Goal: Communication & Community: Answer question/provide support

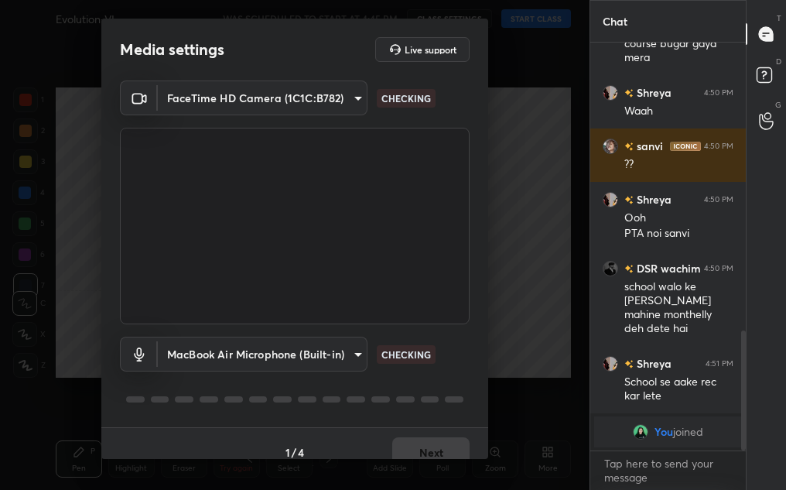
scroll to position [917, 0]
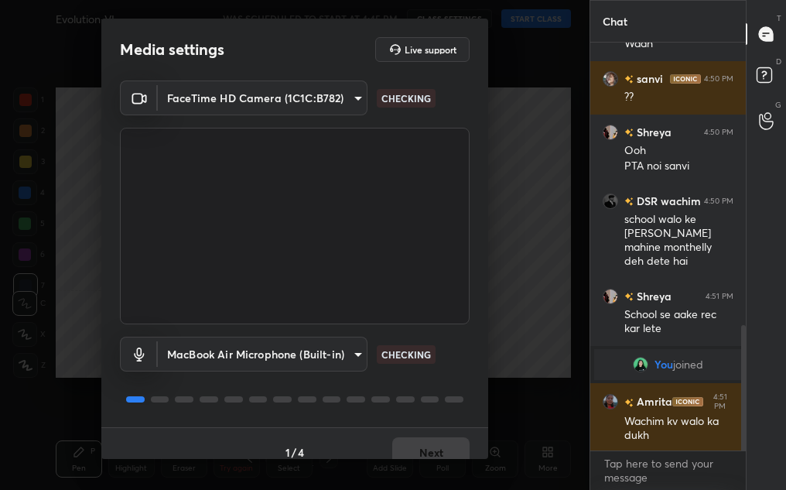
click at [430, 444] on div "1 / 4 Next" at bounding box center [294, 451] width 387 height 49
click at [430, 456] on button "Next" at bounding box center [430, 452] width 77 height 31
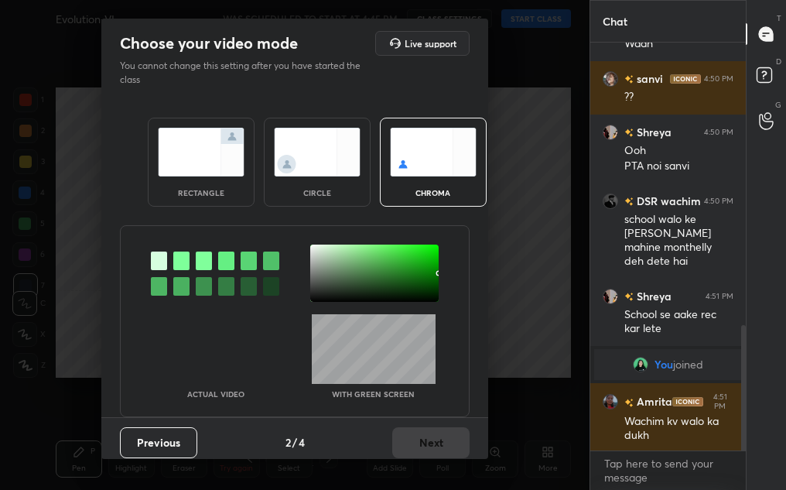
click at [310, 152] on img at bounding box center [317, 152] width 87 height 49
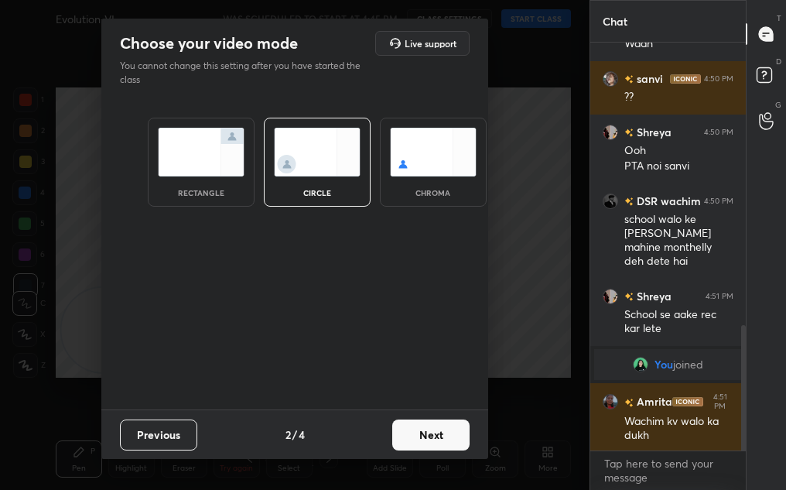
click at [419, 422] on button "Next" at bounding box center [430, 434] width 77 height 31
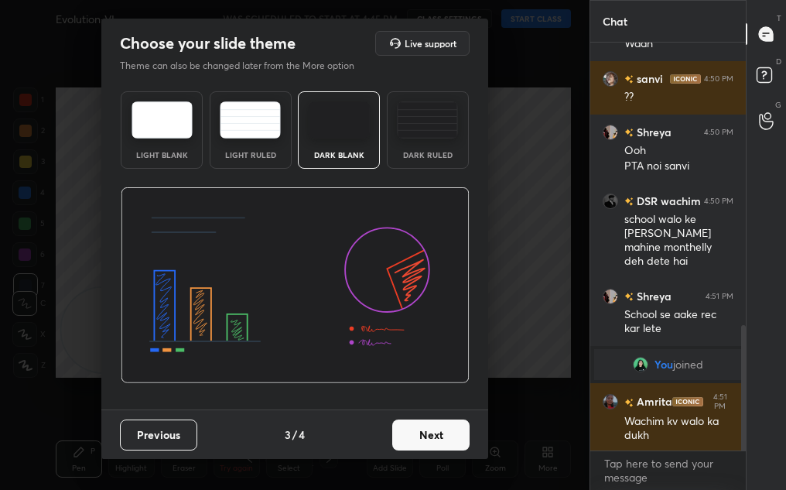
click at [438, 430] on button "Next" at bounding box center [430, 434] width 77 height 31
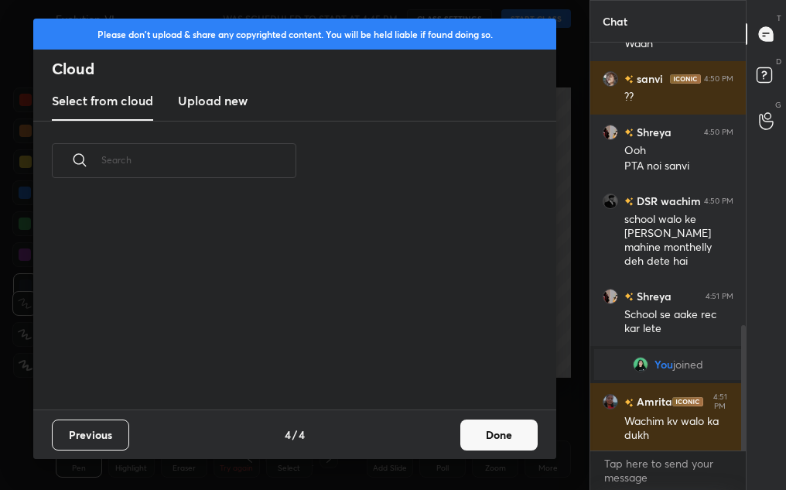
click at [477, 438] on button "Done" at bounding box center [498, 434] width 77 height 31
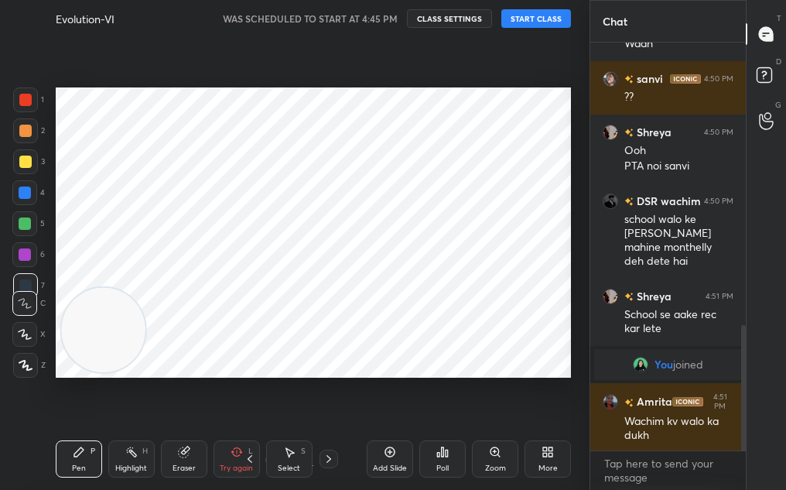
scroll to position [0, 0]
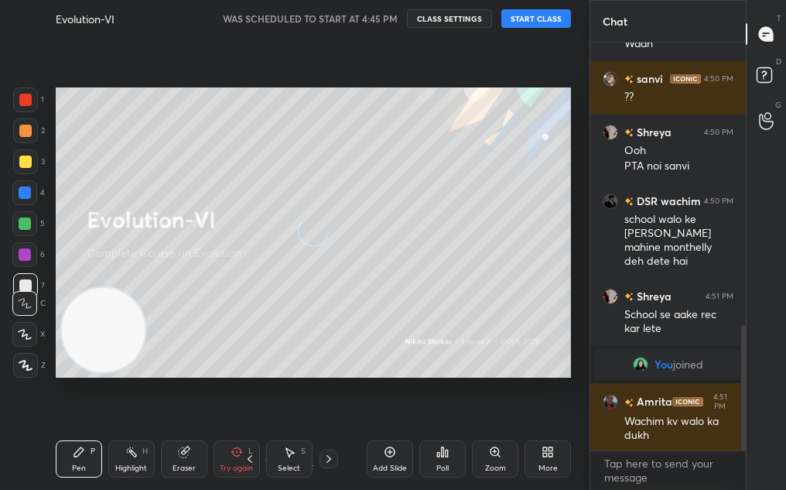
click at [544, 19] on button "START CLASS" at bounding box center [536, 18] width 70 height 19
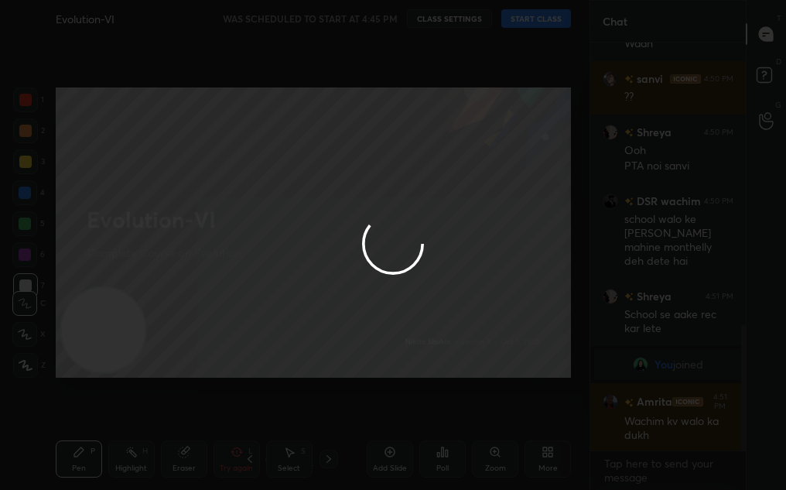
type textarea "x"
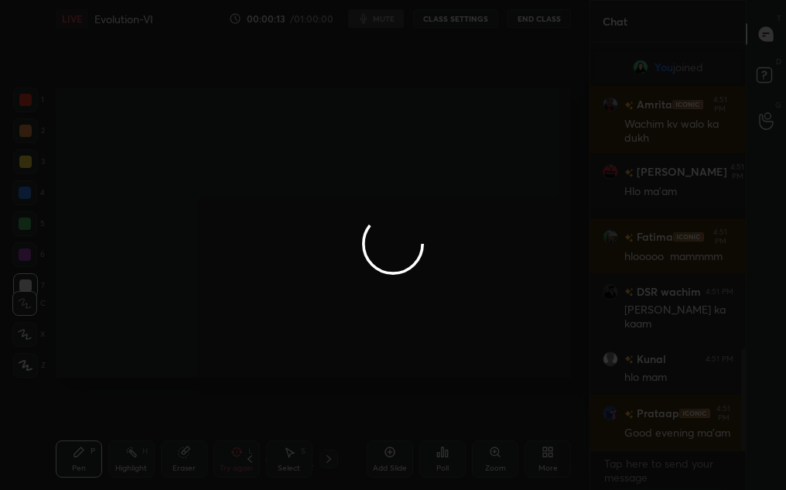
scroll to position [1268, 0]
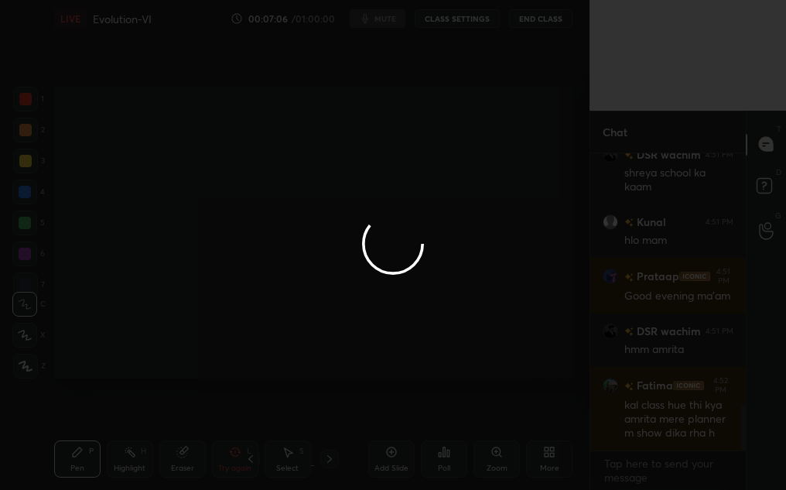
scroll to position [391, 527]
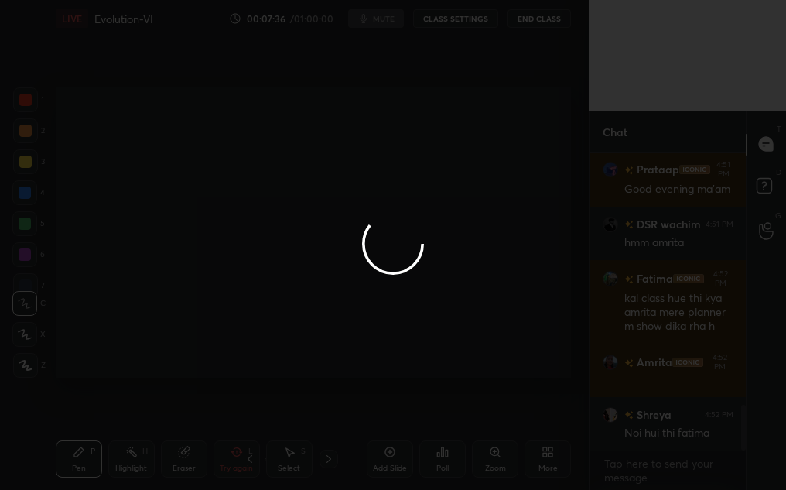
scroll to position [1636, 0]
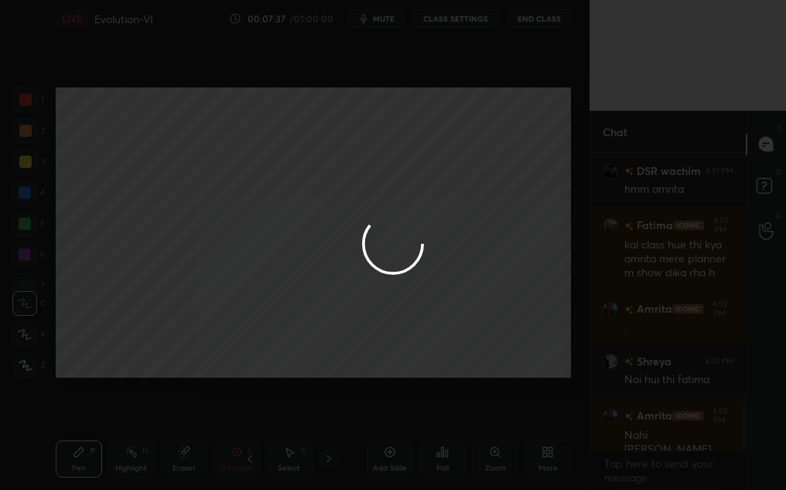
click at [632, 466] on div at bounding box center [393, 245] width 786 height 490
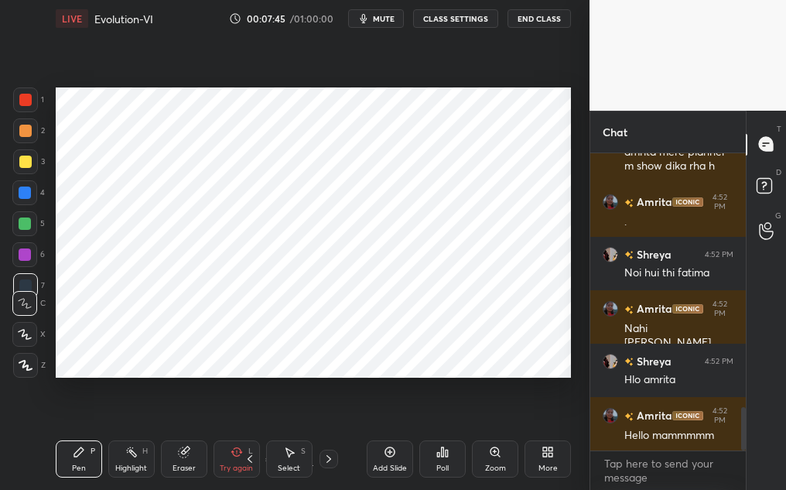
scroll to position [1796, 0]
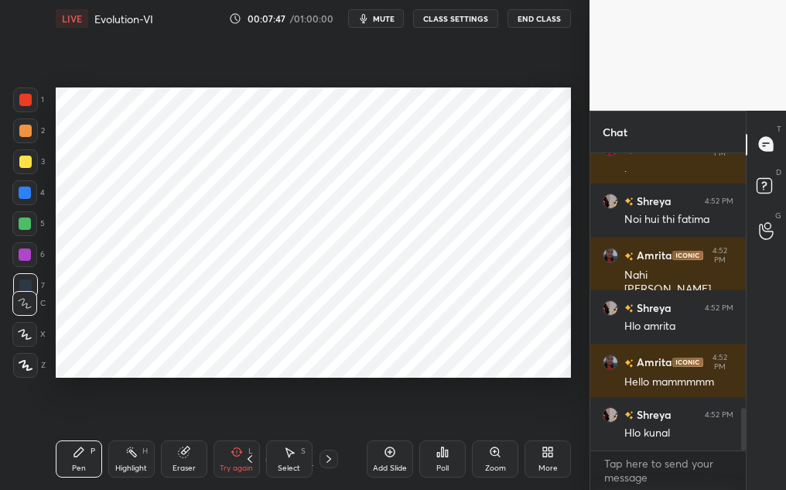
click at [373, 8] on div "LIVE Evolution-VI 00:07:47 / 01:00:00 mute CLASS SETTINGS End Class" at bounding box center [313, 18] width 515 height 37
click at [378, 31] on div "LIVE Evolution-VI 00:07:48 / 01:00:00 mute CLASS SETTINGS End Class" at bounding box center [313, 18] width 515 height 37
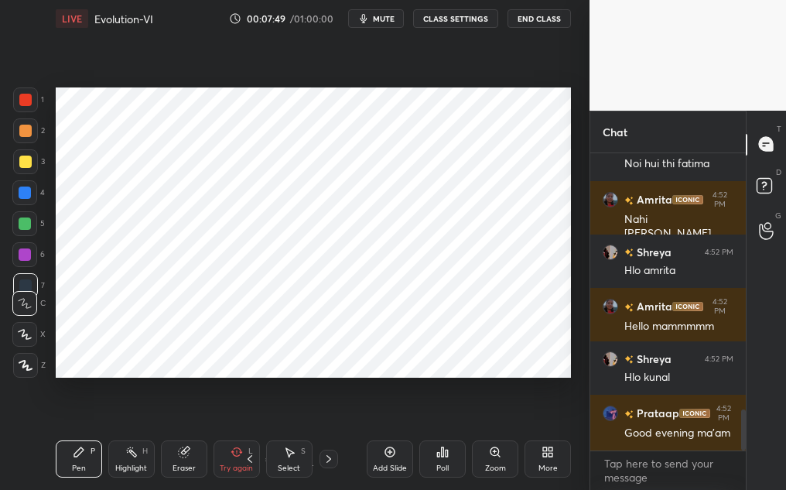
click at [378, 26] on div "LIVE Evolution-VI 00:07:49 / 01:00:00 mute CLASS SETTINGS End Class" at bounding box center [313, 18] width 515 height 37
click at [378, 24] on button "mute" at bounding box center [376, 18] width 56 height 19
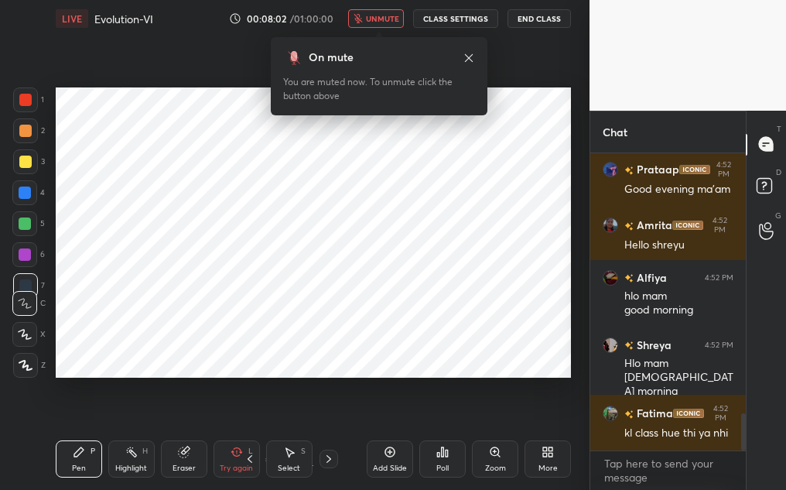
scroll to position [2165, 0]
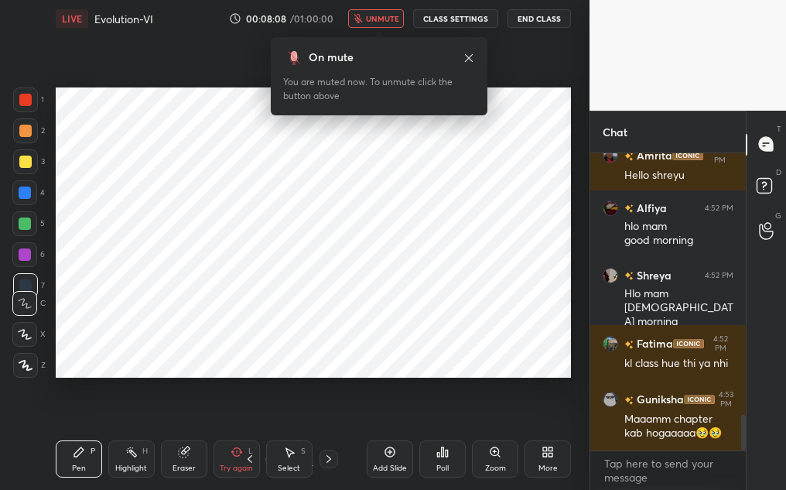
click at [378, 24] on button "unmute" at bounding box center [376, 18] width 56 height 19
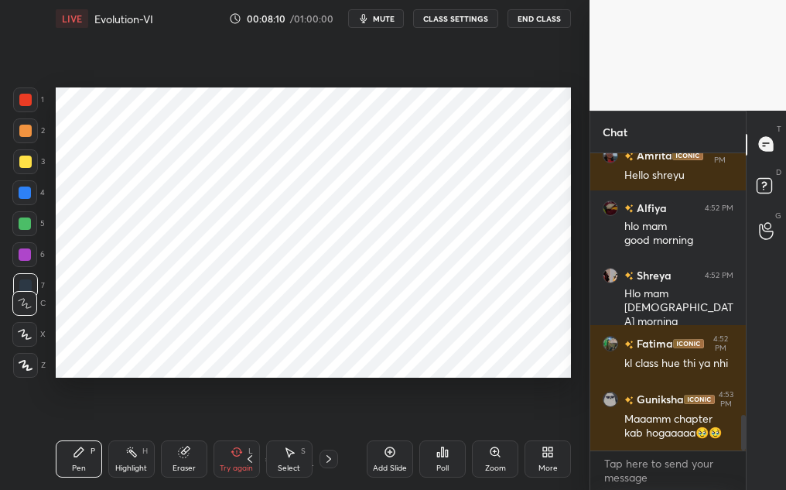
click at [360, 462] on div "1 / 1" at bounding box center [288, 458] width 155 height 19
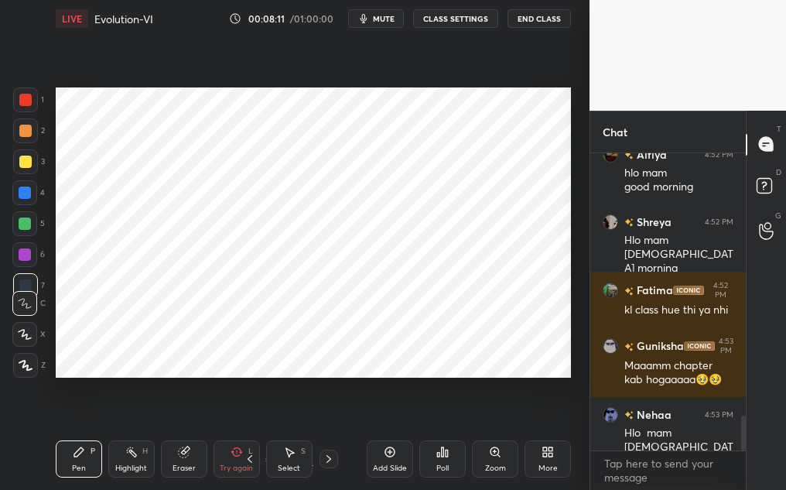
click at [384, 452] on icon at bounding box center [390, 451] width 12 height 12
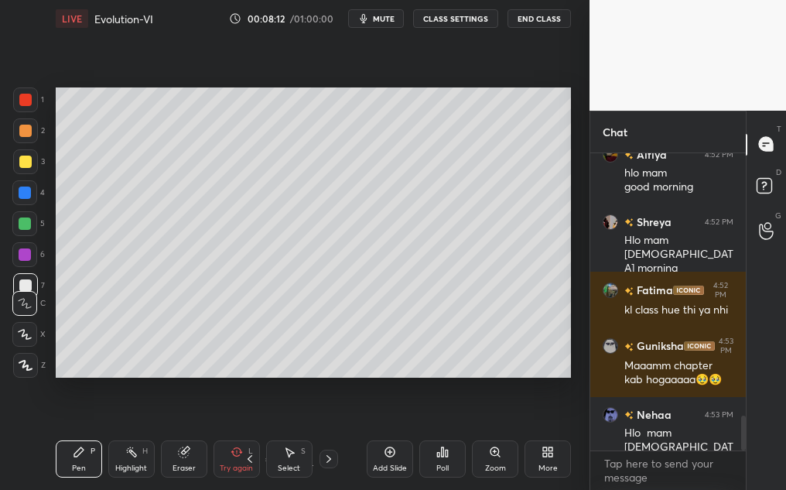
click at [237, 459] on div "Try again L" at bounding box center [236, 458] width 46 height 37
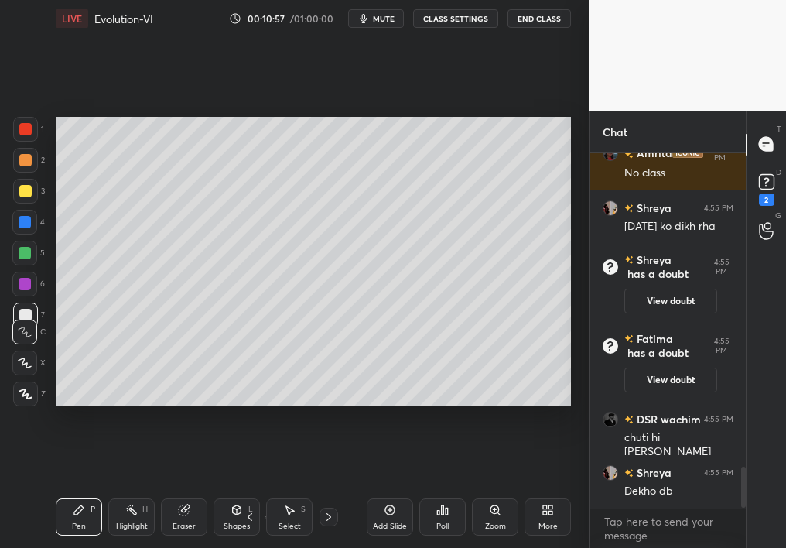
scroll to position [2766, 0]
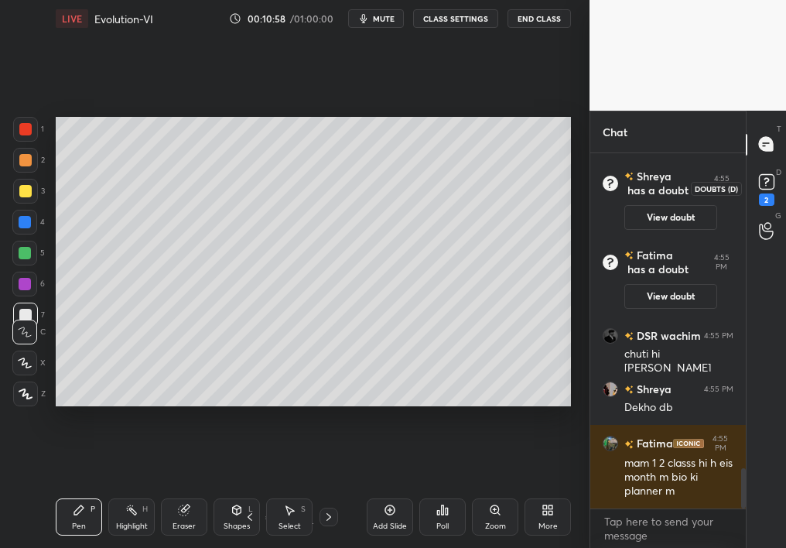
click at [768, 176] on rect at bounding box center [766, 181] width 15 height 15
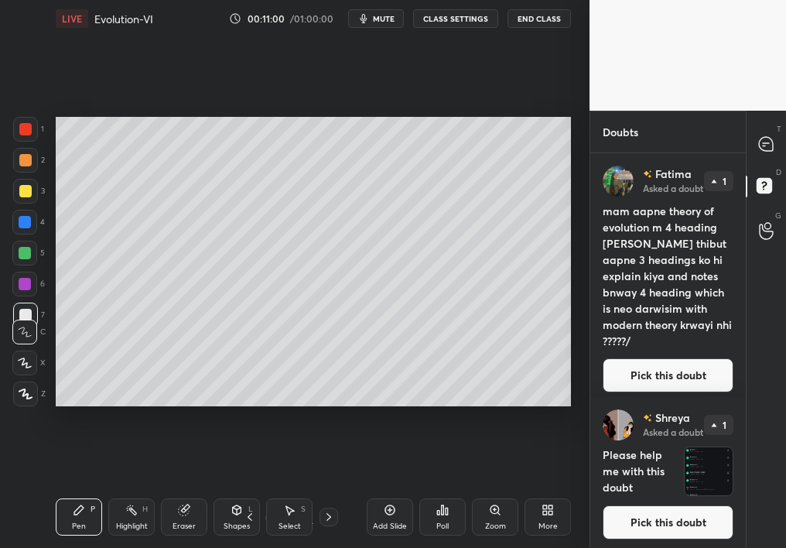
click at [373, 35] on div "LIVE Evolution-VI 00:11:00 / 01:00:00 mute CLASS SETTINGS End Class" at bounding box center [313, 18] width 515 height 37
click at [370, 16] on icon "button" at bounding box center [363, 18] width 12 height 12
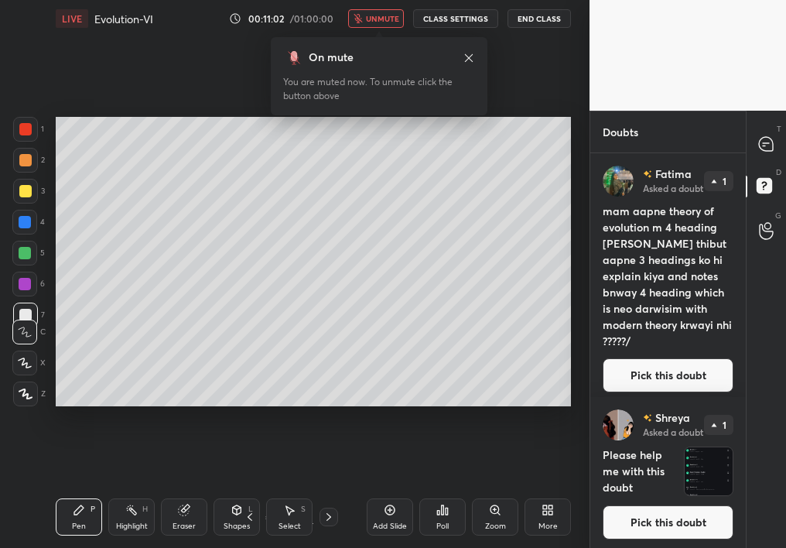
click at [650, 358] on button "Pick this doubt" at bounding box center [667, 375] width 131 height 34
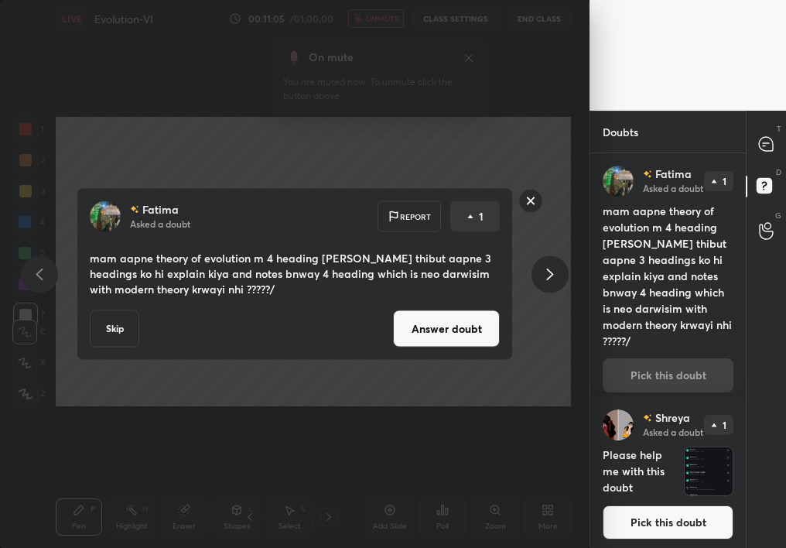
click at [454, 333] on button "Answer doubt" at bounding box center [446, 328] width 107 height 37
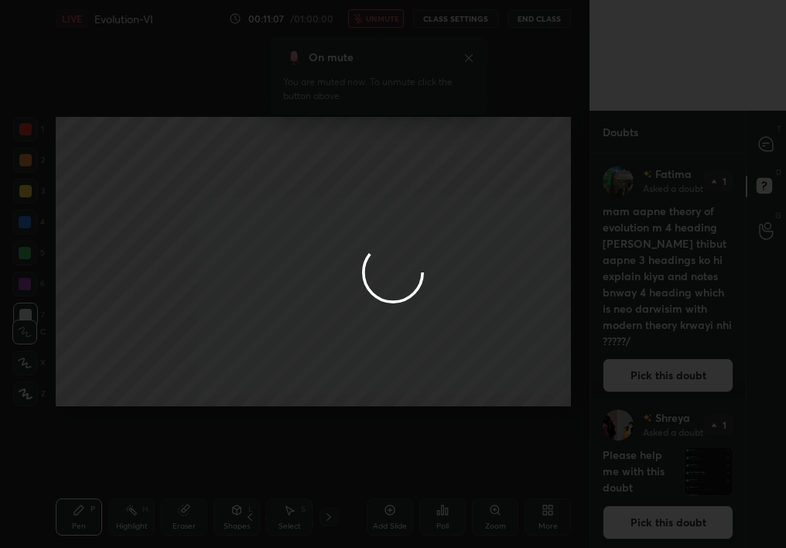
click at [371, 27] on div at bounding box center [393, 274] width 786 height 548
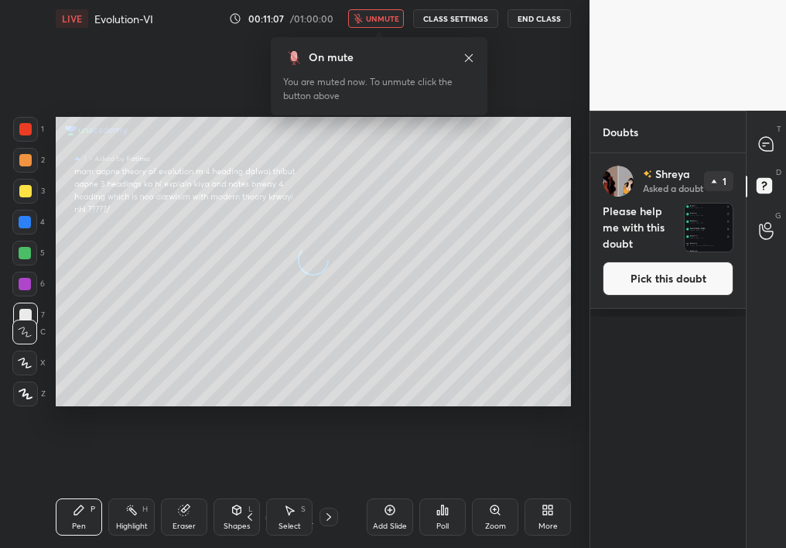
click at [372, 22] on span "unmute" at bounding box center [382, 18] width 33 height 11
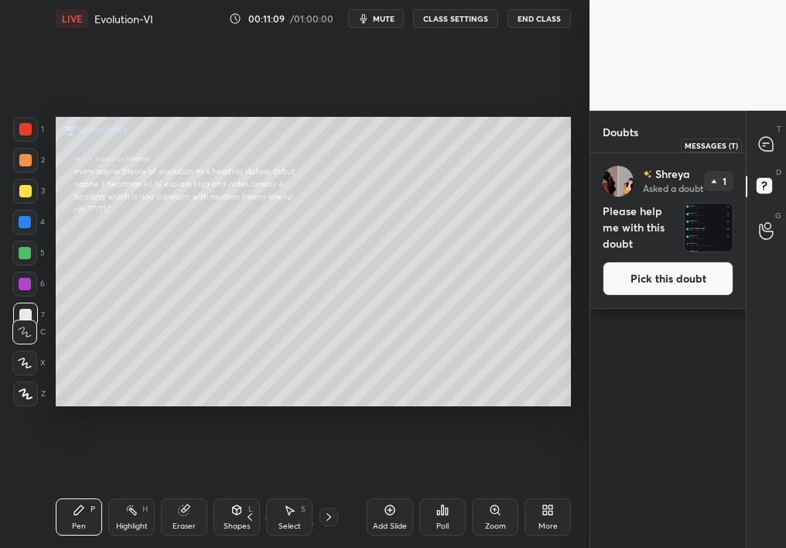
click at [774, 155] on div at bounding box center [766, 145] width 31 height 28
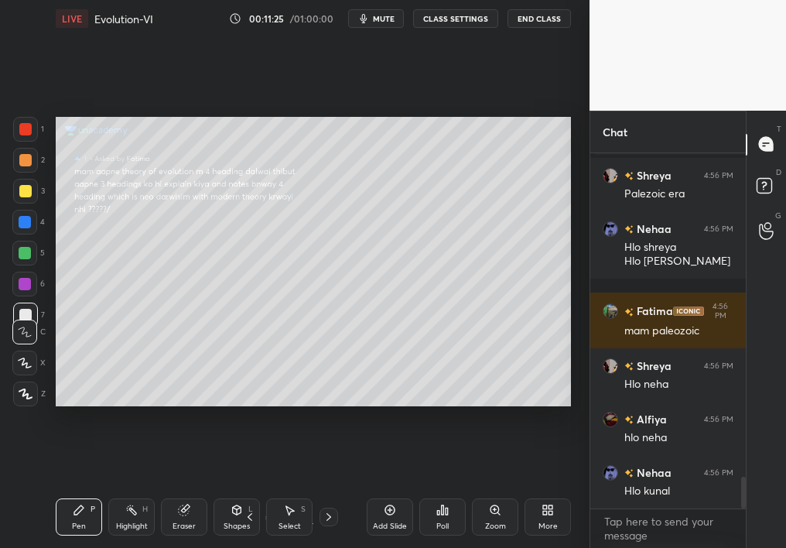
scroll to position [3639, 0]
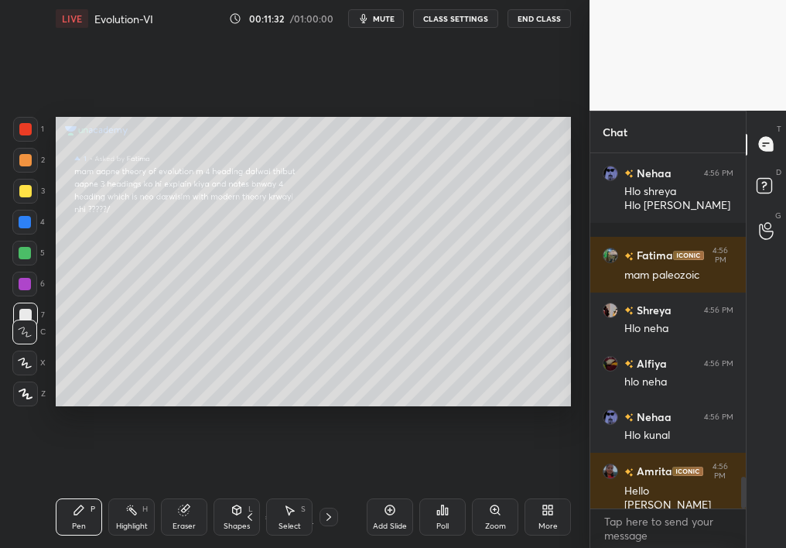
click at [382, 17] on span "mute" at bounding box center [384, 18] width 22 height 11
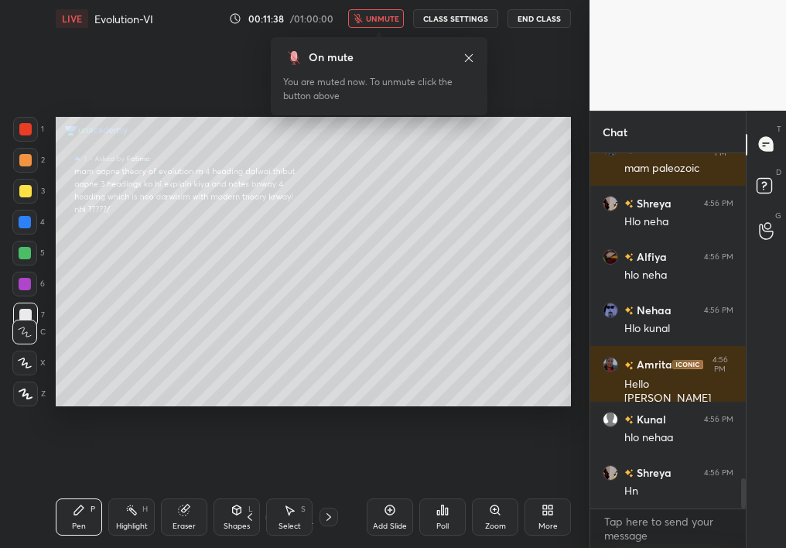
scroll to position [3802, 0]
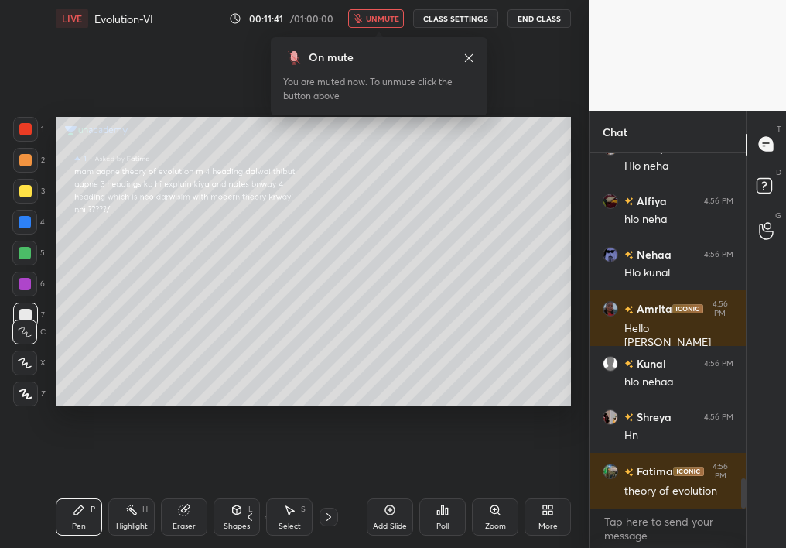
click at [382, 17] on span "unmute" at bounding box center [382, 18] width 33 height 11
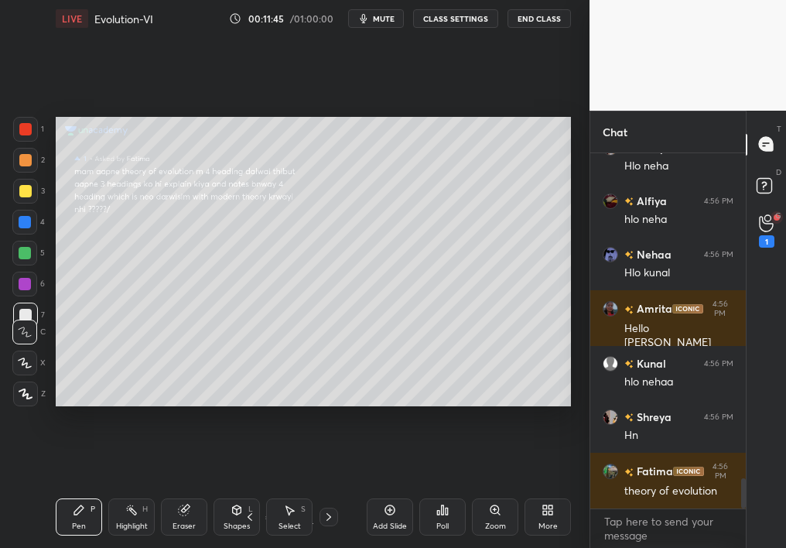
click at [784, 231] on div "G Raise Hand (G) 1" at bounding box center [765, 231] width 39 height 43
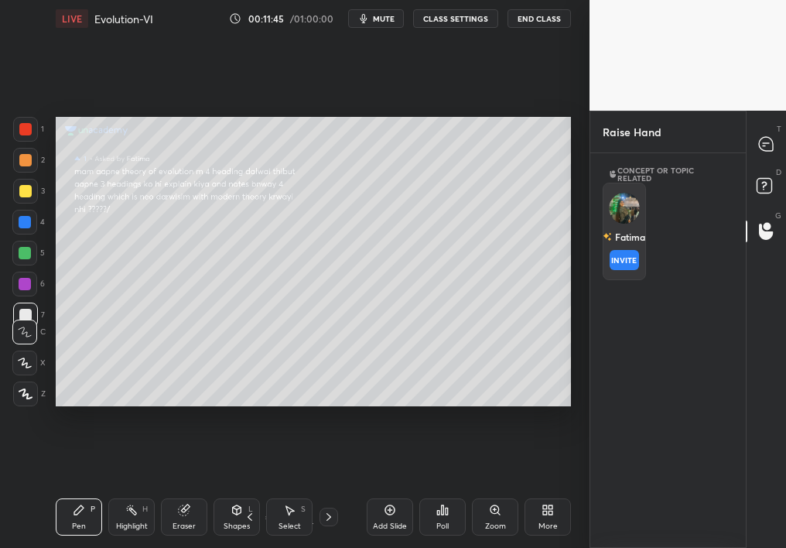
click at [621, 229] on div "Fatima INVITE" at bounding box center [623, 231] width 43 height 97
click at [621, 261] on button "INVITE" at bounding box center [623, 260] width 29 height 20
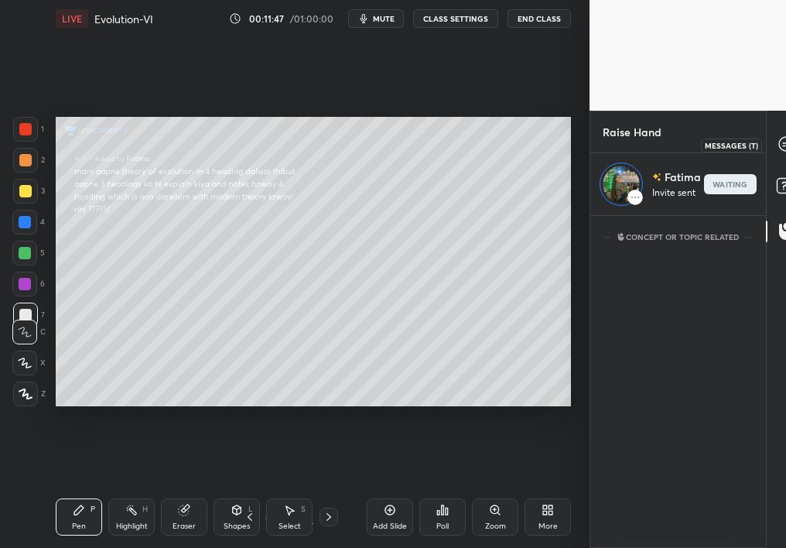
click at [780, 143] on icon at bounding box center [786, 144] width 14 height 14
type textarea "x"
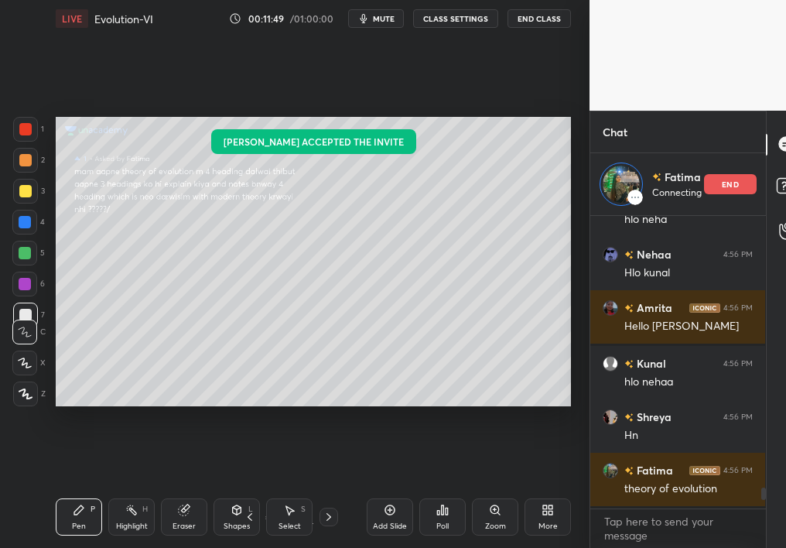
click at [531, 489] on div "More" at bounding box center [547, 516] width 46 height 37
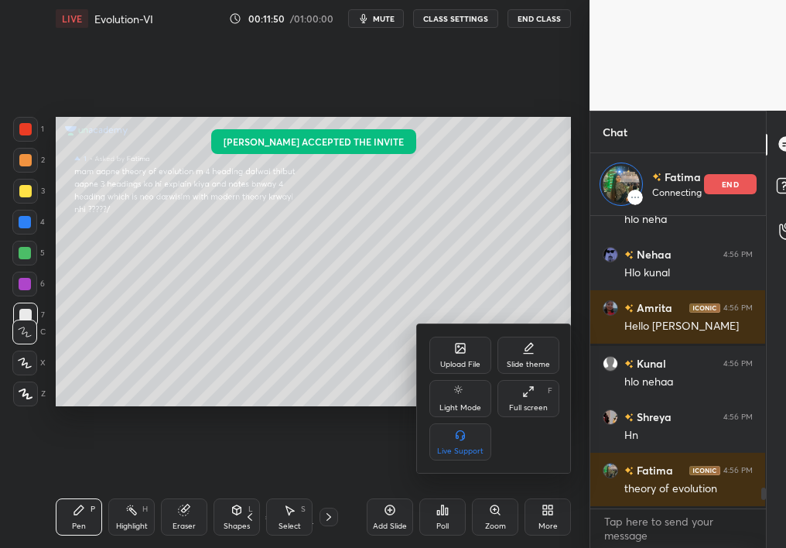
click at [469, 364] on div "Upload File" at bounding box center [460, 364] width 40 height 8
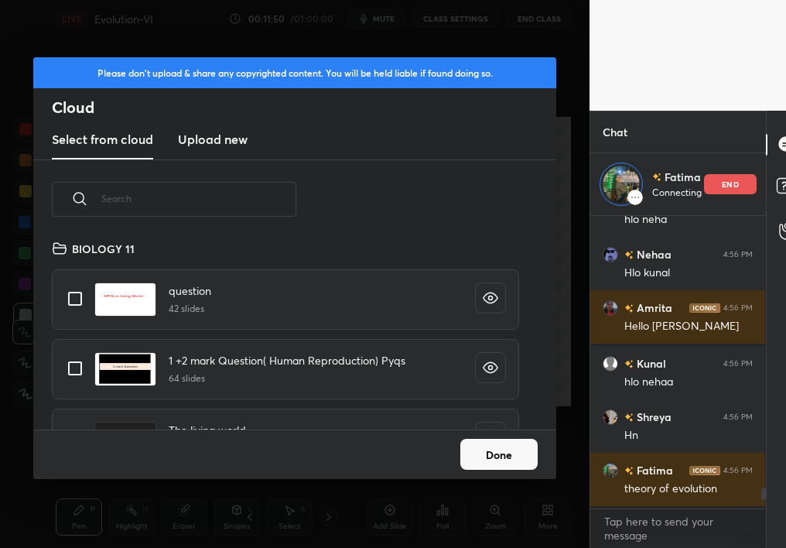
scroll to position [190, 496]
click at [198, 196] on input "text" at bounding box center [198, 198] width 195 height 66
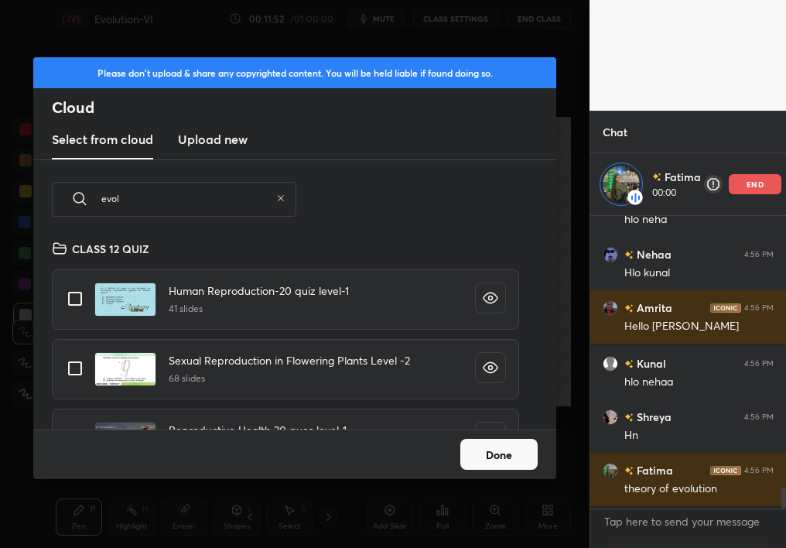
scroll to position [2792, 0]
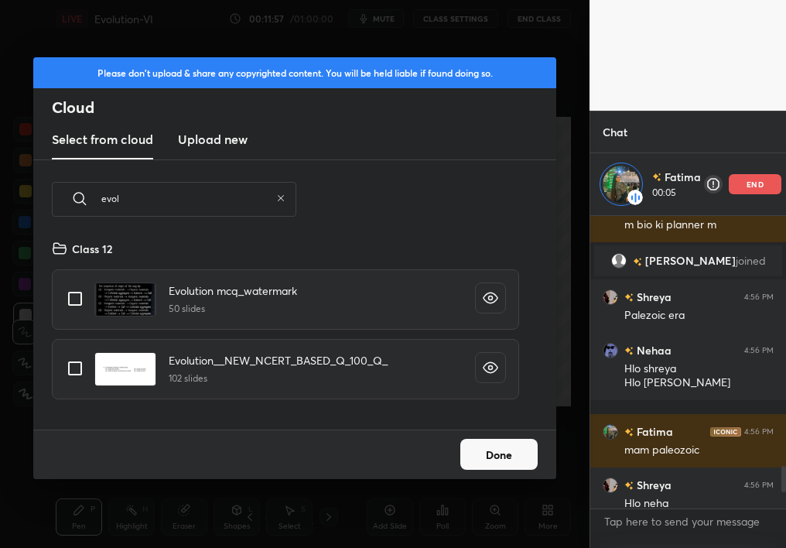
type input "evol"
click at [66, 369] on input "grid" at bounding box center [75, 368] width 32 height 32
checkbox input "true"
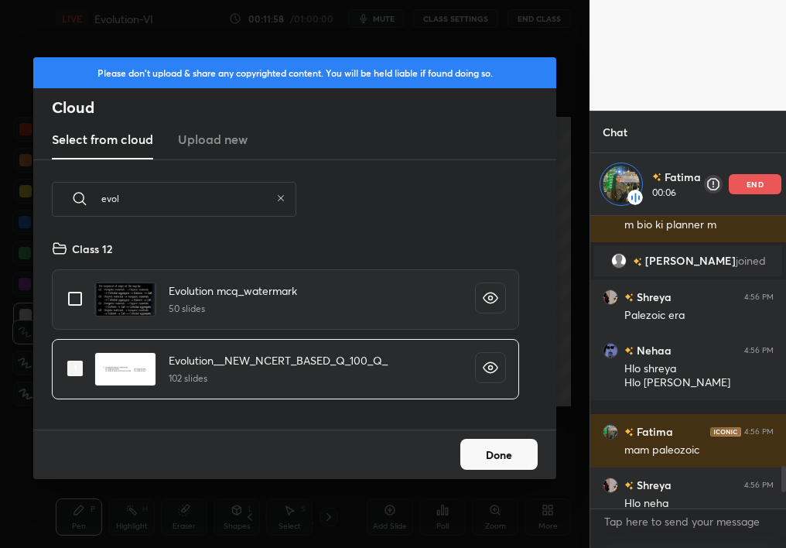
click at [502, 442] on button "Done" at bounding box center [498, 453] width 77 height 31
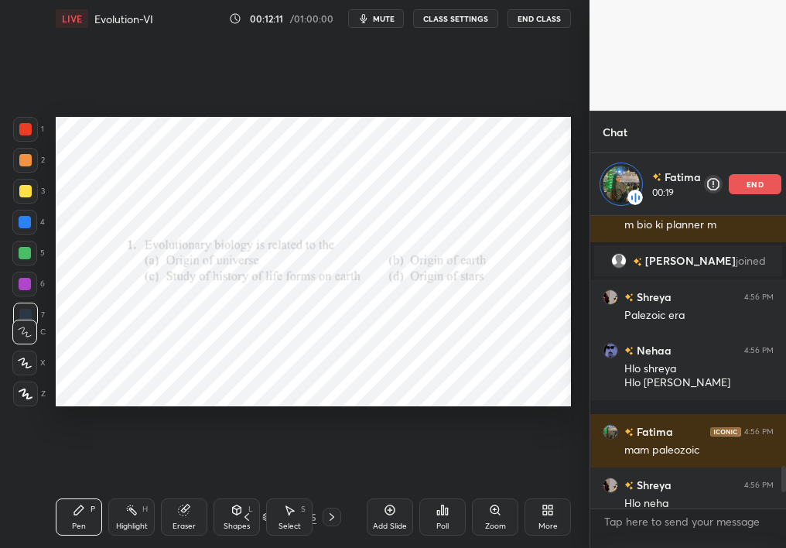
click at [384, 16] on span "mute" at bounding box center [384, 18] width 22 height 11
click at [384, 16] on span "unmute" at bounding box center [382, 18] width 33 height 11
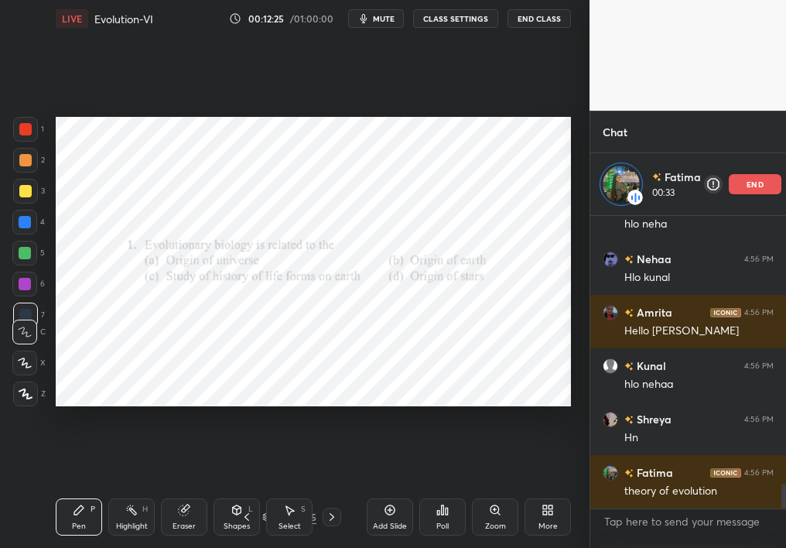
scroll to position [3178, 0]
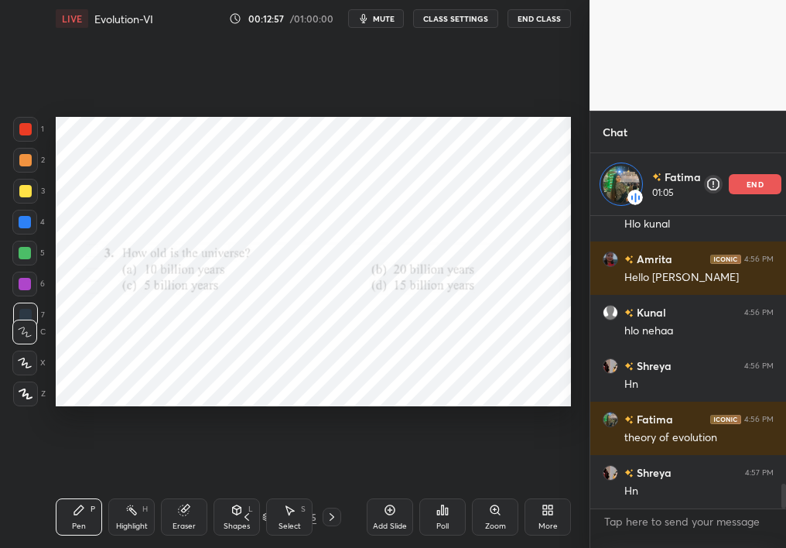
click at [26, 120] on div at bounding box center [25, 129] width 25 height 25
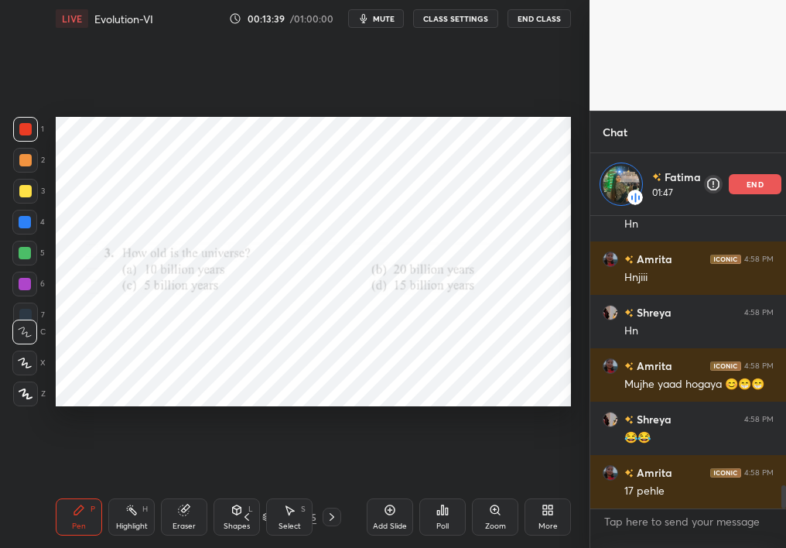
scroll to position [3498, 0]
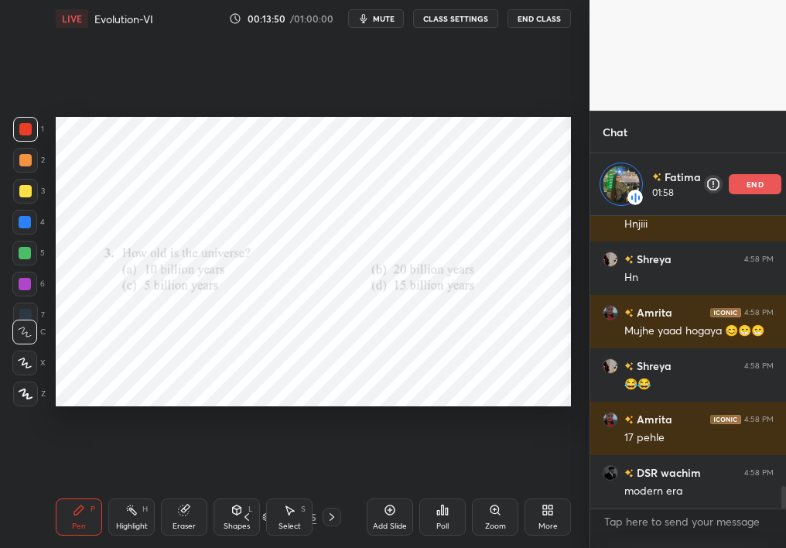
click at [370, 13] on icon "button" at bounding box center [363, 18] width 12 height 12
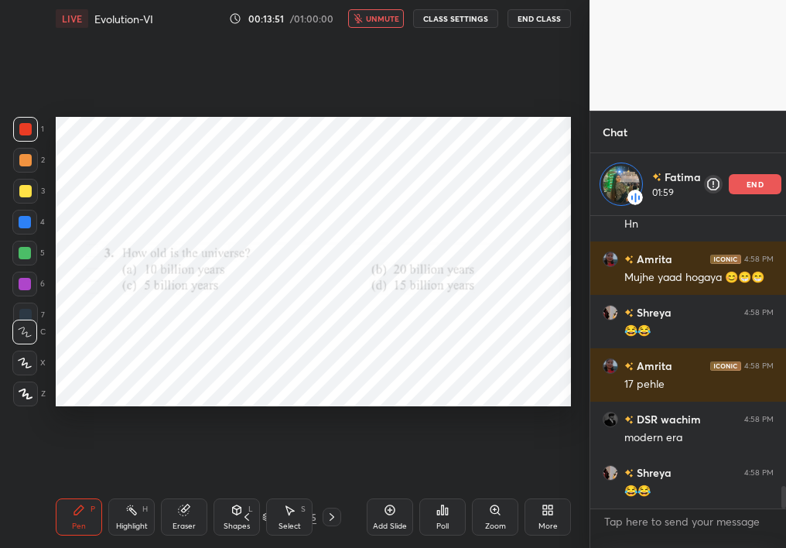
scroll to position [3605, 0]
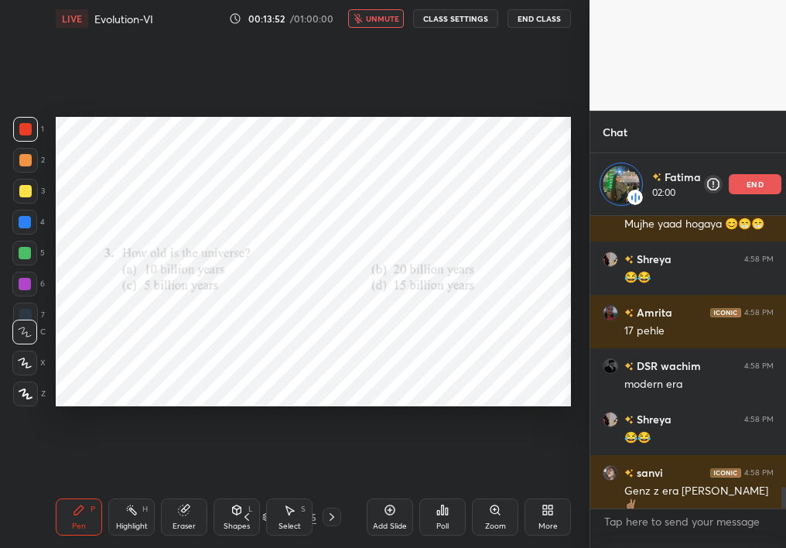
click at [372, 13] on span "unmute" at bounding box center [382, 18] width 33 height 11
click at [763, 179] on div "end" at bounding box center [754, 184] width 53 height 20
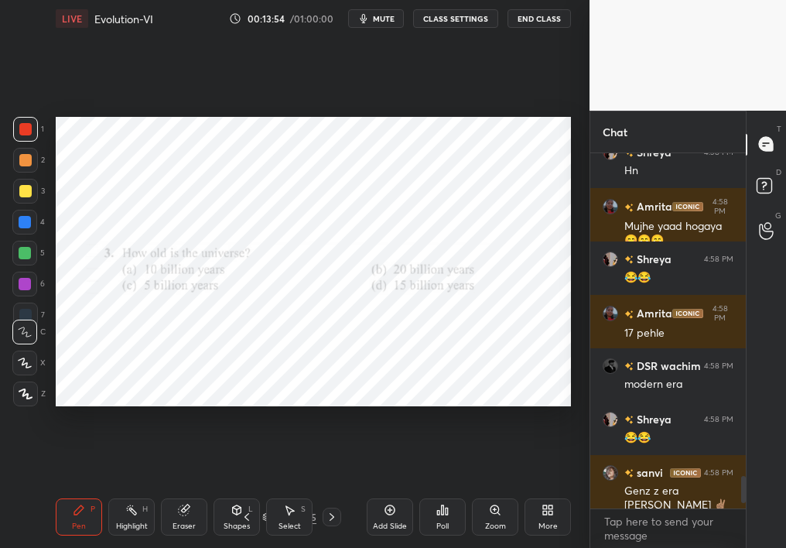
scroll to position [3048, 0]
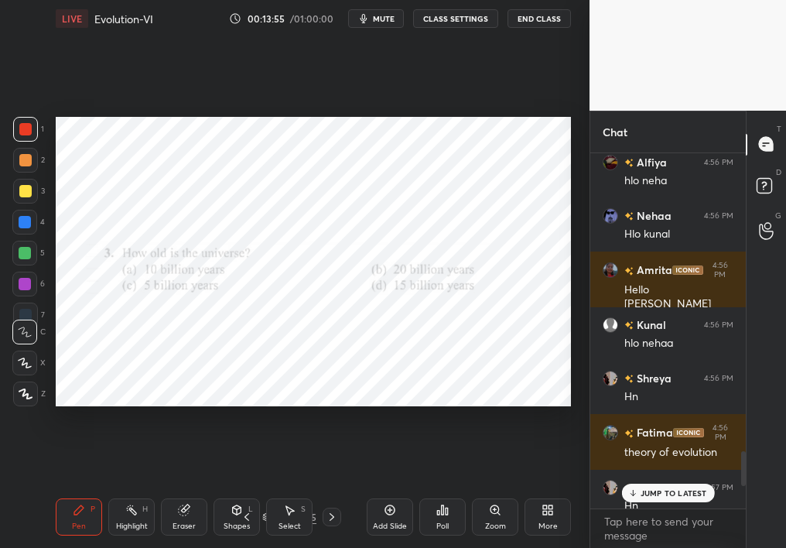
click at [391, 12] on button "mute" at bounding box center [376, 18] width 56 height 19
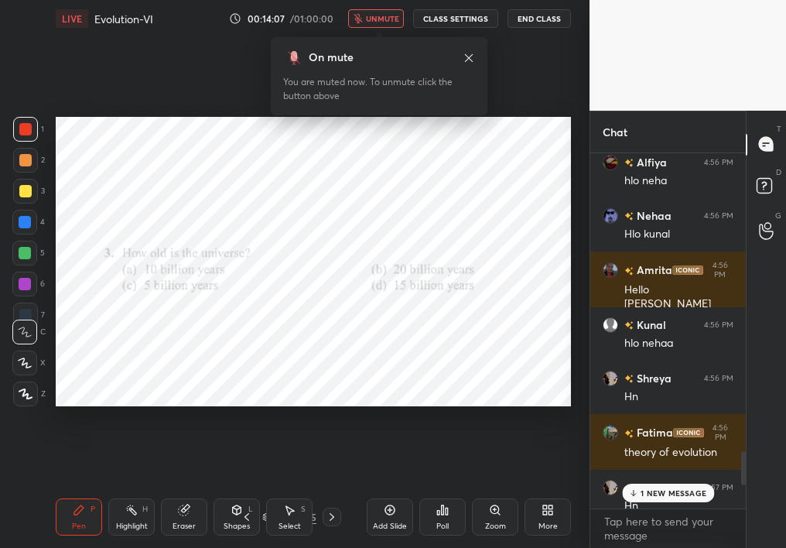
click at [448, 489] on div "Poll" at bounding box center [442, 526] width 12 height 8
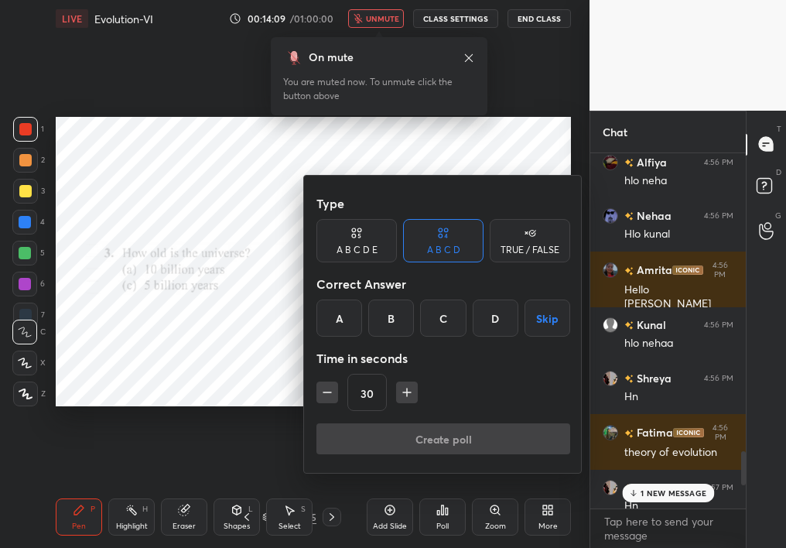
click at [297, 271] on div at bounding box center [393, 274] width 786 height 548
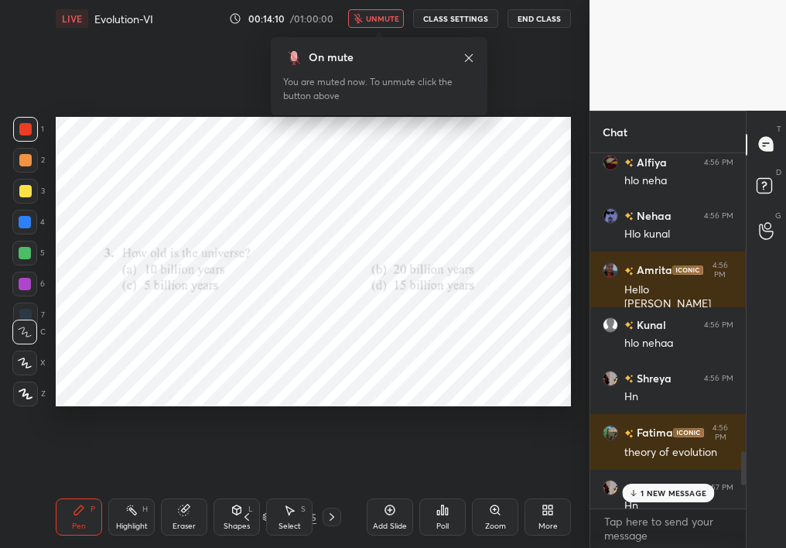
click at [442, 489] on icon at bounding box center [442, 509] width 12 height 12
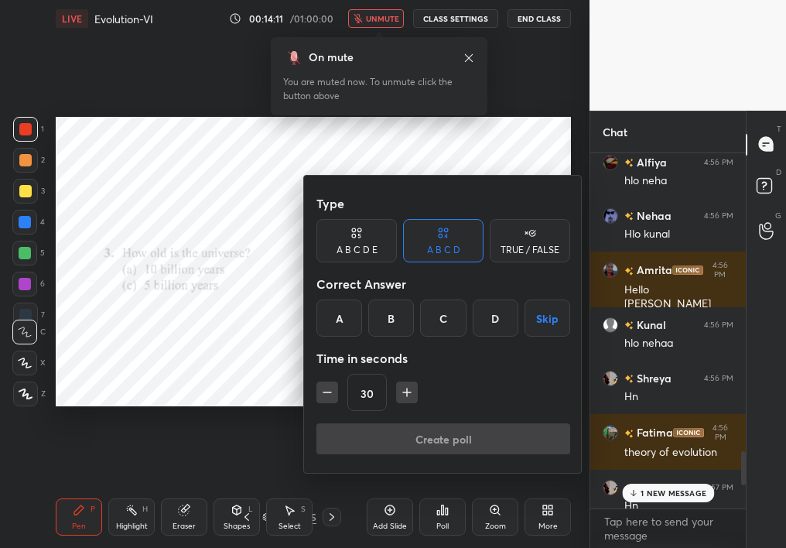
click at [396, 304] on div "B" at bounding box center [391, 317] width 46 height 37
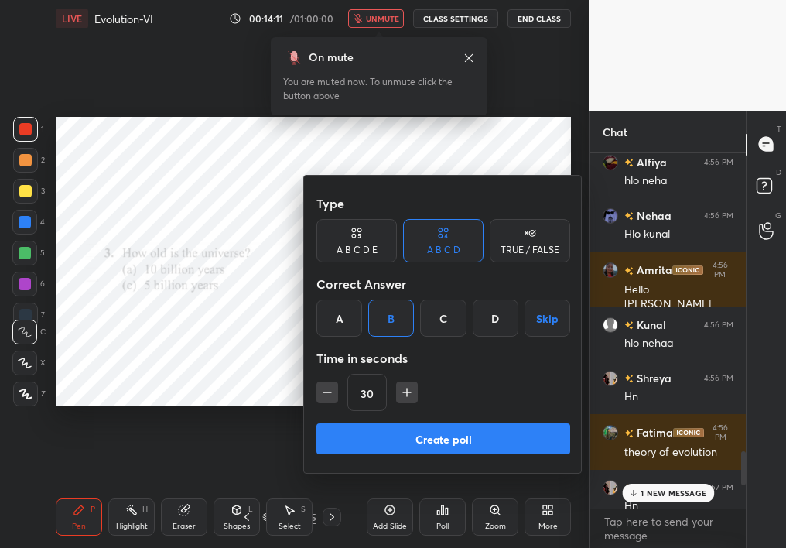
click at [396, 434] on button "Create poll" at bounding box center [443, 438] width 254 height 31
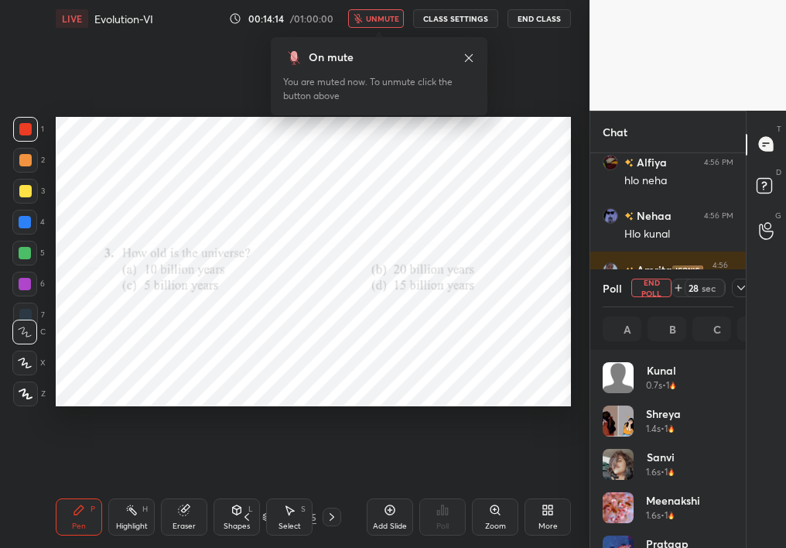
scroll to position [5, 5]
click at [735, 285] on icon at bounding box center [741, 287] width 12 height 12
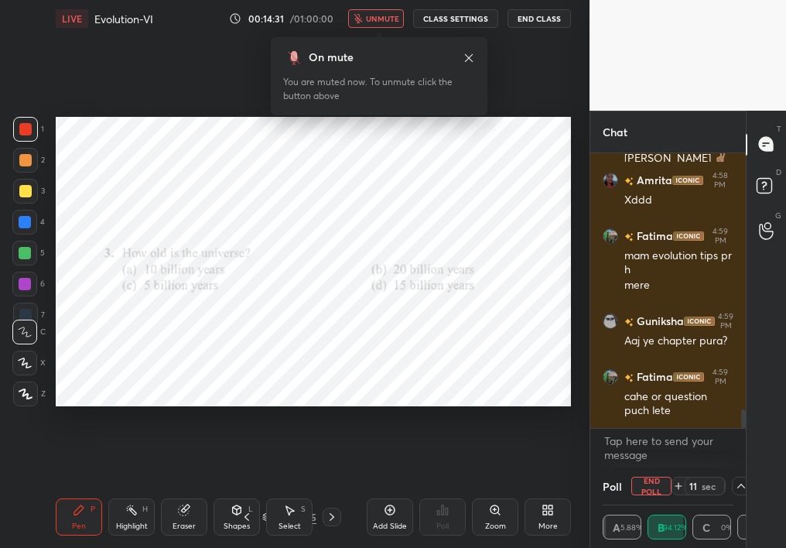
click at [396, 18] on span "unmute" at bounding box center [382, 18] width 33 height 11
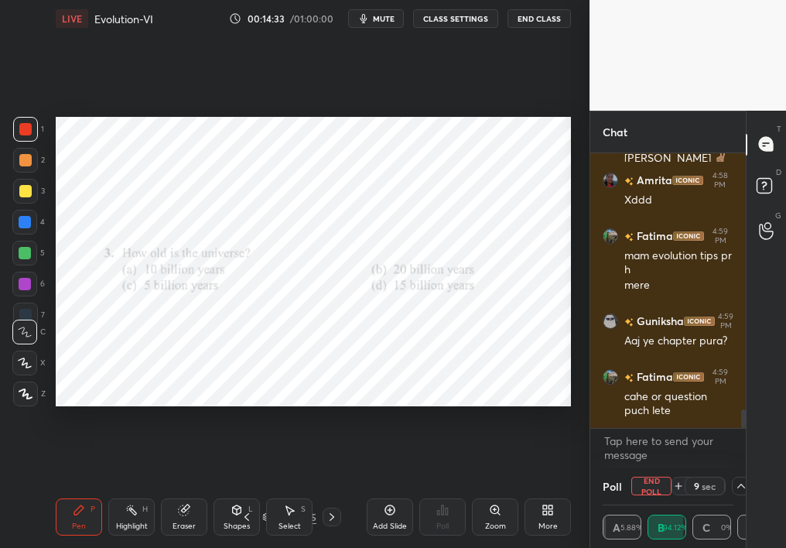
click at [653, 482] on button "End Poll" at bounding box center [651, 485] width 40 height 19
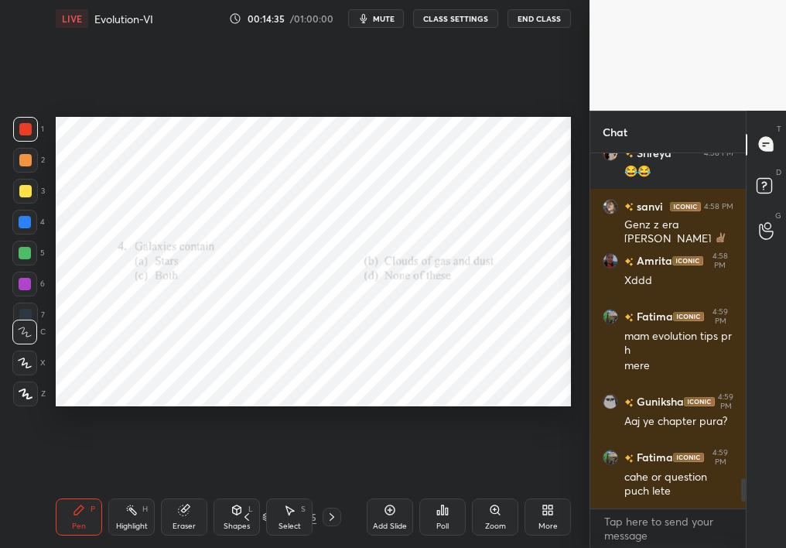
click at [437, 489] on div "Poll" at bounding box center [442, 526] width 12 height 8
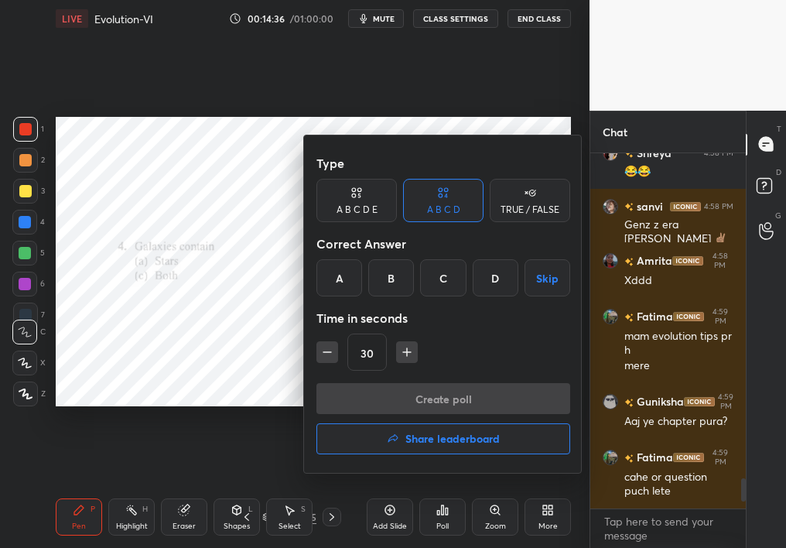
click at [446, 270] on div "C" at bounding box center [443, 277] width 46 height 37
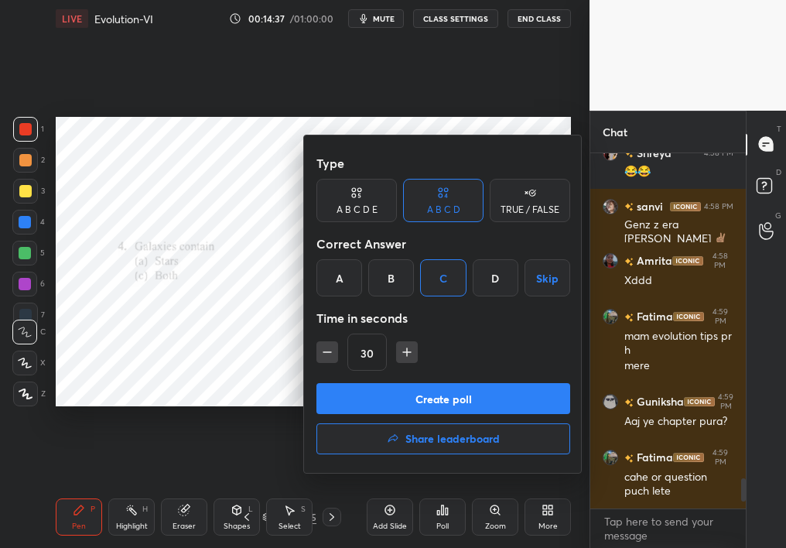
click at [437, 403] on button "Create poll" at bounding box center [443, 398] width 254 height 31
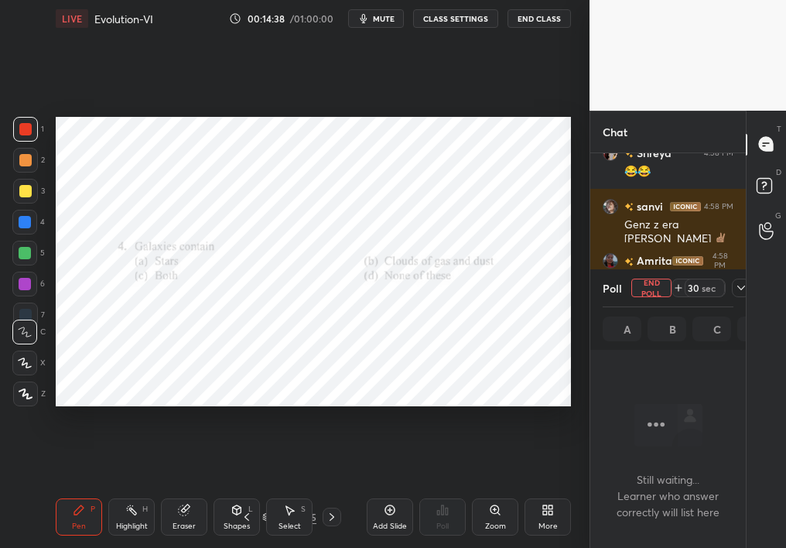
click at [263, 489] on icon at bounding box center [266, 516] width 9 height 9
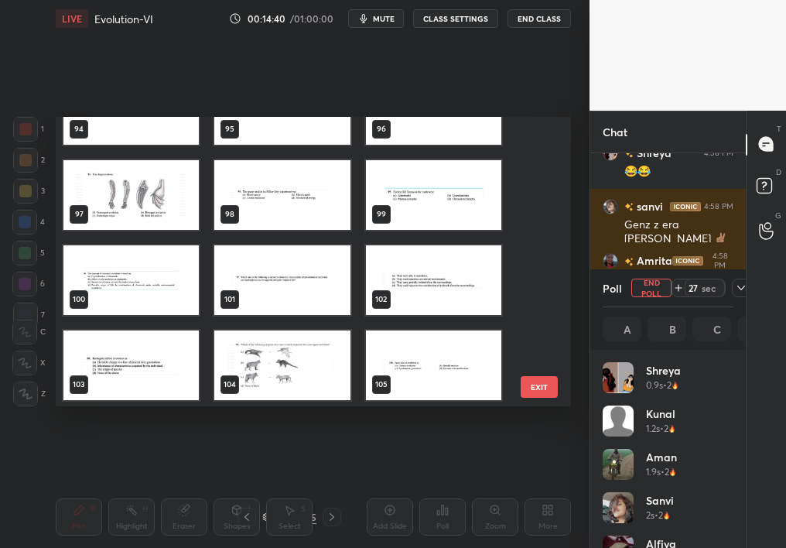
click at [414, 360] on img "grid" at bounding box center [433, 364] width 135 height 70
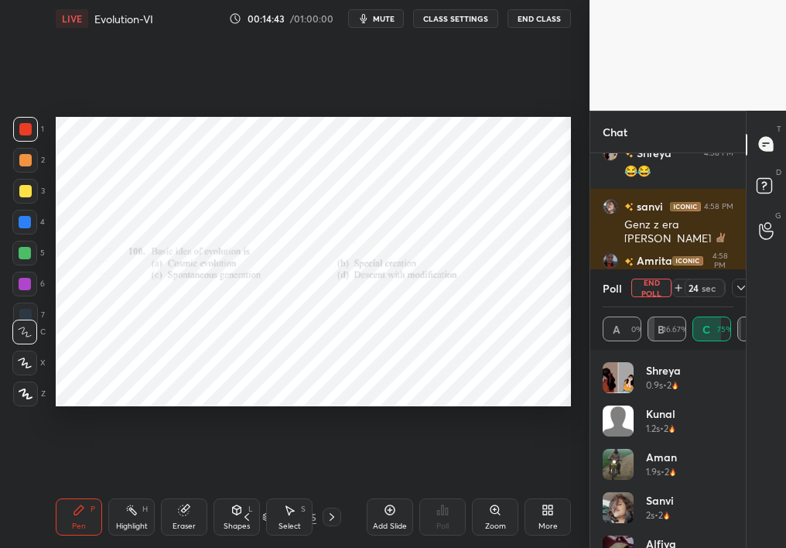
click at [647, 290] on button "End Poll" at bounding box center [651, 287] width 40 height 19
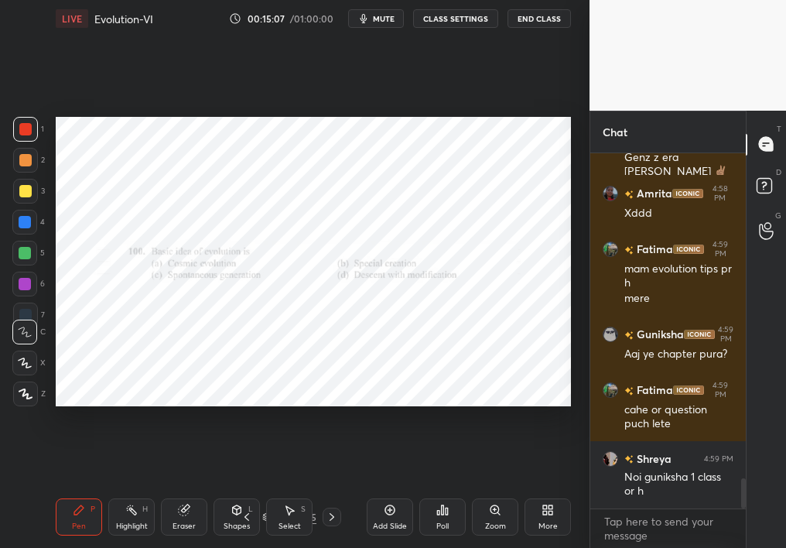
click at [443, 489] on icon at bounding box center [443, 509] width 2 height 9
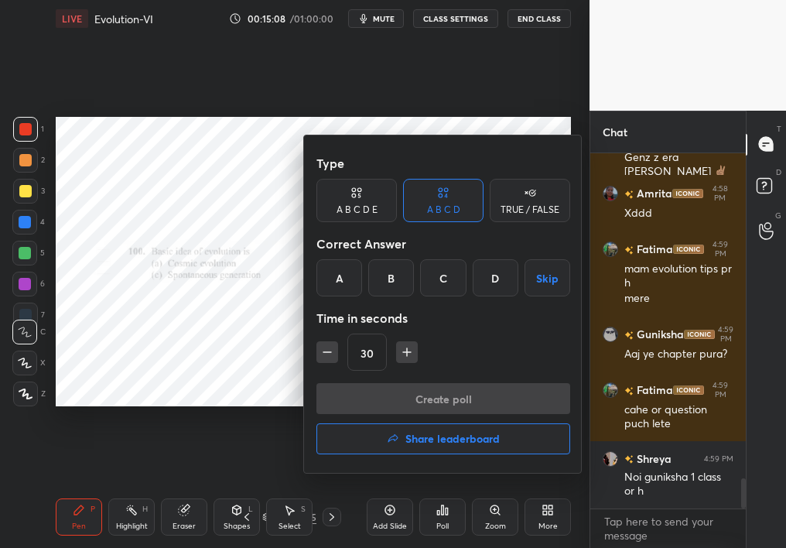
click at [274, 332] on div at bounding box center [393, 274] width 786 height 548
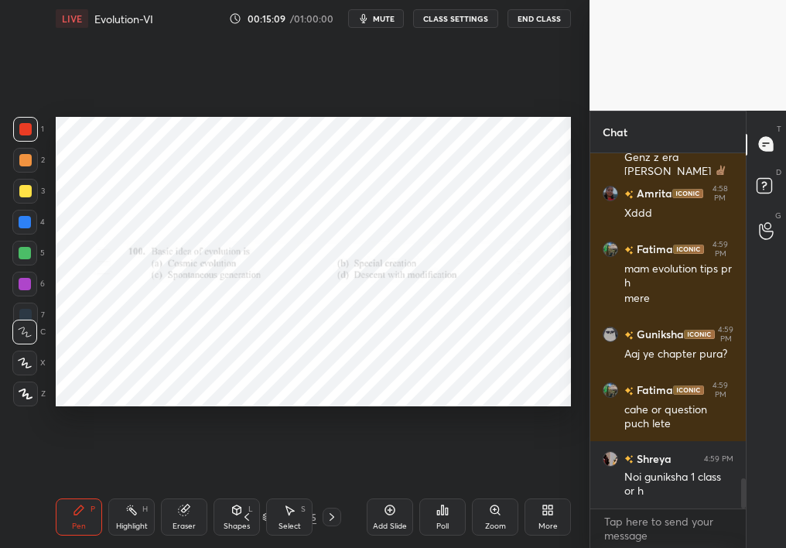
click at [437, 489] on div "Poll" at bounding box center [442, 516] width 46 height 37
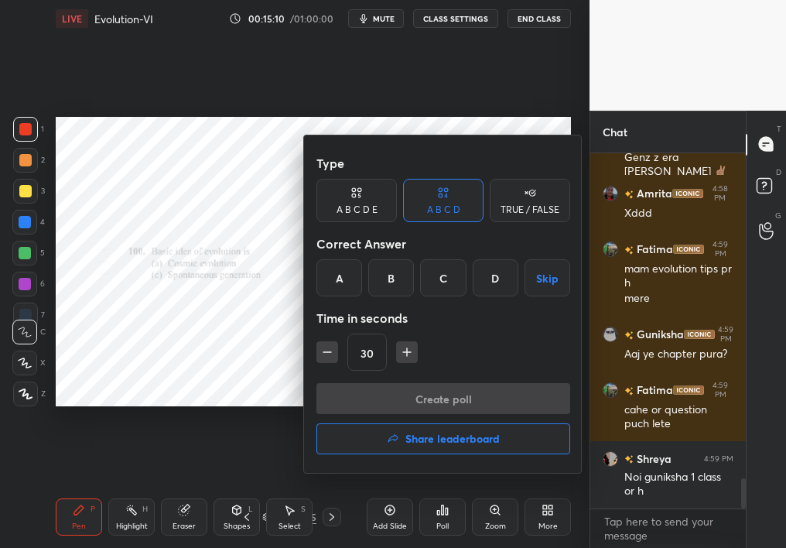
click at [490, 283] on div "D" at bounding box center [496, 277] width 46 height 37
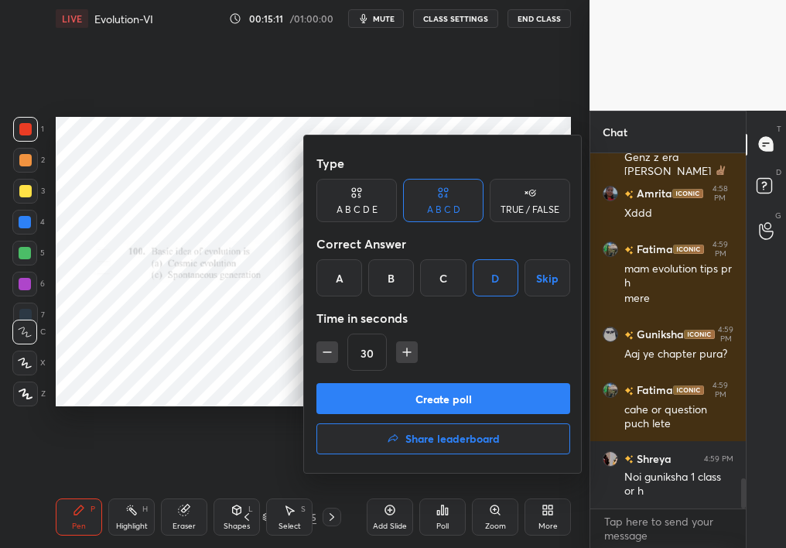
click at [421, 399] on button "Create poll" at bounding box center [443, 398] width 254 height 31
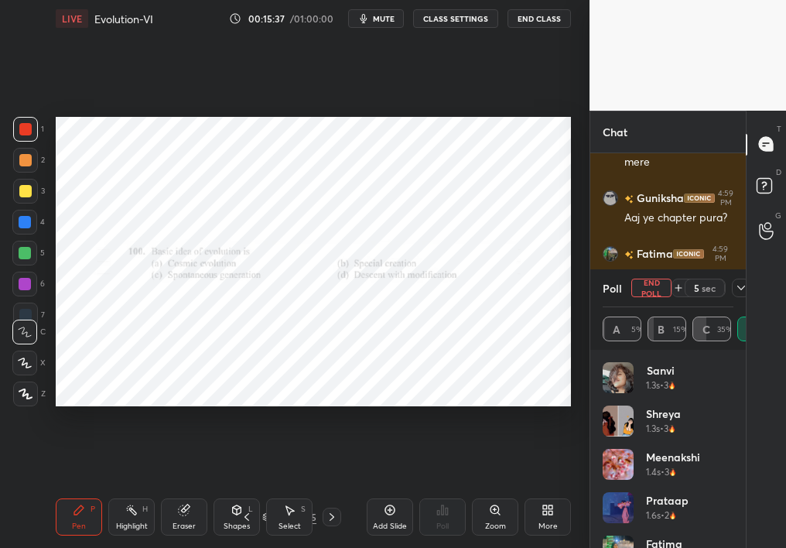
scroll to position [3995, 0]
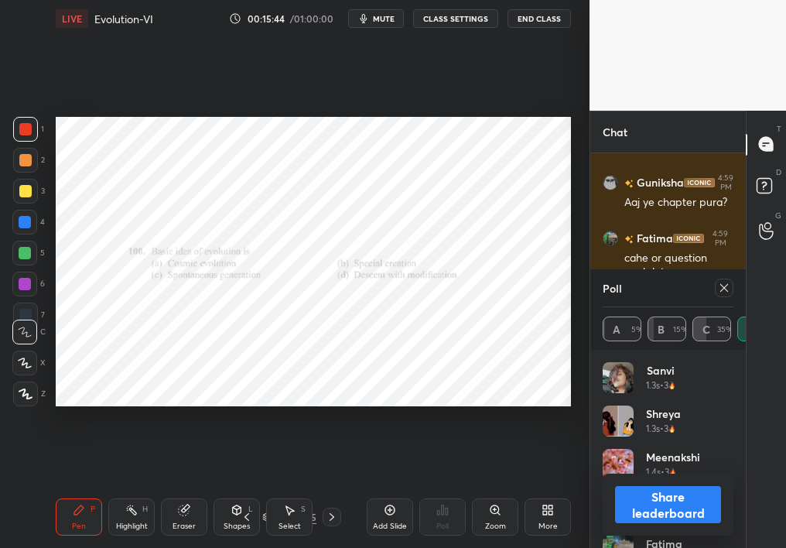
click at [725, 285] on icon at bounding box center [724, 287] width 12 height 12
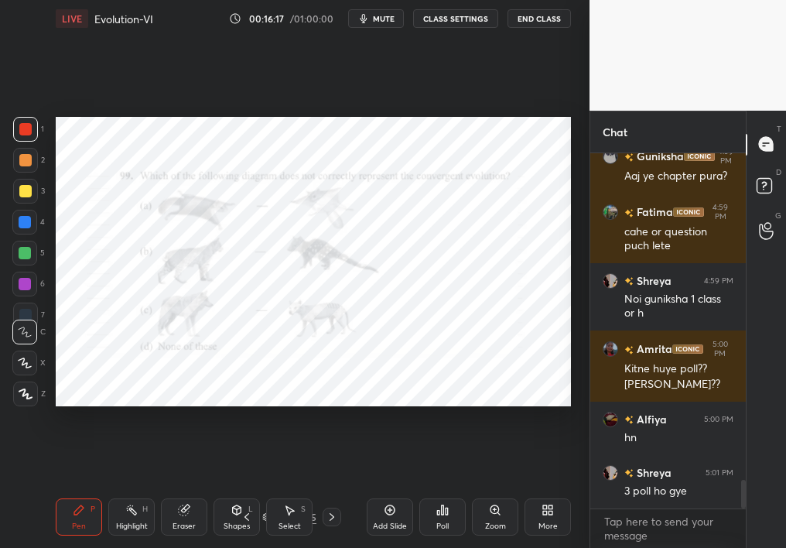
scroll to position [4075, 0]
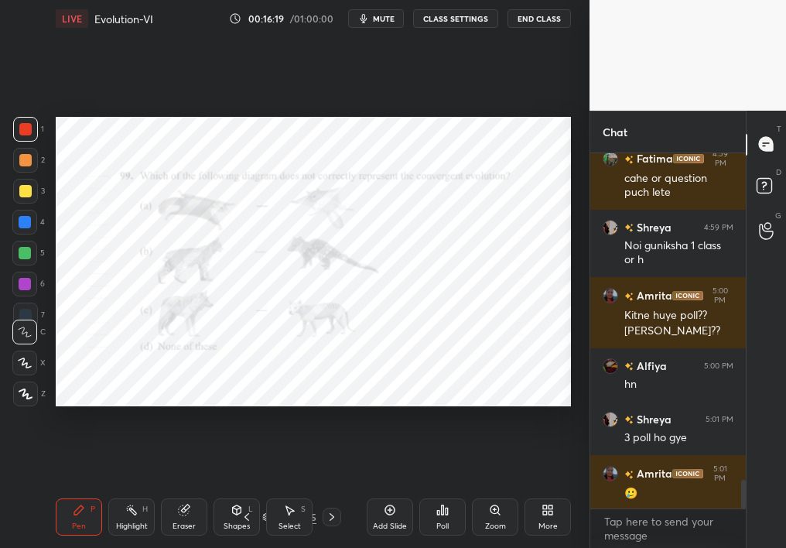
click at [443, 489] on icon at bounding box center [443, 509] width 2 height 9
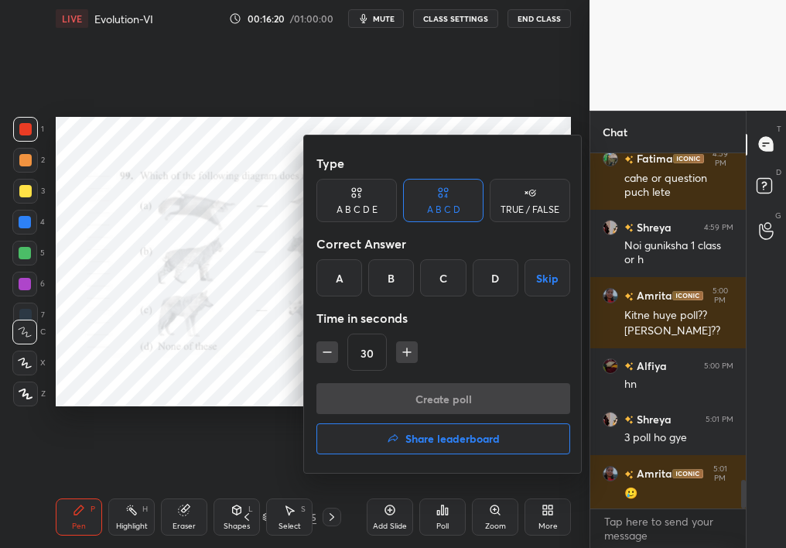
click at [561, 179] on div "TRUE / FALSE" at bounding box center [530, 200] width 80 height 43
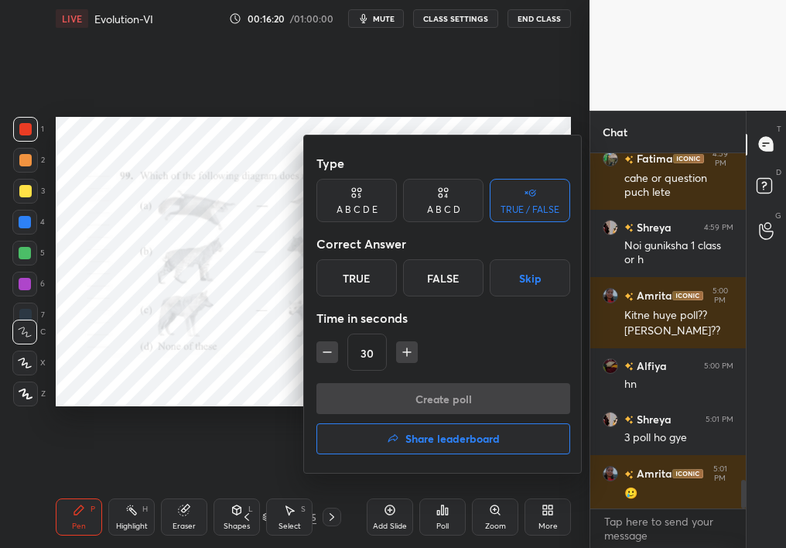
click at [549, 189] on div "TRUE / FALSE" at bounding box center [530, 200] width 80 height 43
click at [373, 265] on div "True" at bounding box center [356, 277] width 80 height 37
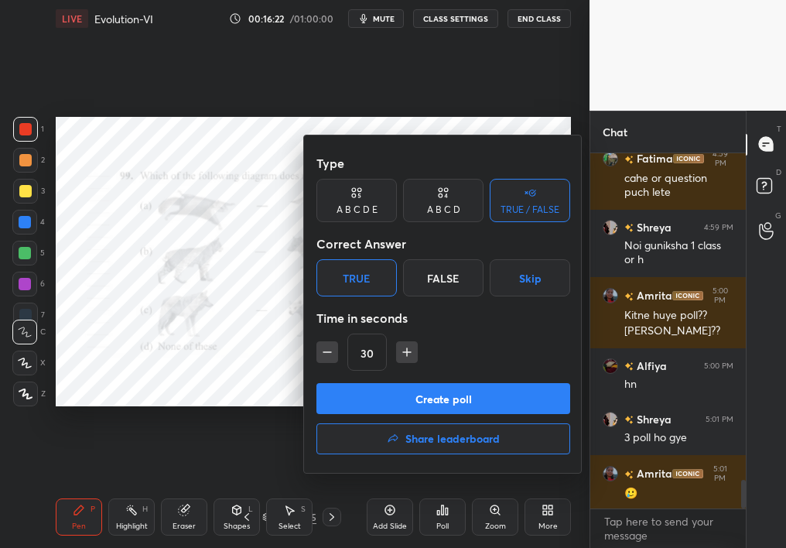
click at [379, 383] on button "Create poll" at bounding box center [443, 398] width 254 height 31
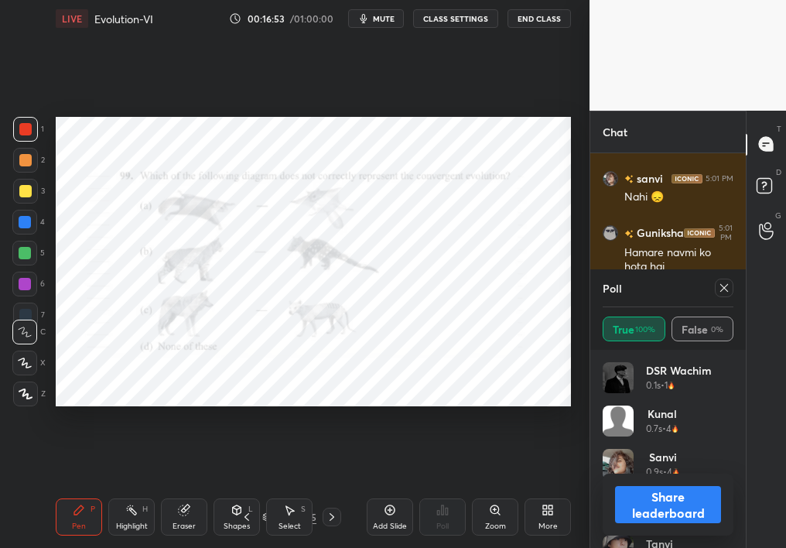
scroll to position [4120, 0]
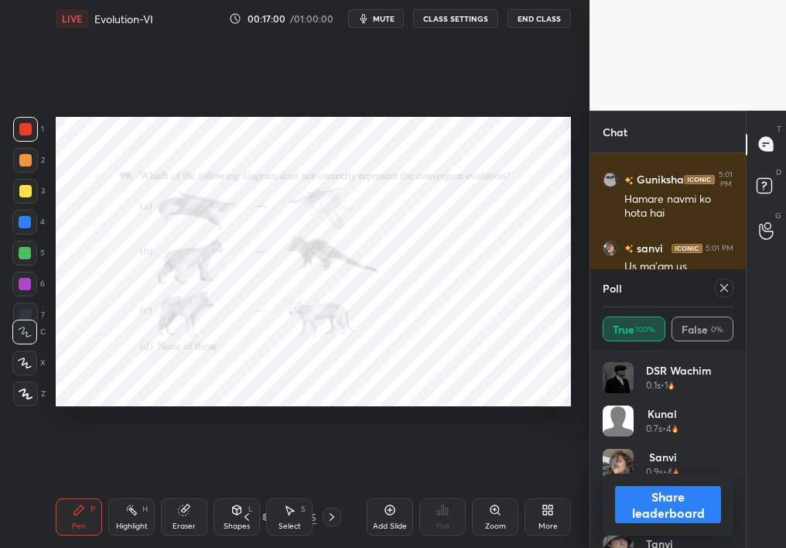
click at [503, 489] on div "Zoom" at bounding box center [495, 516] width 46 height 37
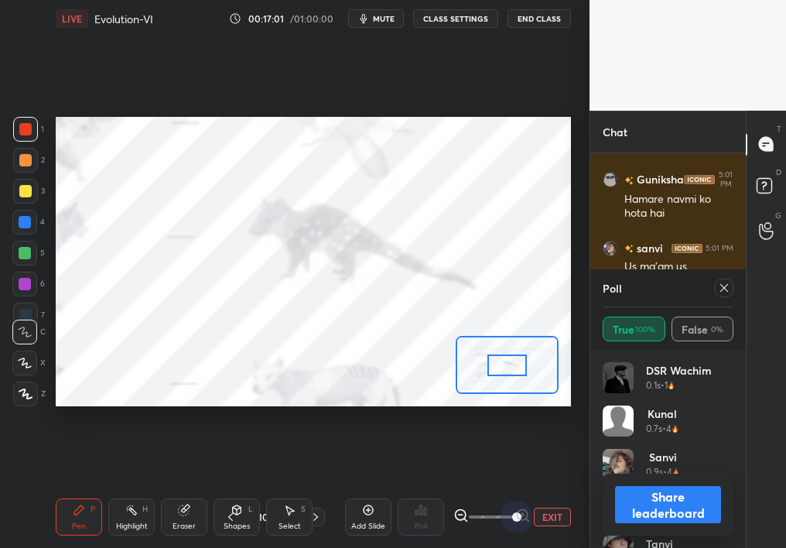
drag, startPoint x: 503, startPoint y: 511, endPoint x: 562, endPoint y: 499, distance: 60.8
click at [561, 489] on div "Add Slide Poll EXIT" at bounding box center [458, 516] width 226 height 87
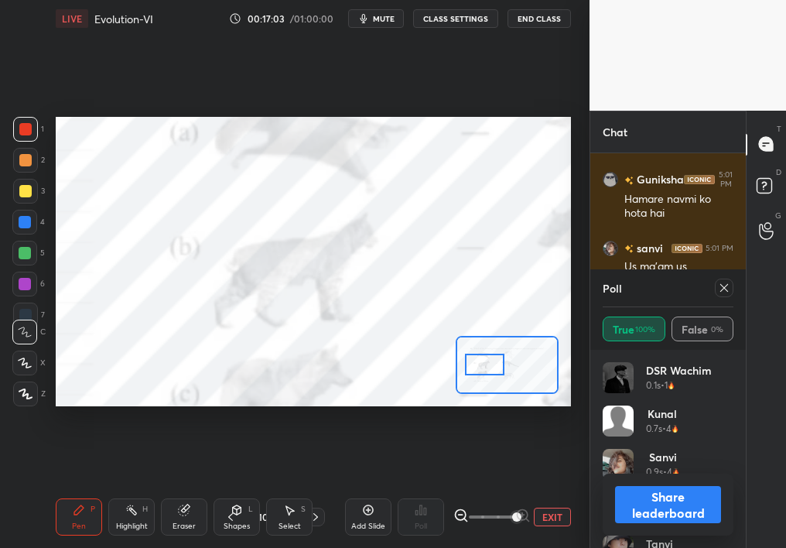
drag, startPoint x: 513, startPoint y: 361, endPoint x: 490, endPoint y: 360, distance: 22.4
click at [490, 360] on div at bounding box center [485, 364] width 40 height 22
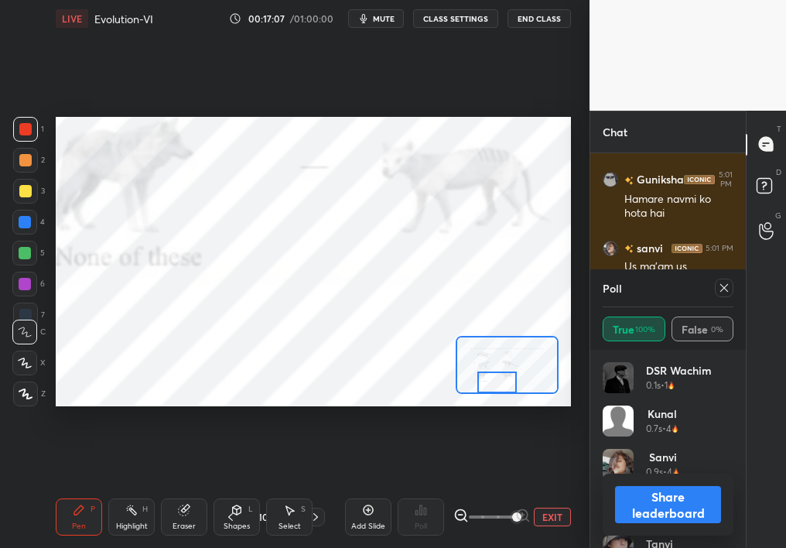
scroll to position [4173, 0]
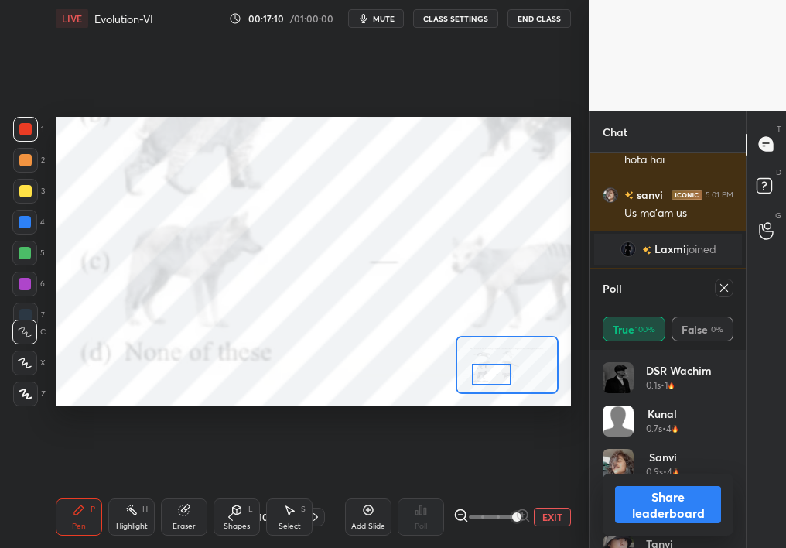
drag, startPoint x: 479, startPoint y: 369, endPoint x: 486, endPoint y: 379, distance: 12.2
click at [486, 379] on div at bounding box center [492, 374] width 40 height 22
click at [728, 289] on icon at bounding box center [724, 287] width 12 height 12
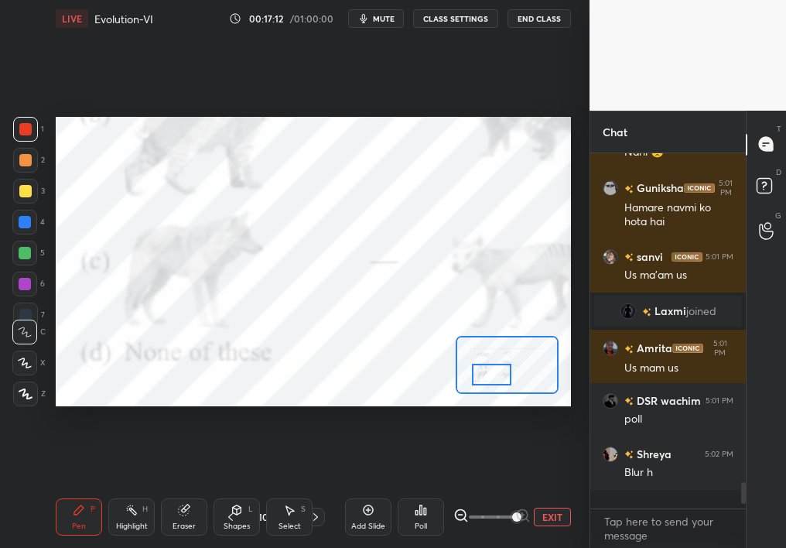
scroll to position [4100, 0]
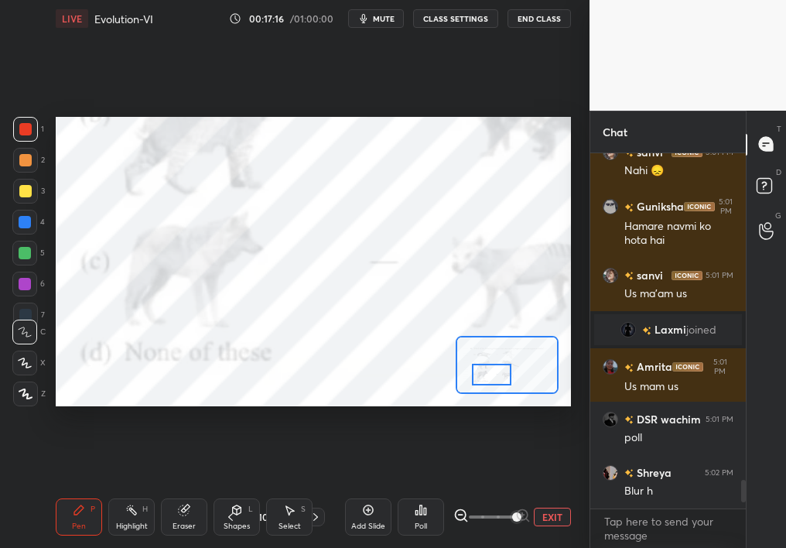
click at [552, 489] on button "EXIT" at bounding box center [552, 516] width 37 height 19
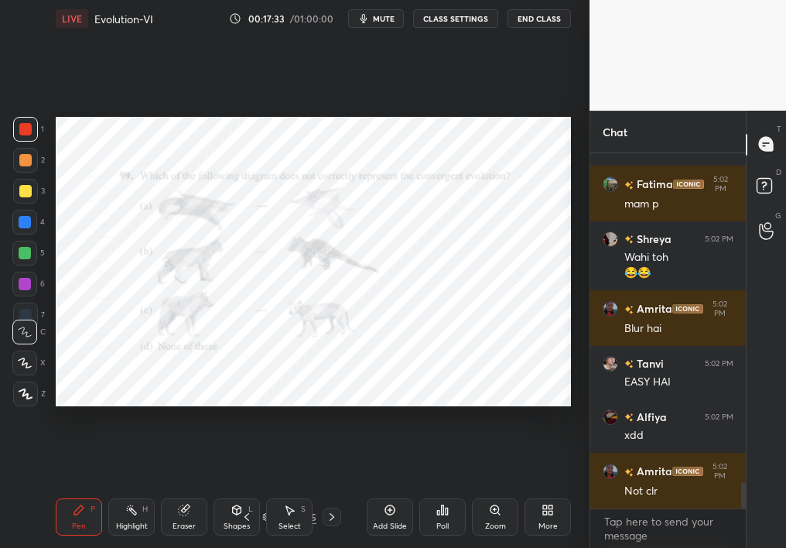
scroll to position [4502, 0]
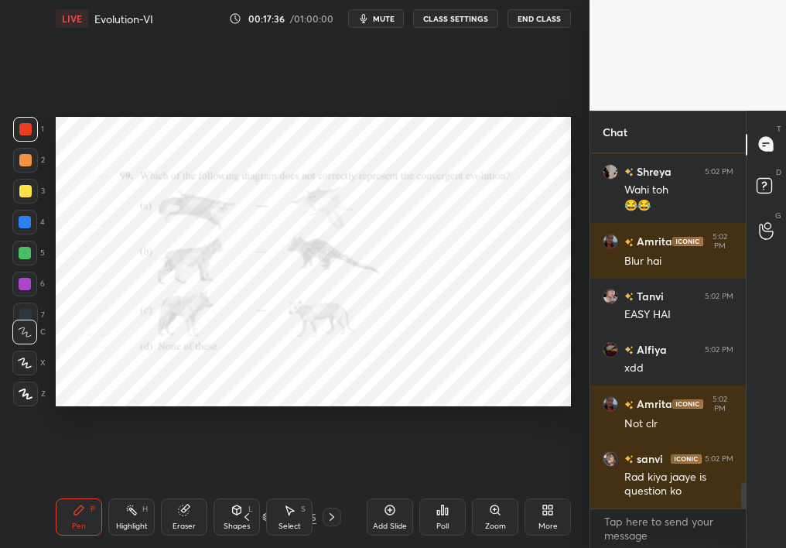
click at [438, 489] on div "Poll" at bounding box center [442, 526] width 12 height 8
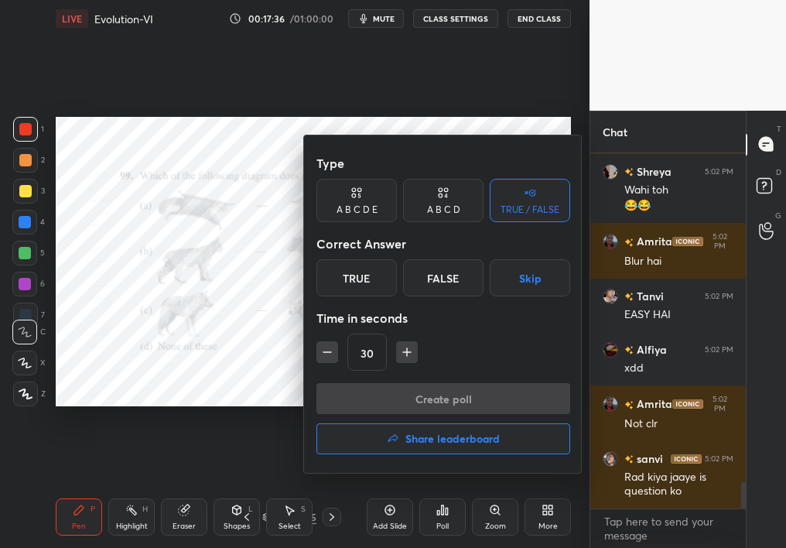
scroll to position [4558, 0]
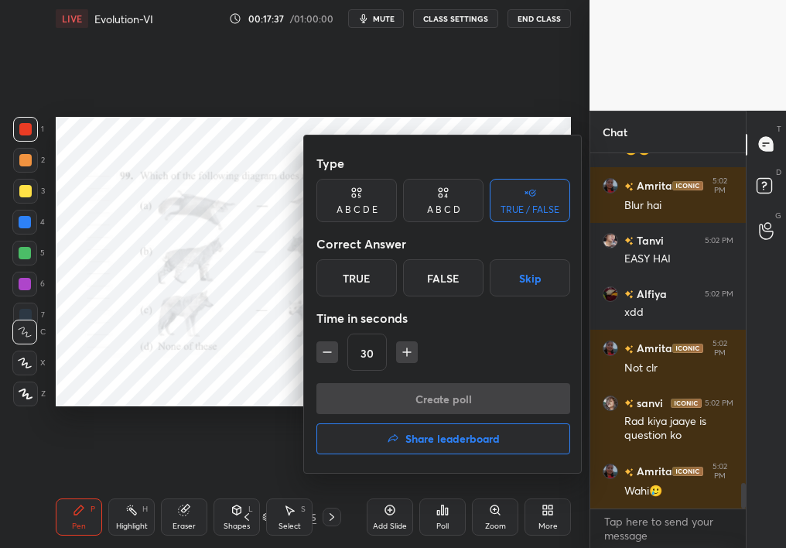
click at [445, 201] on div "A B C D" at bounding box center [443, 200] width 80 height 43
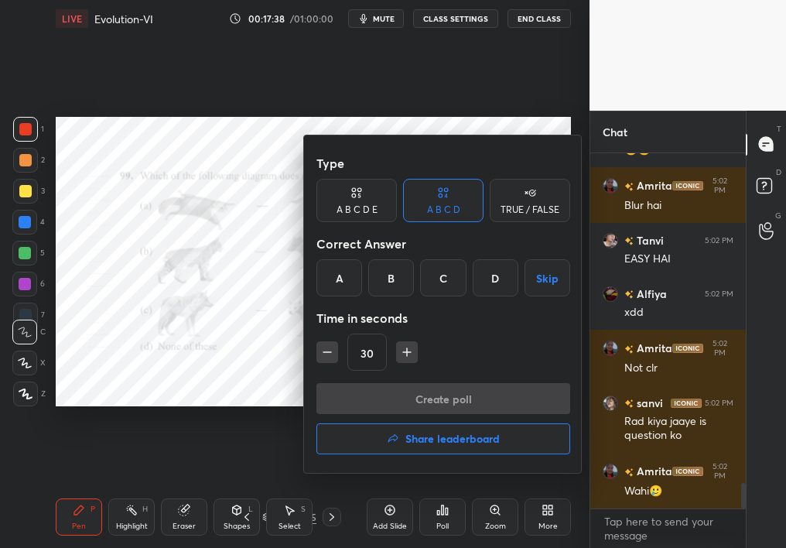
click at [462, 276] on div "C" at bounding box center [443, 277] width 46 height 37
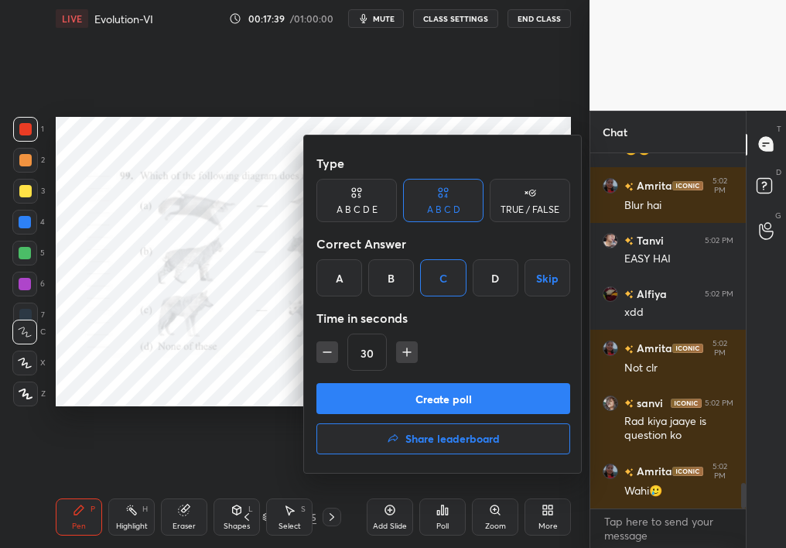
click at [421, 401] on button "Create poll" at bounding box center [443, 398] width 254 height 31
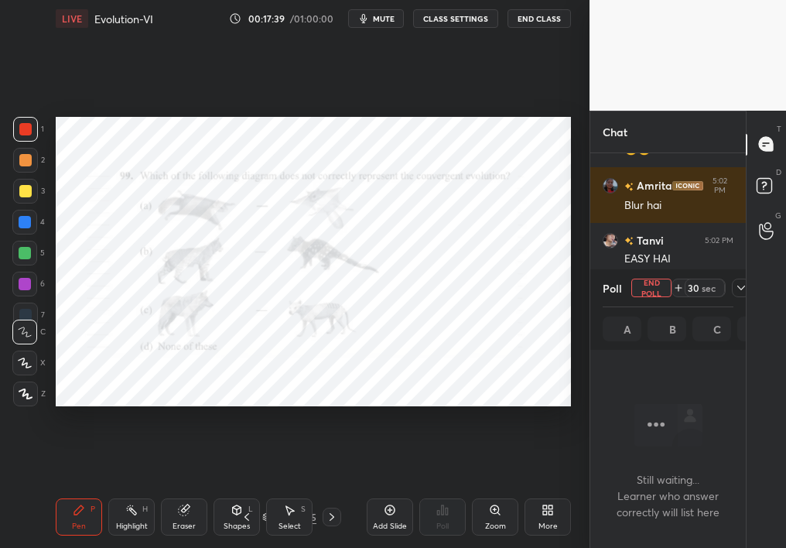
scroll to position [332, 151]
click at [732, 293] on div at bounding box center [741, 287] width 19 height 19
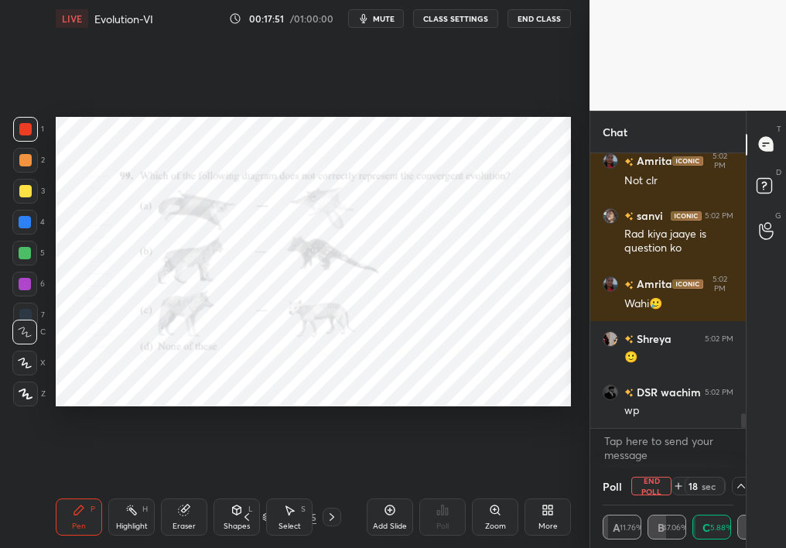
click at [499, 489] on icon at bounding box center [495, 509] width 12 height 12
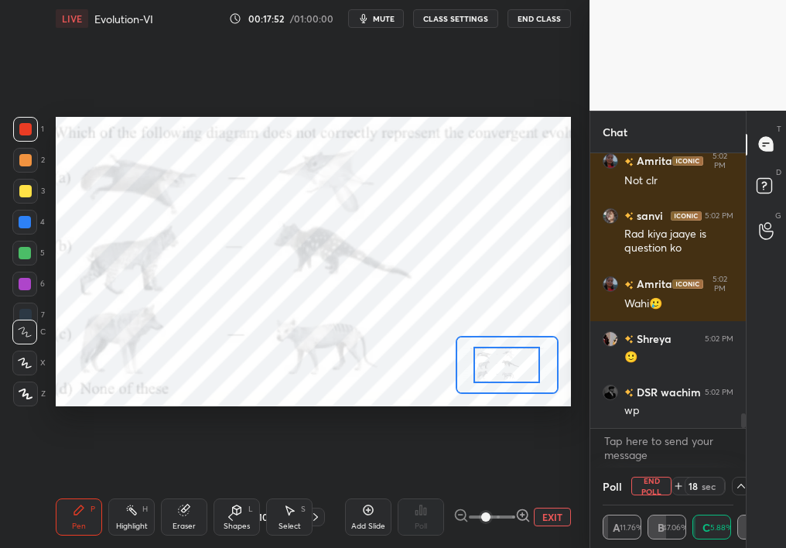
click at [490, 489] on span at bounding box center [485, 516] width 9 height 9
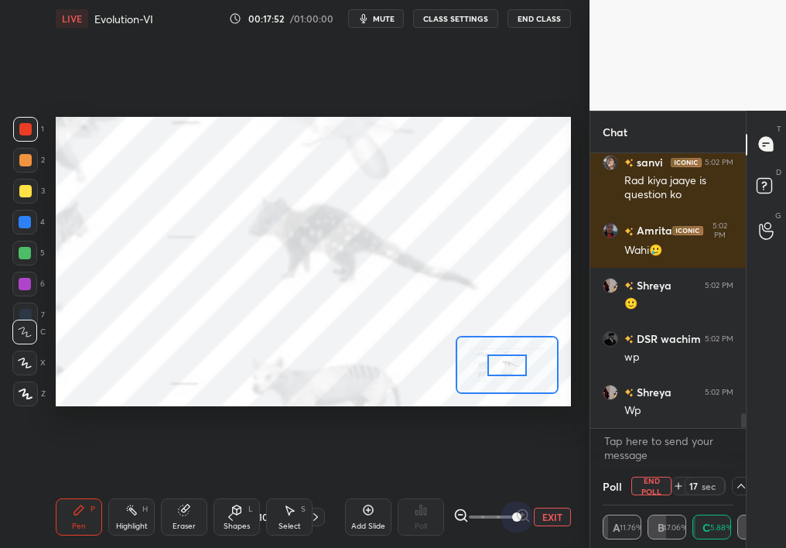
drag, startPoint x: 499, startPoint y: 512, endPoint x: 509, endPoint y: 364, distance: 148.1
click at [509, 364] on div "LIVE Evolution-VI 00:17:52 / 01:00:00 mute CLASS SETTINGS End Class Setting up …" at bounding box center [312, 274] width 527 height 548
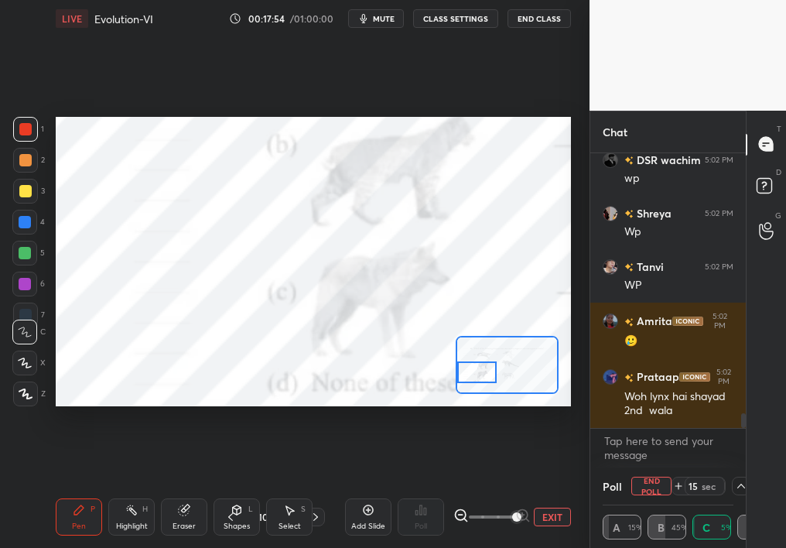
click at [453, 371] on div "Setting up your live class Poll for secs No correct answer Start poll" at bounding box center [313, 262] width 515 height 290
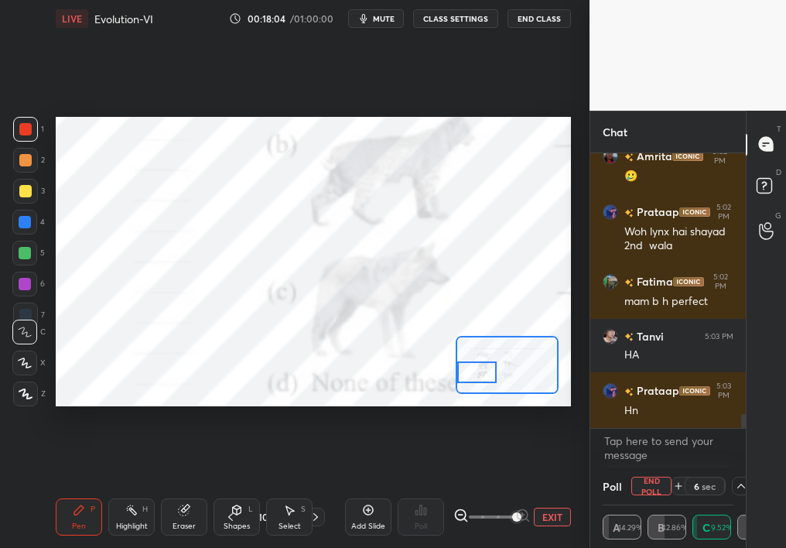
click at [548, 489] on div "Add Slide Poll EXIT" at bounding box center [458, 516] width 226 height 87
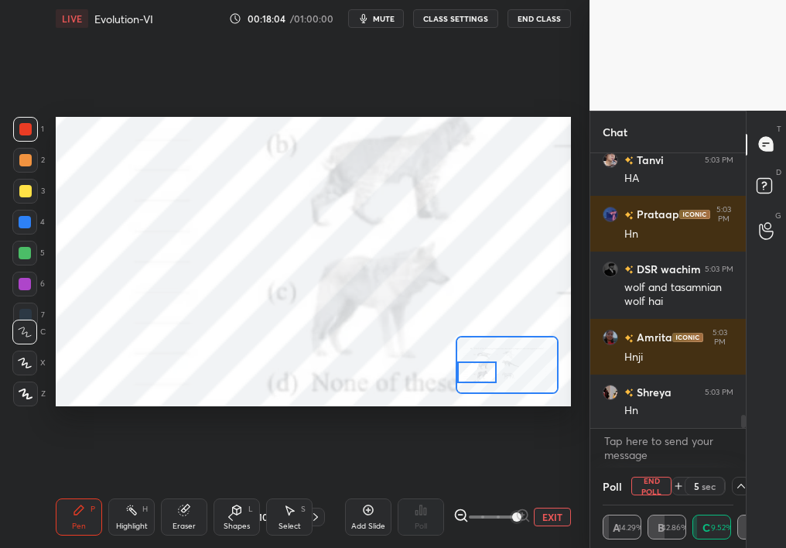
click at [554, 489] on button "EXIT" at bounding box center [552, 516] width 37 height 19
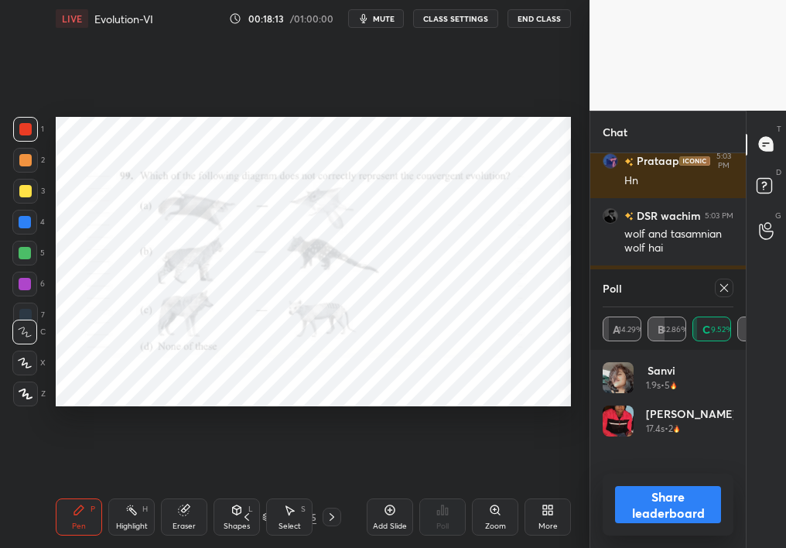
click at [726, 288] on icon at bounding box center [724, 287] width 12 height 12
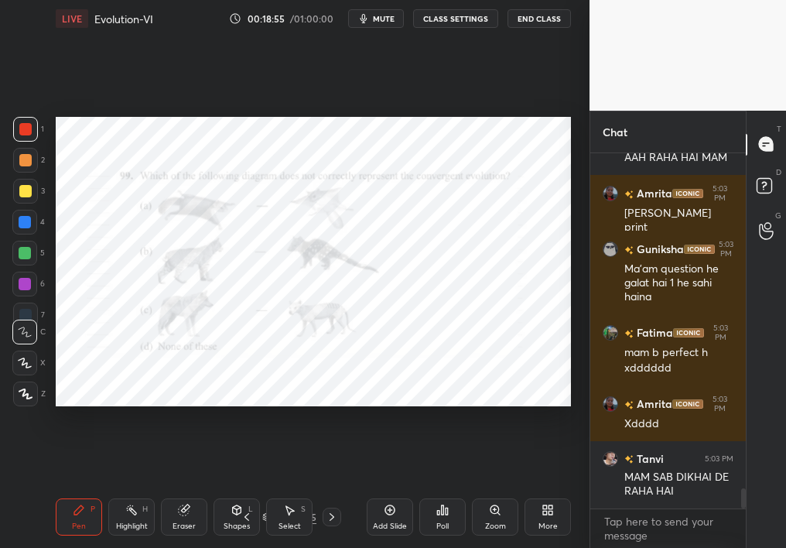
click at [438, 489] on div "Poll" at bounding box center [442, 516] width 46 height 37
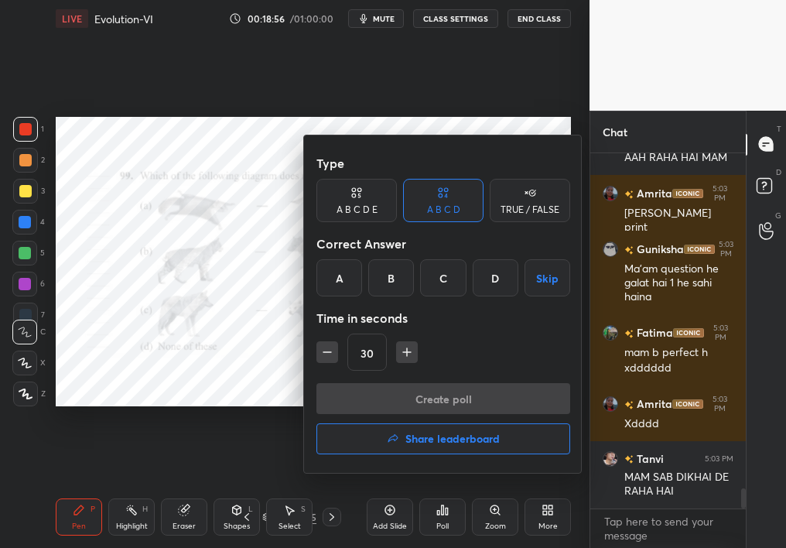
scroll to position [5924, 0]
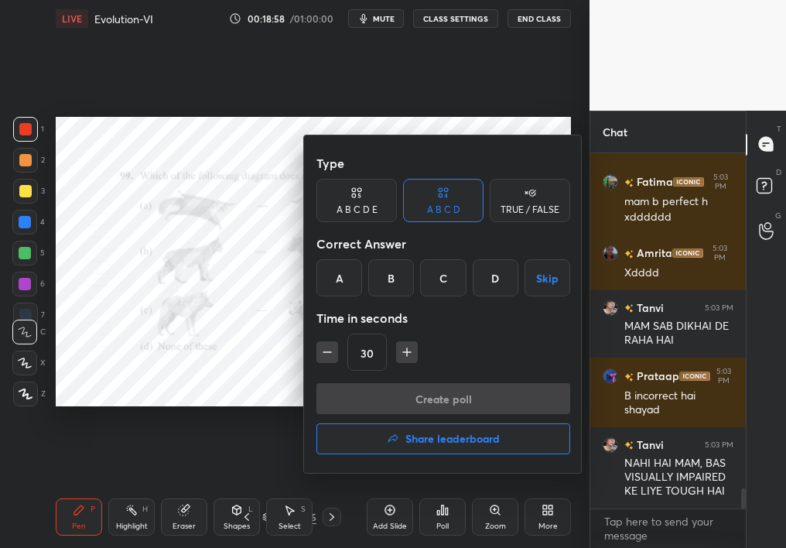
click at [490, 284] on div "D" at bounding box center [496, 277] width 46 height 37
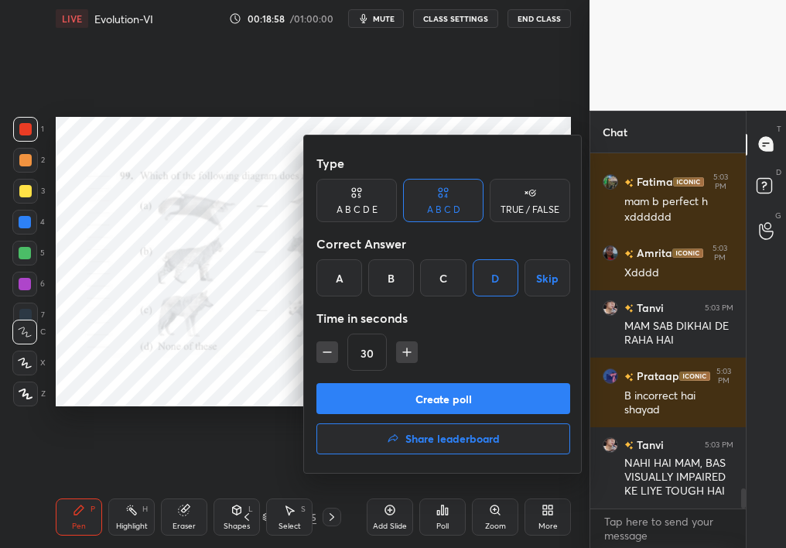
click at [151, 286] on div at bounding box center [393, 274] width 786 height 548
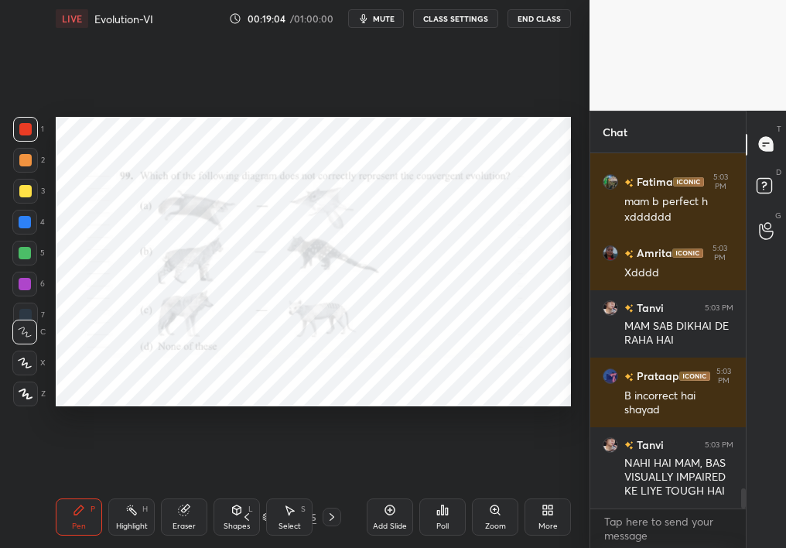
scroll to position [6058, 0]
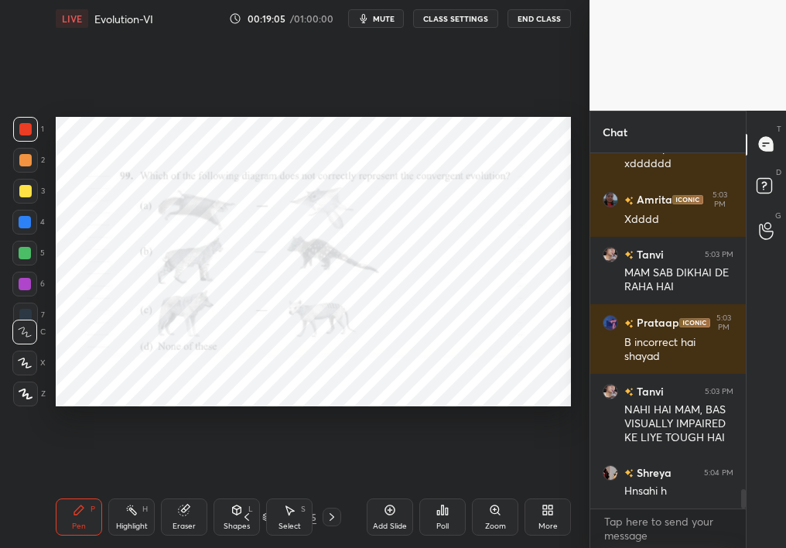
click at [484, 489] on div "Zoom" at bounding box center [495, 516] width 46 height 37
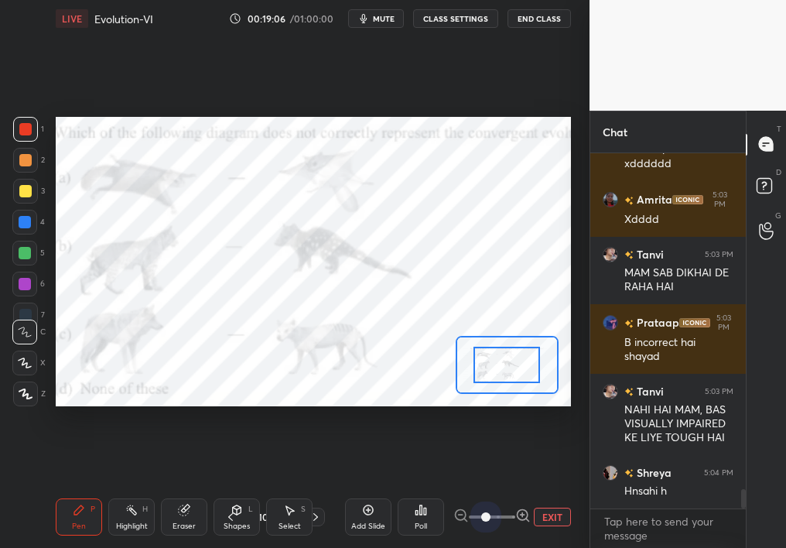
click at [561, 489] on div "EXIT" at bounding box center [512, 516] width 118 height 19
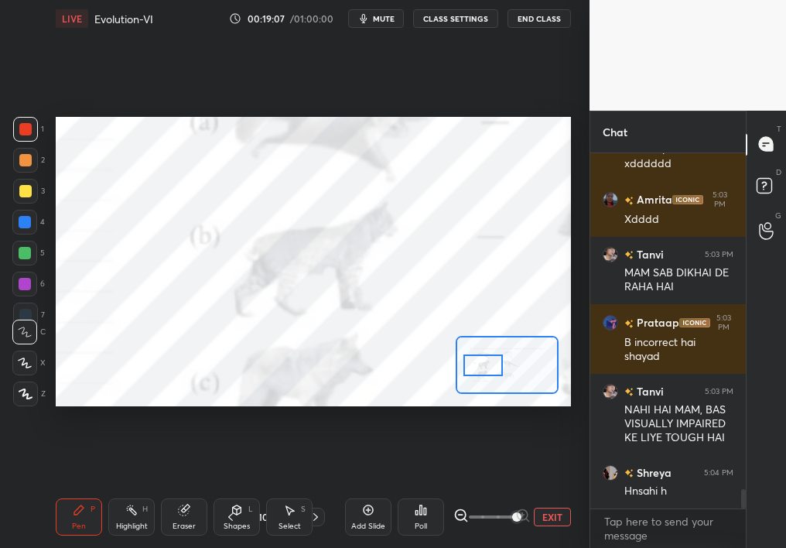
drag, startPoint x: 510, startPoint y: 366, endPoint x: 486, endPoint y: 364, distance: 24.0
click at [486, 364] on div at bounding box center [483, 365] width 40 height 22
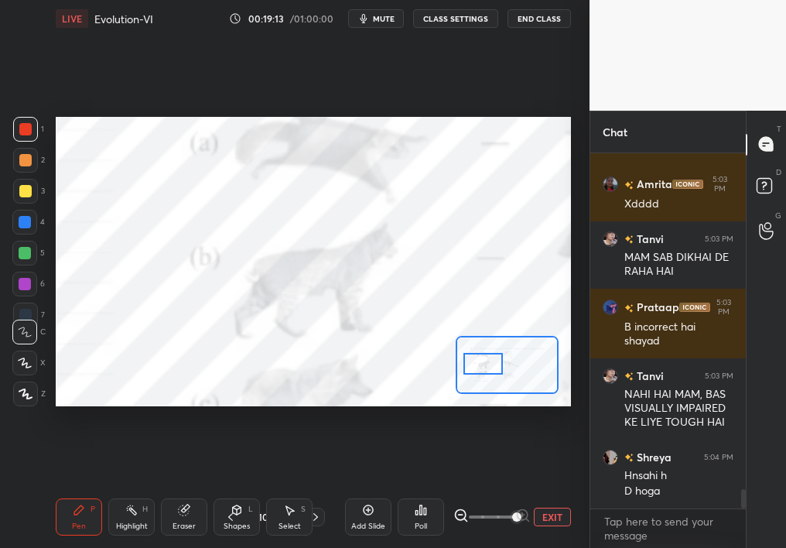
scroll to position [6127, 0]
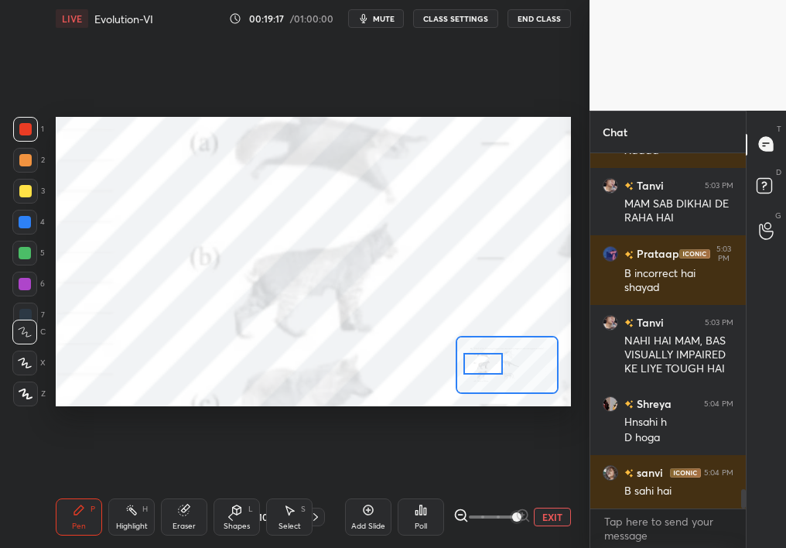
click at [547, 489] on button "EXIT" at bounding box center [552, 516] width 37 height 19
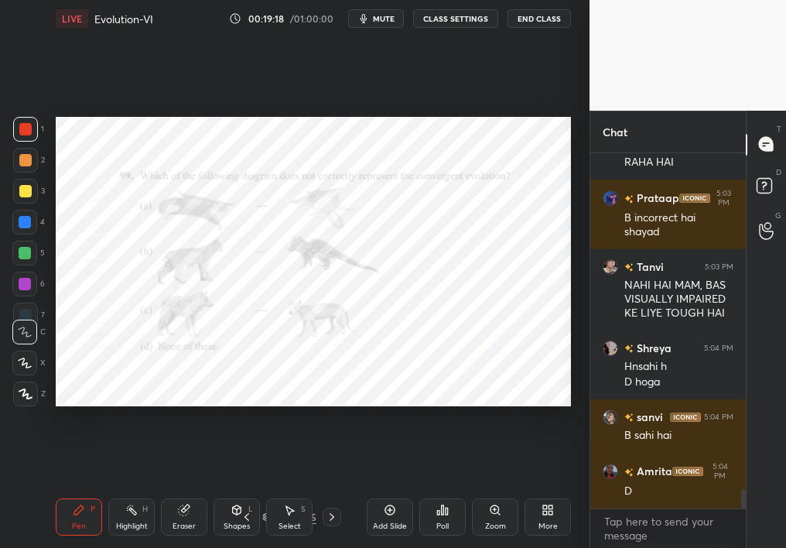
click at [444, 489] on div "Poll" at bounding box center [442, 516] width 46 height 37
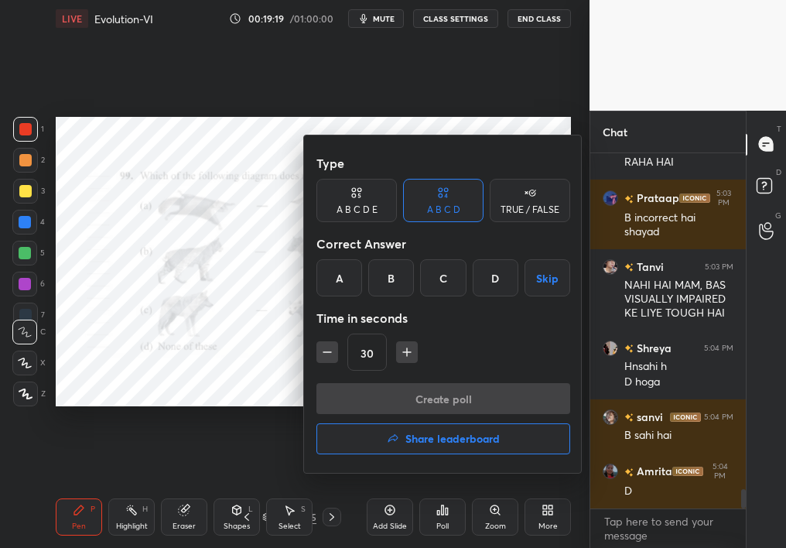
scroll to position [6250, 0]
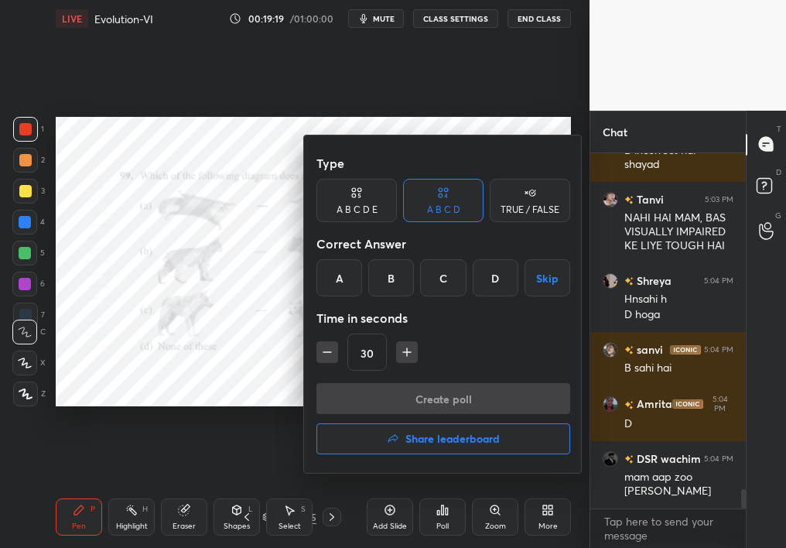
click at [490, 267] on div "D" at bounding box center [496, 277] width 46 height 37
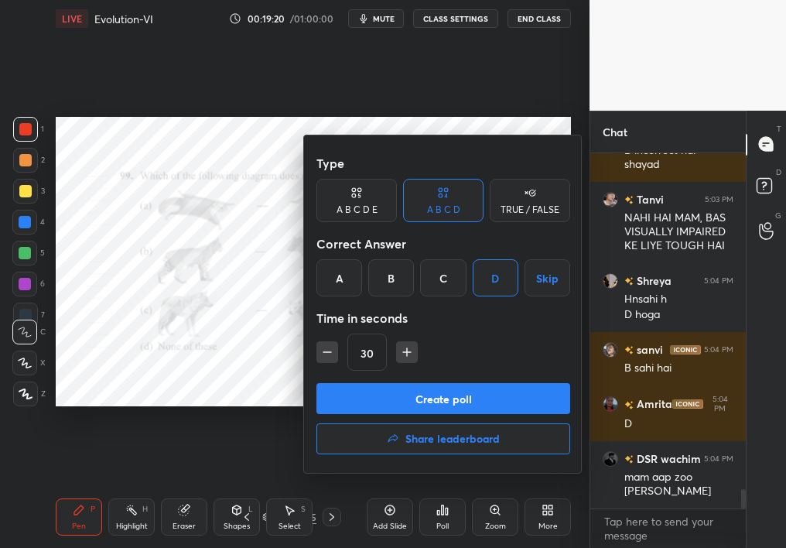
click at [483, 403] on button "Create poll" at bounding box center [443, 398] width 254 height 31
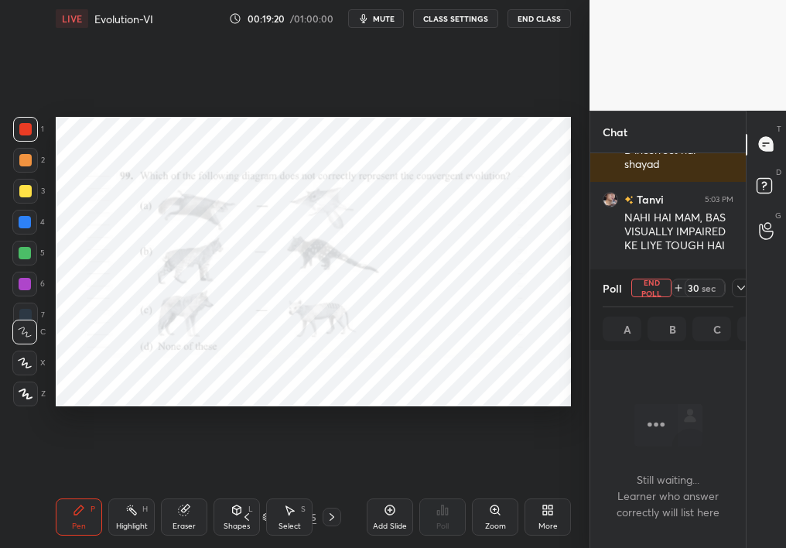
scroll to position [309, 151]
click at [301, 489] on div "S" at bounding box center [303, 509] width 5 height 8
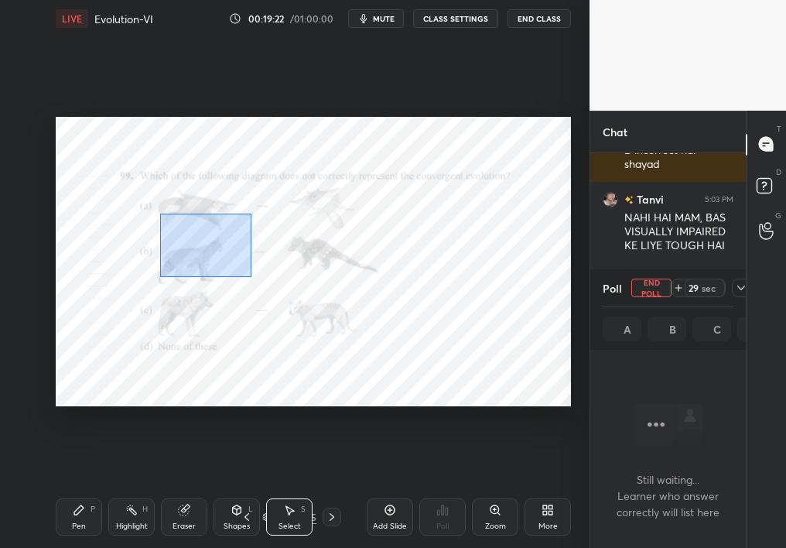
drag, startPoint x: 159, startPoint y: 213, endPoint x: 408, endPoint y: 401, distance: 311.8
click at [408, 401] on div "0 ° Undo Copy Duplicate Duplicate to new slide Delete" at bounding box center [313, 262] width 515 height 290
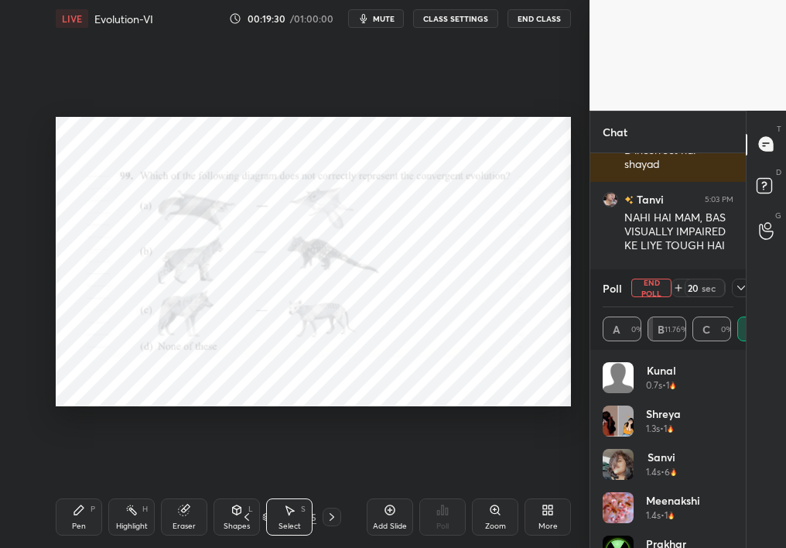
scroll to position [6456, 0]
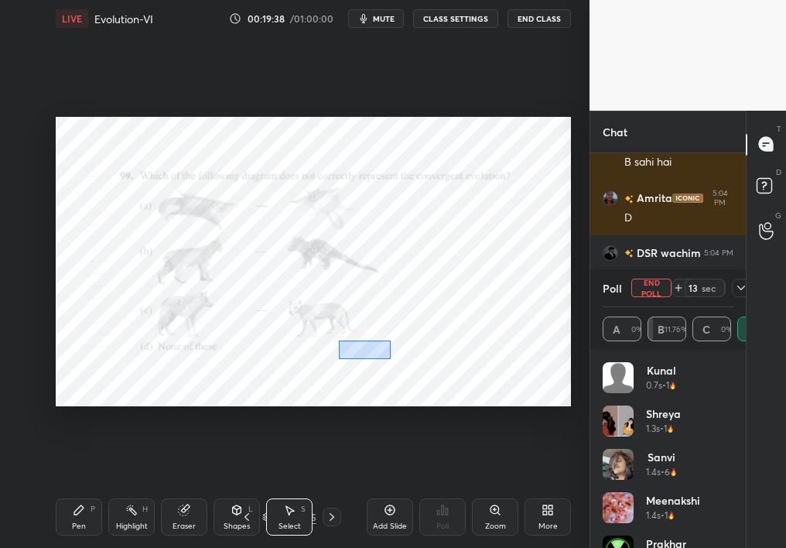
drag, startPoint x: 339, startPoint y: 340, endPoint x: 401, endPoint y: 351, distance: 63.6
click at [401, 351] on div "0 ° Undo Copy Duplicate Duplicate to new slide Delete" at bounding box center [313, 262] width 515 height 290
click at [80, 489] on icon at bounding box center [79, 509] width 12 height 12
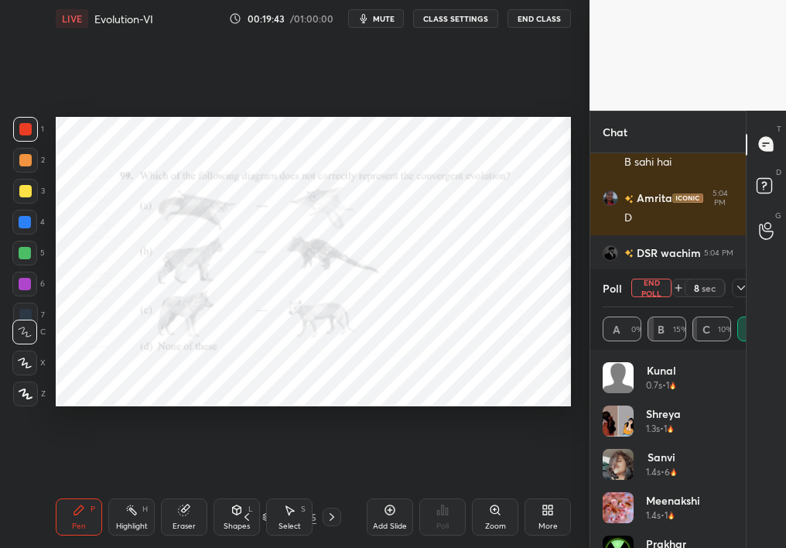
click at [505, 489] on div "Zoom" at bounding box center [495, 516] width 46 height 37
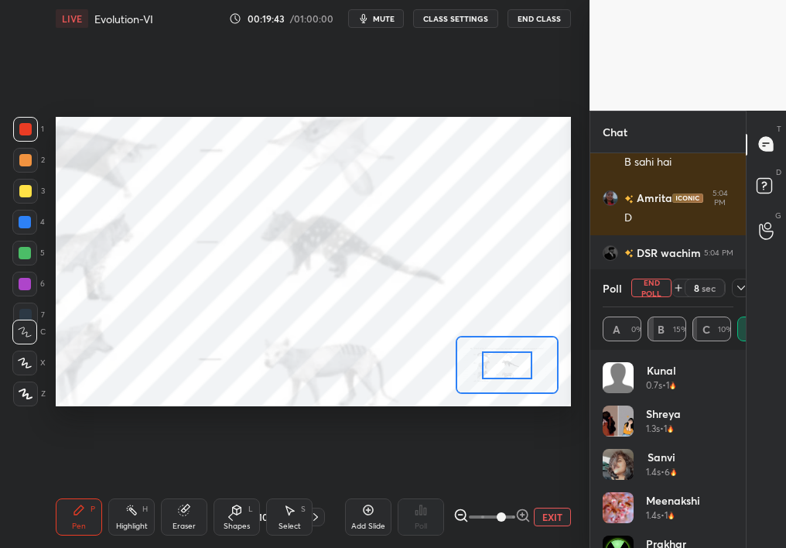
click at [571, 473] on div "LIVE Evolution-VI 00:19:43 / 01:00:00 mute CLASS SETTINGS End Class Setting up …" at bounding box center [312, 274] width 527 height 548
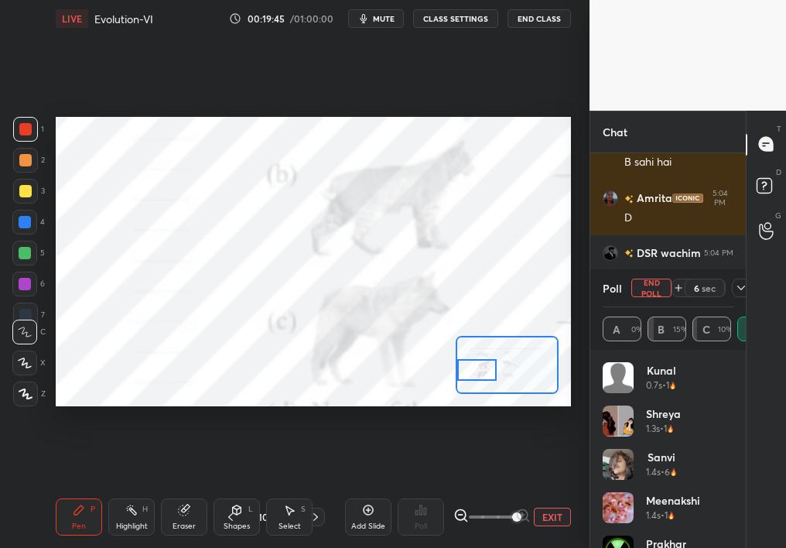
drag, startPoint x: 512, startPoint y: 358, endPoint x: 479, endPoint y: 363, distance: 32.9
click at [479, 363] on div at bounding box center [477, 370] width 40 height 22
click at [739, 295] on div at bounding box center [741, 287] width 19 height 19
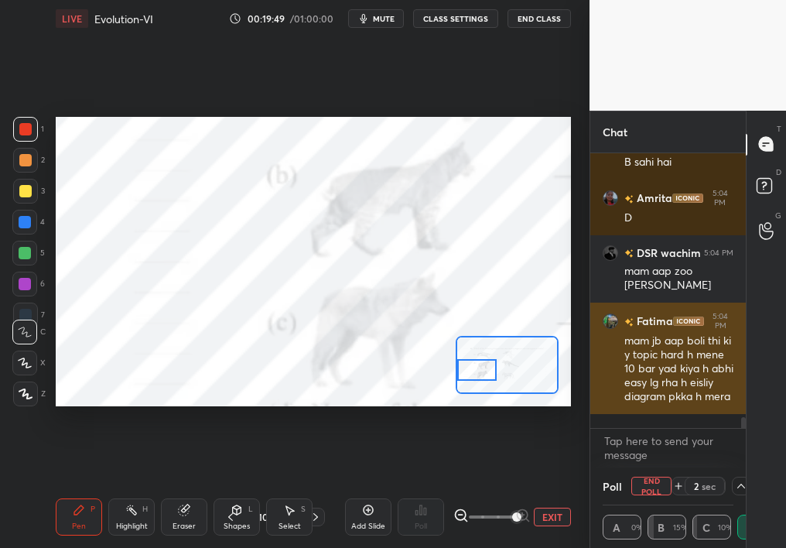
scroll to position [1, 5]
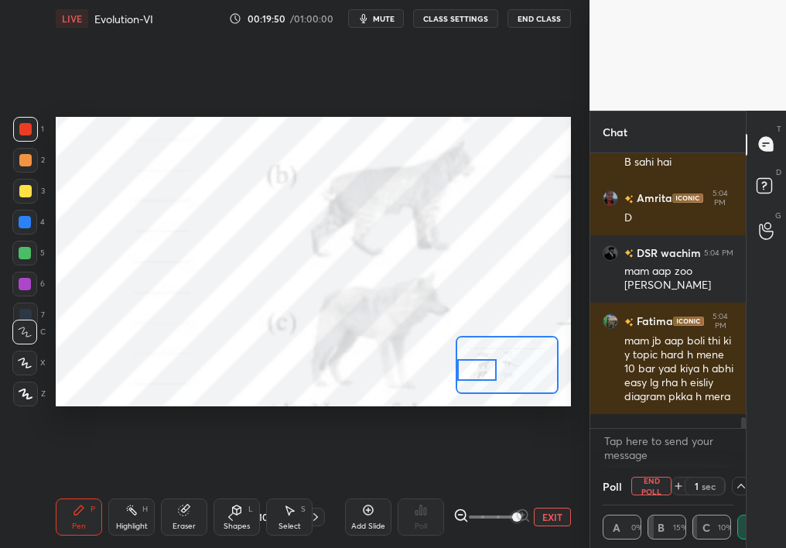
click at [552, 489] on button "EXIT" at bounding box center [552, 516] width 37 height 19
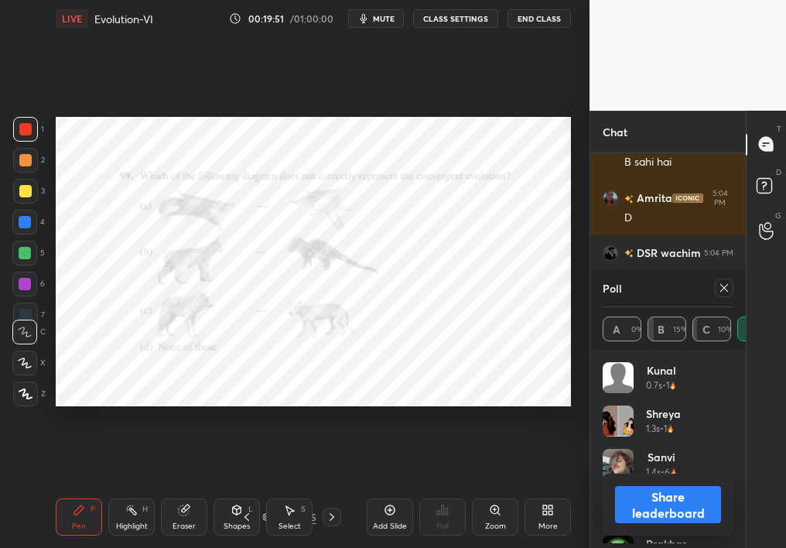
scroll to position [181, 126]
click at [636, 486] on button "Share leaderboard" at bounding box center [668, 504] width 106 height 37
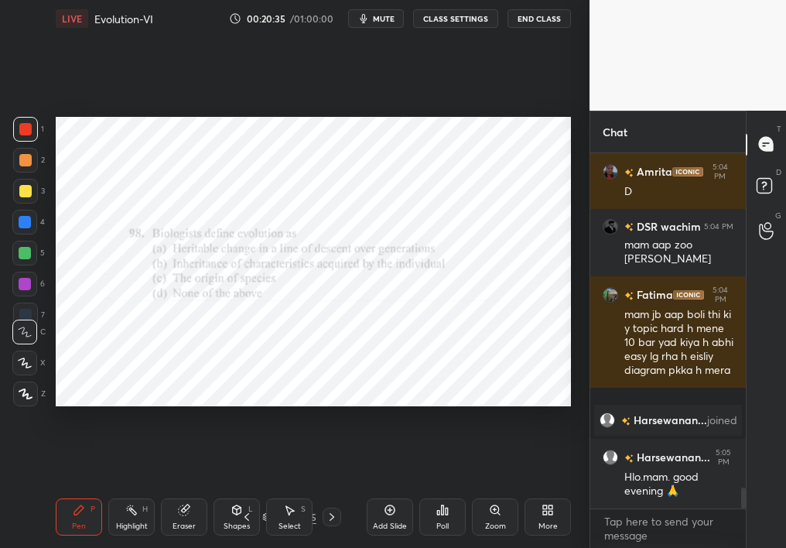
scroll to position [5738, 0]
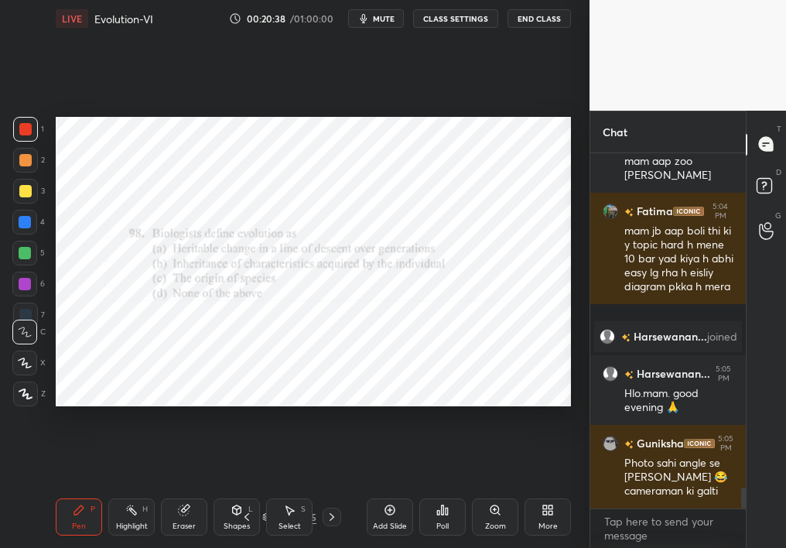
click at [455, 489] on div "Poll" at bounding box center [442, 516] width 46 height 37
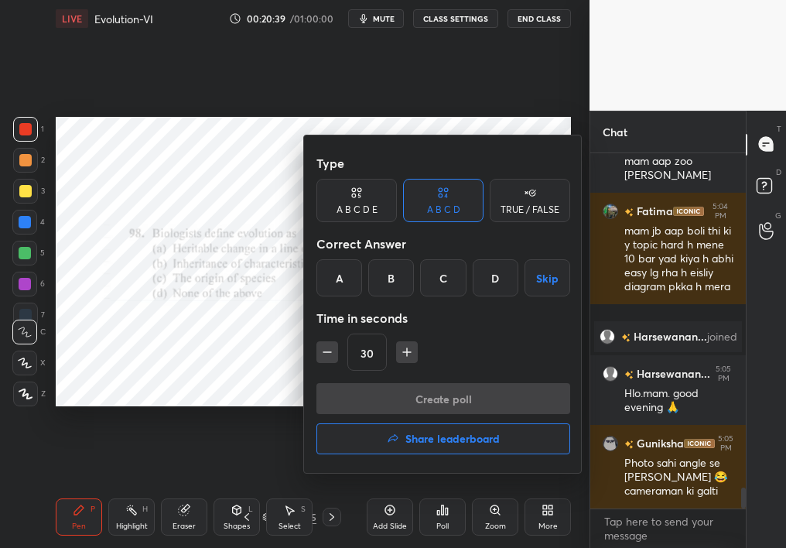
click at [338, 278] on div "A" at bounding box center [339, 277] width 46 height 37
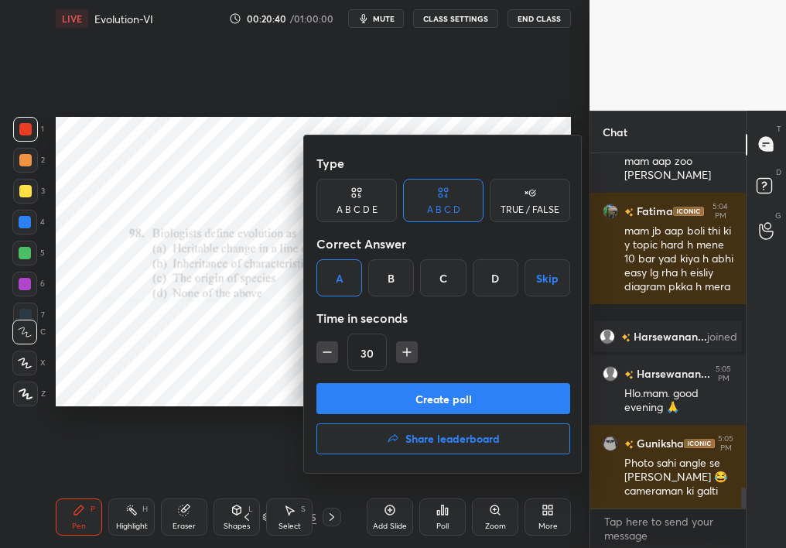
click at [379, 391] on button "Create poll" at bounding box center [443, 398] width 254 height 31
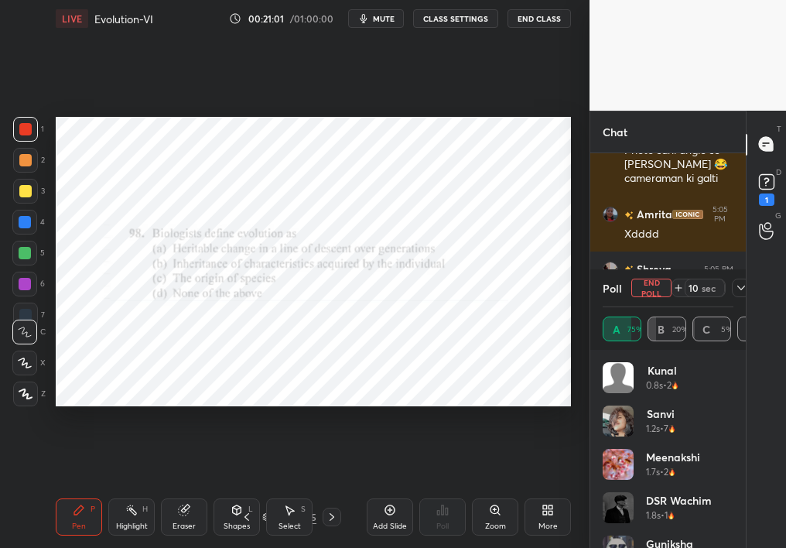
scroll to position [6130, 0]
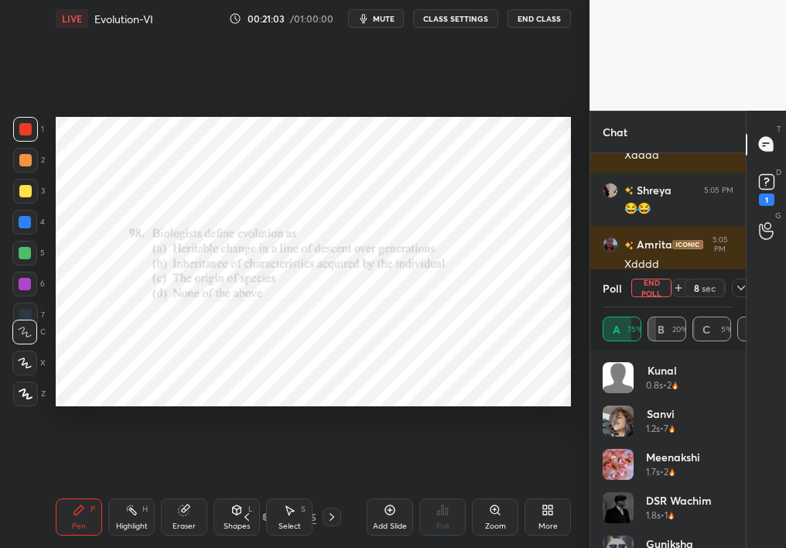
click at [382, 15] on span "mute" at bounding box center [384, 18] width 22 height 11
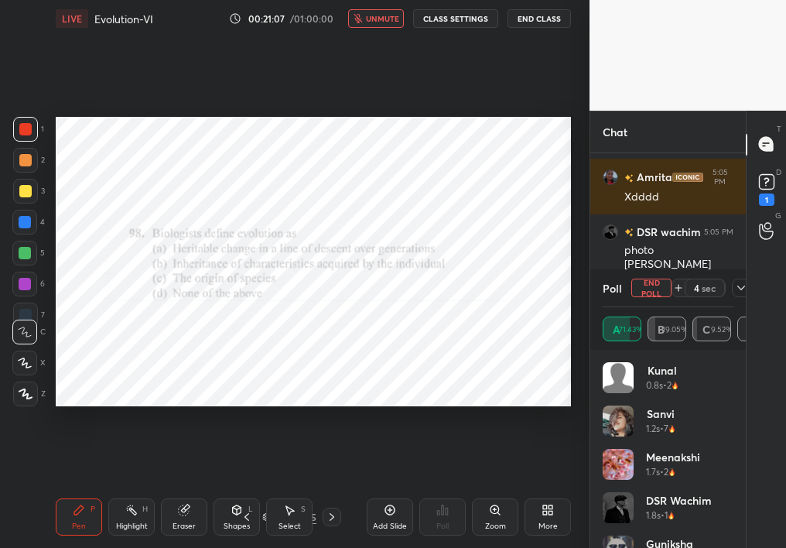
scroll to position [6175, 0]
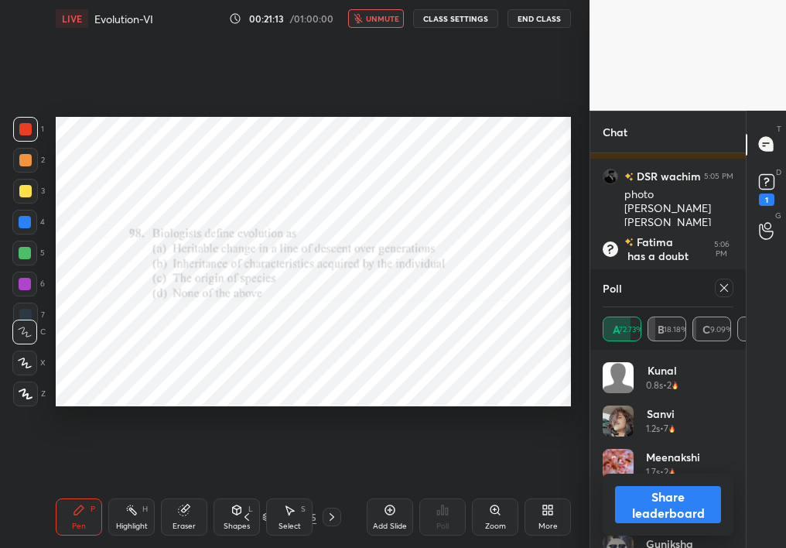
click at [376, 19] on span "unmute" at bounding box center [382, 18] width 33 height 11
click at [719, 290] on icon at bounding box center [724, 287] width 12 height 12
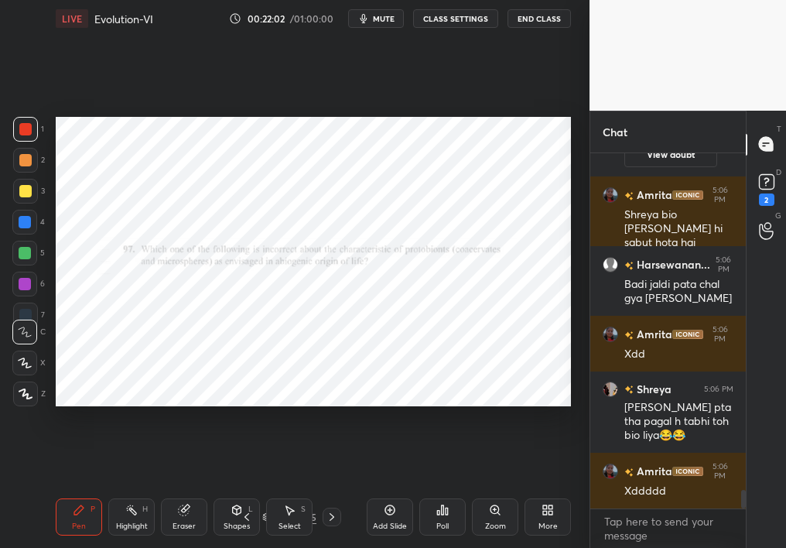
scroll to position [6435, 0]
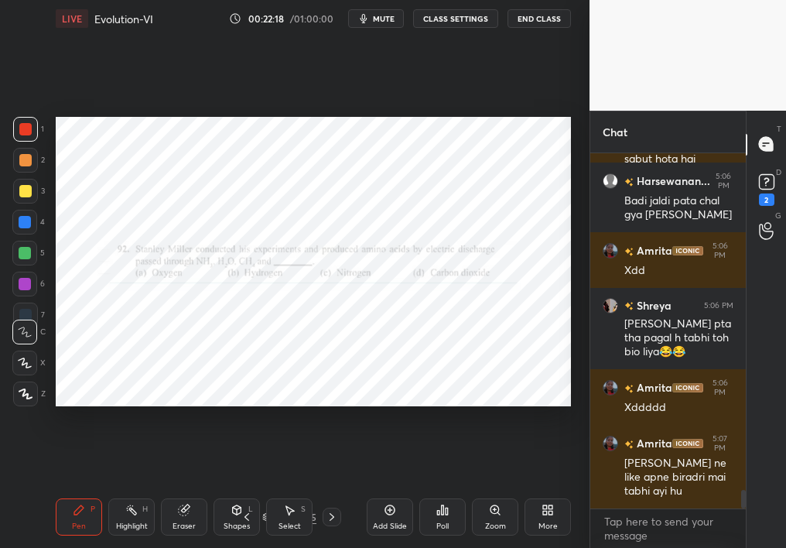
click at [247, 489] on icon at bounding box center [247, 516] width 12 height 12
click at [27, 396] on icon at bounding box center [26, 393] width 14 height 11
click at [27, 397] on icon at bounding box center [25, 393] width 12 height 9
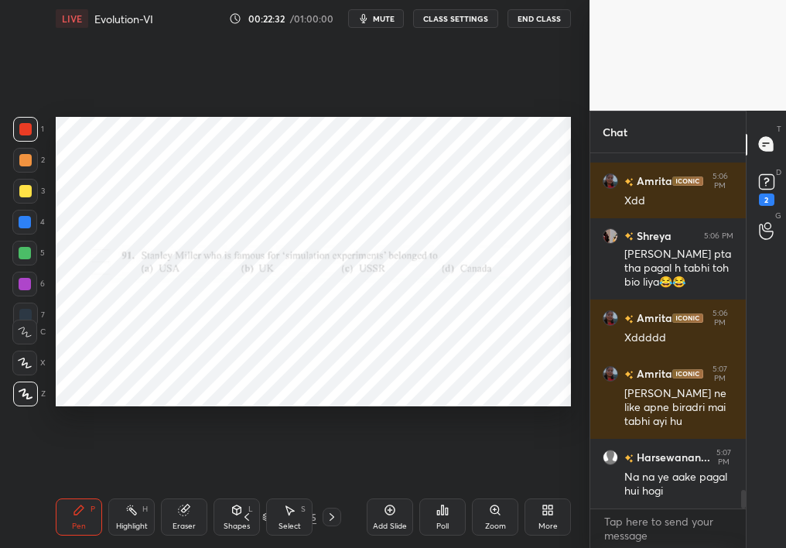
click at [439, 489] on icon at bounding box center [442, 509] width 12 height 12
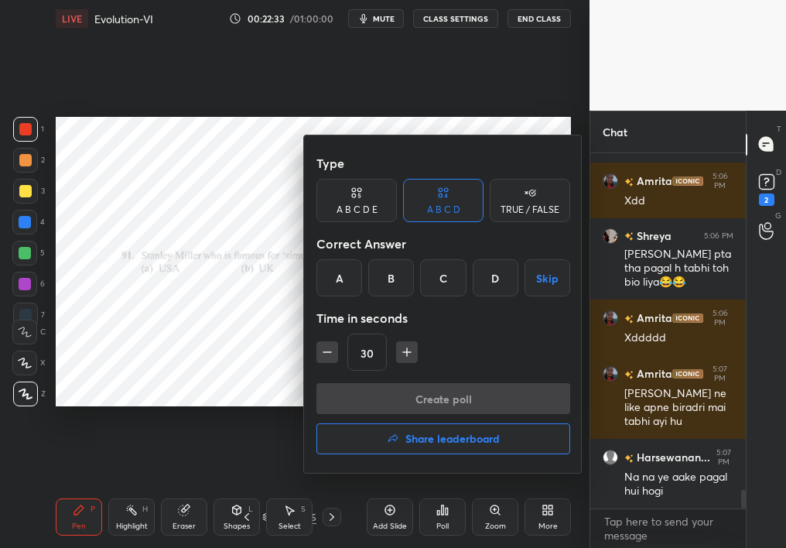
click at [335, 282] on div "A" at bounding box center [339, 277] width 46 height 37
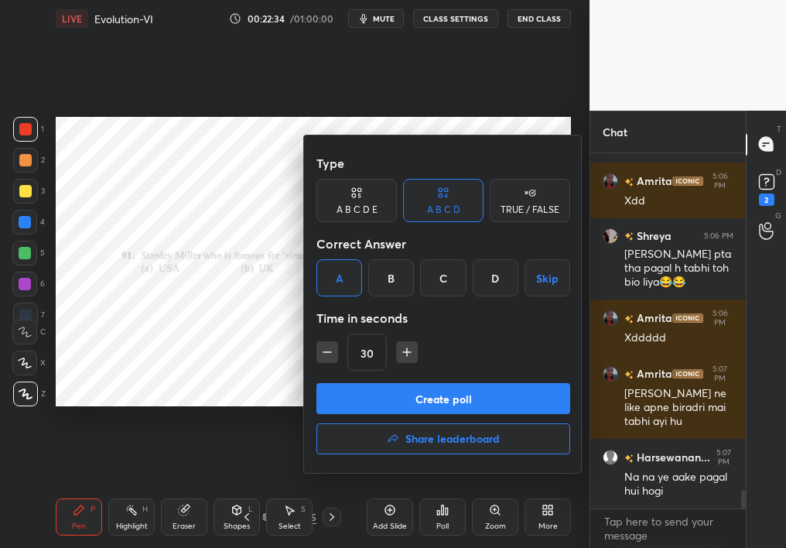
click at [271, 384] on div at bounding box center [393, 274] width 786 height 548
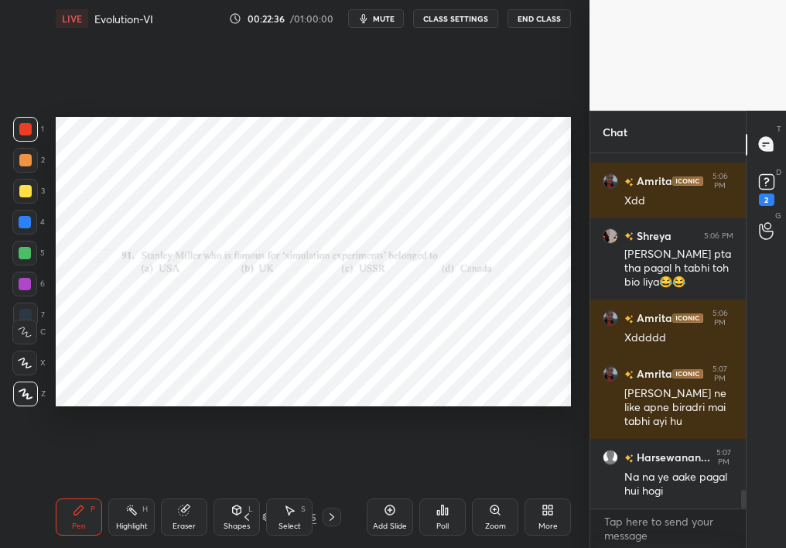
scroll to position [6560, 0]
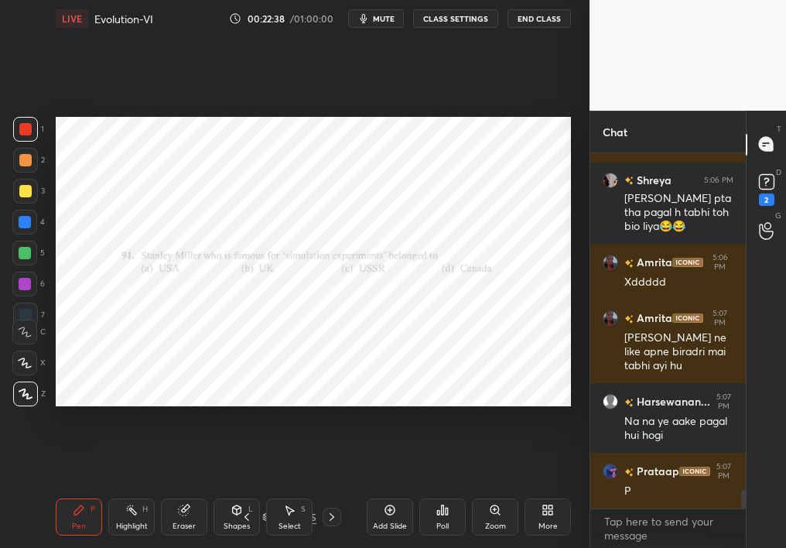
click at [453, 489] on div "Poll" at bounding box center [442, 516] width 46 height 37
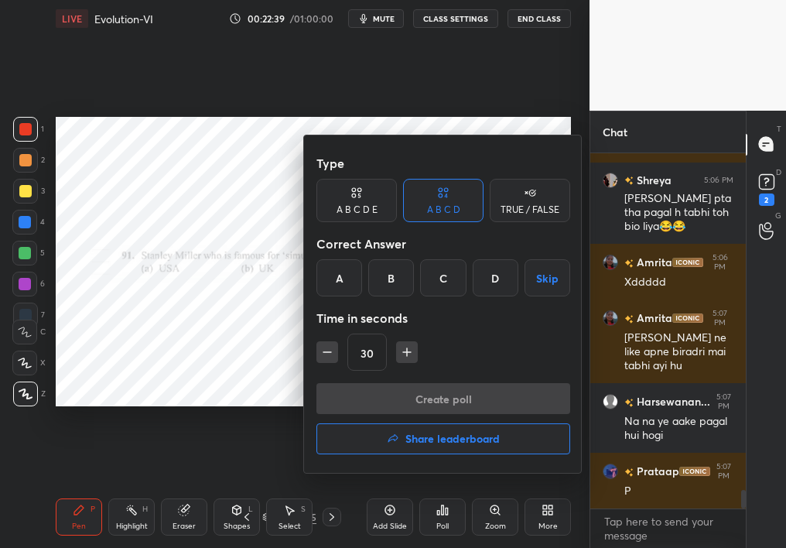
click at [472, 281] on div "A B C D Skip" at bounding box center [443, 277] width 254 height 37
click at [227, 404] on div at bounding box center [393, 274] width 786 height 548
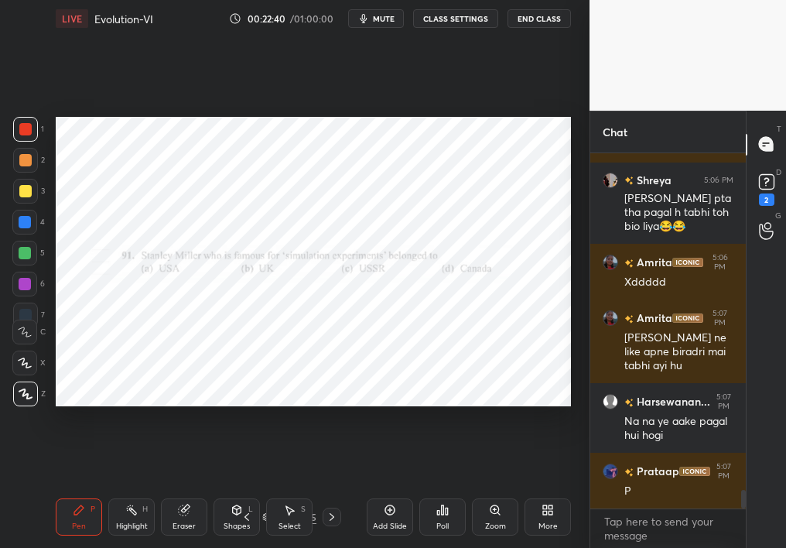
scroll to position [6616, 0]
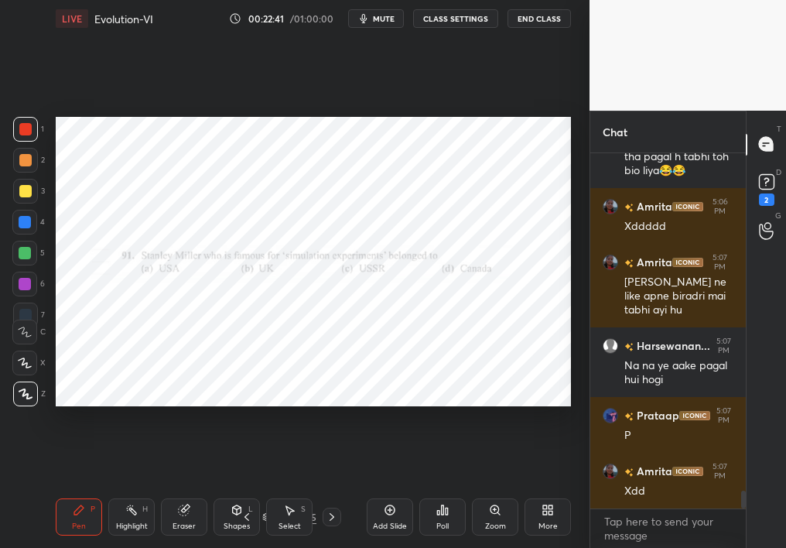
click at [447, 489] on div "Poll" at bounding box center [442, 516] width 46 height 37
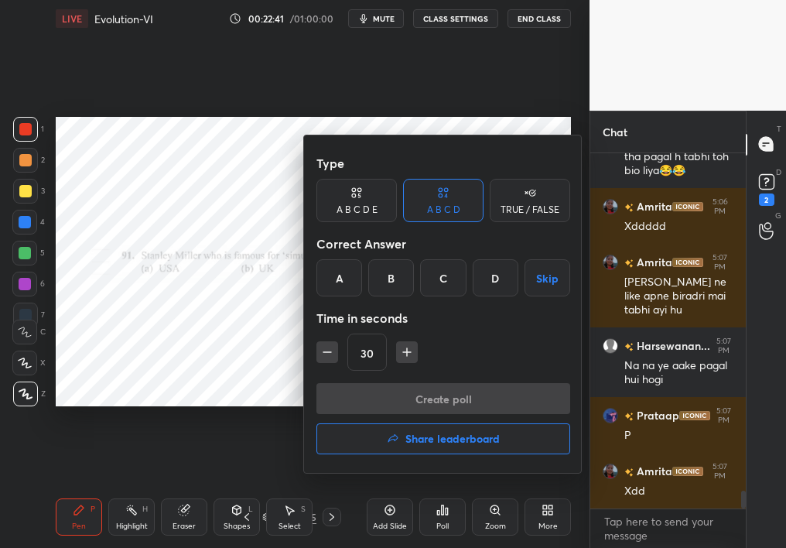
click at [299, 431] on div at bounding box center [393, 274] width 786 height 548
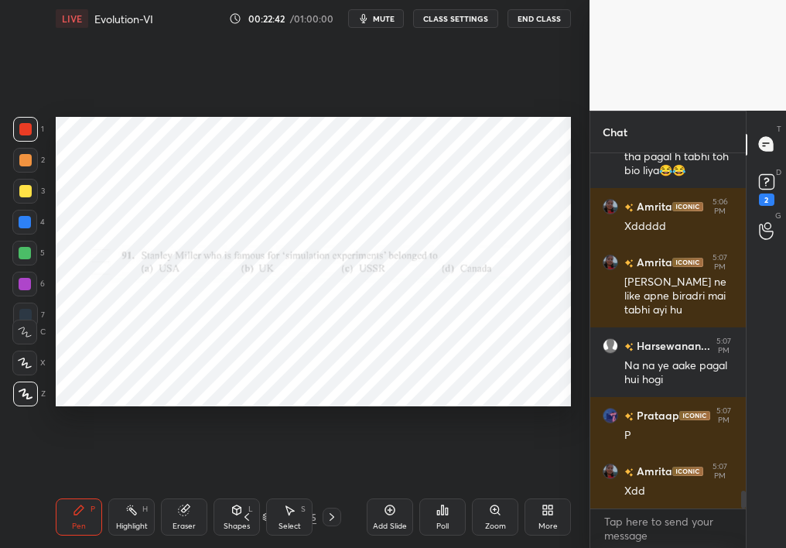
click at [262, 489] on div "95 / 105" at bounding box center [289, 517] width 54 height 14
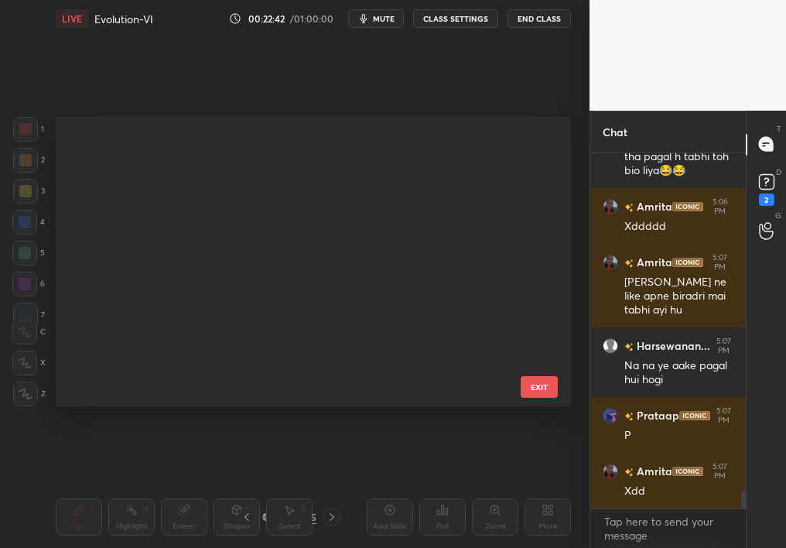
scroll to position [285, 507]
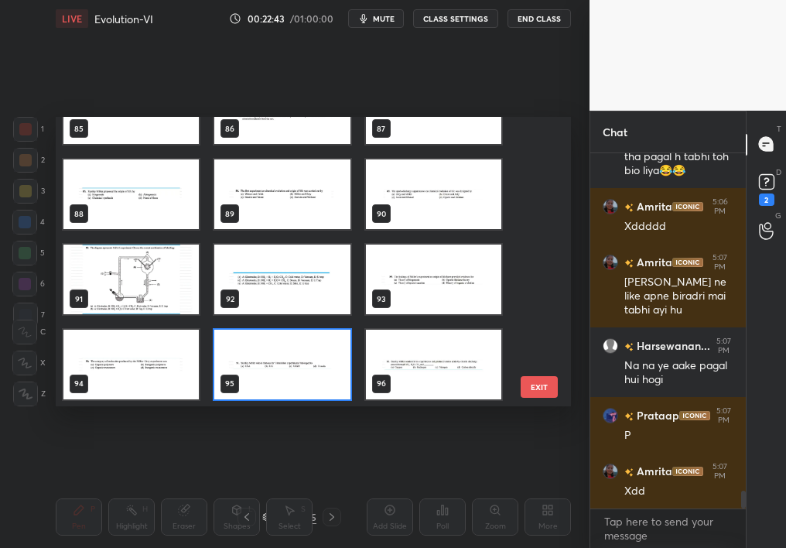
click at [563, 391] on div "85 86 87 88 89 90 91 92 93 94 95 96 97 98 99 EXIT" at bounding box center [313, 262] width 515 height 290
click at [533, 397] on button "EXIT" at bounding box center [538, 387] width 37 height 22
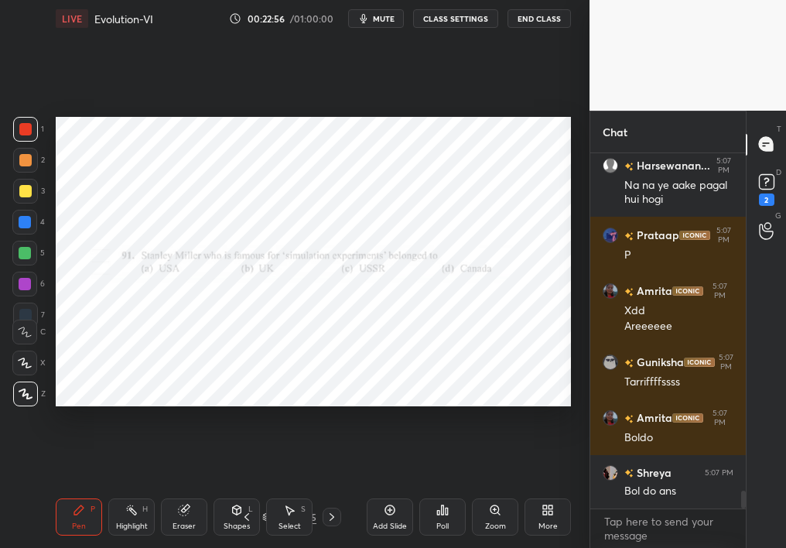
scroll to position [6852, 0]
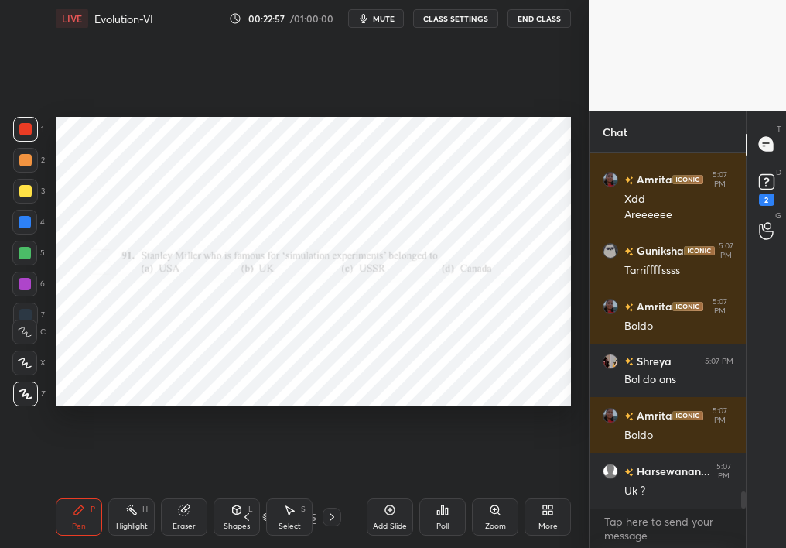
click at [438, 489] on div "Poll" at bounding box center [442, 516] width 46 height 37
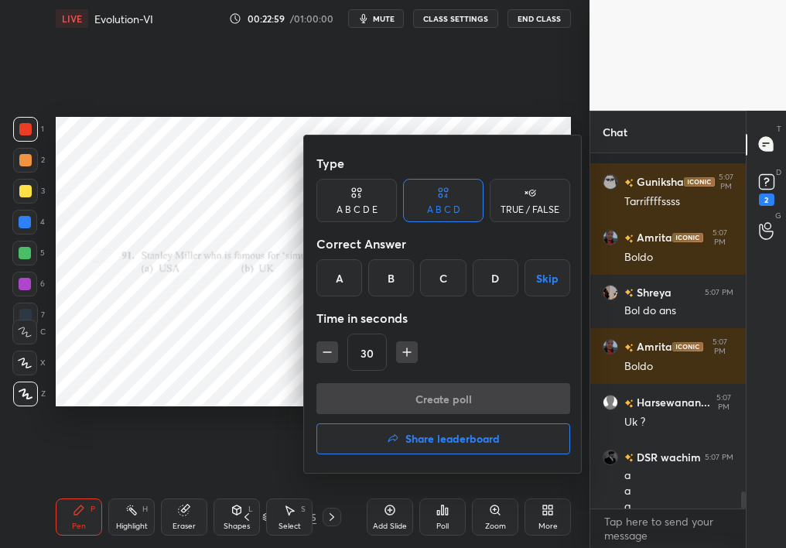
scroll to position [7073, 0]
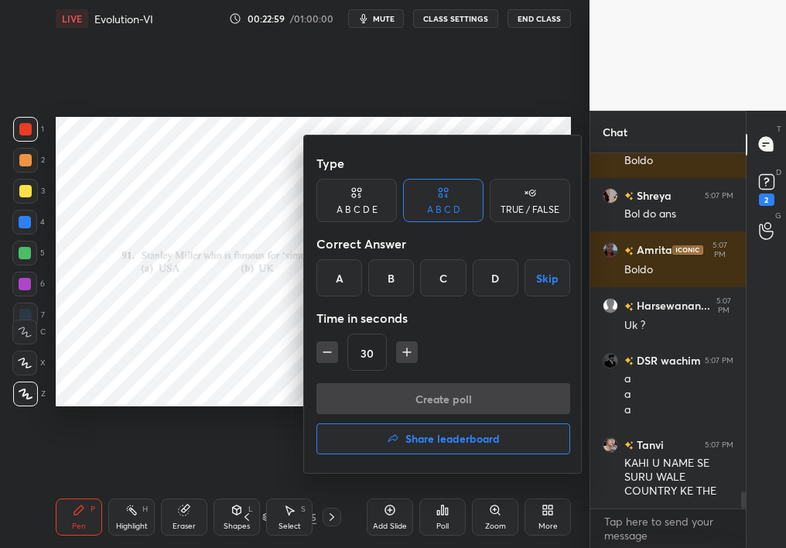
click at [346, 278] on div "A" at bounding box center [339, 277] width 46 height 37
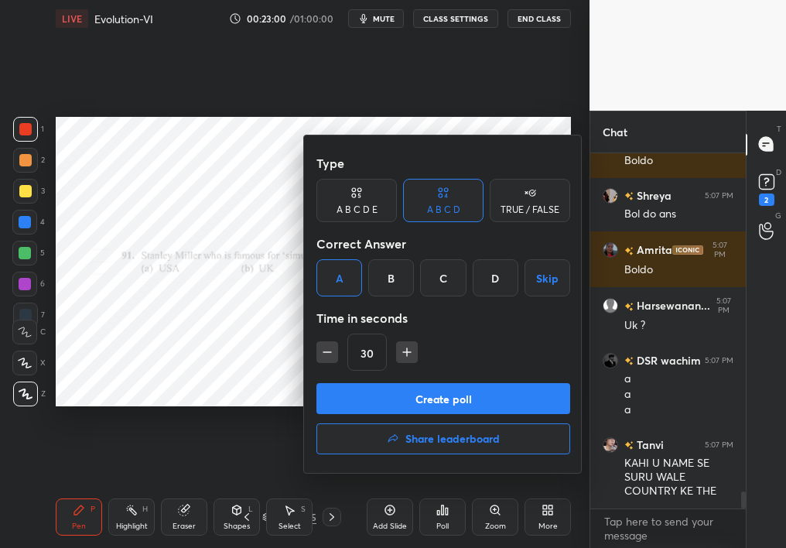
click at [397, 403] on button "Create poll" at bounding box center [443, 398] width 254 height 31
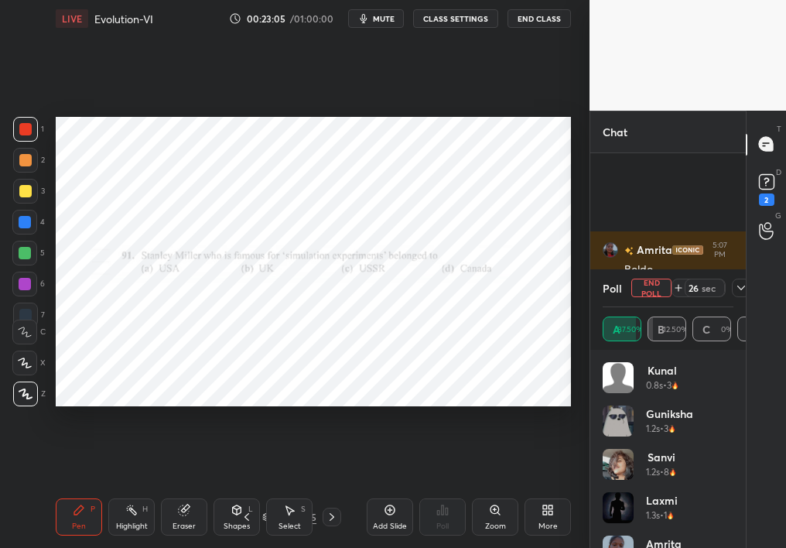
scroll to position [7209, 0]
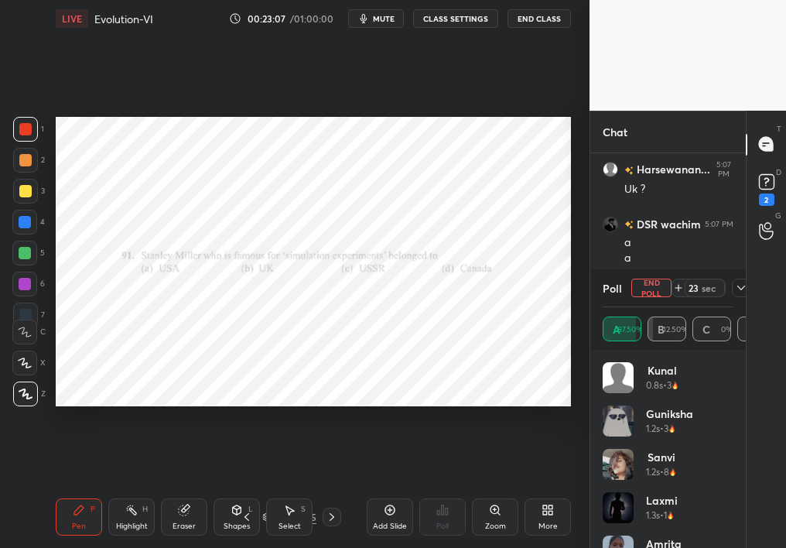
click at [379, 23] on button "mute" at bounding box center [376, 18] width 56 height 19
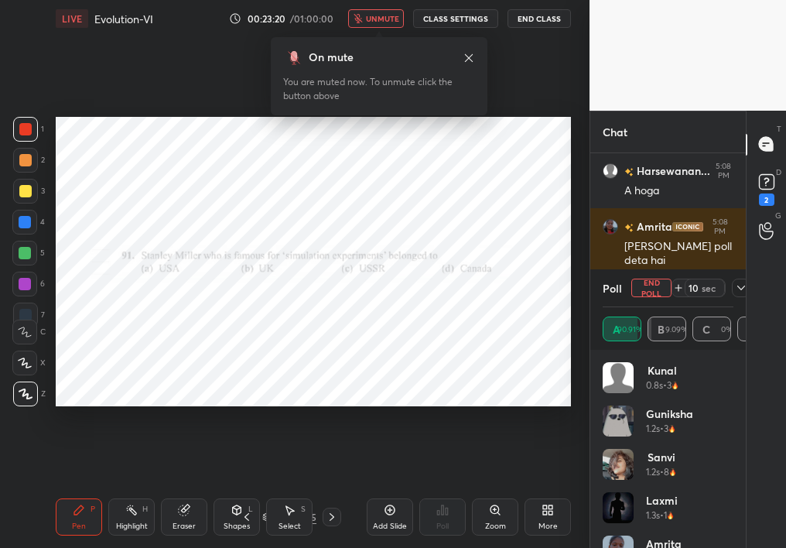
scroll to position [7482, 0]
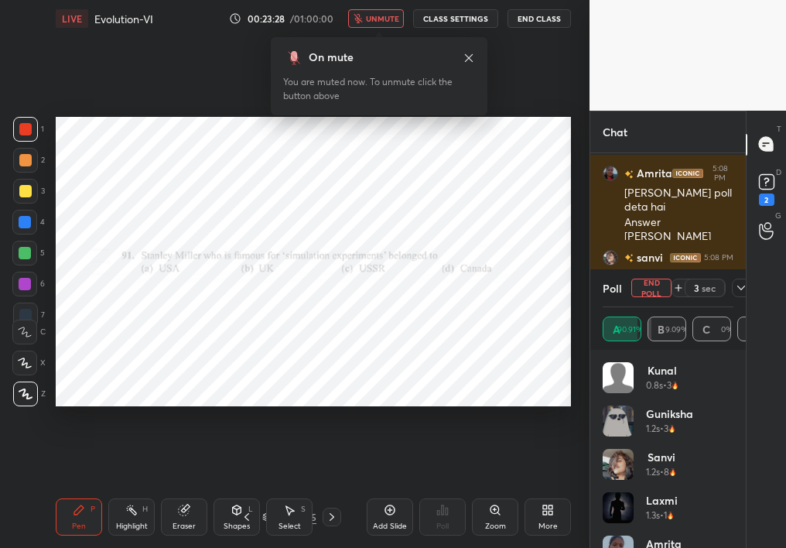
click at [383, 25] on body "1 2 3 4 5 6 7 C X Z C X Z E E Erase all H H LIVE Evolution-VI 00:23:28 / 01:00:…" at bounding box center [393, 274] width 786 height 548
click at [388, 19] on span "unmute" at bounding box center [382, 18] width 33 height 11
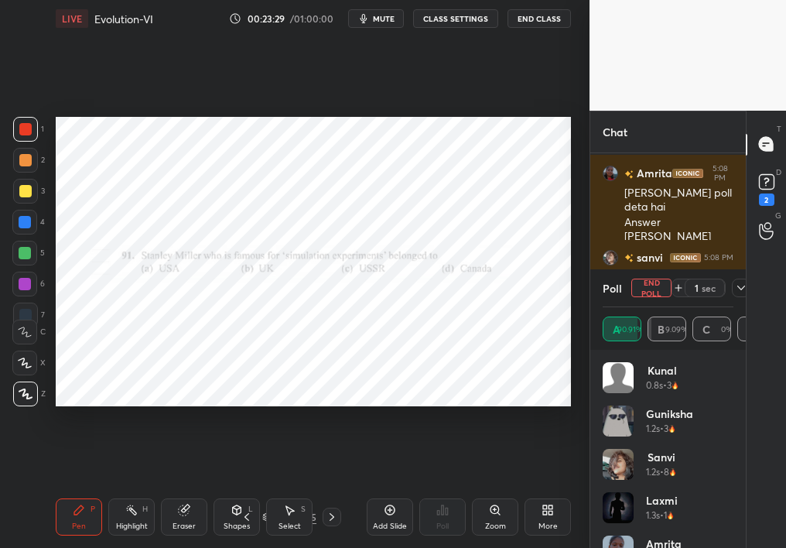
click at [744, 285] on icon at bounding box center [741, 287] width 12 height 12
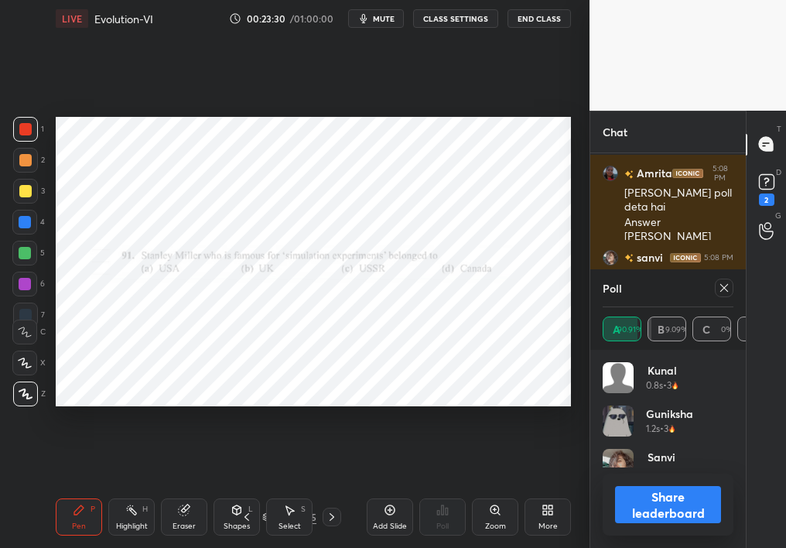
scroll to position [5, 5]
click at [640, 489] on button "Share leaderboard" at bounding box center [668, 504] width 106 height 37
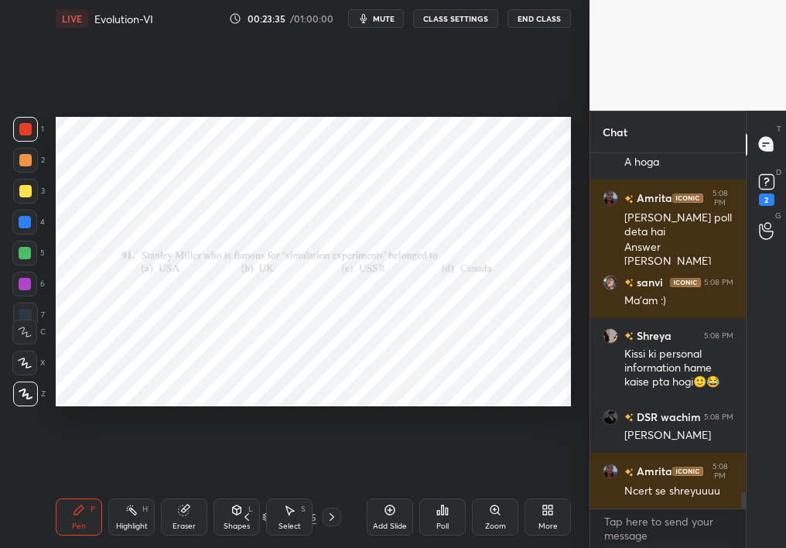
click at [326, 489] on icon at bounding box center [332, 516] width 12 height 12
click at [245, 489] on icon at bounding box center [247, 516] width 12 height 12
click at [339, 489] on div "95 / 105" at bounding box center [288, 516] width 155 height 19
click at [329, 489] on icon at bounding box center [332, 516] width 12 height 12
click at [442, 489] on div "Poll" at bounding box center [442, 516] width 46 height 37
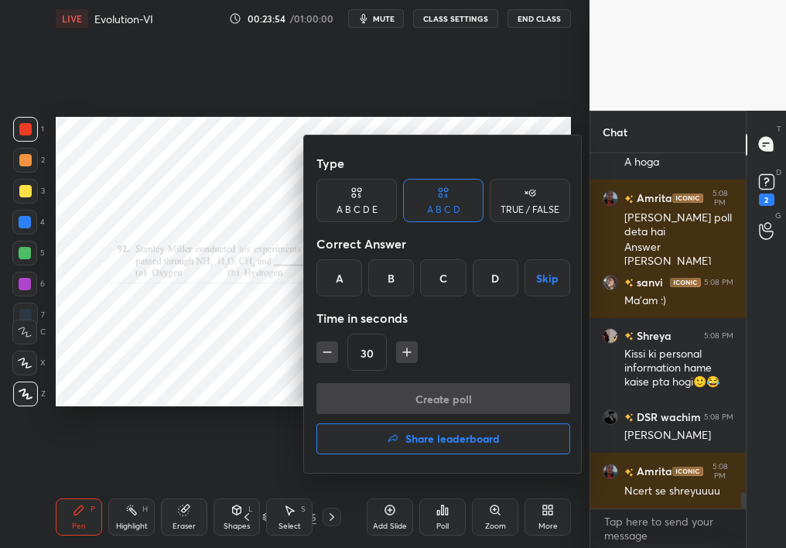
click at [480, 281] on div "D" at bounding box center [496, 277] width 46 height 37
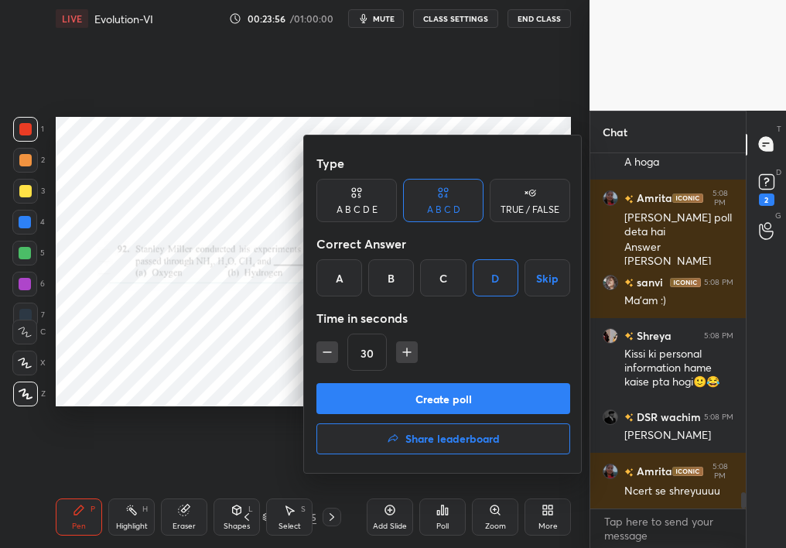
click at [391, 402] on button "Create poll" at bounding box center [443, 398] width 254 height 31
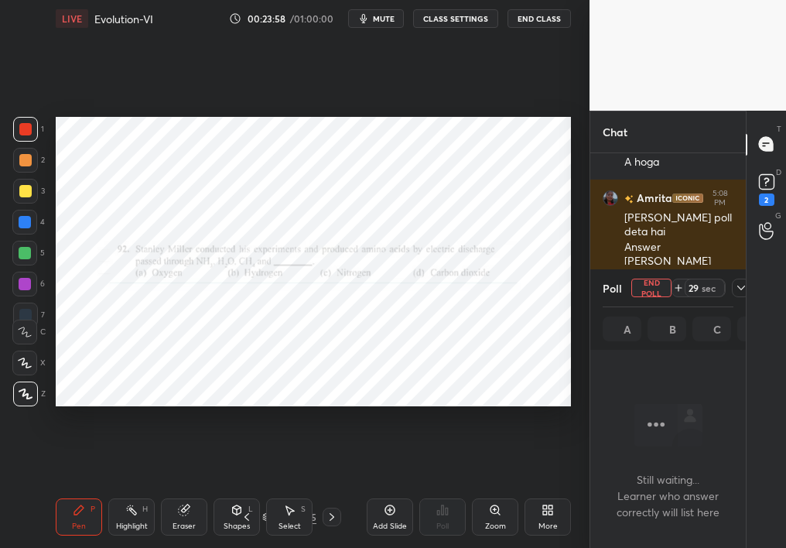
click at [381, 23] on span "mute" at bounding box center [384, 18] width 22 height 11
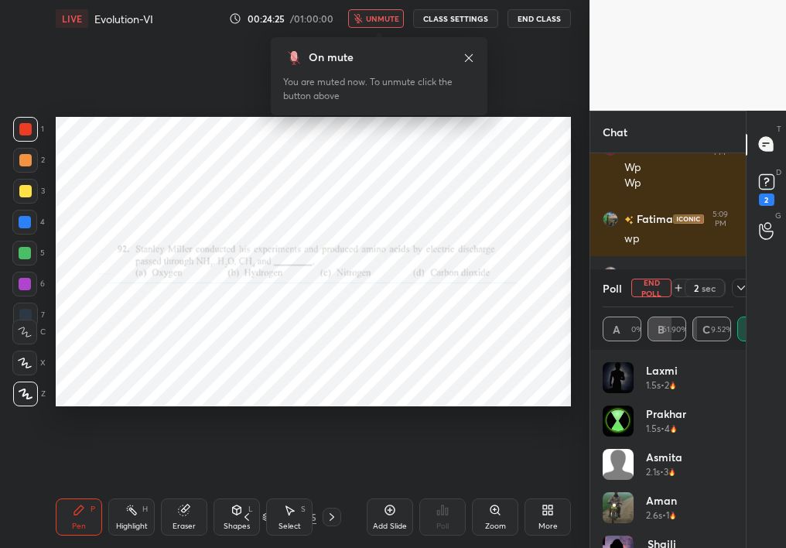
click at [377, 12] on button "unmute" at bounding box center [376, 18] width 56 height 19
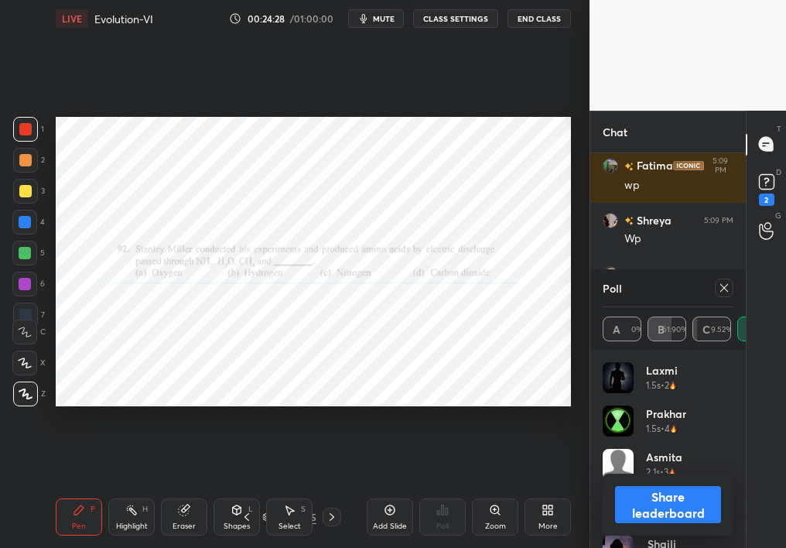
drag, startPoint x: 653, startPoint y: 289, endPoint x: 763, endPoint y: 272, distance: 111.1
click at [763, 272] on div "Chat Amrita 5:09 PM Wp Wp Fatima 5:09 PM wp Shreya 5:09 PM Wp [PERSON_NAME] 5:0…" at bounding box center [687, 329] width 196 height 437
click at [721, 282] on icon at bounding box center [724, 287] width 12 height 12
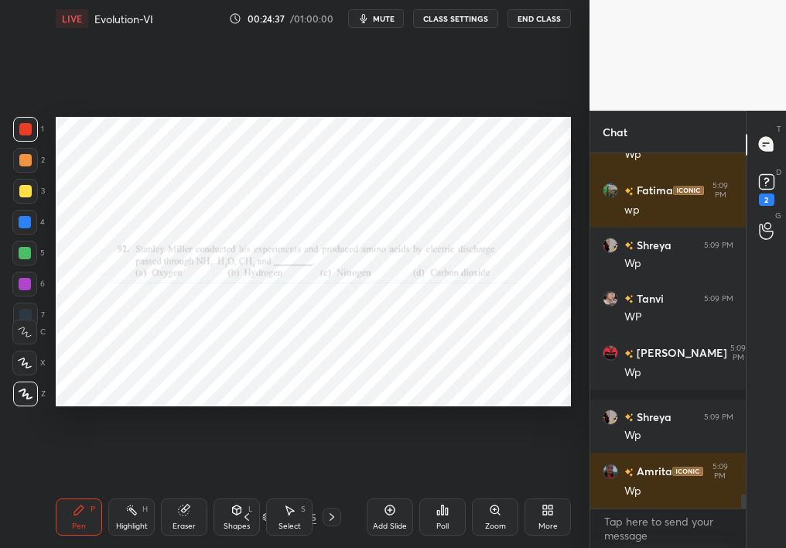
click at [421, 489] on div "Poll" at bounding box center [442, 516] width 46 height 37
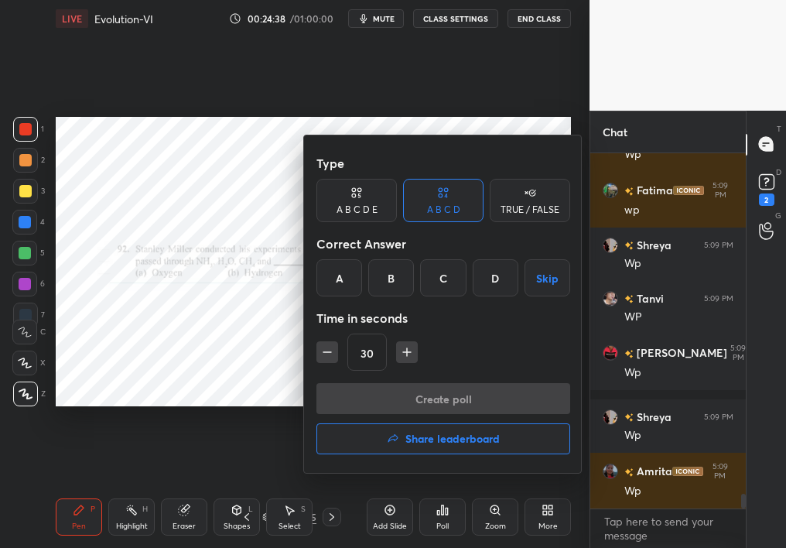
click at [377, 258] on div "Type A B C D E A B C D TRUE / FALSE Correct Answer A B C D Skip Time in seconds…" at bounding box center [443, 265] width 254 height 235
click at [400, 286] on div "B" at bounding box center [391, 277] width 46 height 37
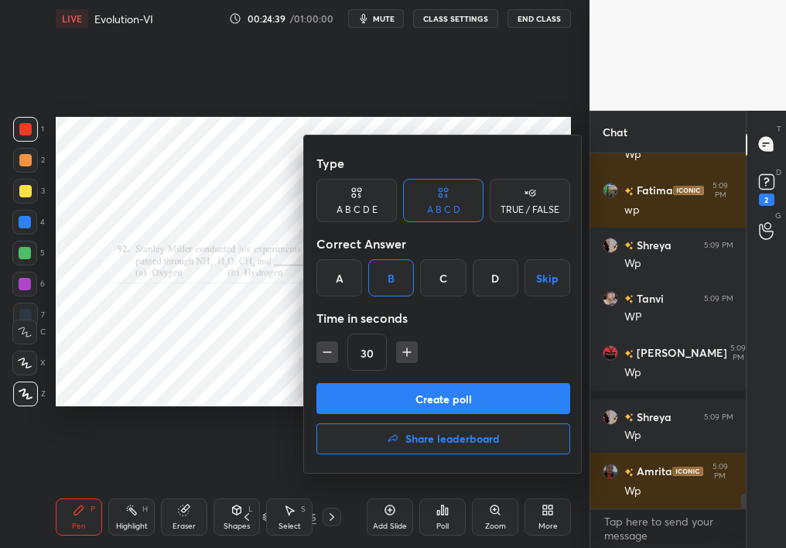
click at [371, 401] on div "Create poll Share leaderboard" at bounding box center [443, 421] width 254 height 77
click at [388, 387] on div "Type A B C D E A B C D TRUE / FALSE Correct Answer A B C D Skip Time in seconds…" at bounding box center [443, 303] width 278 height 337
click at [382, 387] on button "Create poll" at bounding box center [443, 398] width 254 height 31
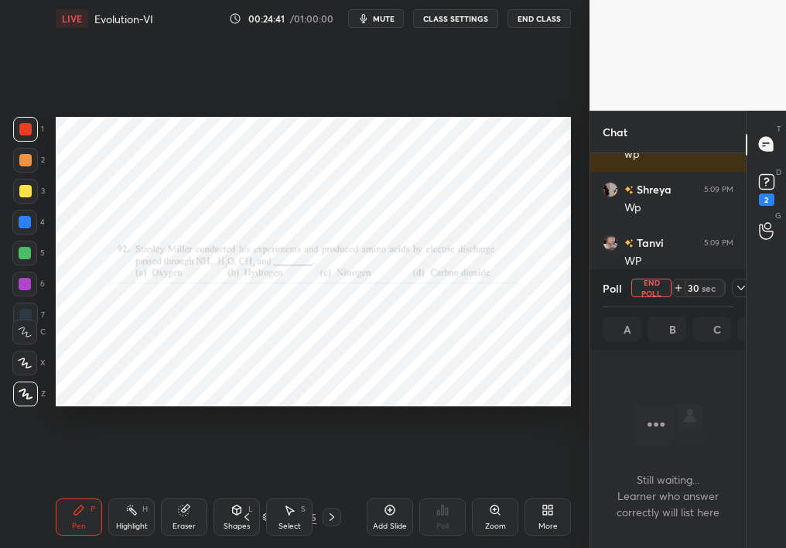
click at [291, 489] on icon at bounding box center [290, 510] width 9 height 9
click at [311, 489] on div "Select S" at bounding box center [289, 516] width 46 height 37
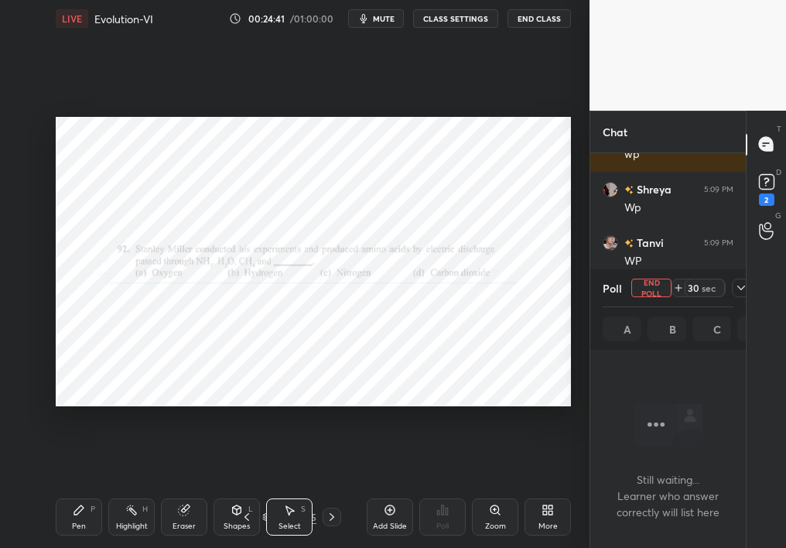
click at [322, 489] on div at bounding box center [331, 516] width 19 height 19
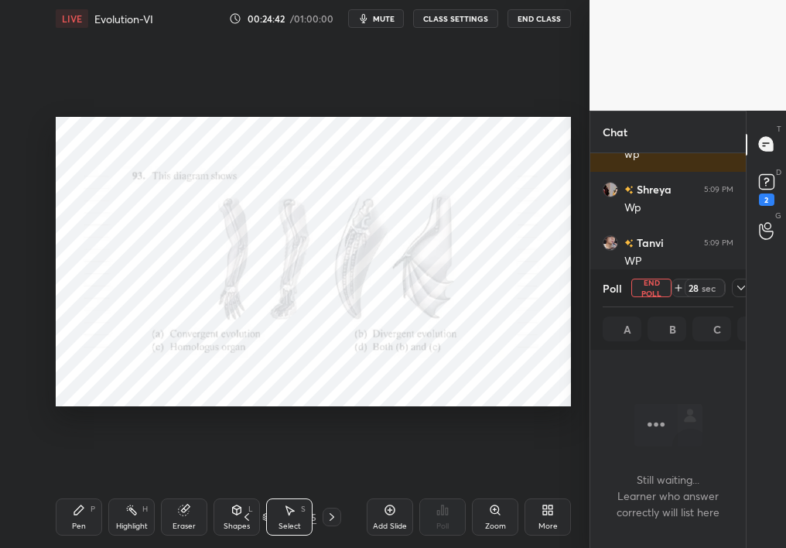
click at [329, 489] on icon at bounding box center [332, 516] width 12 height 12
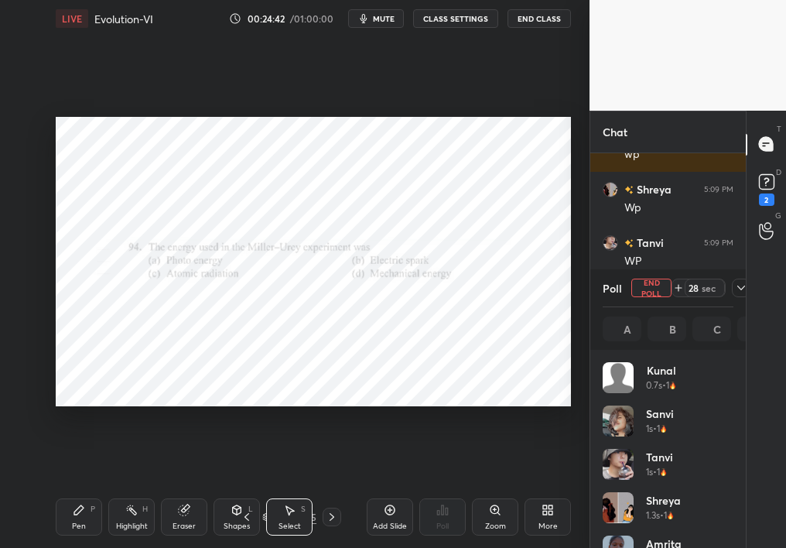
click at [287, 489] on div "Select" at bounding box center [289, 526] width 22 height 8
click at [238, 489] on div "Shapes L" at bounding box center [236, 516] width 46 height 37
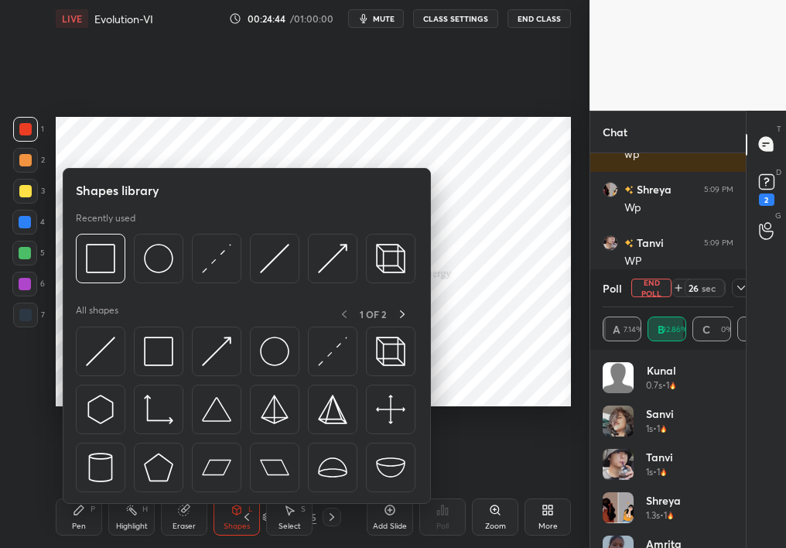
click at [246, 489] on icon at bounding box center [247, 516] width 12 height 12
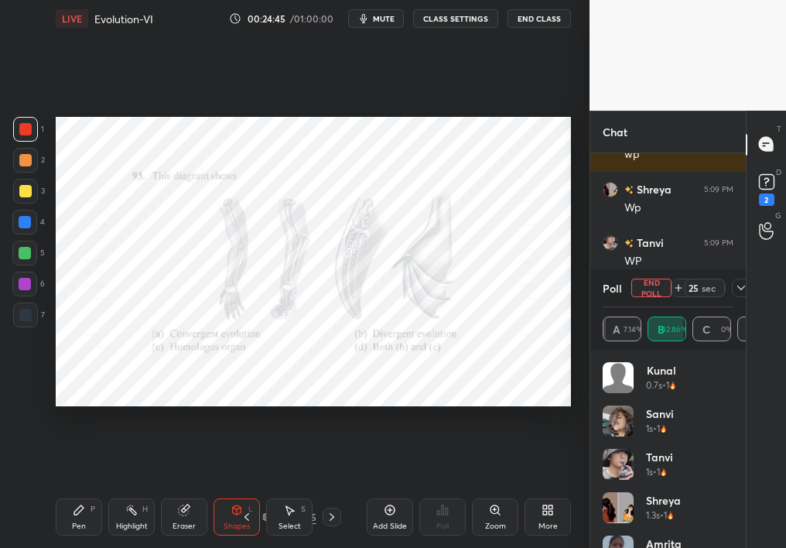
click at [336, 489] on icon at bounding box center [332, 516] width 12 height 12
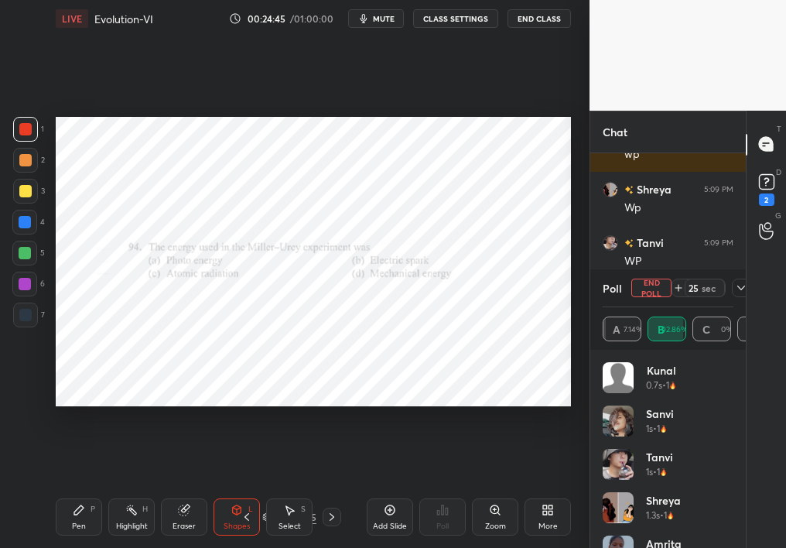
click at [329, 489] on icon at bounding box center [332, 516] width 12 height 12
click at [328, 489] on icon at bounding box center [332, 516] width 12 height 12
click at [332, 489] on icon at bounding box center [332, 516] width 12 height 12
click at [327, 489] on icon at bounding box center [332, 516] width 12 height 12
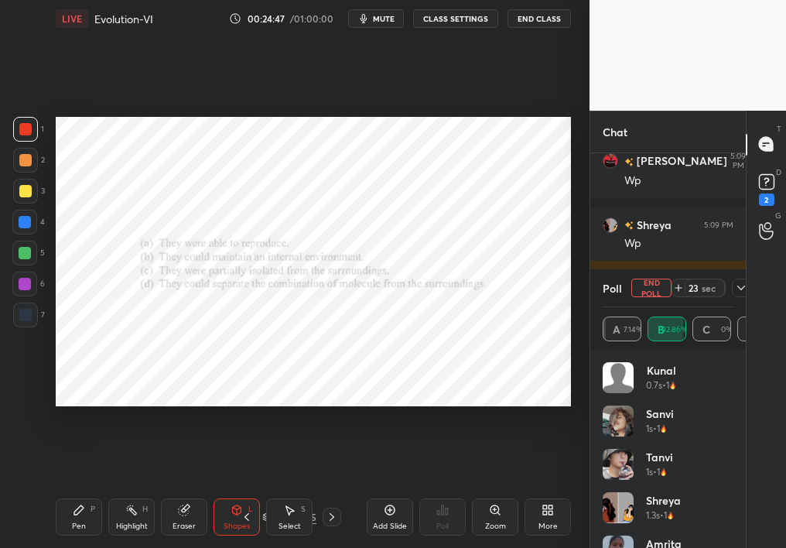
click at [324, 489] on div at bounding box center [331, 516] width 19 height 19
click at [248, 489] on icon at bounding box center [247, 516] width 12 height 12
click at [241, 489] on icon at bounding box center [247, 516] width 12 height 12
click at [234, 489] on div "Shapes" at bounding box center [236, 526] width 26 height 8
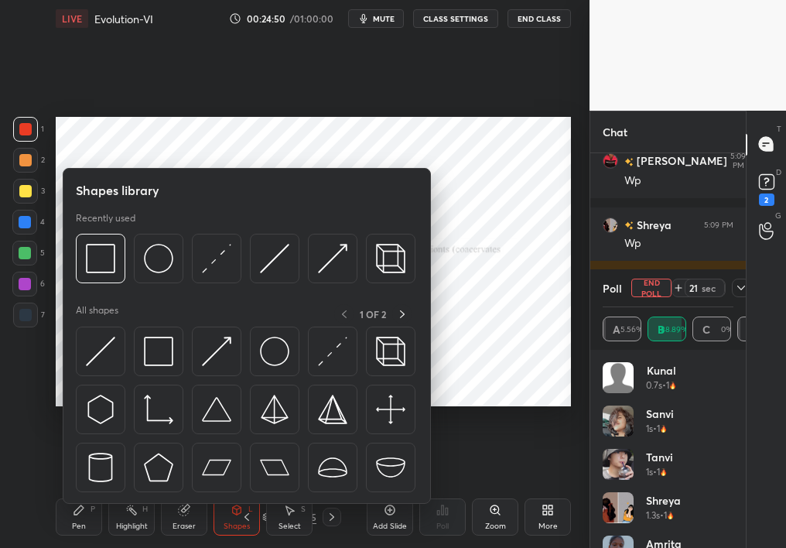
click at [243, 489] on icon at bounding box center [247, 516] width 12 height 12
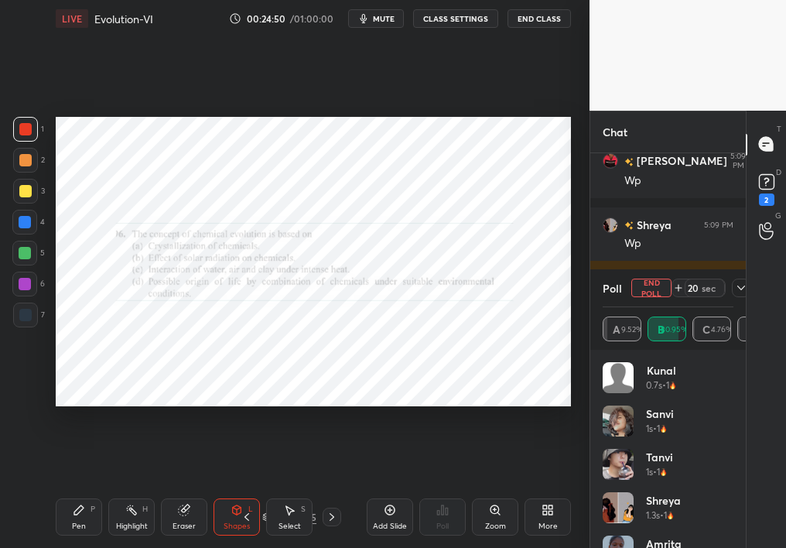
click at [243, 489] on icon at bounding box center [247, 516] width 12 height 12
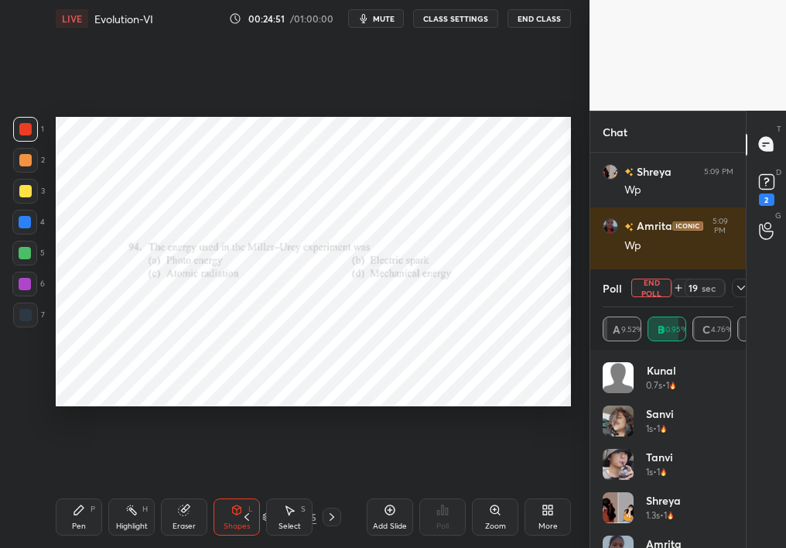
click at [244, 489] on div "Shapes" at bounding box center [236, 526] width 26 height 8
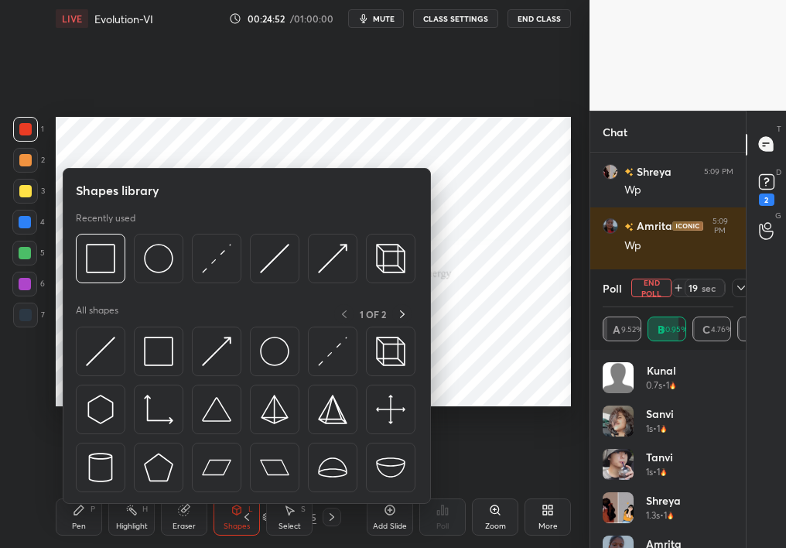
click at [241, 489] on div "Pen P Highlight H Eraser Shapes L Select S 98 / 105 Add Slide Poll Zoom More" at bounding box center [313, 517] width 515 height 62
click at [244, 489] on icon at bounding box center [247, 516] width 12 height 12
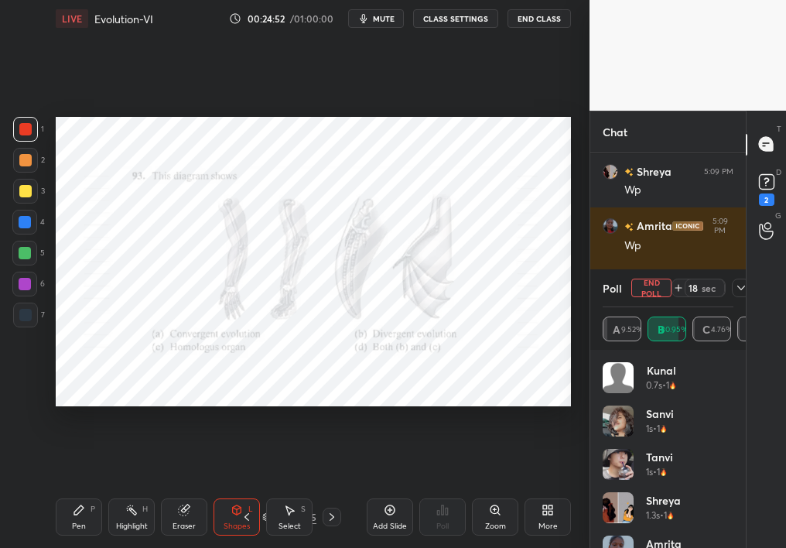
click at [250, 489] on icon at bounding box center [247, 516] width 12 height 12
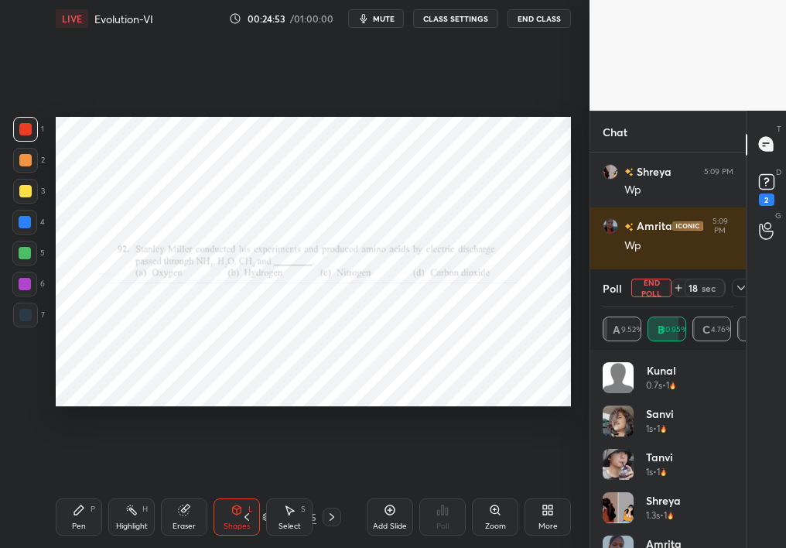
click at [249, 489] on icon at bounding box center [247, 516] width 12 height 12
click at [326, 489] on icon at bounding box center [332, 516] width 12 height 12
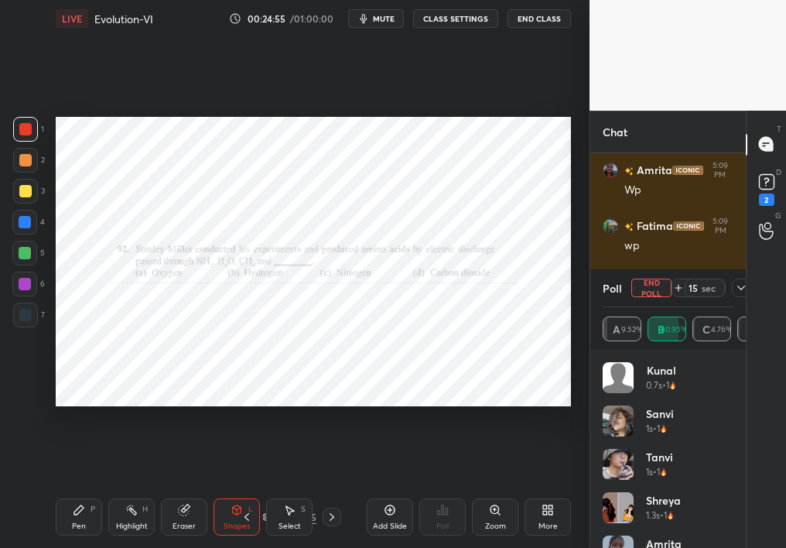
click at [739, 289] on icon at bounding box center [741, 287] width 12 height 12
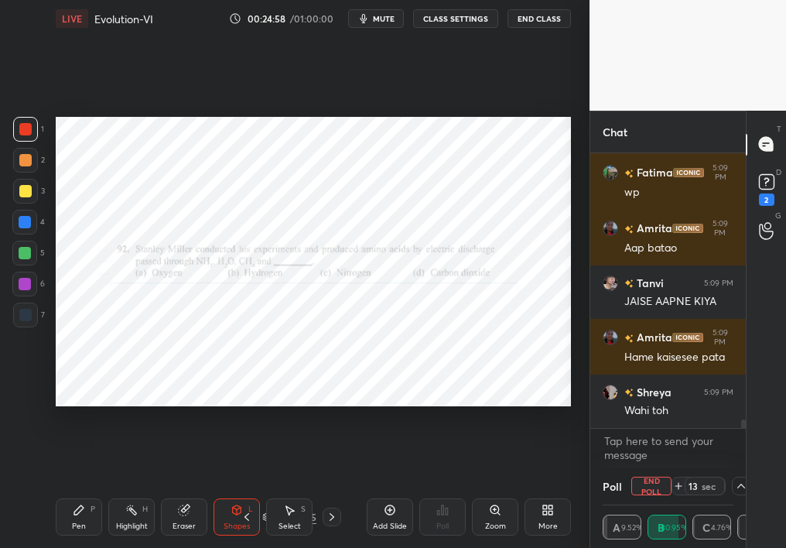
click at [273, 489] on div "LIVE Evolution-VI 00:24:58 / 01:00:00 mute CLASS SETTINGS End Class Setting up …" at bounding box center [312, 274] width 527 height 548
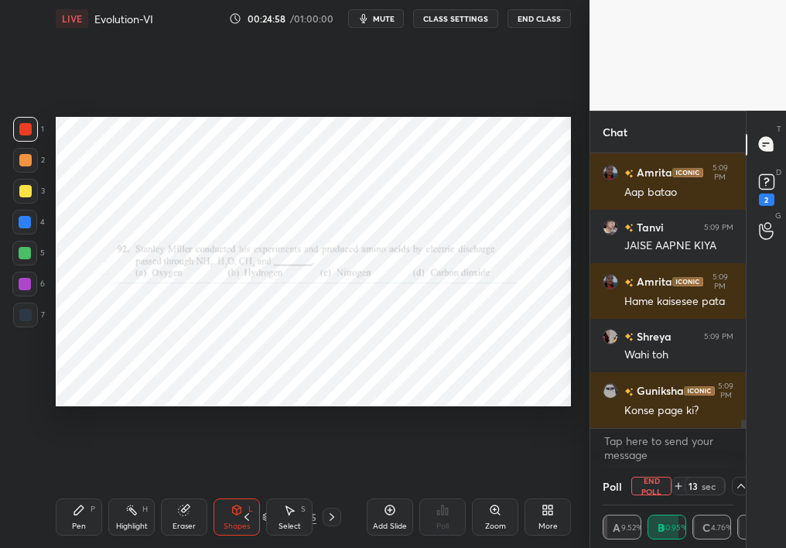
click at [302, 489] on div "Select S" at bounding box center [289, 516] width 46 height 37
click at [292, 489] on div "Select" at bounding box center [289, 526] width 22 height 8
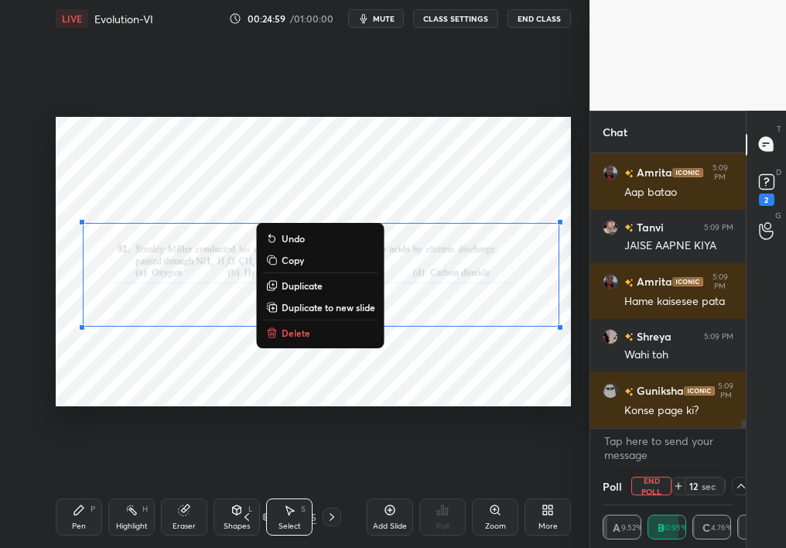
drag, startPoint x: 139, startPoint y: 204, endPoint x: 650, endPoint y: 520, distance: 600.5
click at [652, 489] on div "1 2 3 4 5 6 7 C X Z C X Z E E Erase all H H LIVE Evolution-VI 00:24:59 / 01:00:…" at bounding box center [393, 274] width 786 height 548
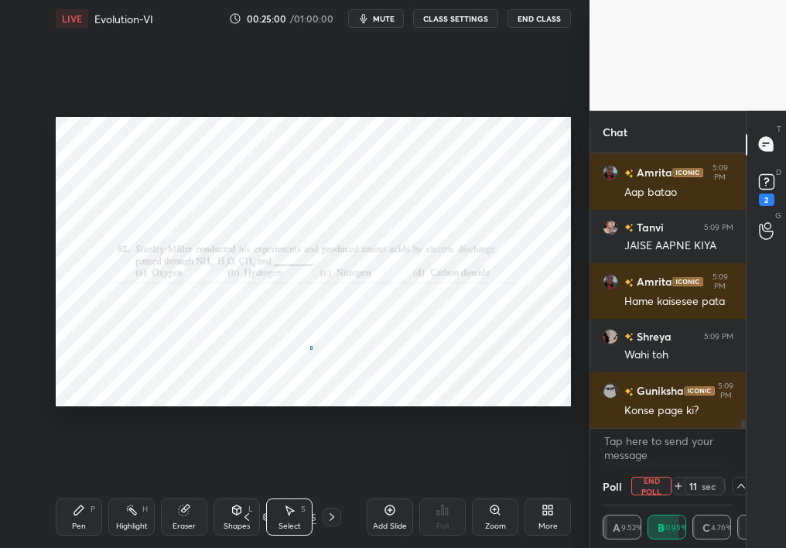
click at [312, 346] on div "0 ° Undo Copy Duplicate Duplicate to new slide Delete" at bounding box center [313, 262] width 515 height 290
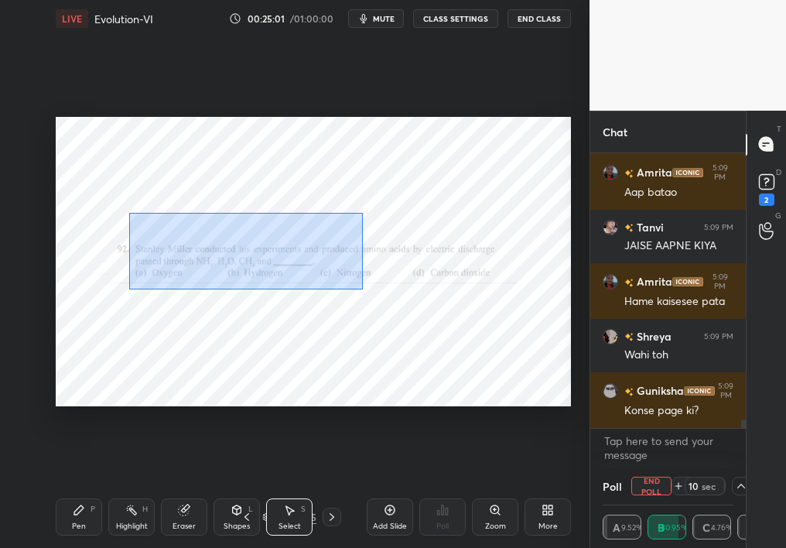
drag, startPoint x: 291, startPoint y: 261, endPoint x: 643, endPoint y: 449, distance: 399.2
click at [646, 450] on div "1 2 3 4 5 6 7 C X Z C X Z E E Erase all H H LIVE Evolution-VI 00:25:01 / 01:00:…" at bounding box center [393, 274] width 786 height 548
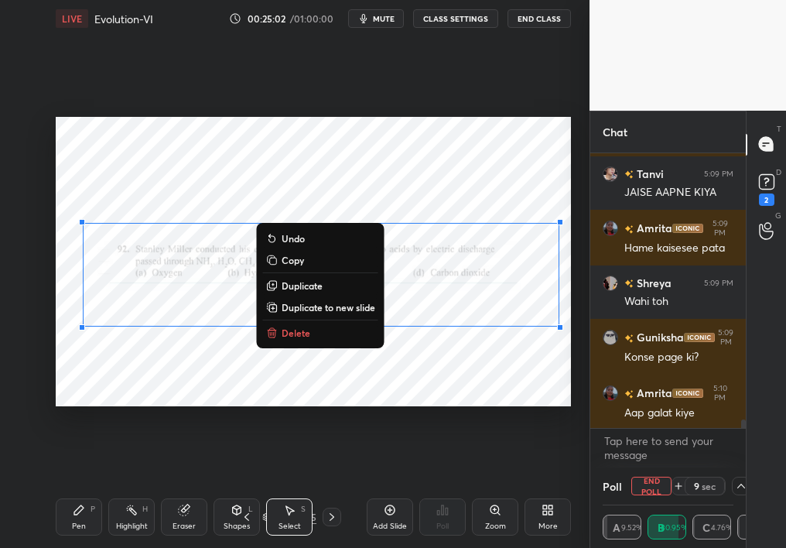
click at [292, 327] on button "Delete" at bounding box center [320, 332] width 115 height 19
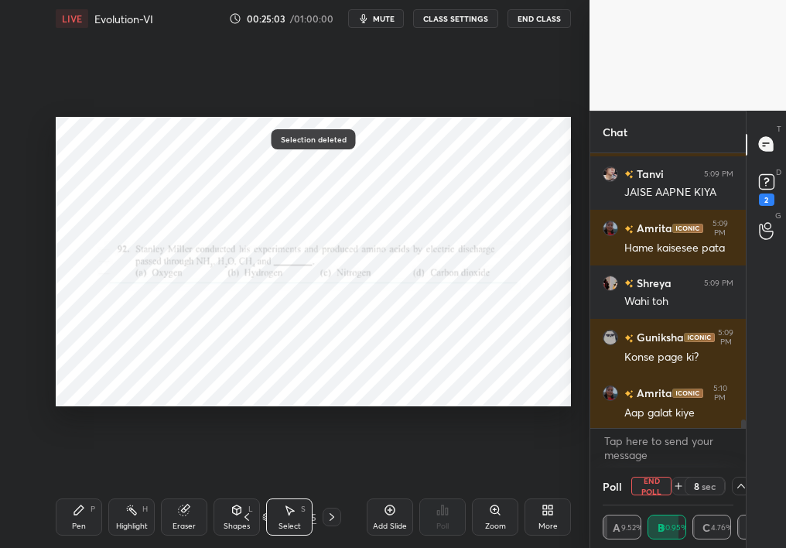
click at [70, 489] on div "LIVE Evolution-VI 00:25:03 / 01:00:00 mute CLASS SETTINGS End Class 0 ° Undo Co…" at bounding box center [312, 274] width 527 height 548
click at [68, 489] on div "Pen P" at bounding box center [79, 516] width 46 height 37
click at [76, 489] on div "Pen P" at bounding box center [79, 516] width 46 height 37
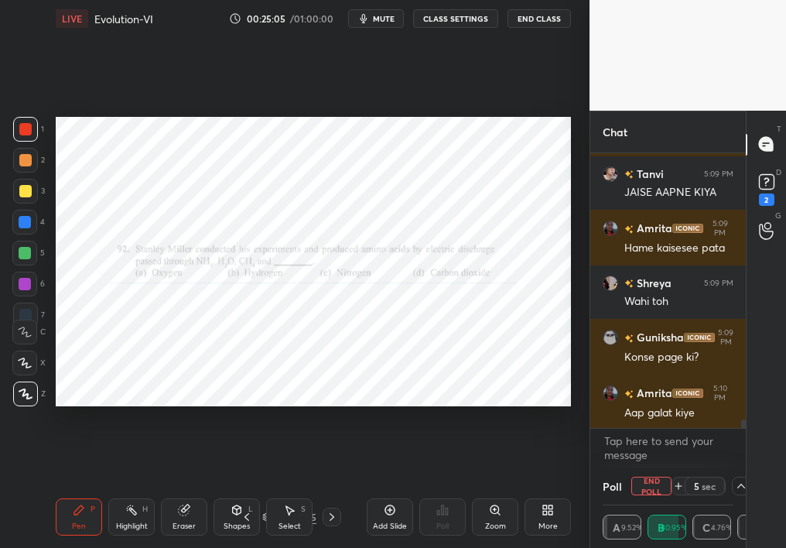
click at [755, 186] on icon at bounding box center [766, 181] width 23 height 23
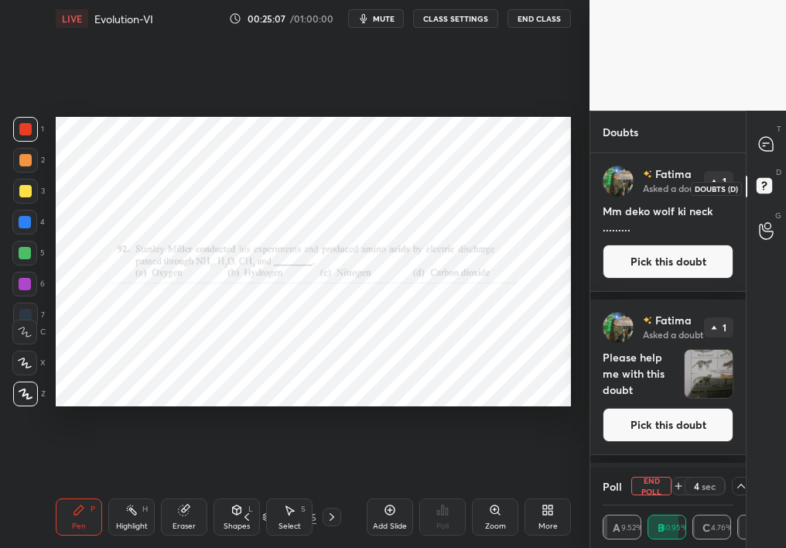
click at [669, 251] on button "Pick this doubt" at bounding box center [667, 261] width 131 height 34
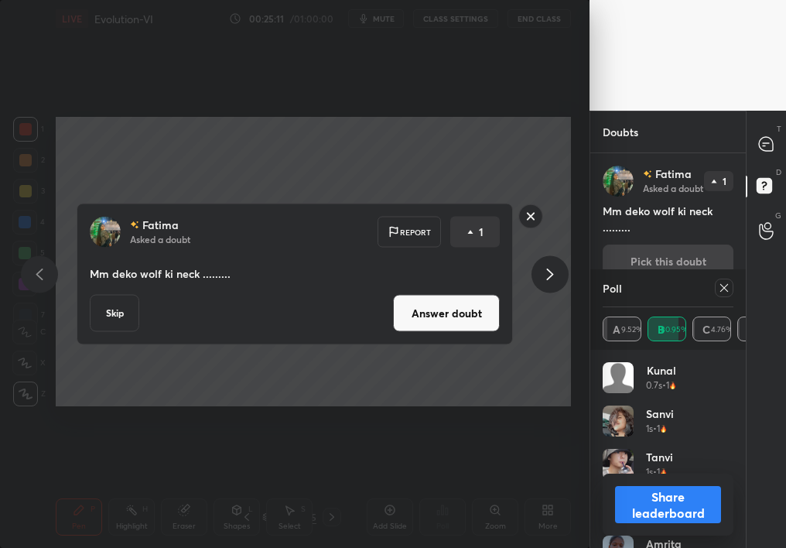
click at [531, 278] on div "[PERSON_NAME] Asked a doubt Report 1 Mm deko wolf ki neck ......... Skip Answer…" at bounding box center [294, 274] width 585 height 142
click at [548, 268] on icon at bounding box center [550, 273] width 19 height 19
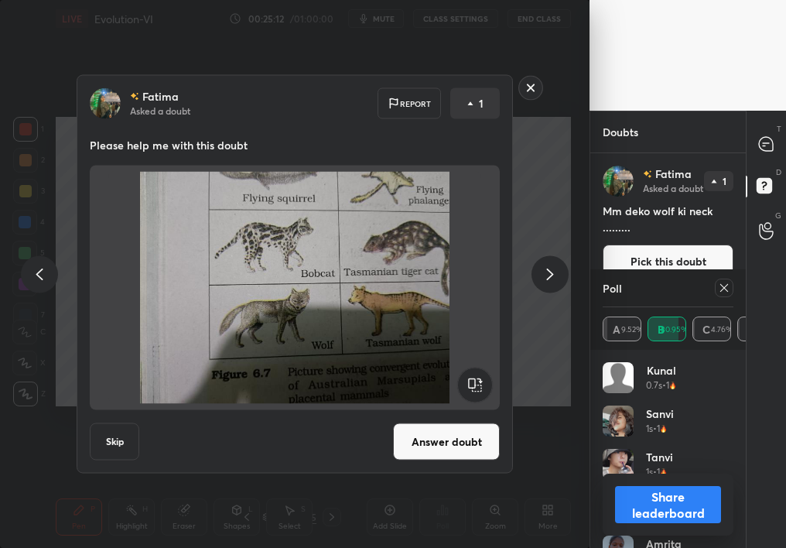
click at [442, 424] on button "Answer doubt" at bounding box center [446, 441] width 107 height 37
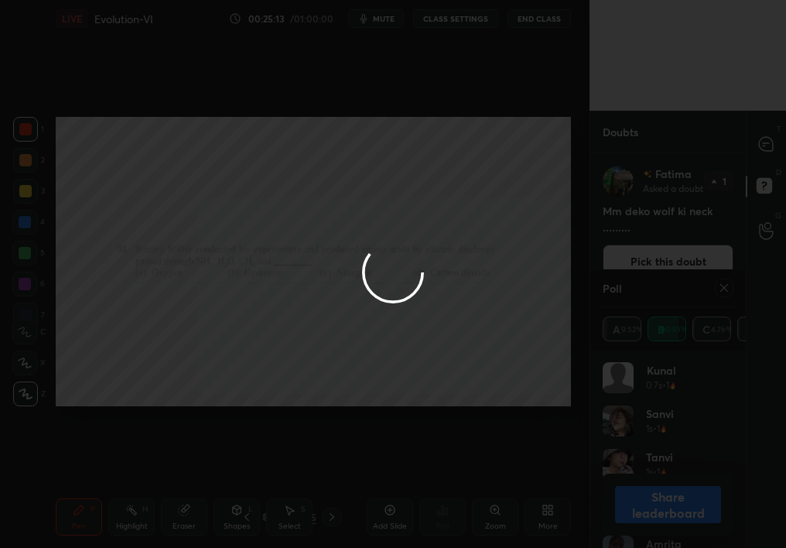
click at [756, 155] on div at bounding box center [393, 274] width 786 height 548
click at [762, 148] on div at bounding box center [393, 274] width 786 height 548
click at [763, 148] on div at bounding box center [393, 274] width 786 height 548
click at [766, 148] on div at bounding box center [393, 274] width 786 height 548
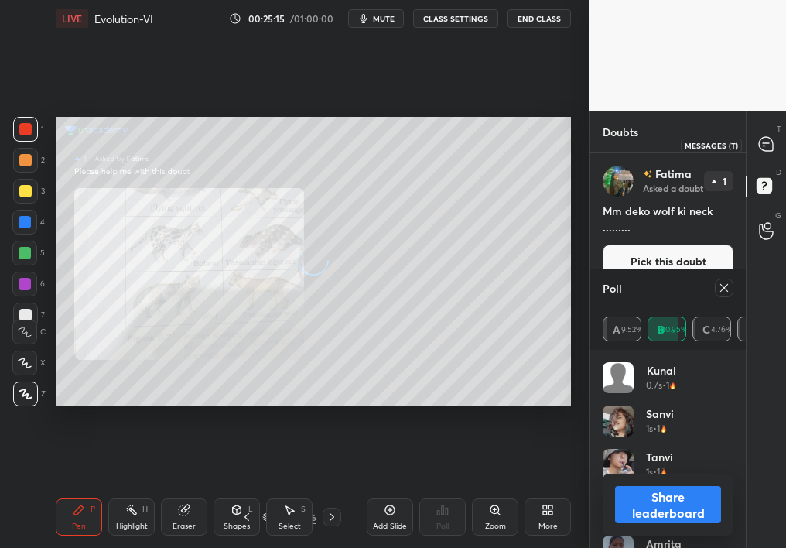
click at [766, 149] on icon at bounding box center [766, 144] width 16 height 16
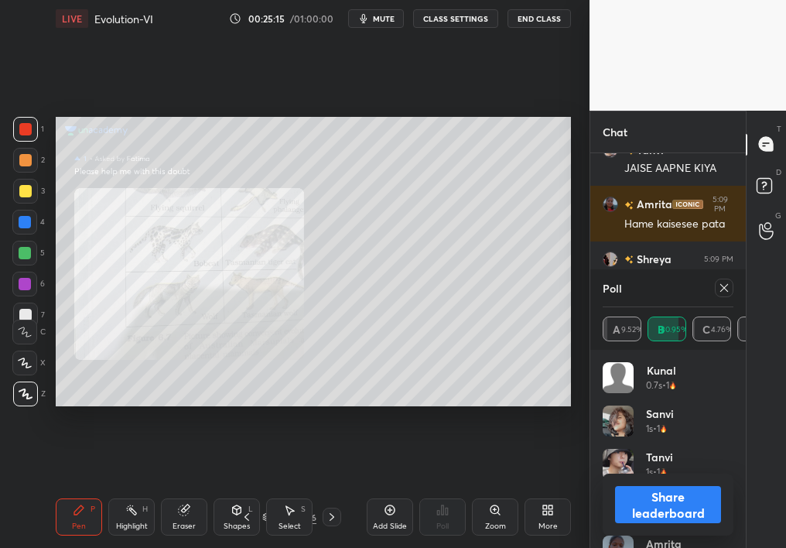
click at [660, 489] on button "Share leaderboard" at bounding box center [668, 504] width 106 height 37
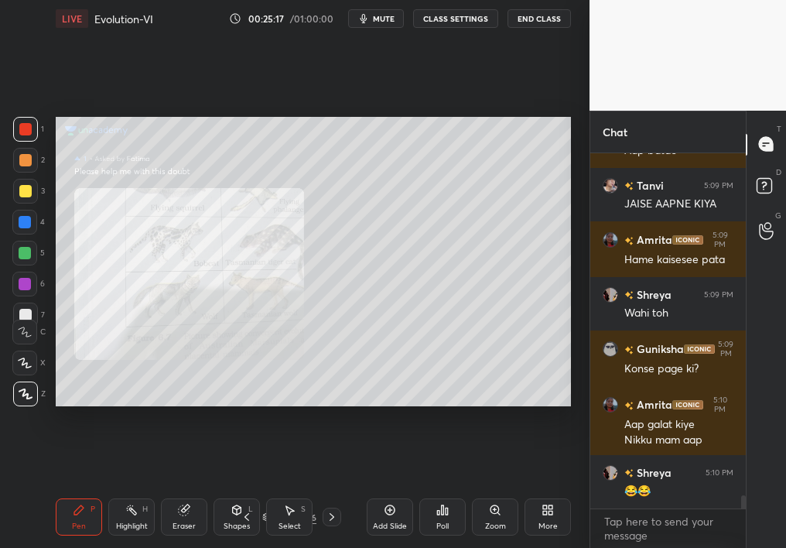
click at [480, 489] on div "Zoom" at bounding box center [495, 516] width 46 height 37
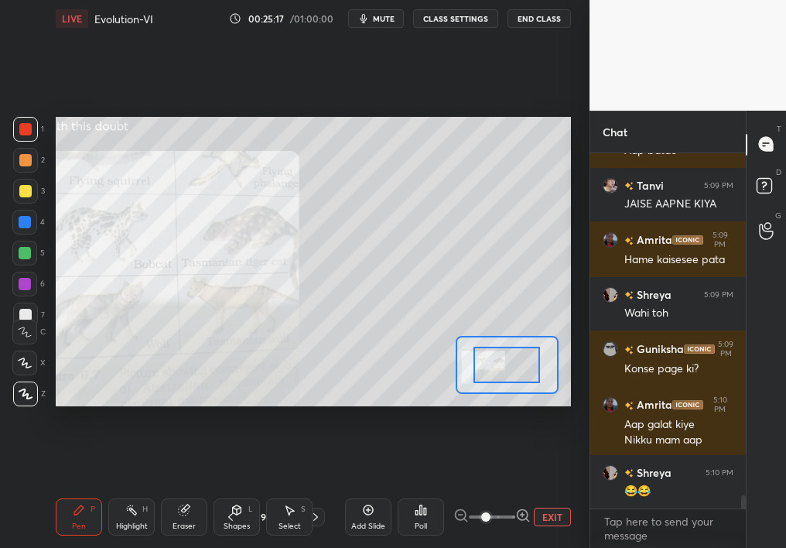
click at [490, 489] on span at bounding box center [485, 516] width 9 height 9
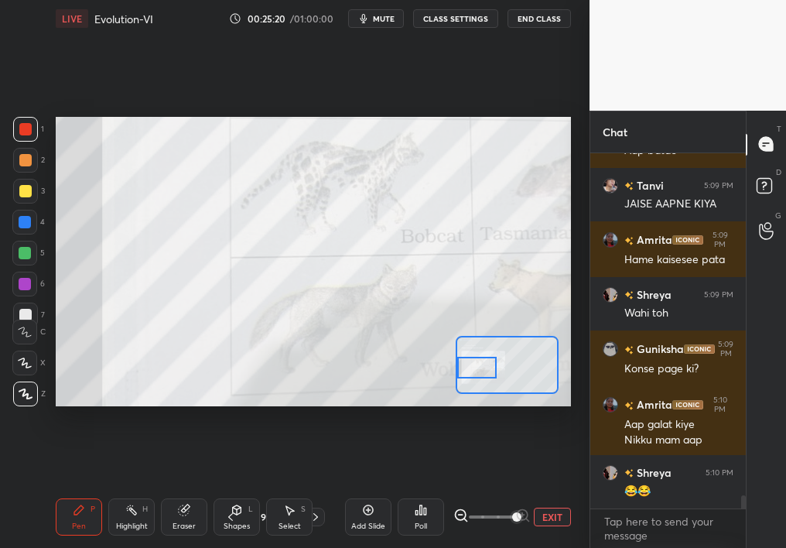
drag, startPoint x: 498, startPoint y: 371, endPoint x: 469, endPoint y: 374, distance: 28.7
click at [469, 374] on div at bounding box center [477, 368] width 40 height 22
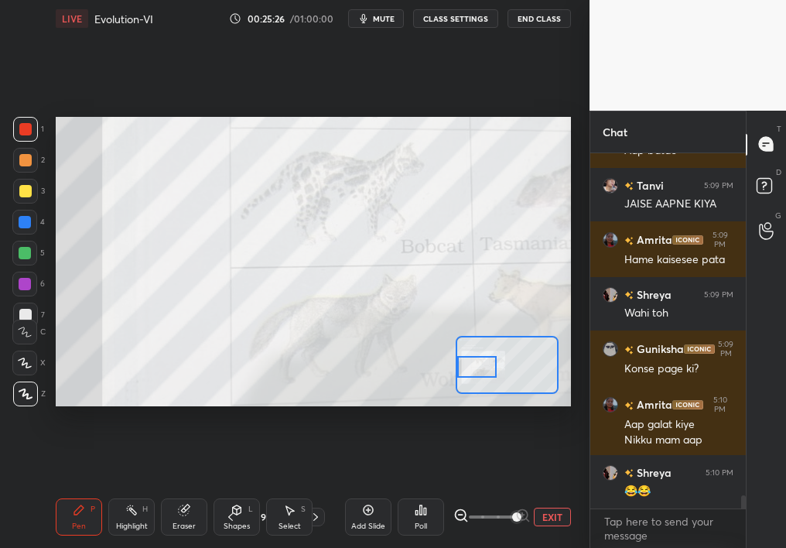
drag, startPoint x: 490, startPoint y: 371, endPoint x: 498, endPoint y: 374, distance: 8.3
click at [497, 375] on div at bounding box center [477, 367] width 40 height 22
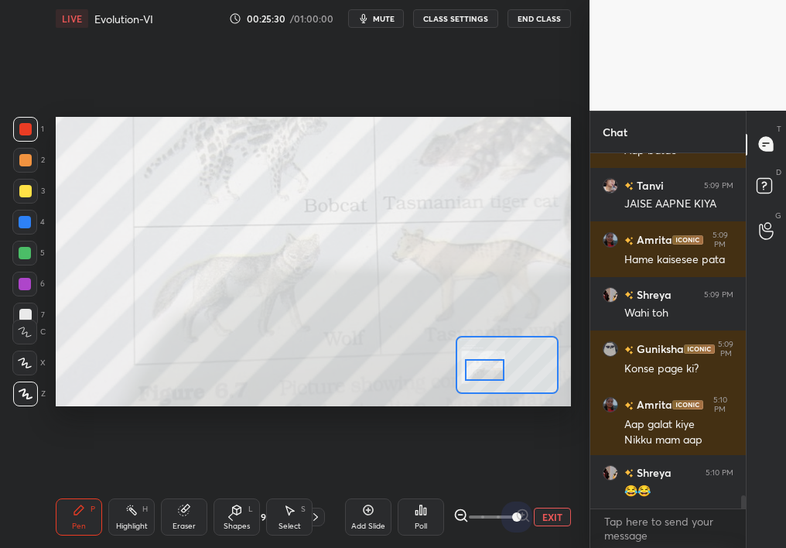
drag, startPoint x: 530, startPoint y: 520, endPoint x: 543, endPoint y: 516, distance: 13.7
click at [542, 489] on div "EXIT" at bounding box center [512, 516] width 118 height 19
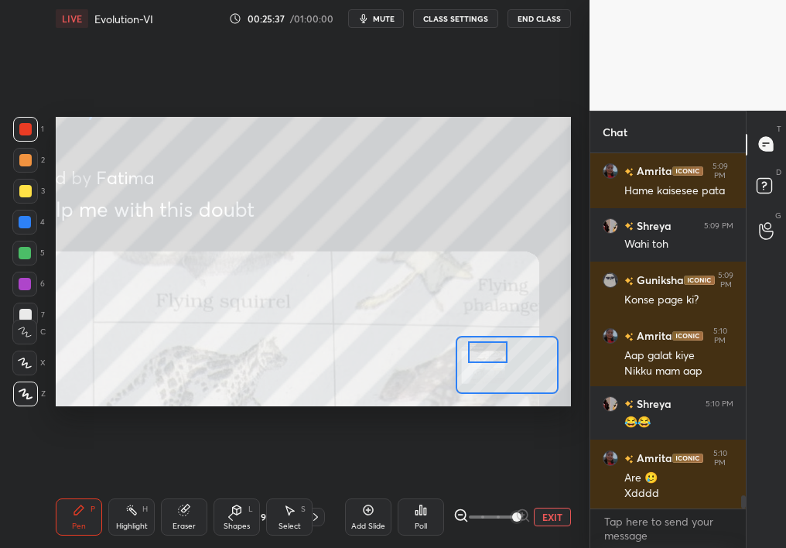
drag, startPoint x: 493, startPoint y: 360, endPoint x: 495, endPoint y: 351, distance: 8.6
click at [495, 351] on div at bounding box center [488, 352] width 40 height 22
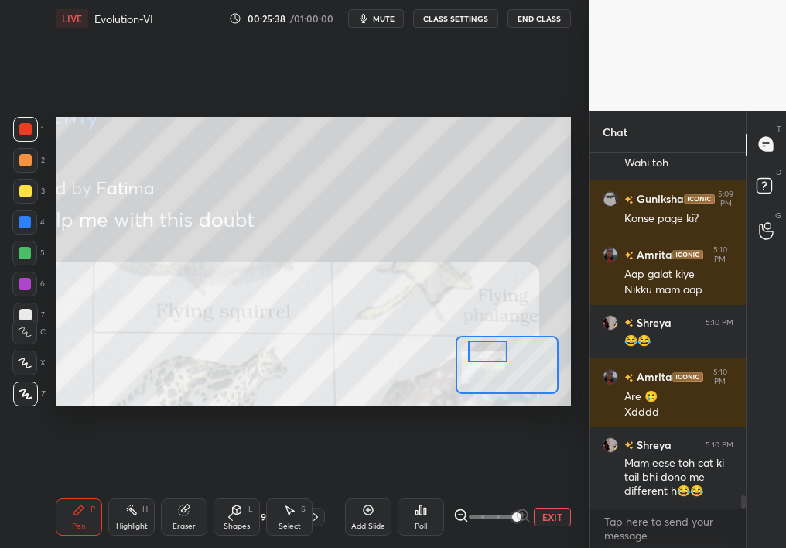
click at [533, 489] on div "EXIT" at bounding box center [512, 516] width 118 height 19
click at [535, 489] on button "EXIT" at bounding box center [552, 516] width 37 height 19
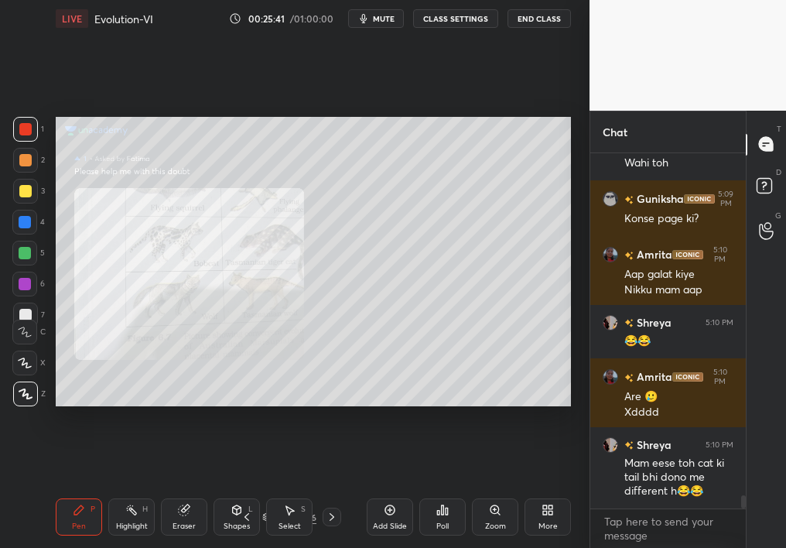
click at [396, 489] on div "Add Slide" at bounding box center [390, 516] width 46 height 37
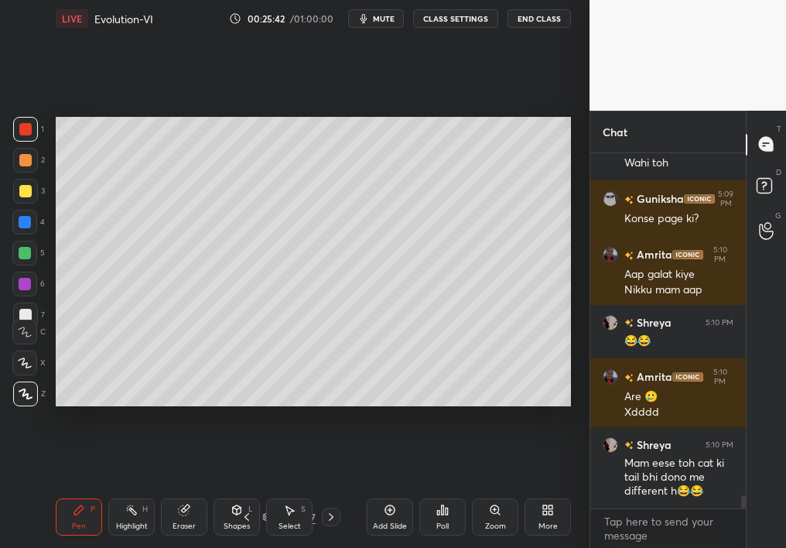
click at [492, 489] on div "Zoom" at bounding box center [495, 516] width 46 height 37
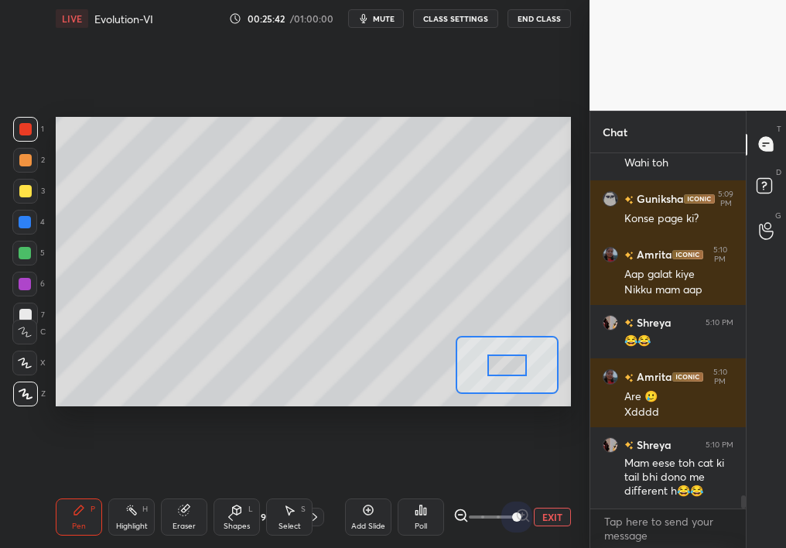
drag, startPoint x: 502, startPoint y: 514, endPoint x: 637, endPoint y: 517, distance: 135.4
click at [640, 489] on div "1 2 3 4 5 6 7 C X Z C X Z E E Erase all H H LIVE Evolution-VI 00:25:42 / 01:00:…" at bounding box center [393, 274] width 786 height 548
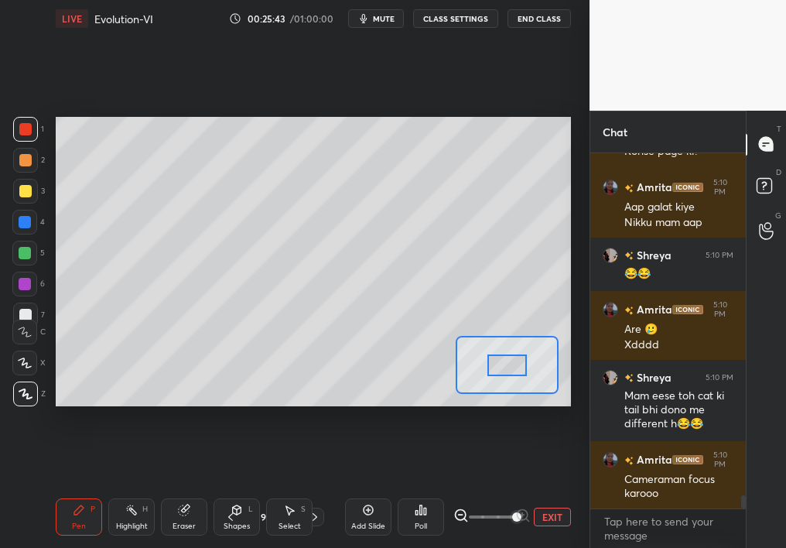
click at [421, 329] on div "Setting up your live class Poll for secs No correct answer Start poll" at bounding box center [313, 262] width 515 height 290
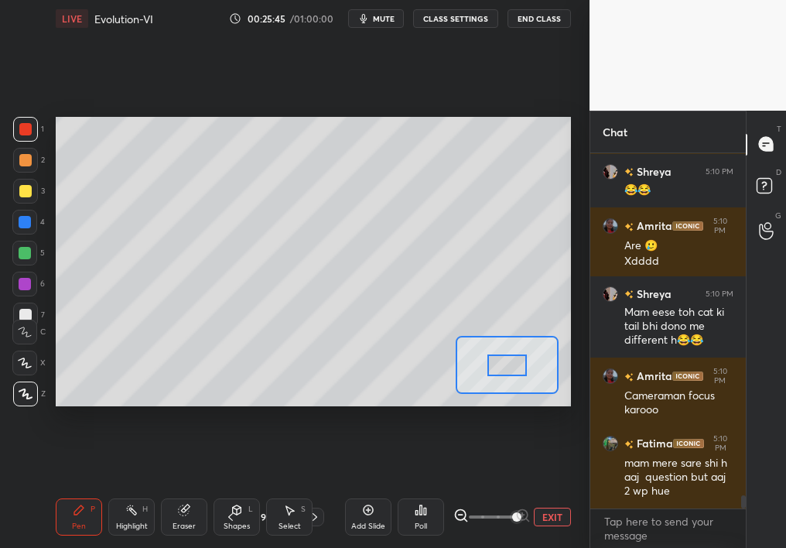
click at [452, 358] on div "Setting up your live class Poll for secs No correct answer Start poll" at bounding box center [313, 262] width 515 height 290
click at [452, 335] on div "Setting up your live class Poll for secs No correct answer Start poll" at bounding box center [313, 262] width 515 height 290
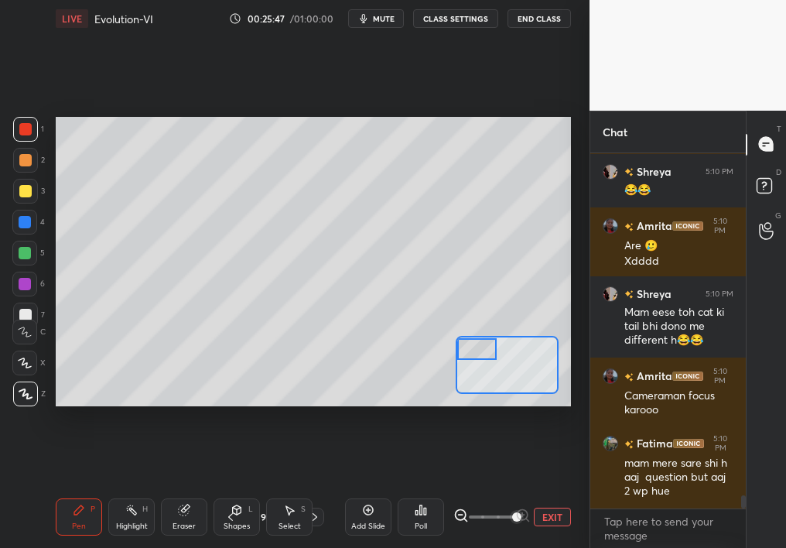
click at [444, 327] on div "Setting up your live class Poll for secs No correct answer Start poll" at bounding box center [313, 262] width 515 height 290
click at [77, 489] on div "Pen P" at bounding box center [79, 516] width 46 height 37
click at [73, 489] on div "Pen" at bounding box center [79, 526] width 14 height 8
click at [24, 256] on div at bounding box center [25, 253] width 12 height 12
click at [421, 489] on div "Poll" at bounding box center [420, 516] width 46 height 37
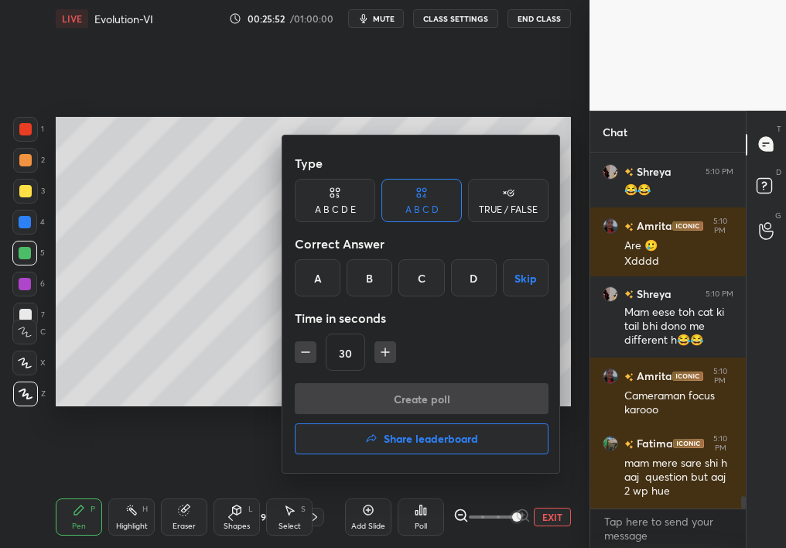
scroll to position [9531, 0]
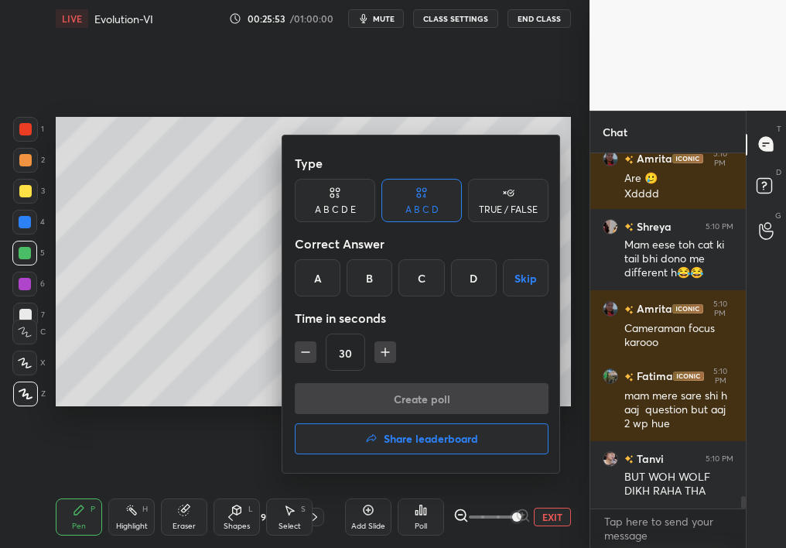
click at [402, 429] on button "Share leaderboard" at bounding box center [422, 438] width 254 height 31
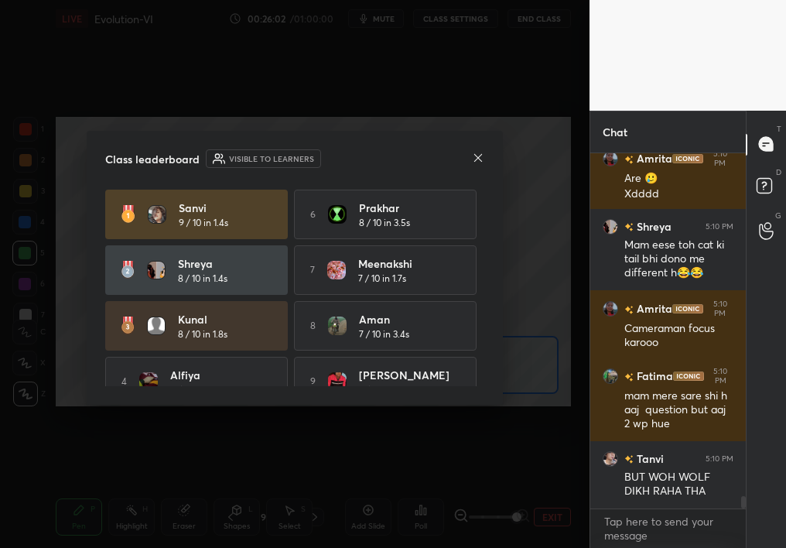
click at [482, 162] on div "Class leaderboard Visible to learners [PERSON_NAME] 9 / 10 in 1.4s 6 [PERSON_NA…" at bounding box center [295, 268] width 416 height 274
click at [480, 154] on icon at bounding box center [478, 158] width 12 height 12
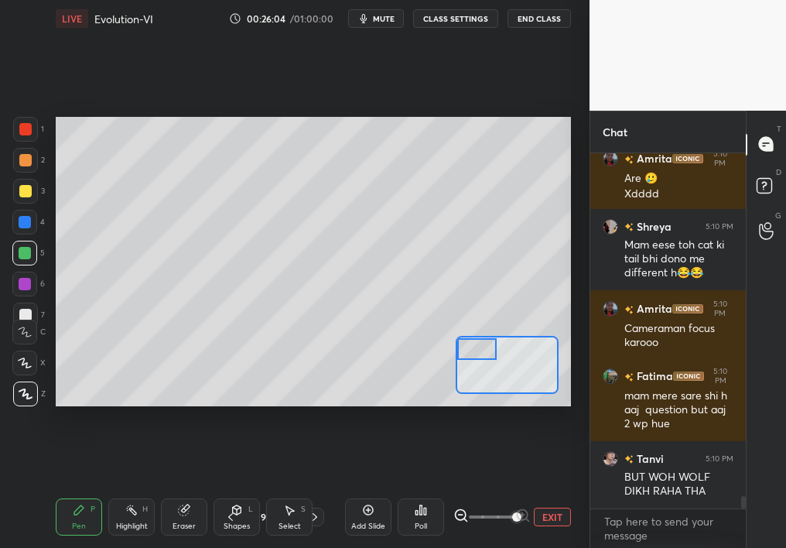
scroll to position [9585, 0]
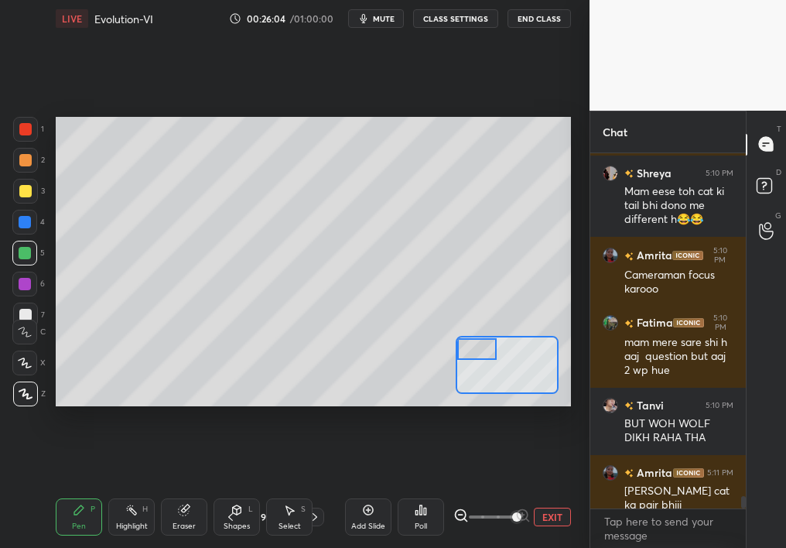
click at [22, 368] on div at bounding box center [24, 362] width 25 height 25
click at [25, 363] on icon at bounding box center [25, 362] width 14 height 11
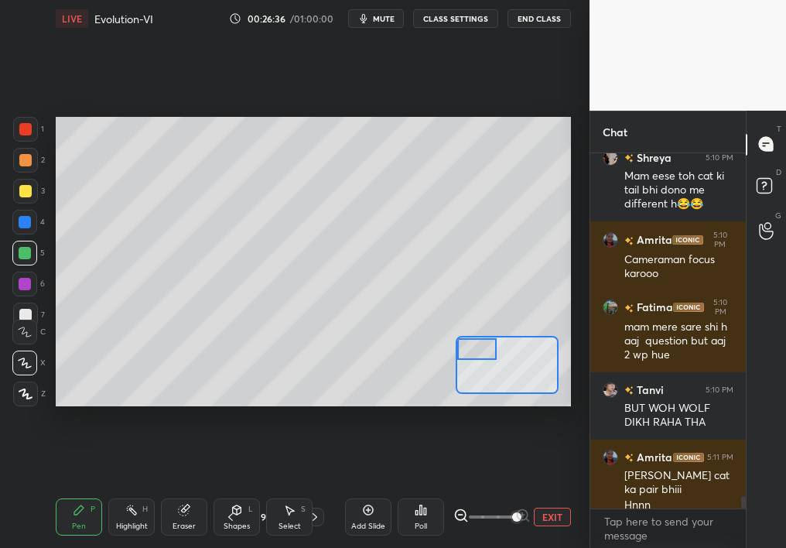
click at [281, 489] on div "Select" at bounding box center [289, 526] width 22 height 8
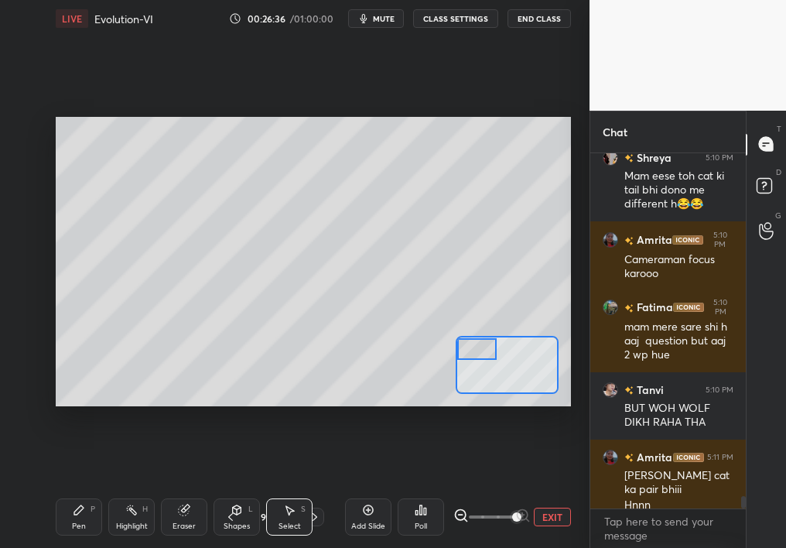
click at [290, 489] on div "Select S" at bounding box center [289, 516] width 46 height 37
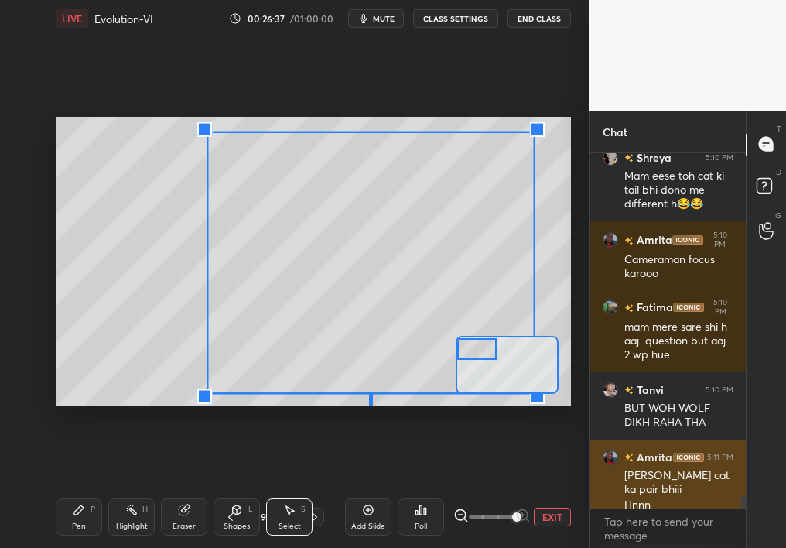
drag, startPoint x: 264, startPoint y: 158, endPoint x: 631, endPoint y: 496, distance: 499.1
click at [630, 489] on div "1 2 3 4 5 6 7 C X Z C X Z E E Erase all H H LIVE Evolution-VI 00:26:37 / 01:00:…" at bounding box center [393, 274] width 786 height 548
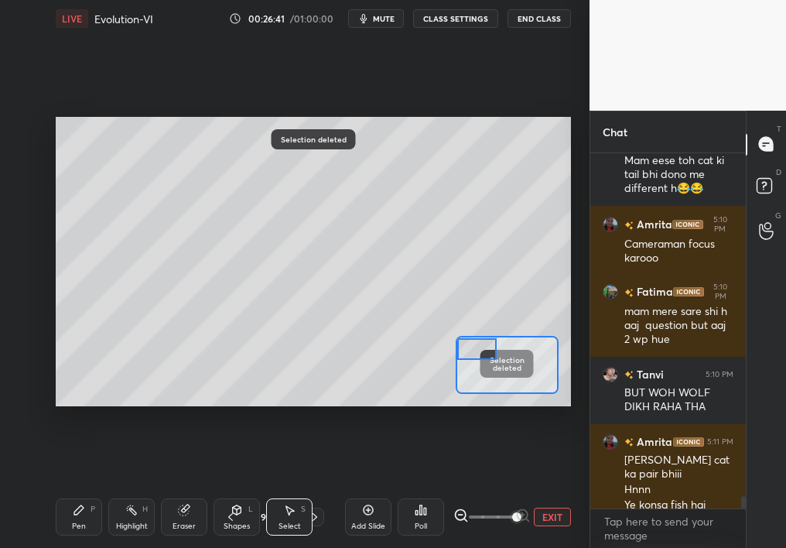
drag, startPoint x: 64, startPoint y: 507, endPoint x: 70, endPoint y: 513, distance: 8.7
click at [71, 489] on div "Pen P" at bounding box center [79, 516] width 46 height 37
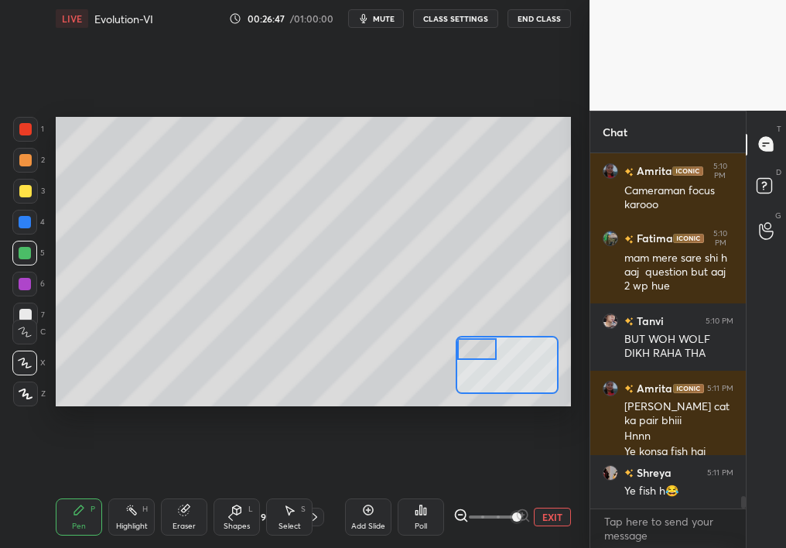
scroll to position [9722, 0]
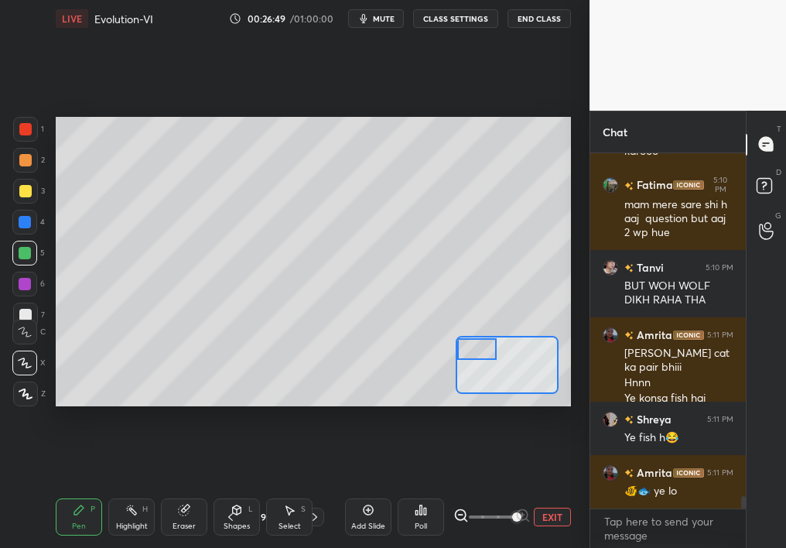
click at [6, 291] on div "1 2 3 4 5 6 7 C X Z C X Z E E Erase all H H" at bounding box center [24, 262] width 49 height 290
click at [12, 286] on div "1 2 3 4 5 6 7 C X Z C X Z E E Erase all H H" at bounding box center [24, 262] width 49 height 290
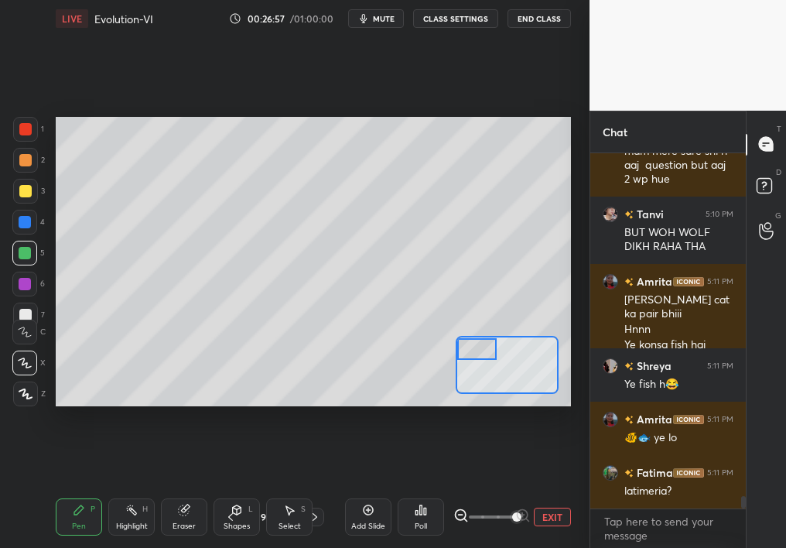
click at [536, 489] on button "EXIT" at bounding box center [552, 516] width 37 height 19
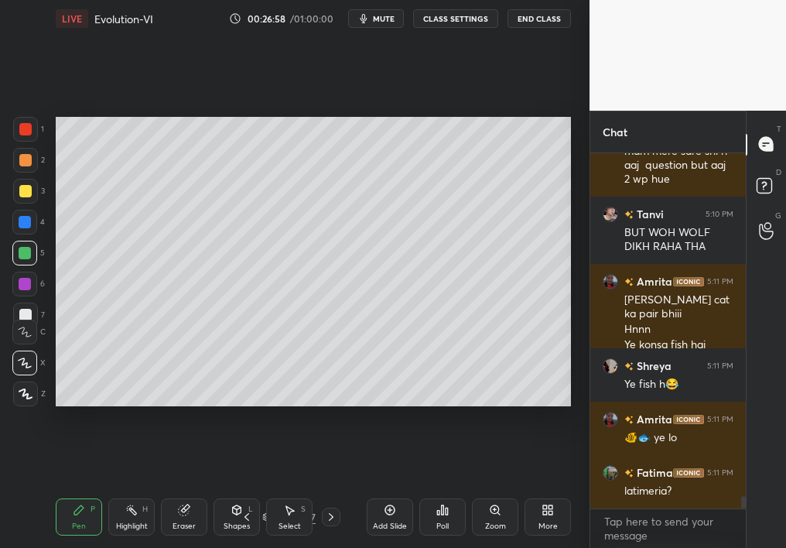
click at [290, 489] on div "Select S" at bounding box center [289, 516] width 46 height 37
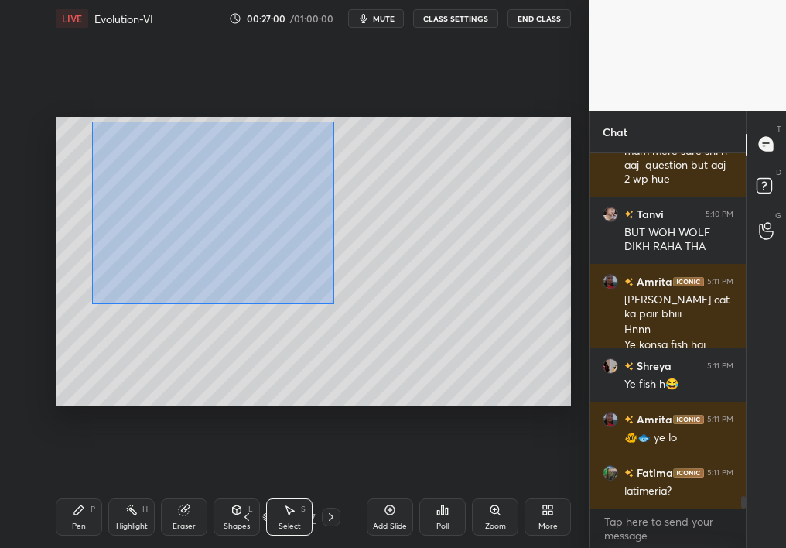
drag, startPoint x: 101, startPoint y: 131, endPoint x: 432, endPoint y: 345, distance: 394.9
click at [432, 343] on div "0 ° Undo Copy Duplicate Duplicate to new slide Delete" at bounding box center [313, 262] width 515 height 290
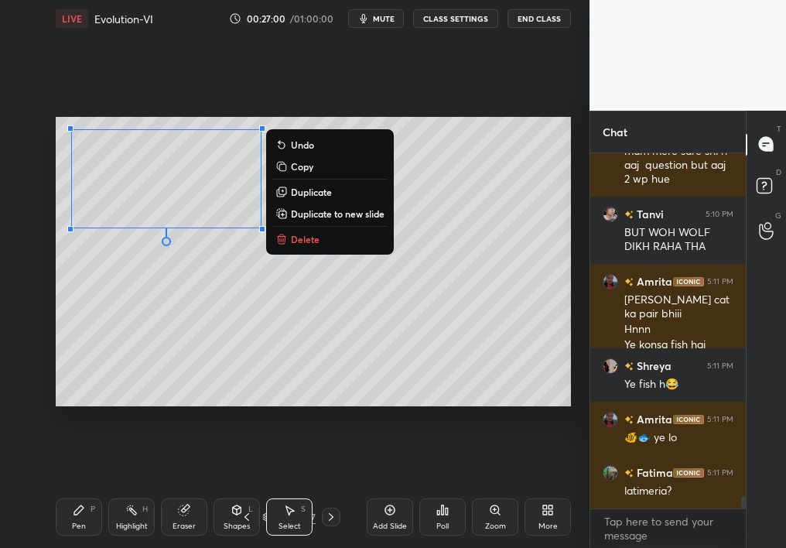
click at [278, 243] on icon at bounding box center [281, 239] width 12 height 12
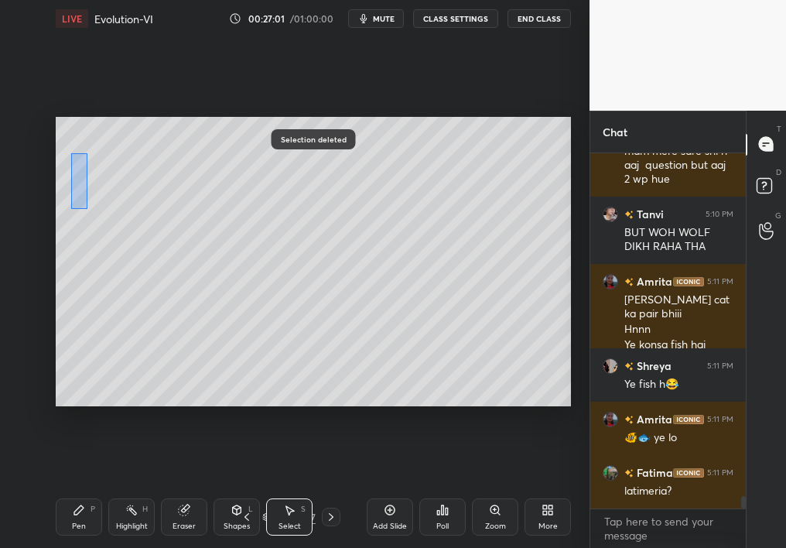
drag, startPoint x: 80, startPoint y: 189, endPoint x: 119, endPoint y: 269, distance: 89.2
click at [120, 269] on div "0 ° Undo Copy Duplicate Duplicate to new slide Delete" at bounding box center [313, 262] width 515 height 290
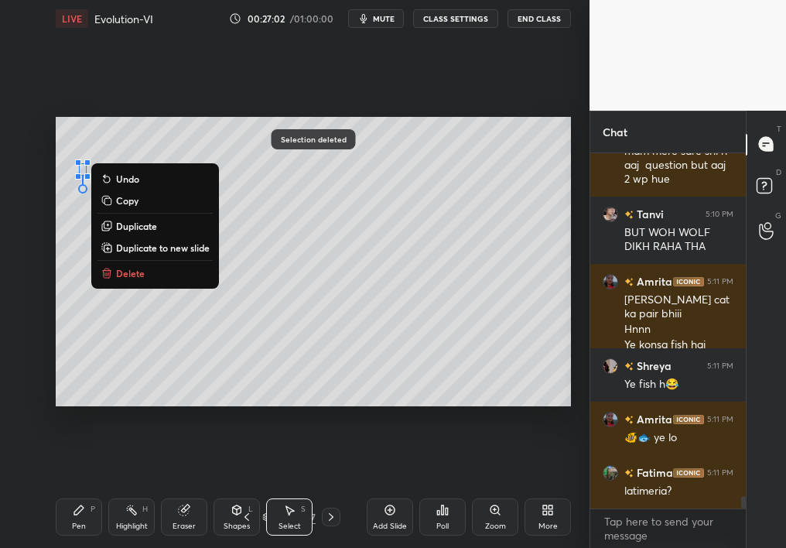
click at [139, 272] on p "Delete" at bounding box center [130, 273] width 29 height 12
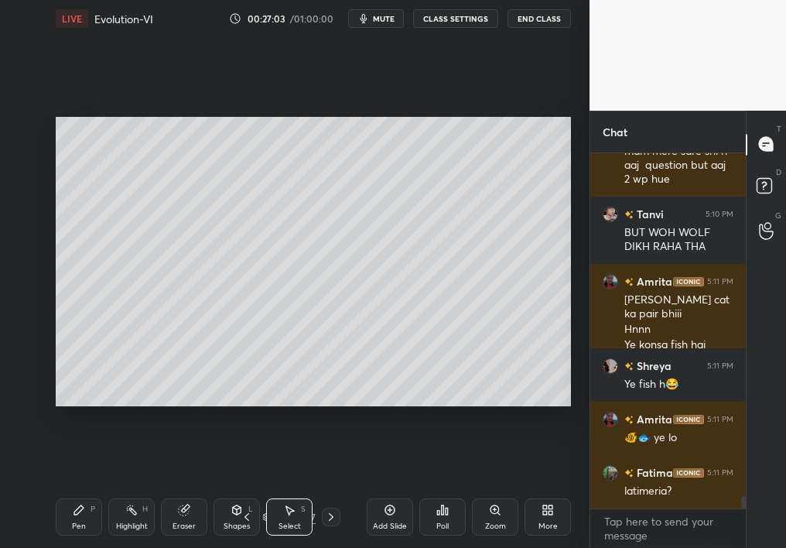
click at [487, 489] on div "Zoom" at bounding box center [495, 516] width 46 height 37
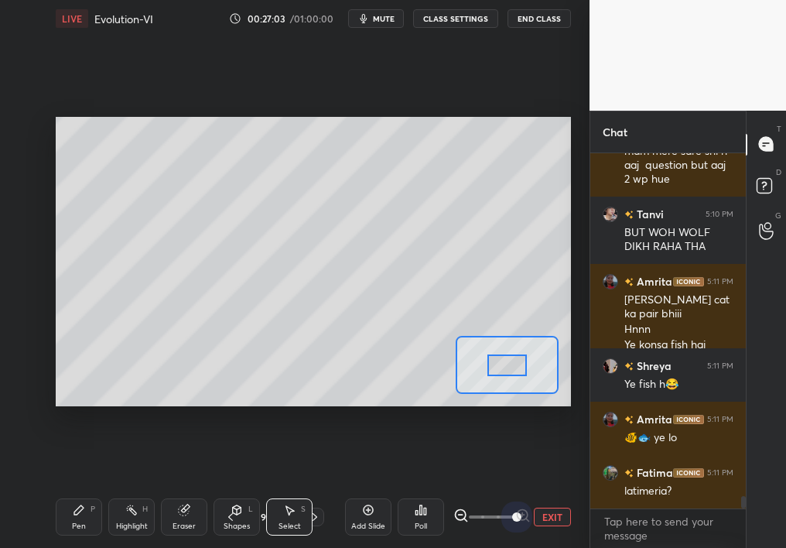
drag, startPoint x: 564, startPoint y: 520, endPoint x: 582, endPoint y: 515, distance: 19.3
click at [579, 489] on div "1 2 3 4 5 6 7 C X Z C X Z E E Erase all H H LIVE Evolution-VI 00:27:03 / 01:00:…" at bounding box center [294, 274] width 589 height 548
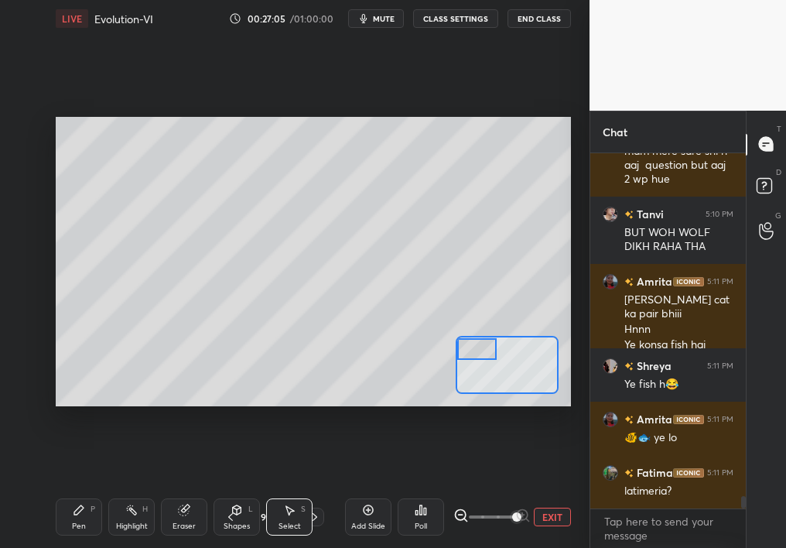
drag, startPoint x: 486, startPoint y: 361, endPoint x: 444, endPoint y: 344, distance: 45.1
click at [443, 346] on div "0 ° Undo Copy Duplicate Duplicate to new slide Delete Setting up your live clas…" at bounding box center [313, 262] width 515 height 290
click at [84, 489] on div "Pen P" at bounding box center [79, 516] width 46 height 37
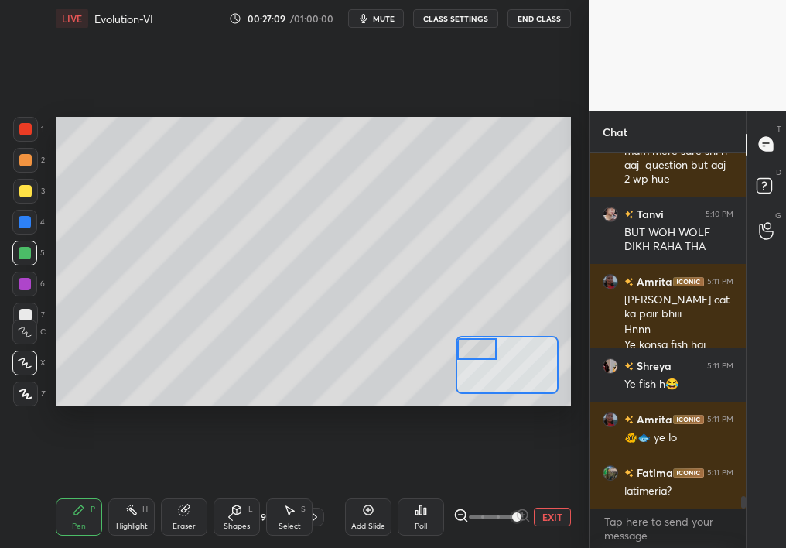
click at [77, 489] on div "Pen P" at bounding box center [79, 516] width 46 height 37
click at [25, 335] on div at bounding box center [24, 331] width 25 height 25
click at [25, 337] on div at bounding box center [24, 331] width 25 height 25
click at [23, 330] on icon at bounding box center [25, 331] width 14 height 11
click at [26, 197] on div at bounding box center [25, 191] width 25 height 25
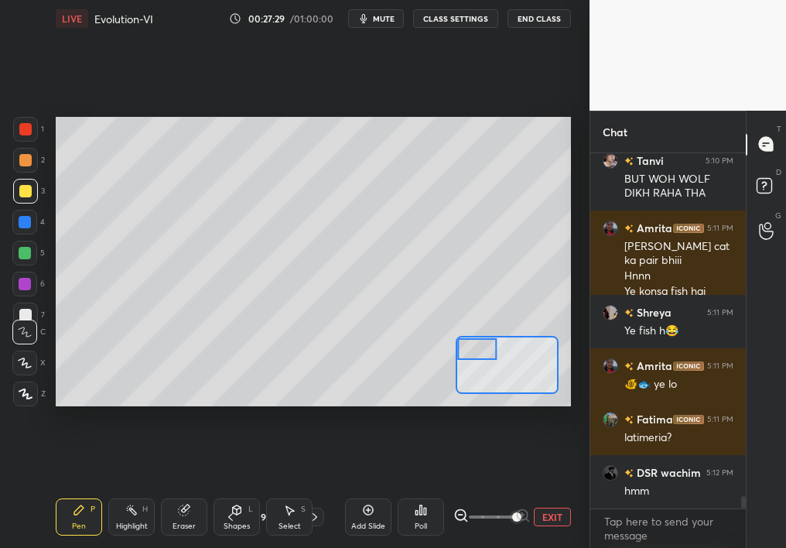
scroll to position [9896, 0]
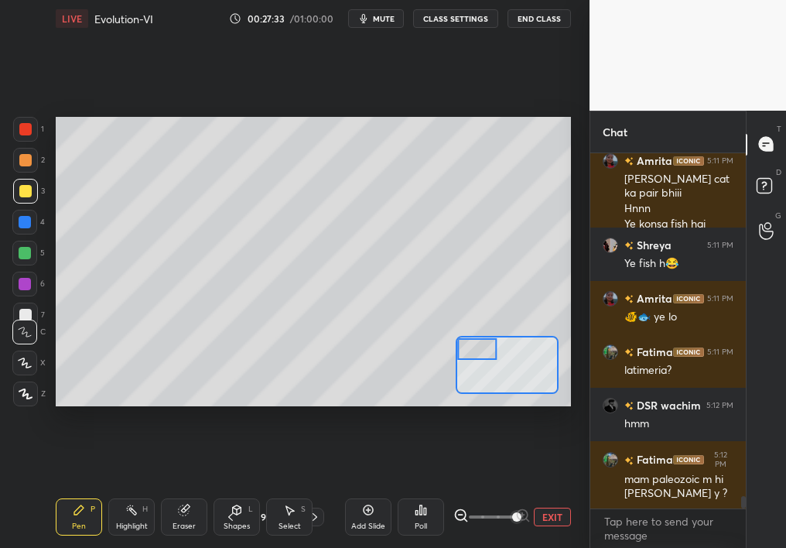
click at [19, 147] on div "1 2 3 4 5 6 7" at bounding box center [28, 225] width 32 height 217
click at [20, 158] on div at bounding box center [25, 160] width 12 height 12
click at [24, 157] on div at bounding box center [25, 160] width 12 height 12
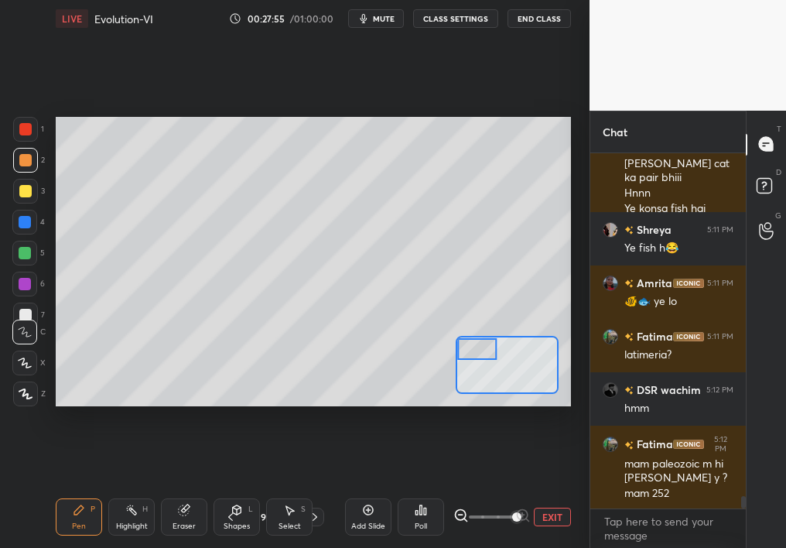
drag, startPoint x: 26, startPoint y: 192, endPoint x: 34, endPoint y: 189, distance: 8.3
click at [35, 189] on div at bounding box center [25, 191] width 25 height 25
click at [32, 187] on div at bounding box center [25, 191] width 25 height 25
click at [36, 190] on div at bounding box center [25, 191] width 25 height 25
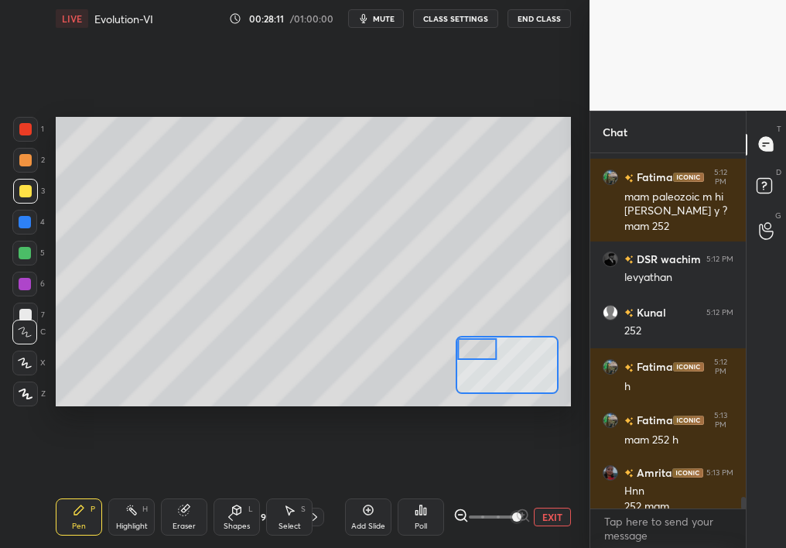
scroll to position [10194, 0]
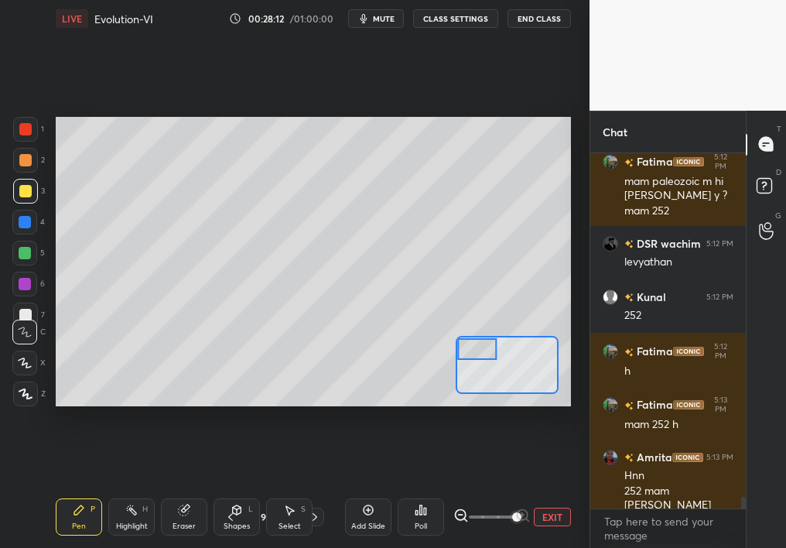
click at [22, 337] on div at bounding box center [24, 331] width 25 height 25
click at [19, 359] on icon at bounding box center [25, 362] width 14 height 11
click at [22, 359] on div at bounding box center [24, 362] width 25 height 25
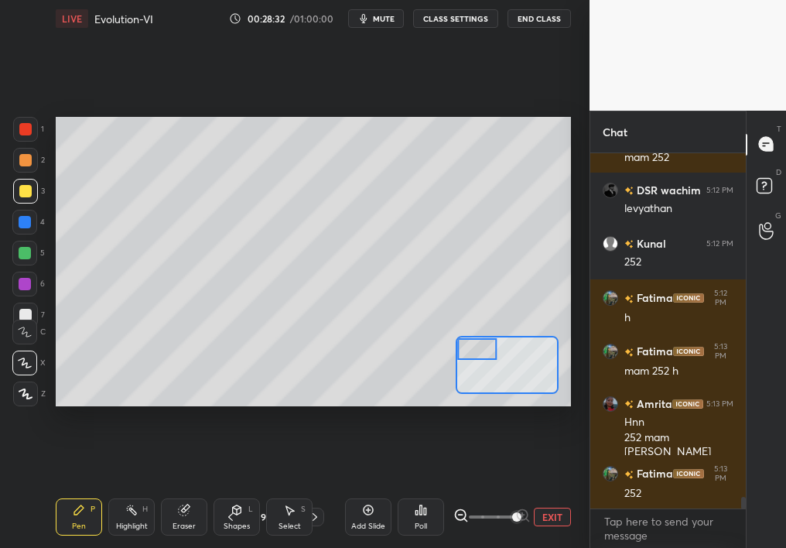
click at [170, 489] on div "Eraser" at bounding box center [184, 516] width 46 height 37
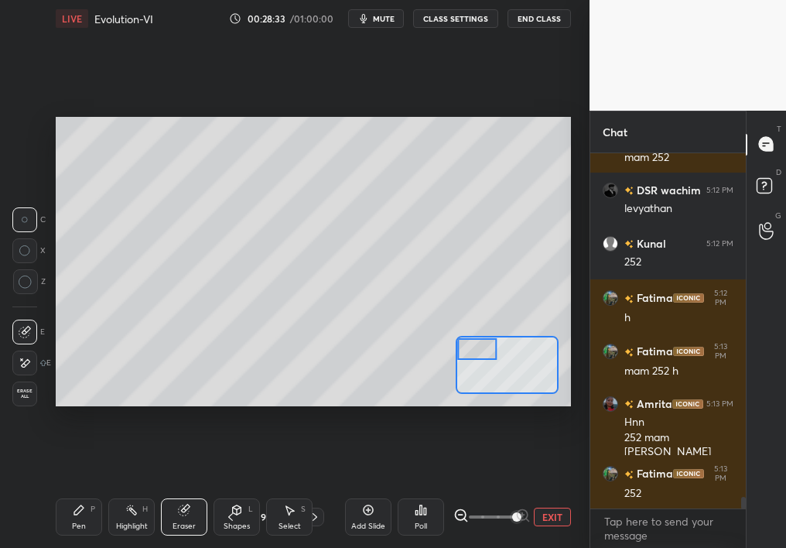
click at [64, 489] on div "Pen P Highlight H Eraser Shapes L Select S 98 / 107 Add Slide Poll EXIT" at bounding box center [313, 517] width 515 height 62
click at [69, 489] on div "Pen P" at bounding box center [79, 516] width 46 height 37
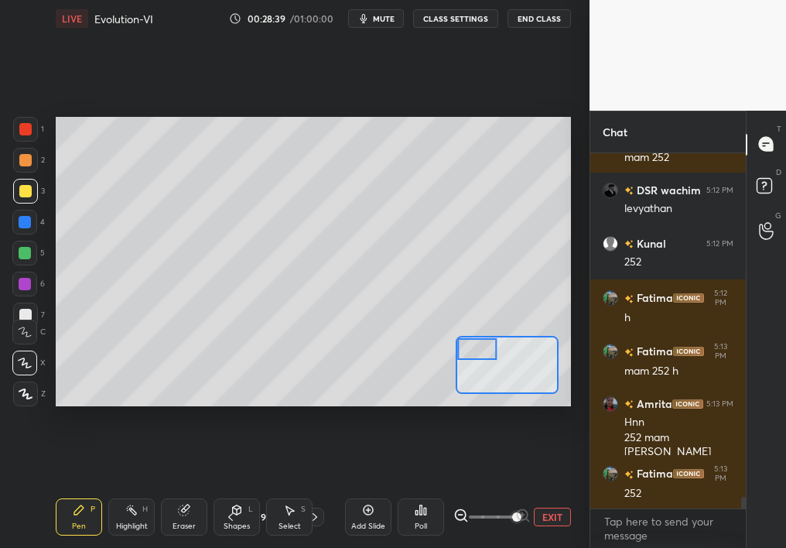
click at [194, 489] on div "Eraser" at bounding box center [184, 516] width 46 height 37
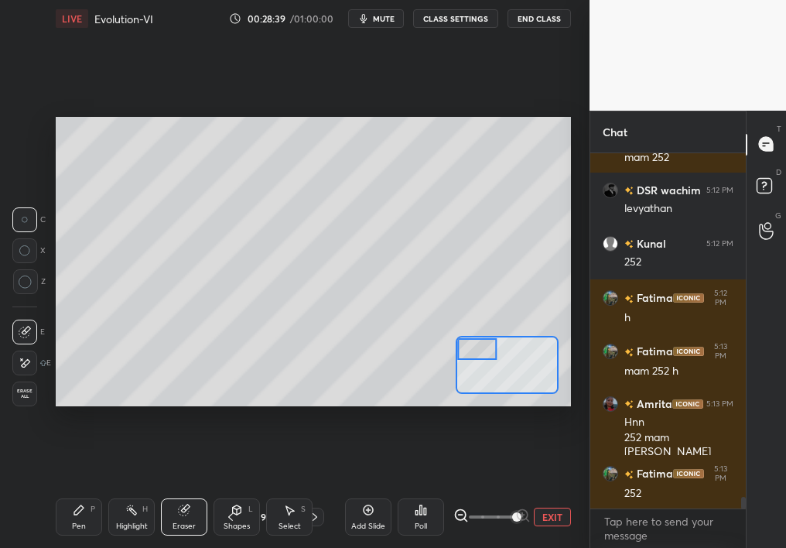
click at [190, 489] on div "Eraser" at bounding box center [184, 516] width 46 height 37
click at [70, 489] on div "Pen P" at bounding box center [79, 516] width 46 height 37
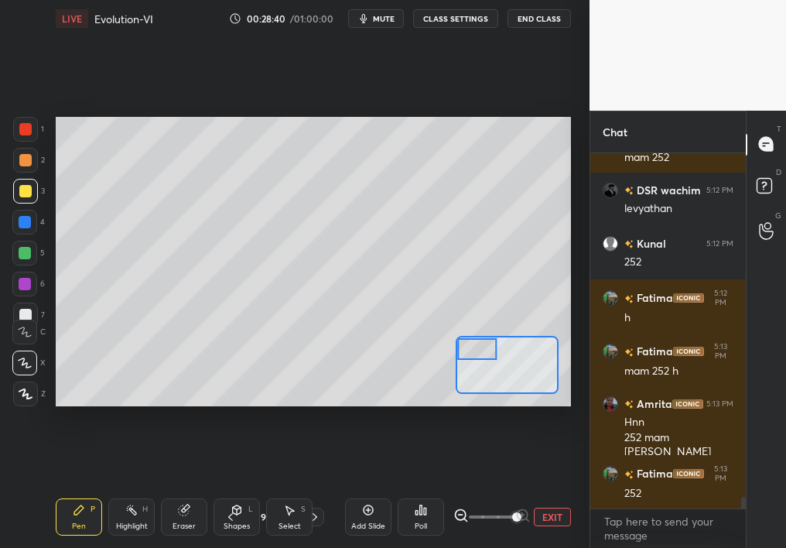
click at [67, 489] on div "Pen P" at bounding box center [79, 516] width 46 height 37
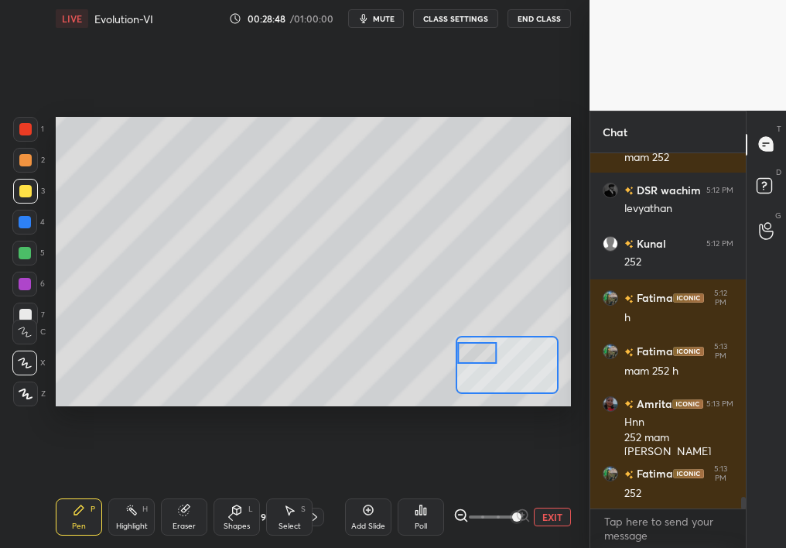
click at [480, 357] on div at bounding box center [477, 353] width 40 height 22
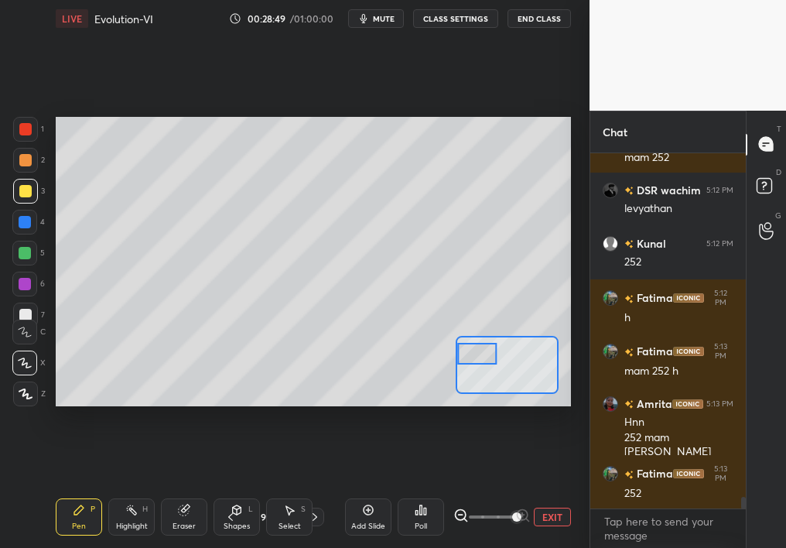
click at [27, 159] on div at bounding box center [25, 160] width 12 height 12
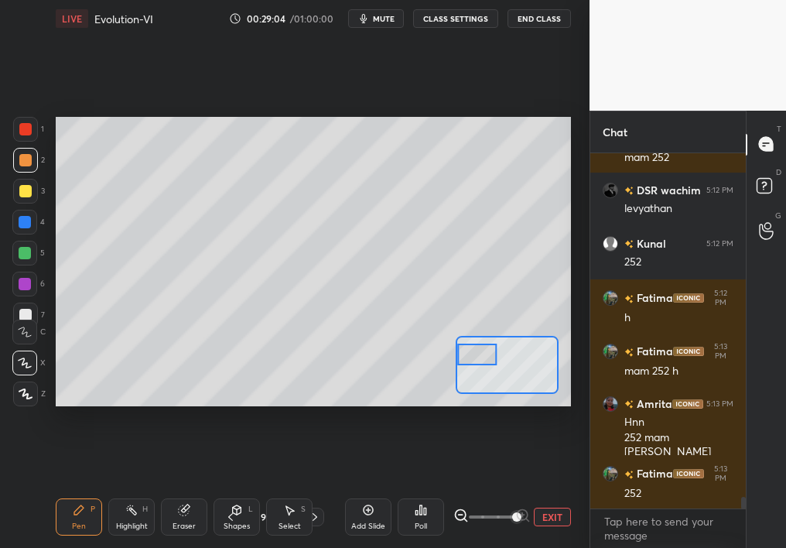
drag, startPoint x: 483, startPoint y: 353, endPoint x: 489, endPoint y: 360, distance: 8.7
click at [489, 360] on div at bounding box center [477, 354] width 40 height 22
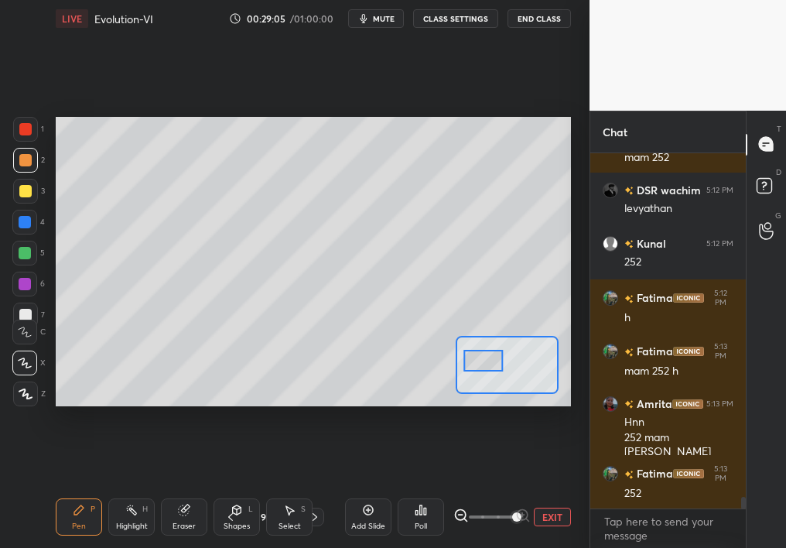
click at [512, 489] on span at bounding box center [516, 516] width 9 height 9
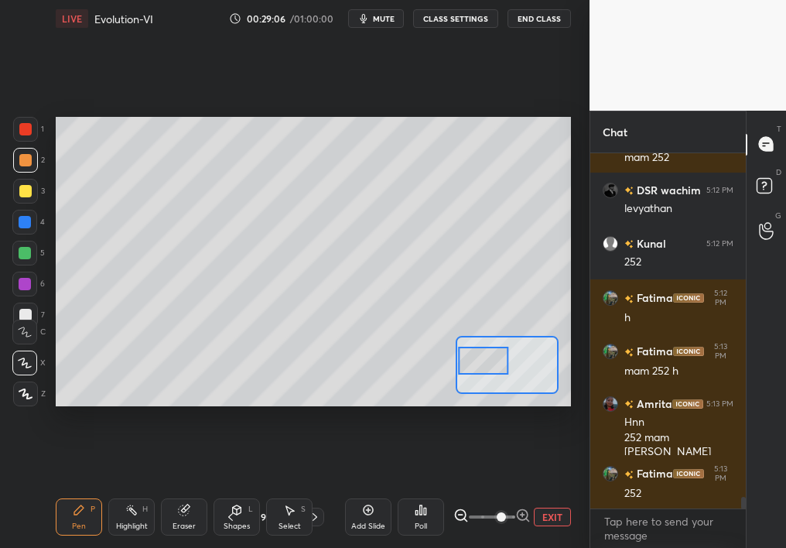
click at [478, 362] on div at bounding box center [483, 359] width 50 height 27
click at [445, 435] on div "Setting up your live class Poll for secs No correct answer Start poll" at bounding box center [312, 261] width 527 height 449
click at [19, 174] on div "2" at bounding box center [29, 163] width 32 height 31
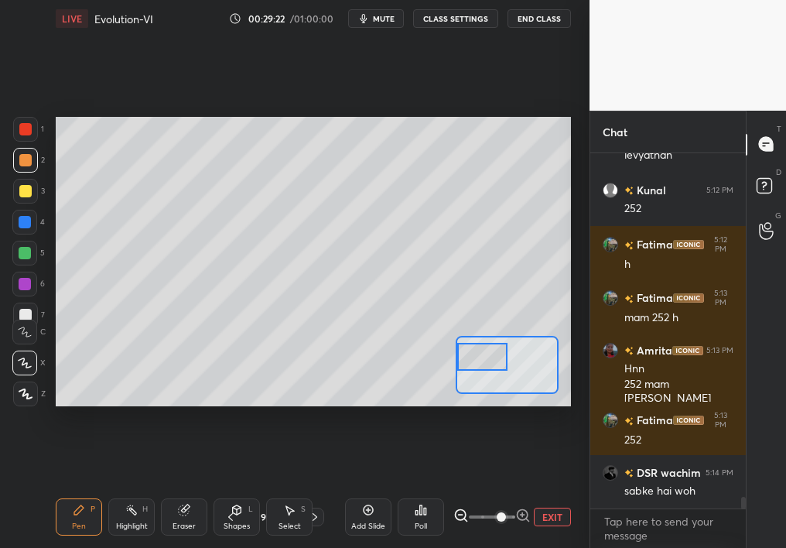
scroll to position [10316, 0]
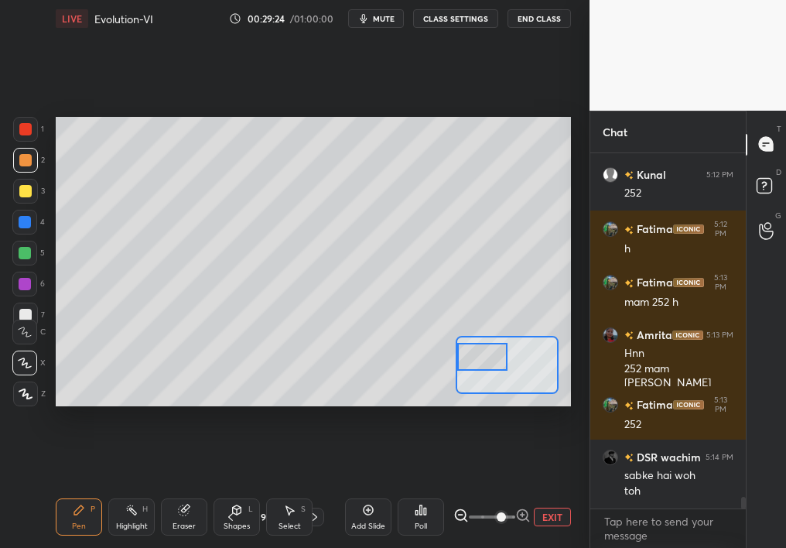
click at [193, 489] on div "Eraser" at bounding box center [184, 516] width 46 height 37
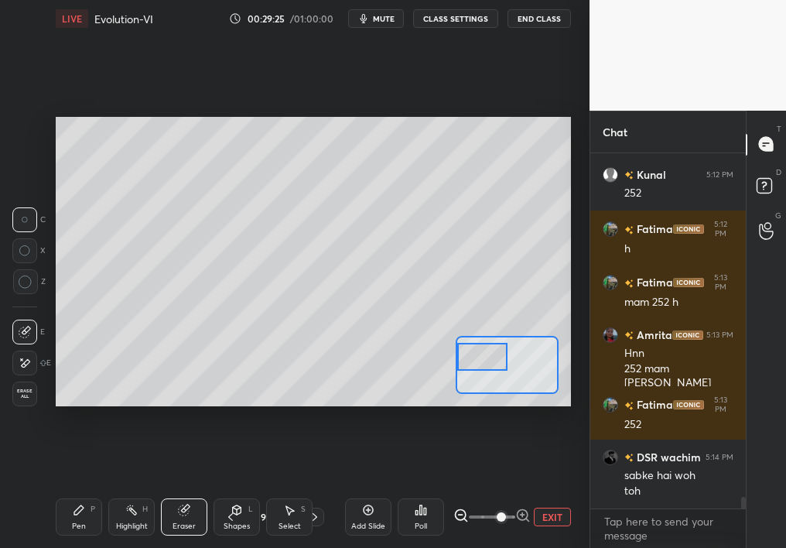
scroll to position [10354, 0]
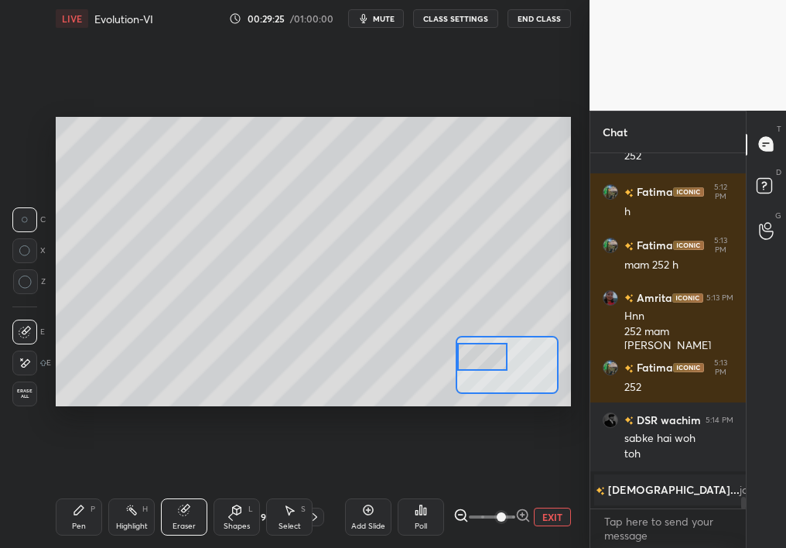
click at [67, 489] on div "Pen P" at bounding box center [79, 516] width 46 height 37
click at [64, 489] on div "Pen P" at bounding box center [79, 516] width 46 height 37
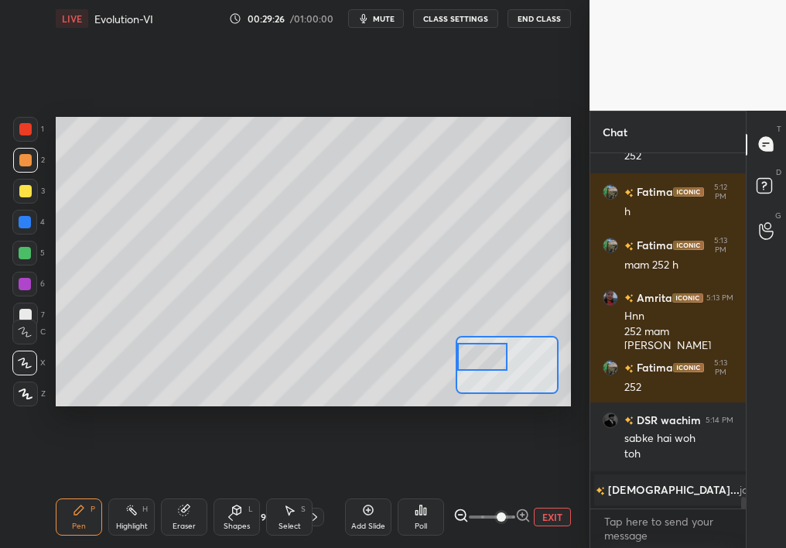
click at [192, 489] on div "Eraser" at bounding box center [184, 516] width 46 height 37
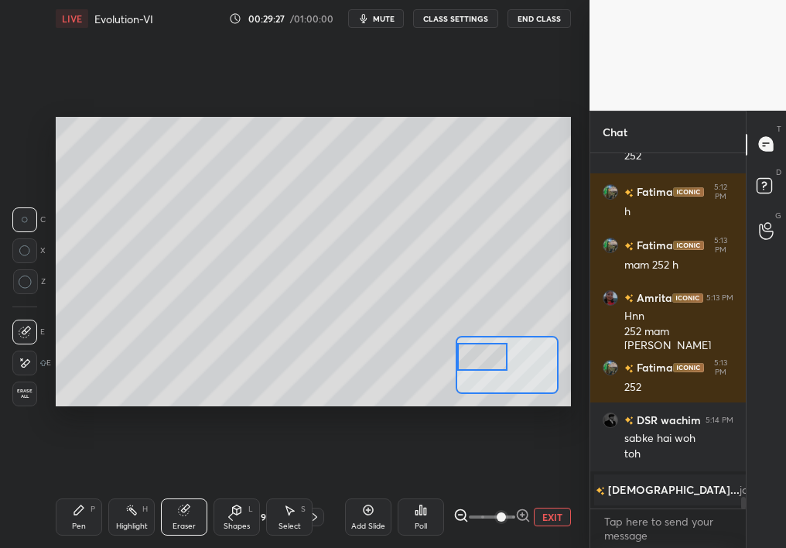
click at [64, 489] on div "Pen P" at bounding box center [79, 516] width 46 height 37
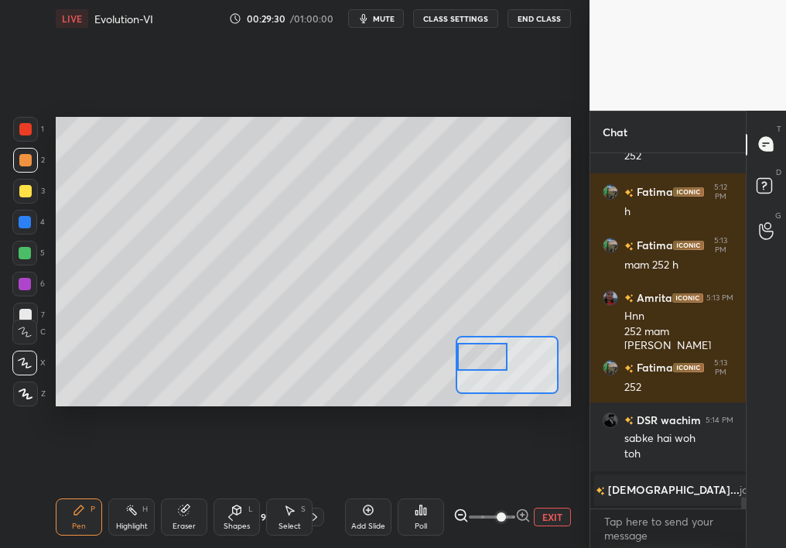
scroll to position [8551, 0]
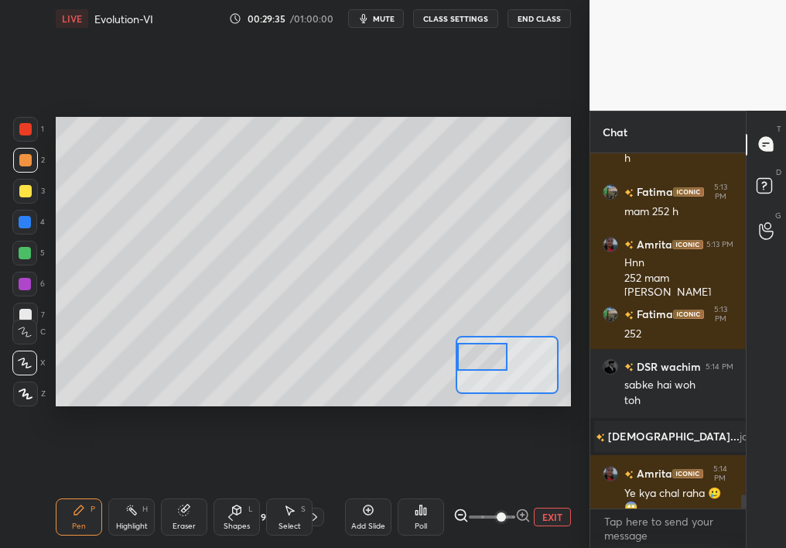
click at [568, 286] on div "Setting up your live class Poll for secs No correct answer Start poll" at bounding box center [312, 261] width 527 height 449
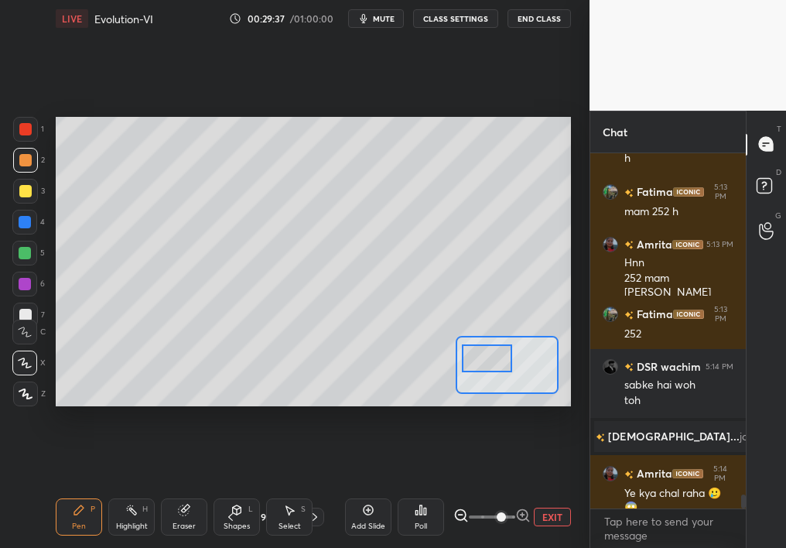
click at [490, 363] on div at bounding box center [487, 357] width 50 height 27
click at [25, 221] on div at bounding box center [25, 222] width 12 height 12
click at [23, 243] on div at bounding box center [24, 253] width 25 height 25
click at [21, 263] on div "5" at bounding box center [28, 256] width 32 height 31
click at [22, 260] on div at bounding box center [24, 253] width 25 height 25
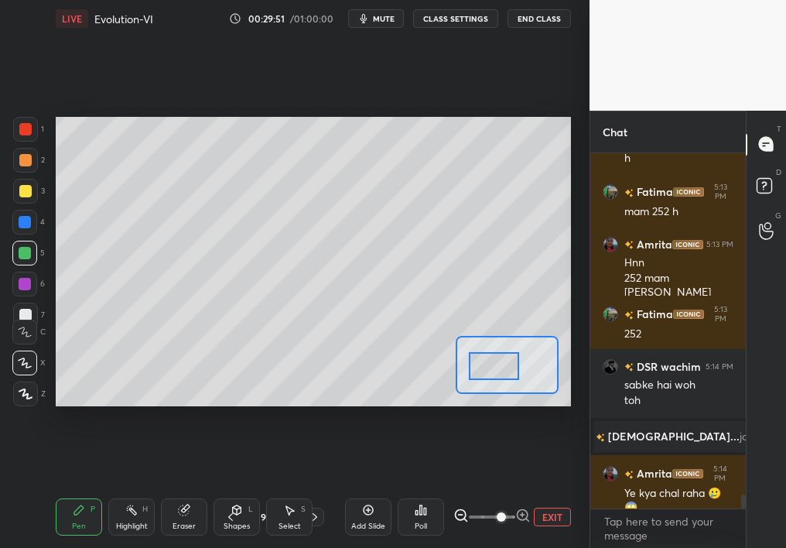
click at [502, 358] on div at bounding box center [494, 365] width 50 height 27
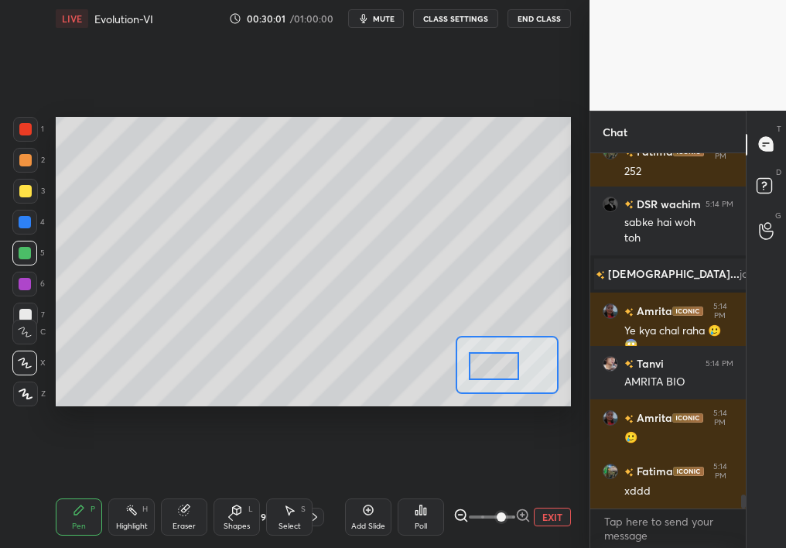
scroll to position [8767, 0]
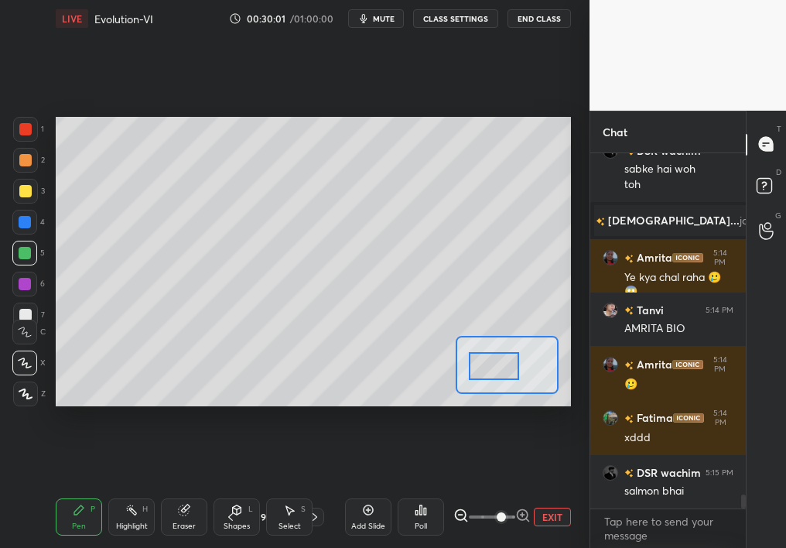
click at [20, 269] on div "5" at bounding box center [28, 256] width 32 height 31
click at [22, 284] on div at bounding box center [25, 284] width 12 height 12
click at [19, 281] on div at bounding box center [25, 284] width 12 height 12
click at [379, 18] on span "mute" at bounding box center [384, 18] width 22 height 11
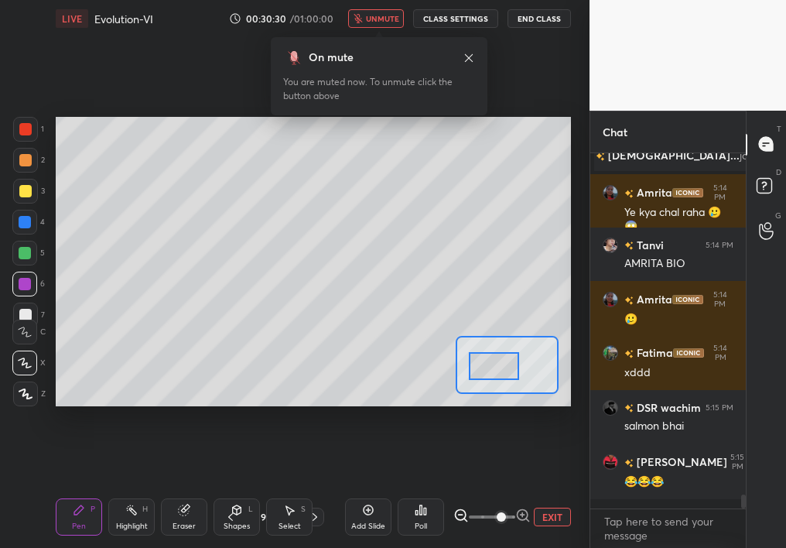
click at [384, 23] on button "unmute" at bounding box center [376, 18] width 56 height 19
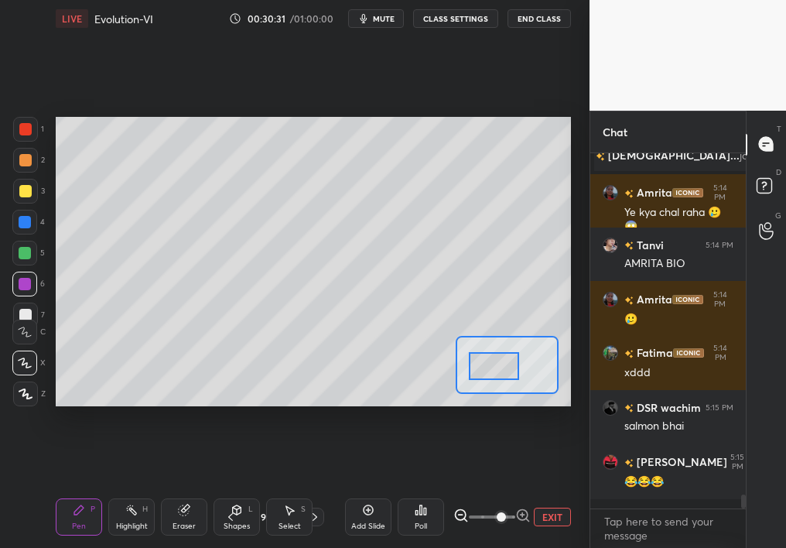
scroll to position [8899, 0]
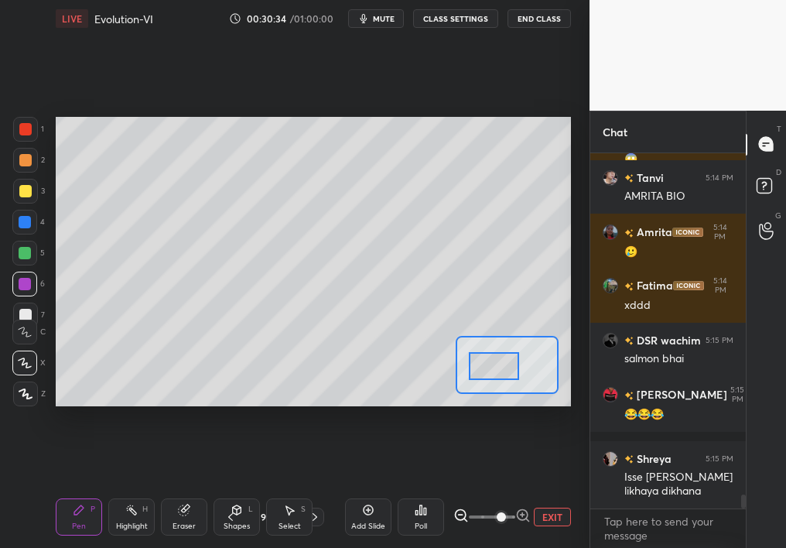
click at [556, 489] on button "EXIT" at bounding box center [552, 516] width 37 height 19
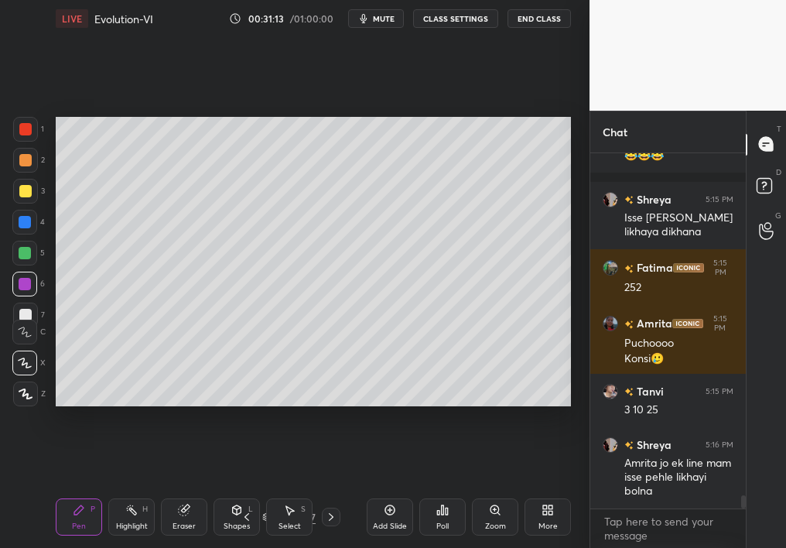
scroll to position [9237, 0]
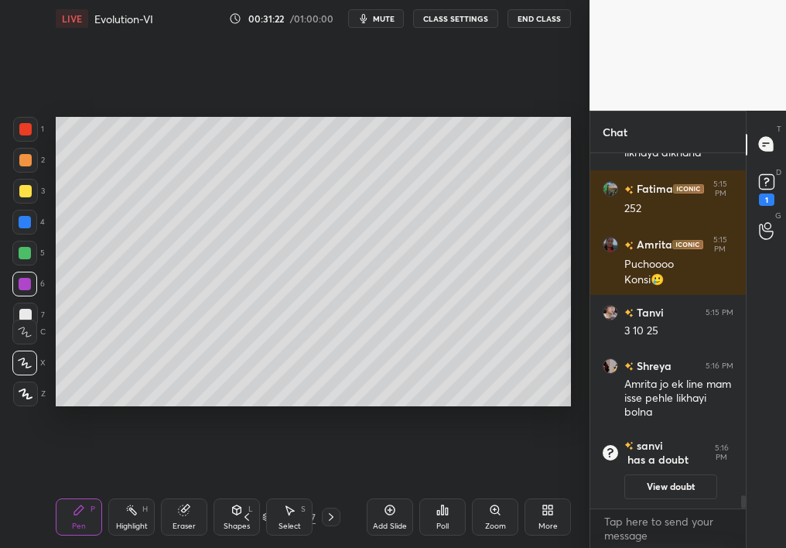
click at [12, 202] on div "1 2 3 4 5 6 7 C X Z C X Z E E Erase all H H" at bounding box center [24, 262] width 49 height 290
click at [18, 194] on div at bounding box center [25, 191] width 25 height 25
click at [22, 189] on div at bounding box center [25, 191] width 12 height 12
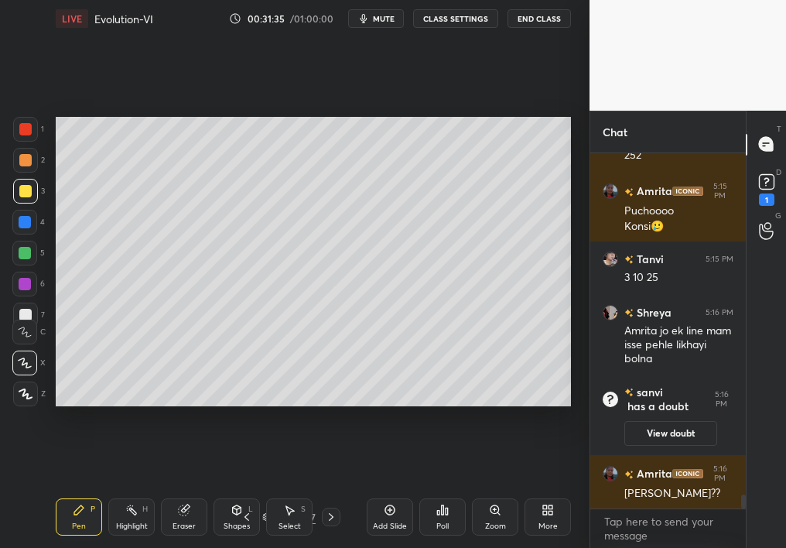
scroll to position [8931, 0]
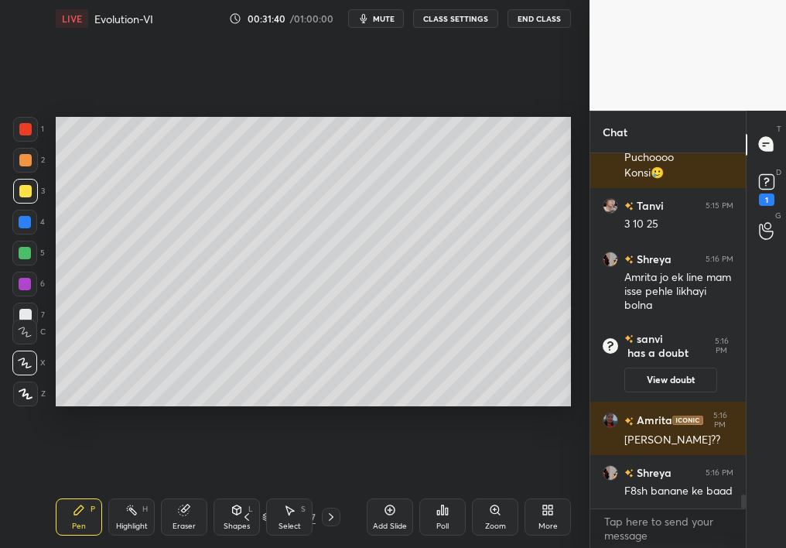
click at [187, 489] on icon at bounding box center [184, 509] width 12 height 12
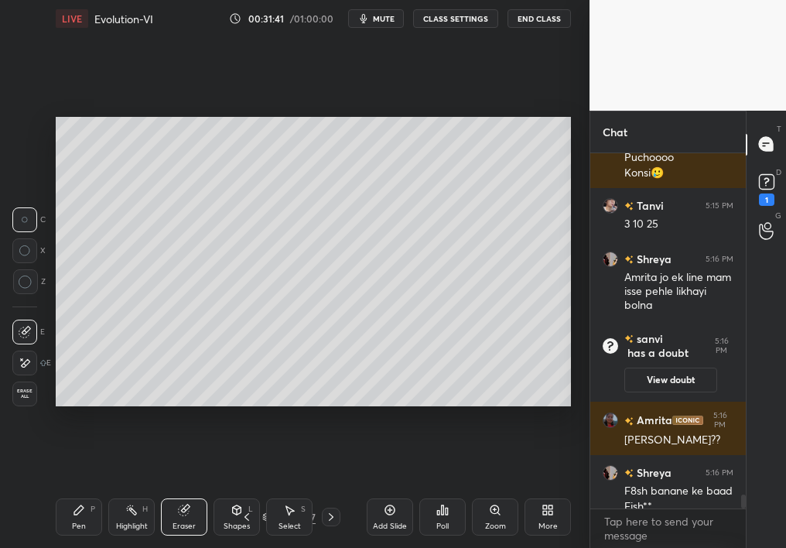
scroll to position [8947, 0]
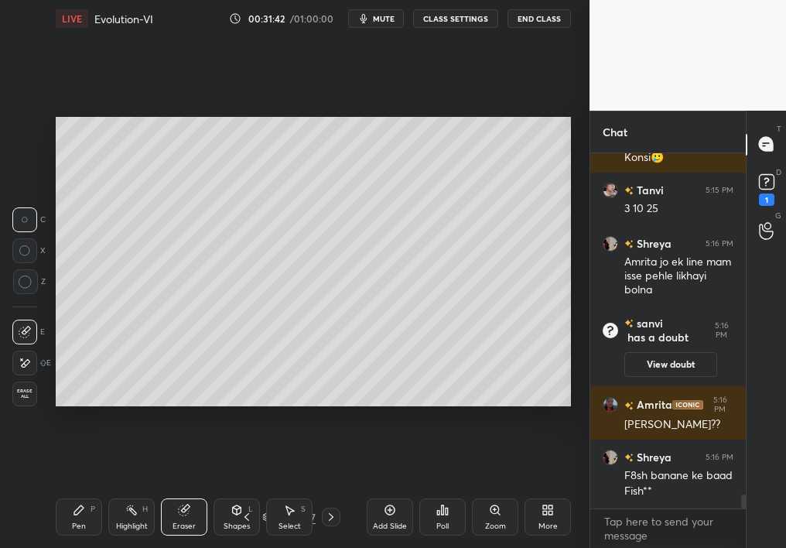
click at [97, 489] on div "Pen P" at bounding box center [79, 516] width 46 height 37
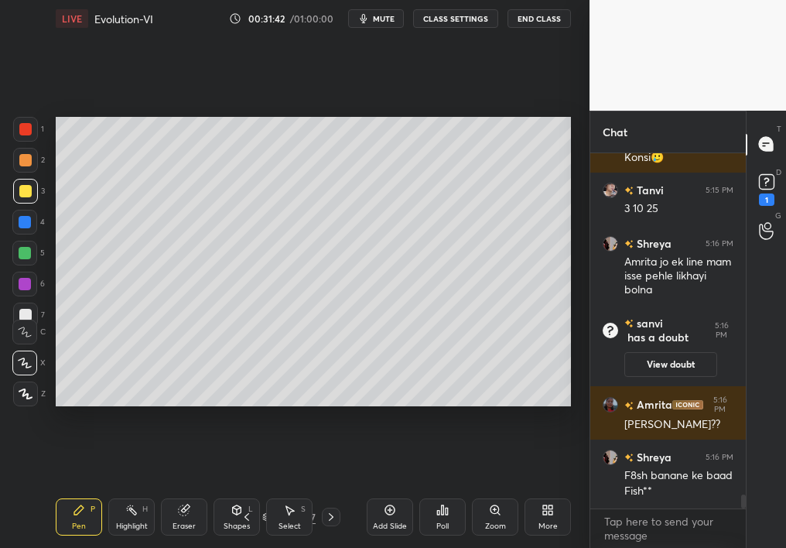
click at [90, 489] on div "P" at bounding box center [92, 509] width 5 height 8
click at [169, 489] on div "Eraser" at bounding box center [184, 516] width 46 height 37
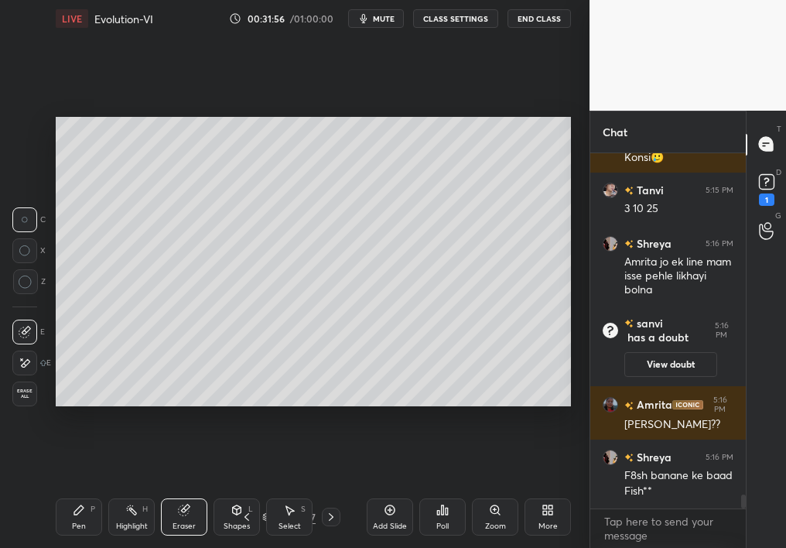
click at [89, 489] on div "Pen P" at bounding box center [79, 516] width 46 height 37
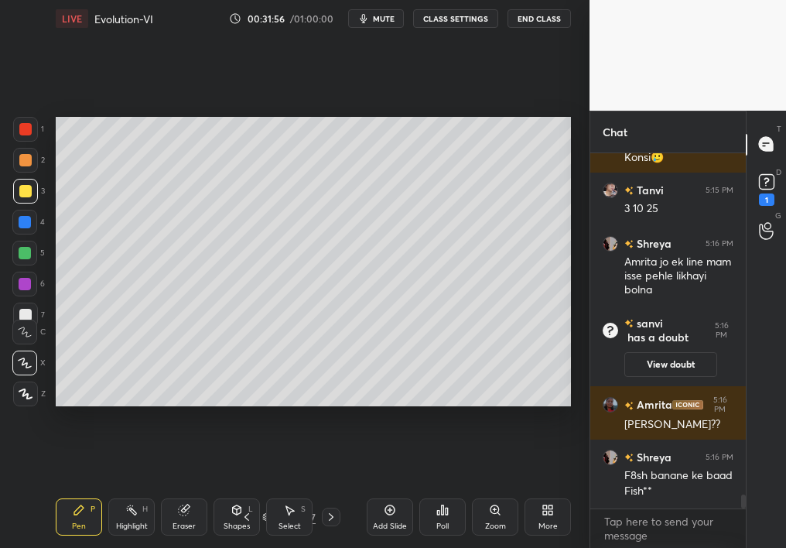
click at [83, 489] on div "Pen" at bounding box center [79, 526] width 14 height 8
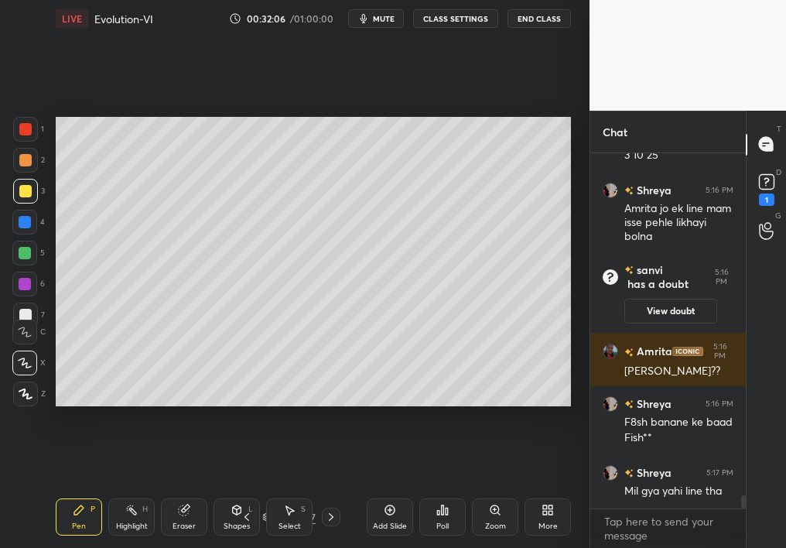
click at [160, 412] on div "Setting up your live class Poll for secs No correct answer Start poll" at bounding box center [312, 261] width 527 height 449
click at [176, 410] on div "Setting up your live class Poll for secs No correct answer Start poll" at bounding box center [312, 261] width 527 height 449
click at [161, 489] on div "Eraser" at bounding box center [184, 516] width 46 height 37
click at [183, 489] on div "Eraser" at bounding box center [184, 516] width 46 height 37
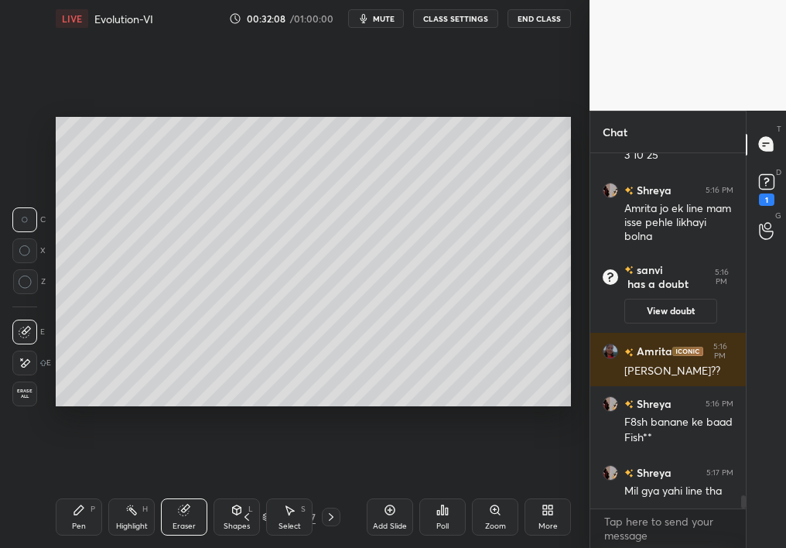
drag, startPoint x: 157, startPoint y: 409, endPoint x: 176, endPoint y: 410, distance: 18.6
click at [176, 409] on div "Setting up your live class Poll for secs No correct answer Start poll" at bounding box center [312, 261] width 527 height 449
click at [78, 489] on div "Pen P Highlight H Eraser Shapes L Select S 98 / 107 Add Slide Poll Zoom More" at bounding box center [313, 517] width 515 height 62
click at [65, 489] on div "Pen P" at bounding box center [79, 516] width 46 height 37
click at [71, 489] on div "Pen P" at bounding box center [79, 516] width 46 height 37
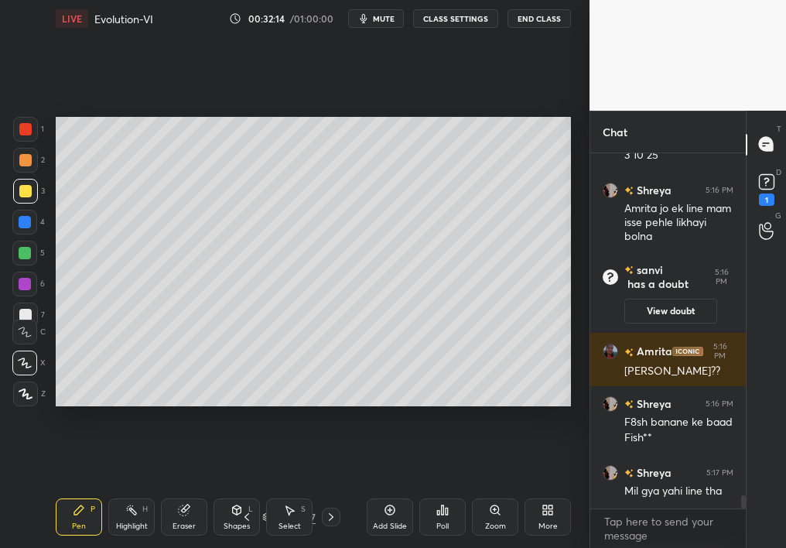
click at [401, 489] on div "Add Slide" at bounding box center [390, 516] width 46 height 37
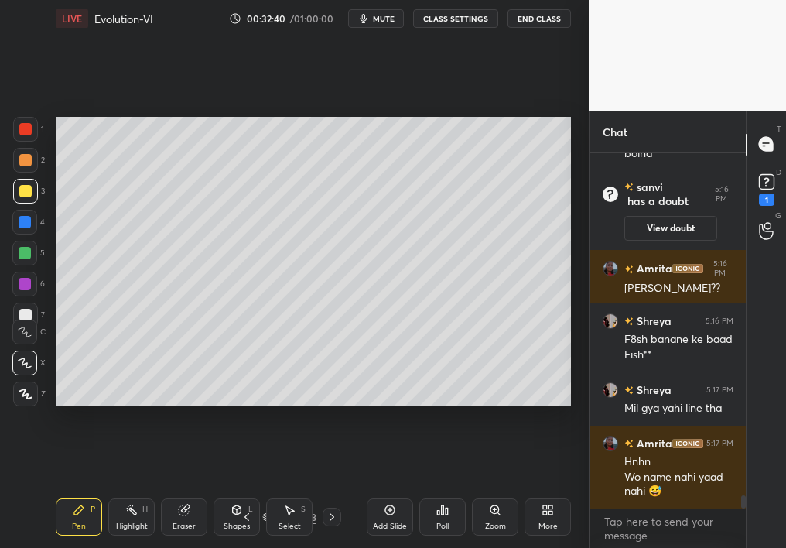
scroll to position [9136, 0]
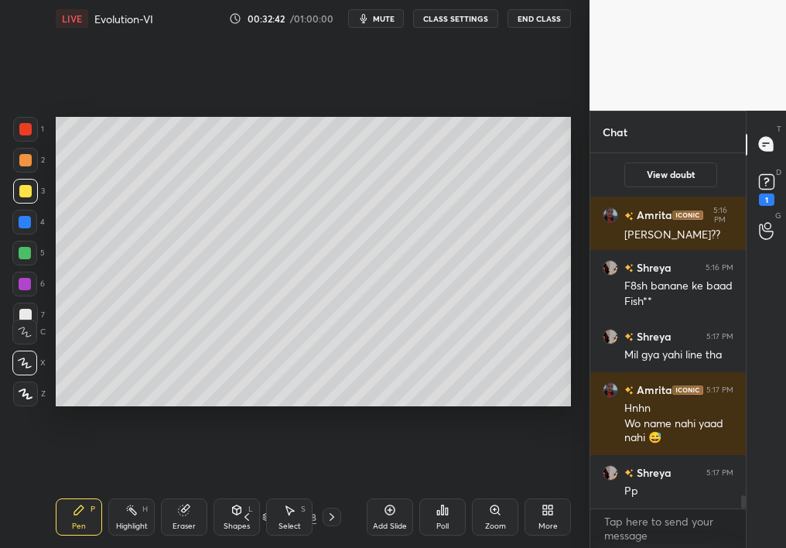
click at [248, 489] on icon at bounding box center [247, 516] width 12 height 12
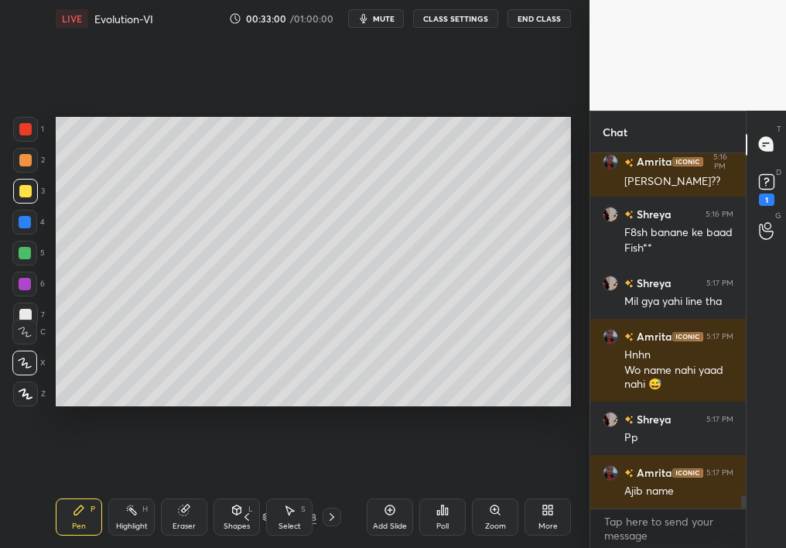
click at [24, 158] on div at bounding box center [25, 160] width 12 height 12
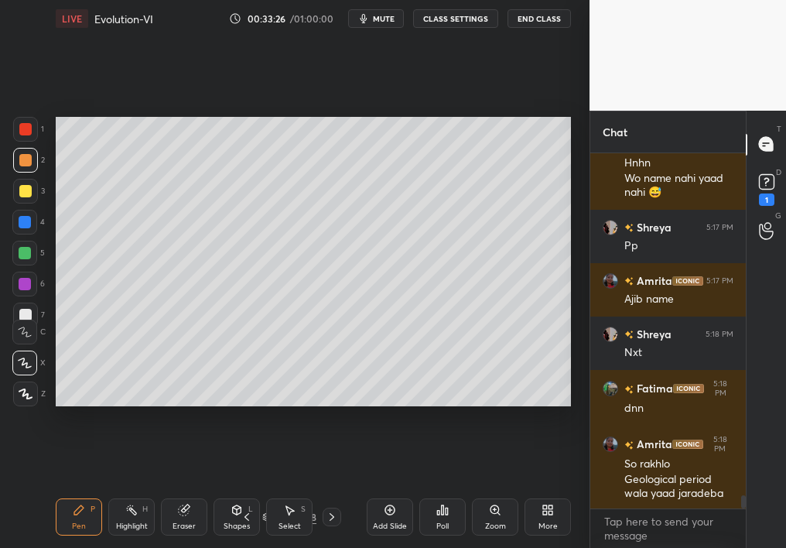
scroll to position [9435, 0]
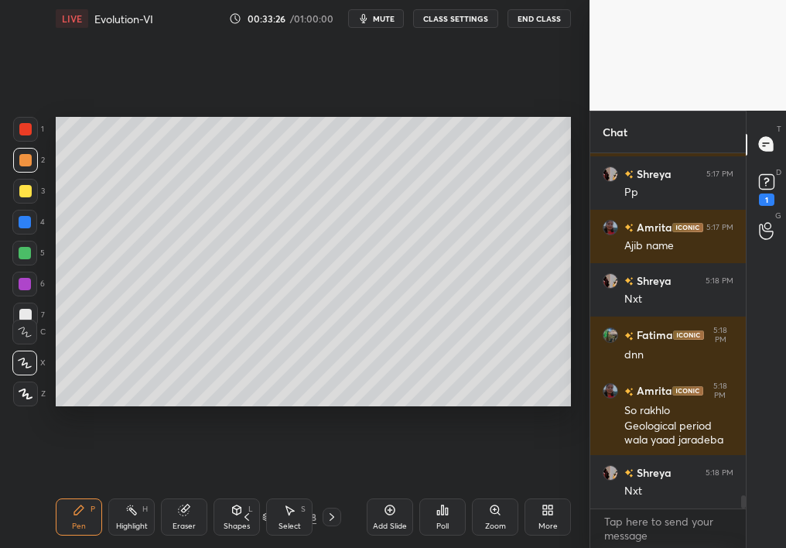
click at [393, 16] on span "mute" at bounding box center [384, 18] width 22 height 11
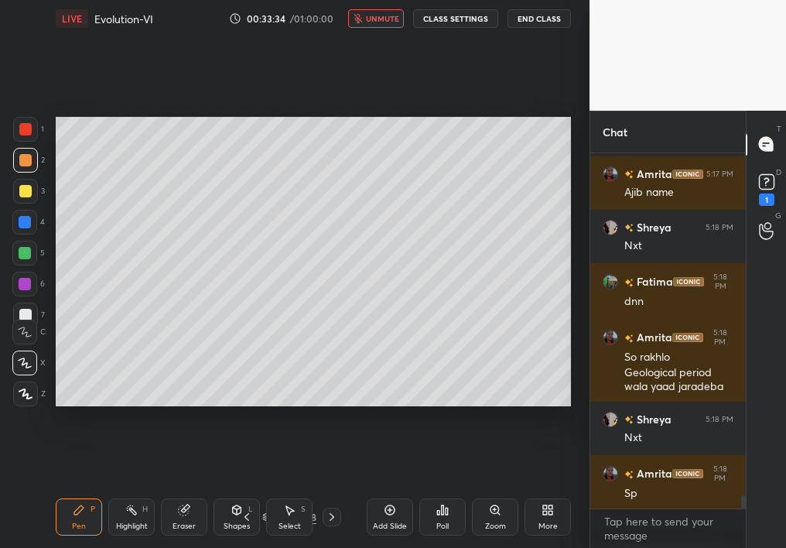
scroll to position [9544, 0]
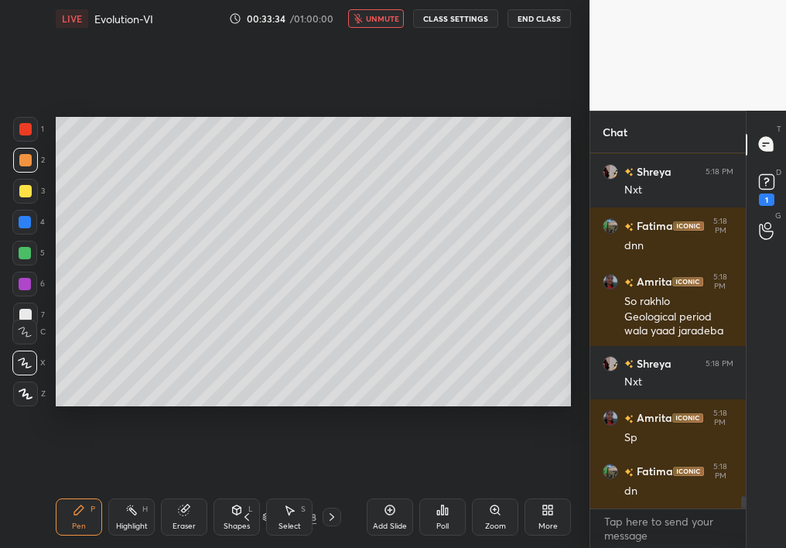
click at [23, 187] on div at bounding box center [25, 191] width 12 height 12
click at [26, 186] on div at bounding box center [25, 191] width 12 height 12
click at [23, 256] on div at bounding box center [25, 253] width 12 height 12
click at [24, 255] on div at bounding box center [25, 253] width 12 height 12
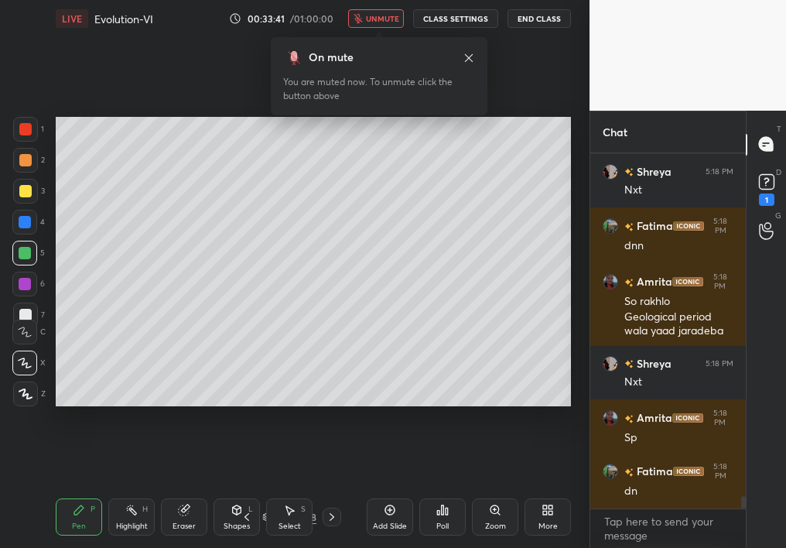
click at [326, 489] on icon at bounding box center [332, 516] width 12 height 12
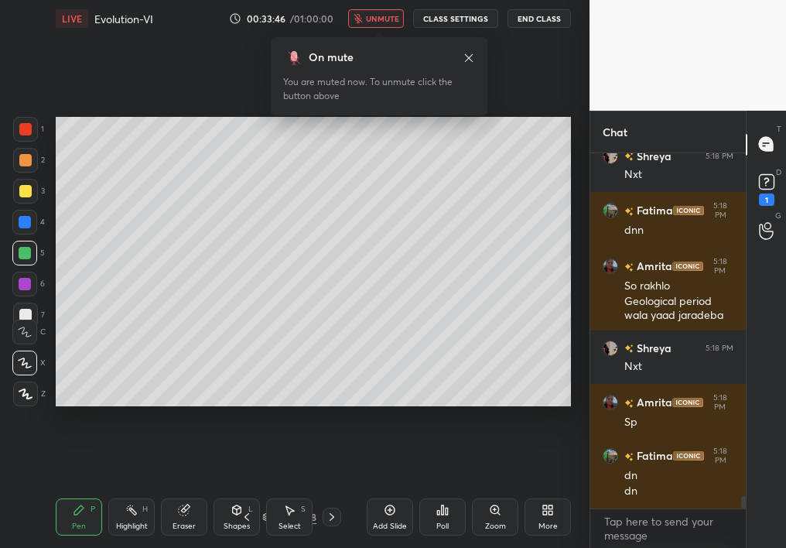
scroll to position [9627, 0]
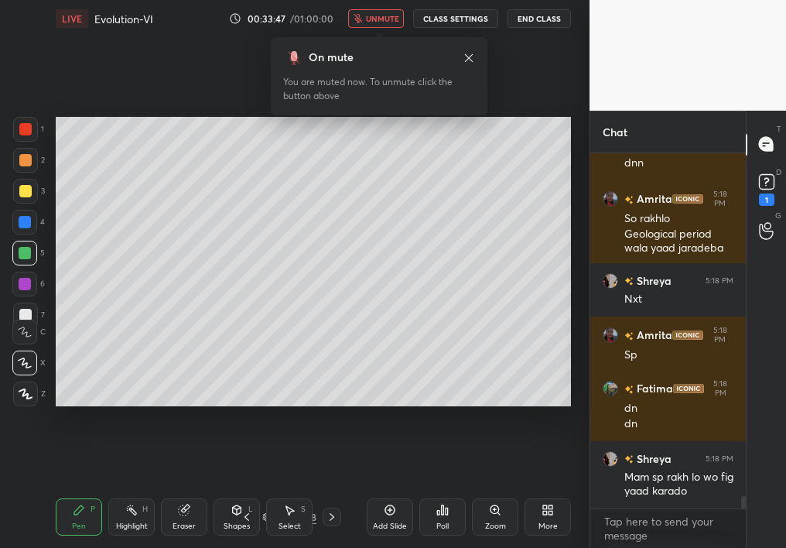
click at [389, 15] on span "unmute" at bounding box center [382, 18] width 33 height 11
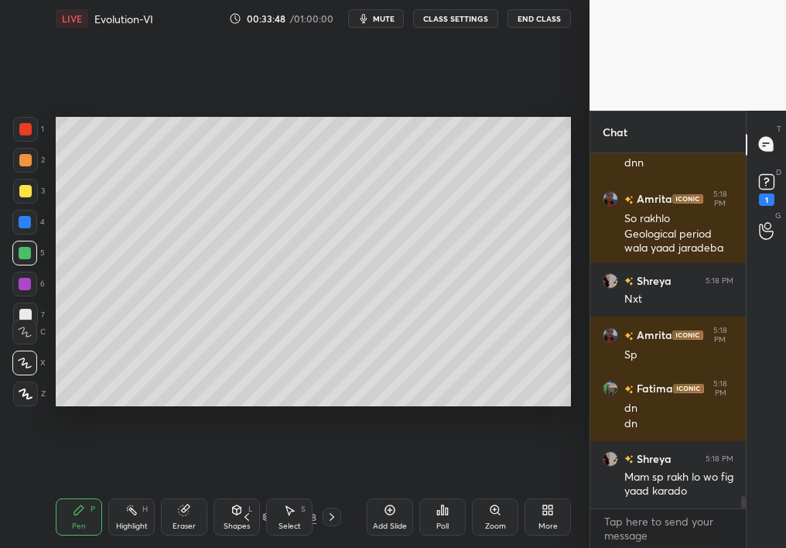
click at [252, 489] on icon at bounding box center [247, 516] width 12 height 12
click at [312, 401] on div "Setting up your live class Poll for secs No correct answer Start poll" at bounding box center [312, 261] width 527 height 449
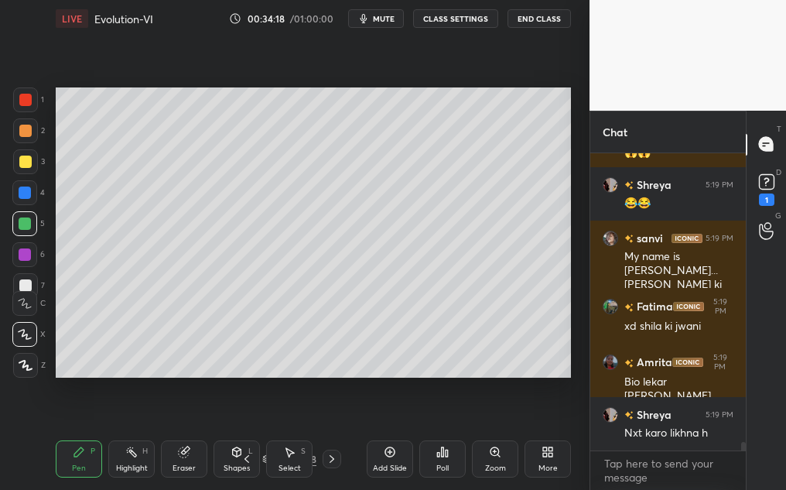
scroll to position [9824, 0]
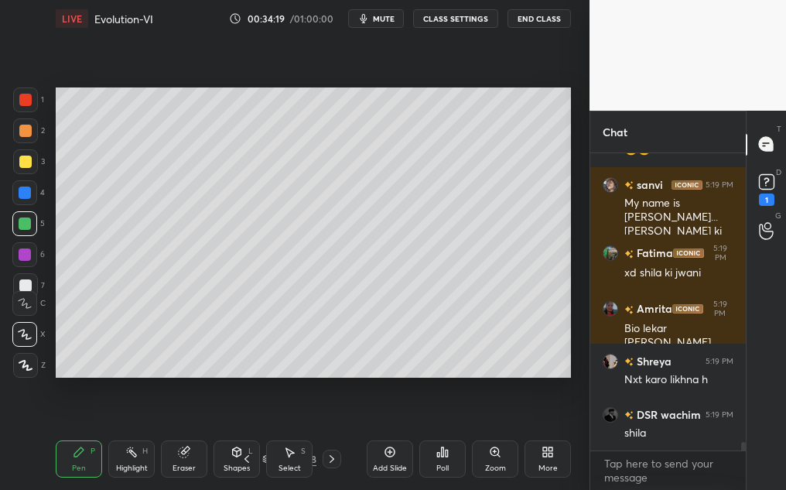
click at [333, 462] on icon at bounding box center [332, 458] width 12 height 12
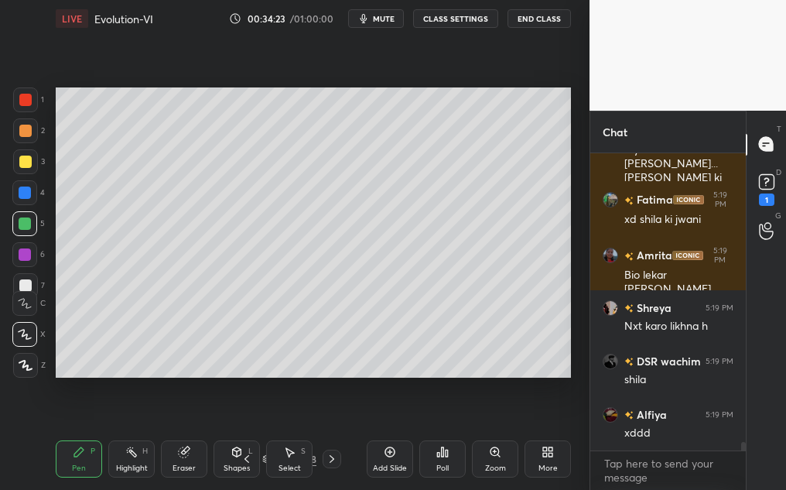
scroll to position [9933, 0]
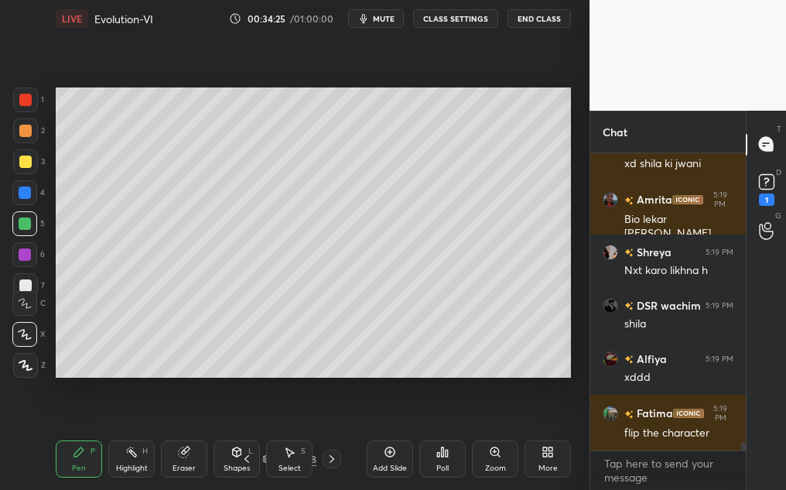
click at [380, 9] on button "mute" at bounding box center [376, 18] width 56 height 19
click at [394, 19] on button "unmute" at bounding box center [376, 18] width 56 height 19
click at [387, 462] on div "Add Slide" at bounding box center [390, 458] width 46 height 37
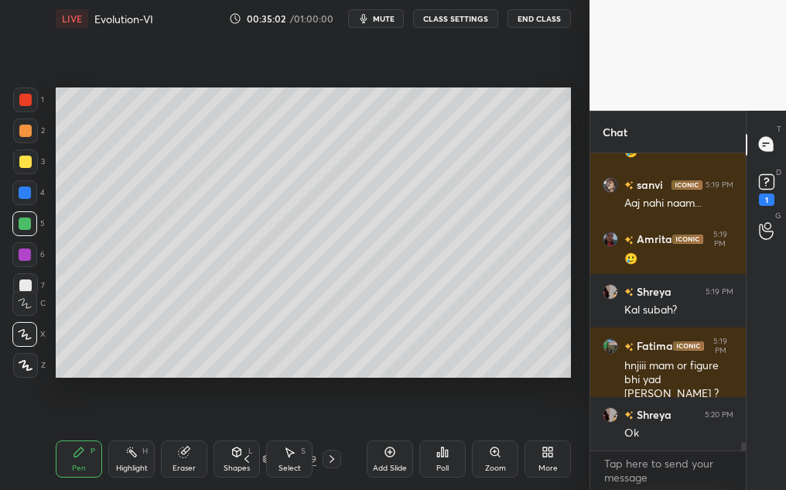
scroll to position [10477, 0]
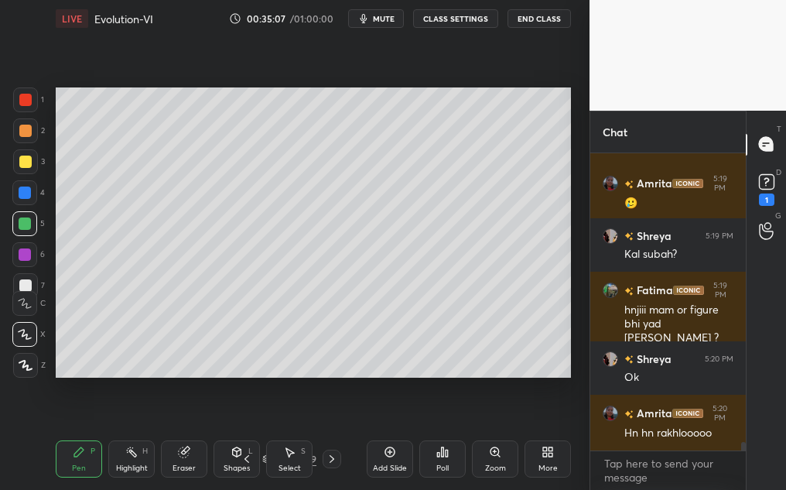
click at [90, 455] on div "Pen P" at bounding box center [79, 458] width 46 height 37
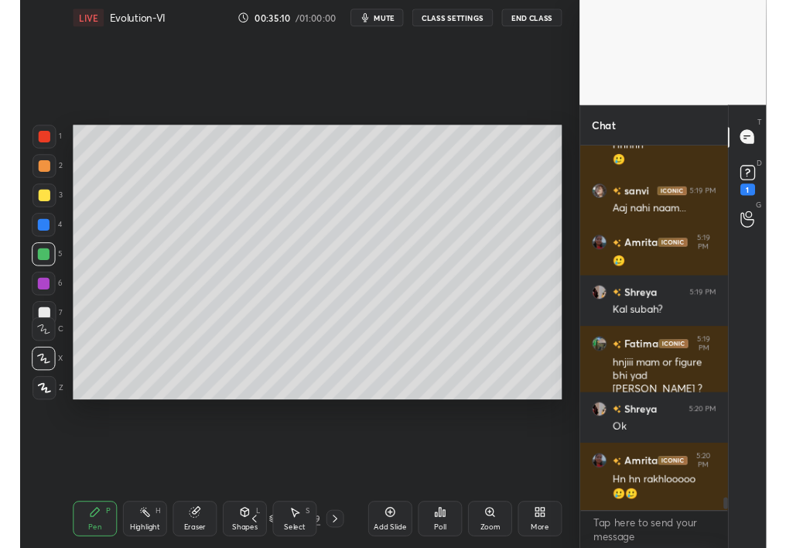
scroll to position [390, 151]
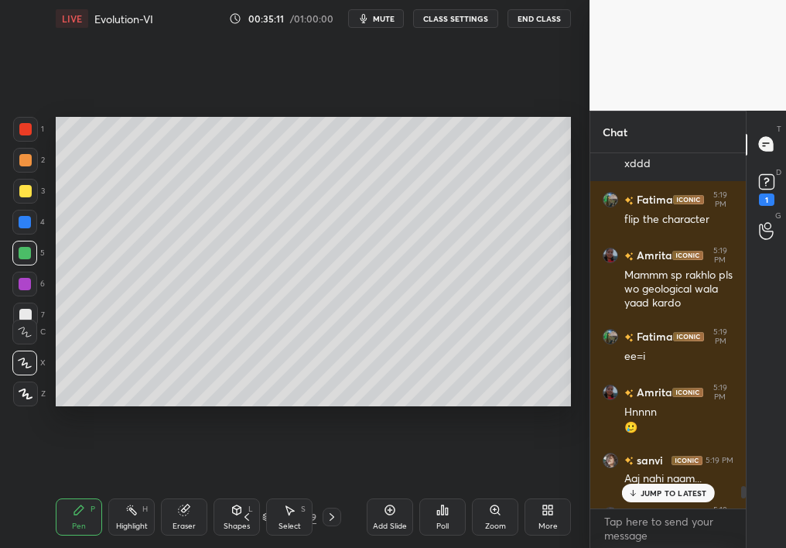
drag, startPoint x: 752, startPoint y: 496, endPoint x: 756, endPoint y: 520, distance: 24.2
click at [756, 489] on div "Chat Shreya 5:18 PM Nxt Amrita 5:18 PM Sp Fatima 5:18 PM dn dn Shreya 5:18 PM M…" at bounding box center [687, 329] width 196 height 437
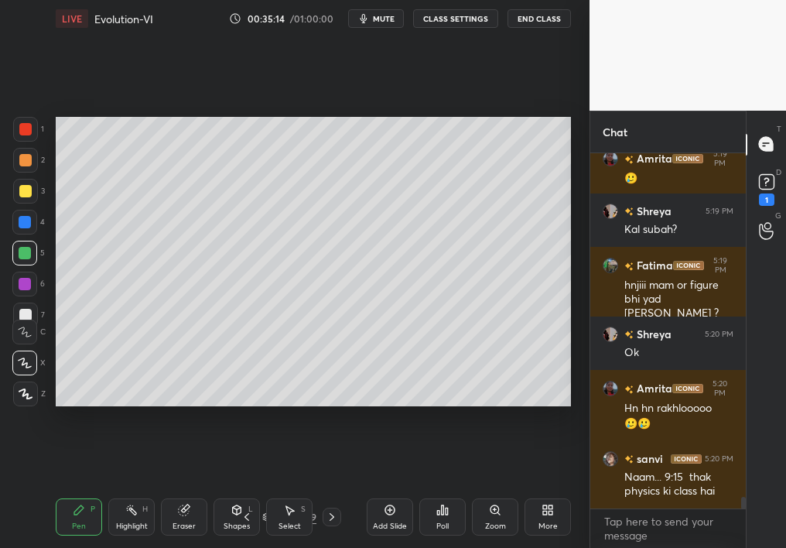
click at [22, 163] on div at bounding box center [25, 160] width 12 height 12
click at [23, 161] on div at bounding box center [25, 160] width 12 height 12
click at [28, 158] on div at bounding box center [25, 160] width 12 height 12
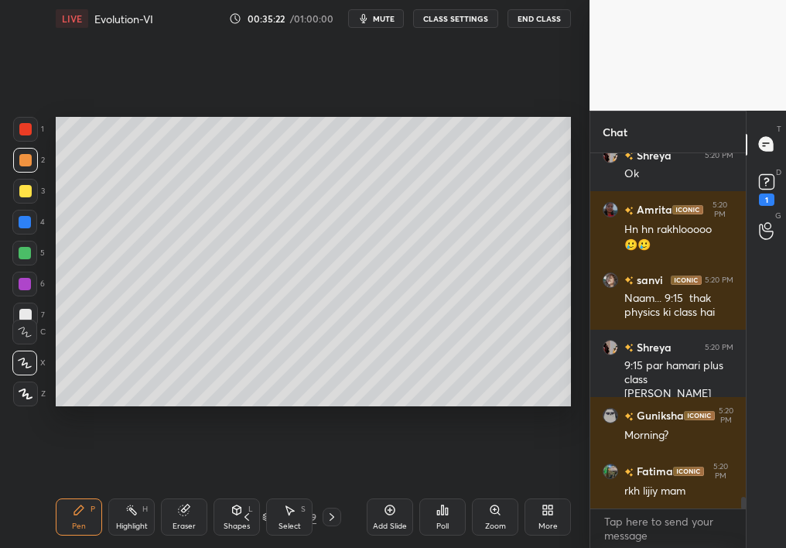
scroll to position [10764, 0]
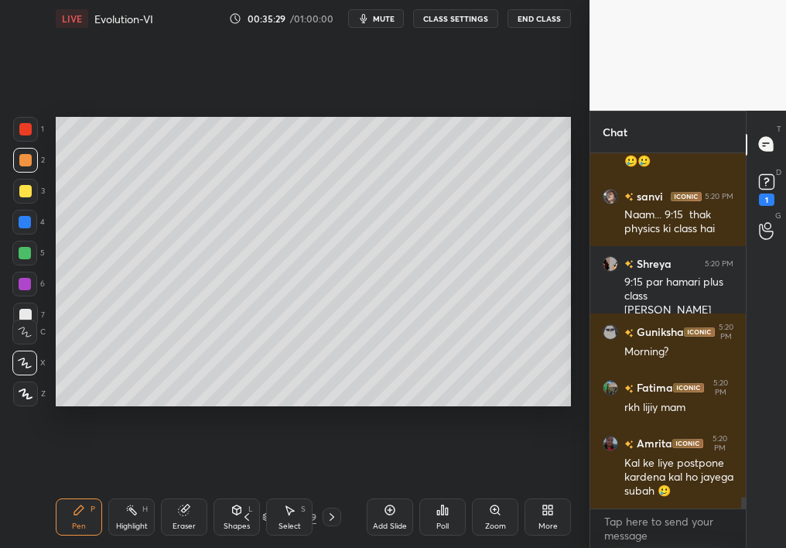
click at [29, 218] on div at bounding box center [25, 222] width 12 height 12
click at [24, 221] on div at bounding box center [25, 222] width 12 height 12
click at [385, 489] on div "Add Slide" at bounding box center [390, 516] width 46 height 37
click at [183, 489] on div "Eraser" at bounding box center [184, 516] width 46 height 37
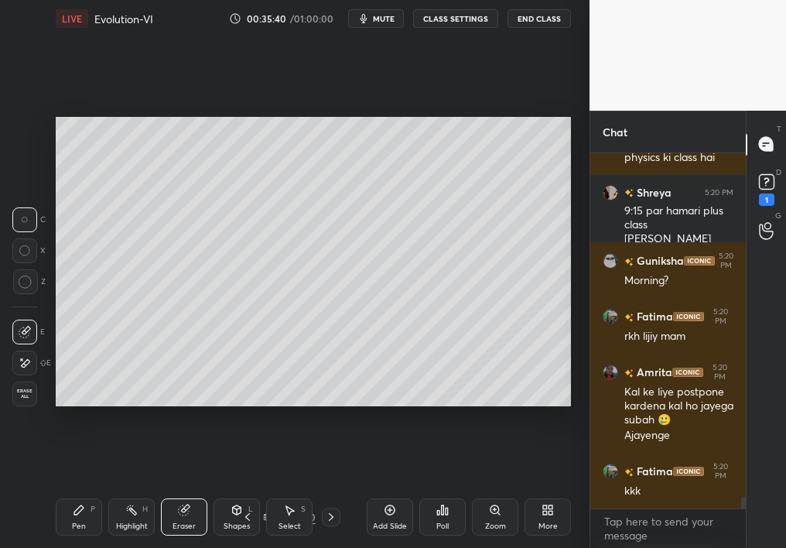
scroll to position [10942, 0]
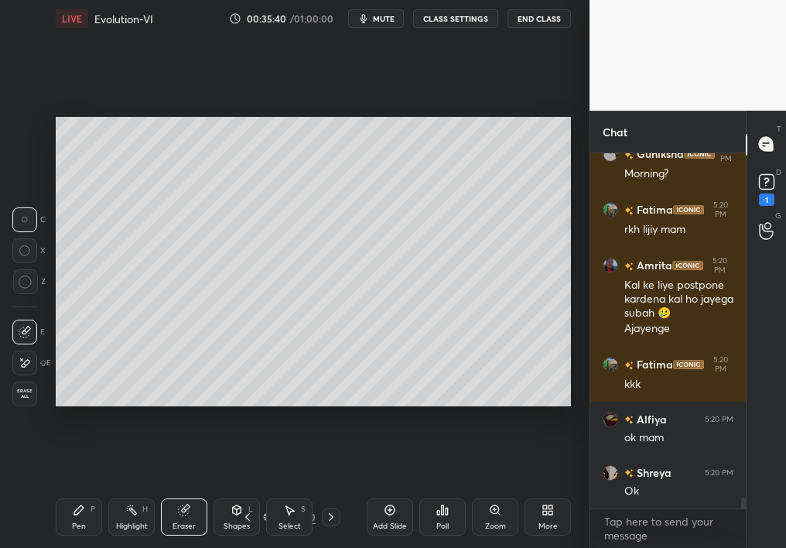
click at [91, 489] on div "Pen P" at bounding box center [79, 516] width 46 height 37
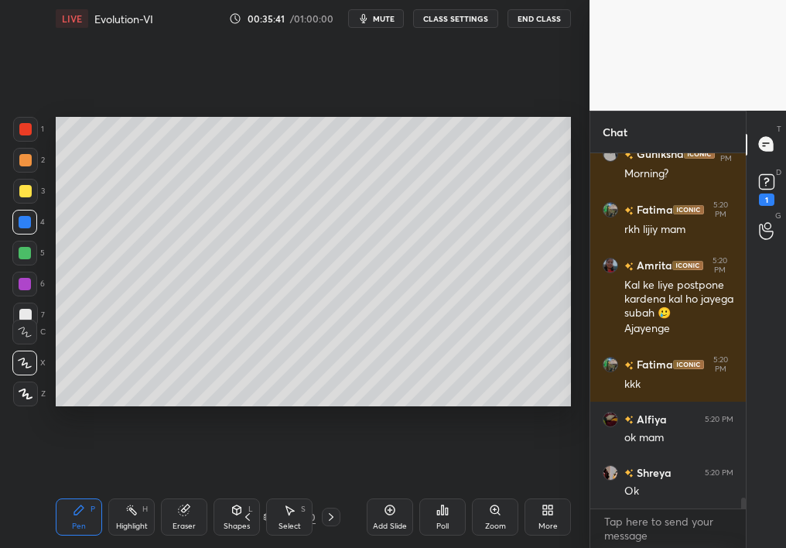
click at [84, 489] on div "Pen P" at bounding box center [79, 516] width 46 height 37
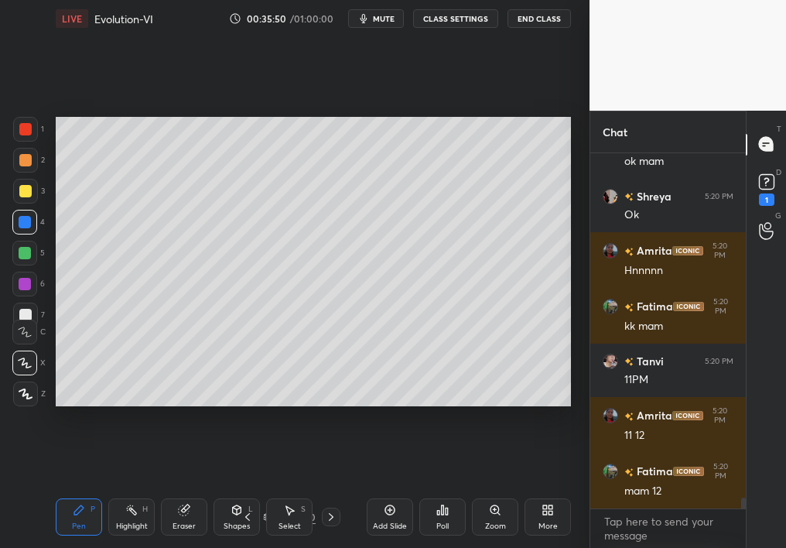
scroll to position [11274, 0]
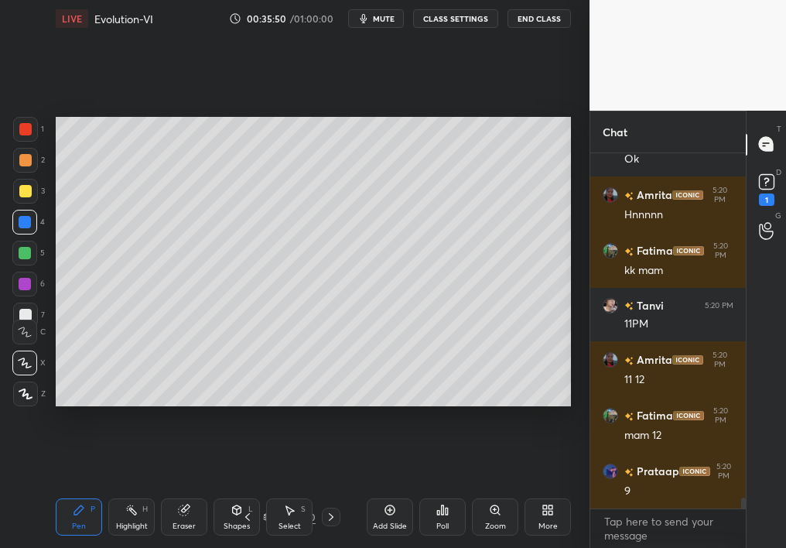
drag, startPoint x: 35, startPoint y: 189, endPoint x: 27, endPoint y: 194, distance: 9.4
click at [26, 196] on div at bounding box center [25, 191] width 25 height 25
click at [18, 195] on div at bounding box center [25, 191] width 25 height 25
click at [81, 189] on div "1 2 3 4 5 6 7 C X Z C X Z E E Erase all H H LIVE Evolution-VI 00:35:50 / 01:00:…" at bounding box center [288, 274] width 577 height 548
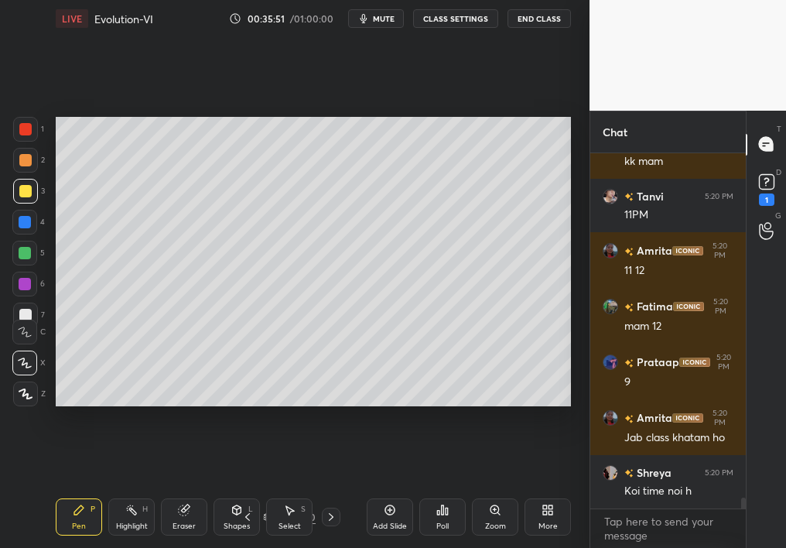
drag, startPoint x: 48, startPoint y: 193, endPoint x: 47, endPoint y: 246, distance: 53.4
click at [32, 254] on div "1 2 3 4 5 6 7 C X Z C X Z E E Erase all H H LIVE Evolution-VI 00:35:51 / 01:00:…" at bounding box center [288, 274] width 577 height 548
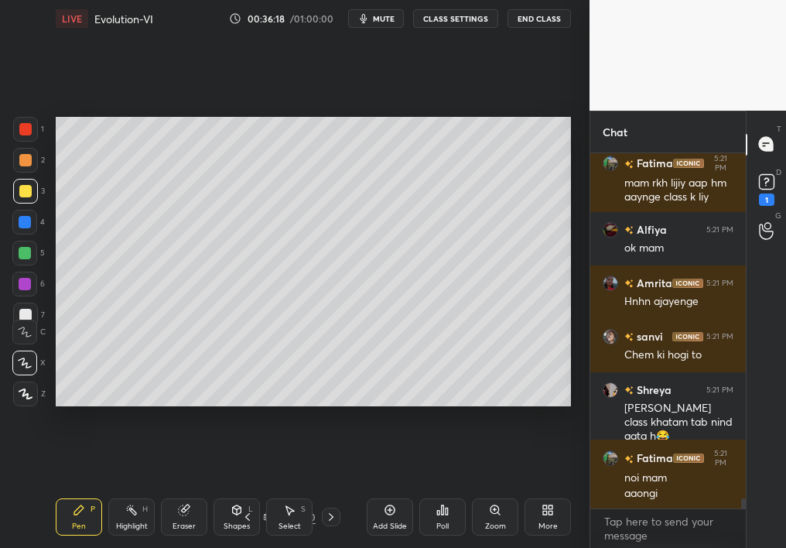
scroll to position [11906, 0]
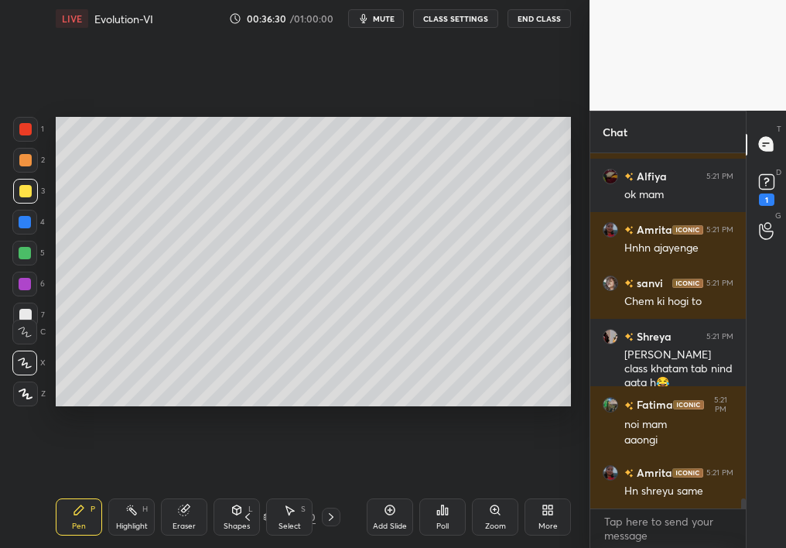
click at [13, 162] on div at bounding box center [25, 160] width 25 height 25
click at [20, 167] on div at bounding box center [25, 160] width 25 height 25
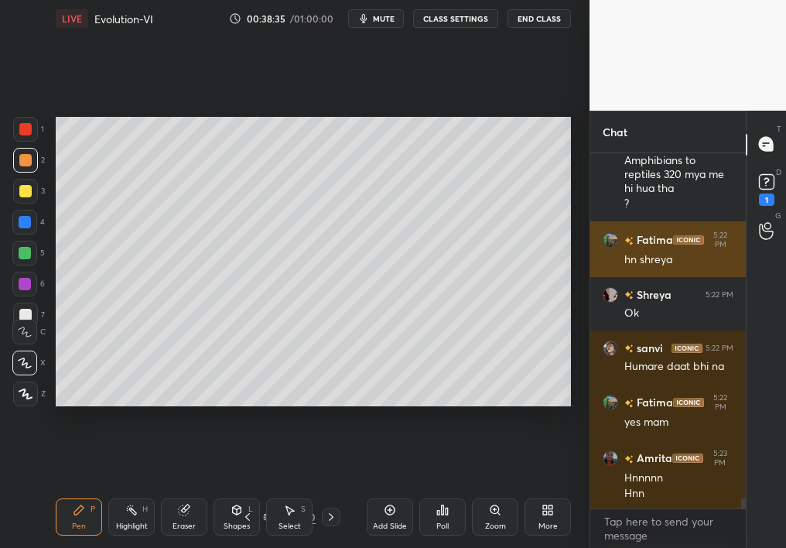
scroll to position [11316, 0]
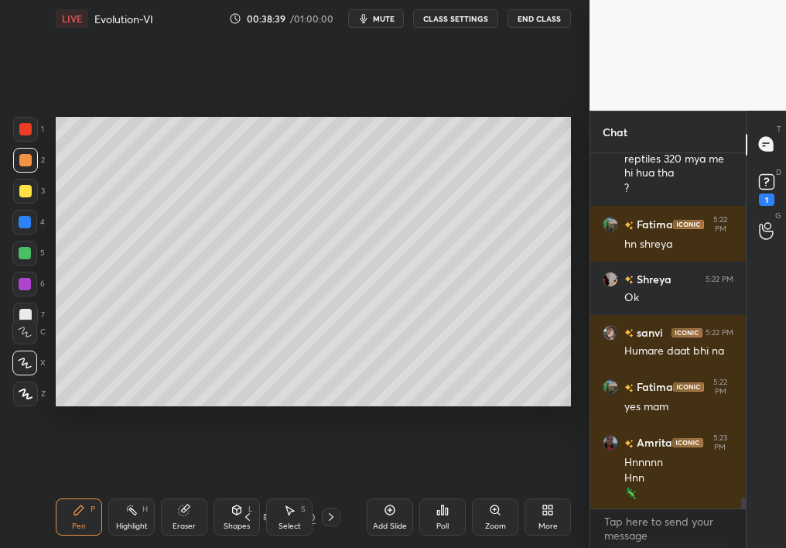
click at [492, 489] on div "Zoom" at bounding box center [495, 526] width 21 height 8
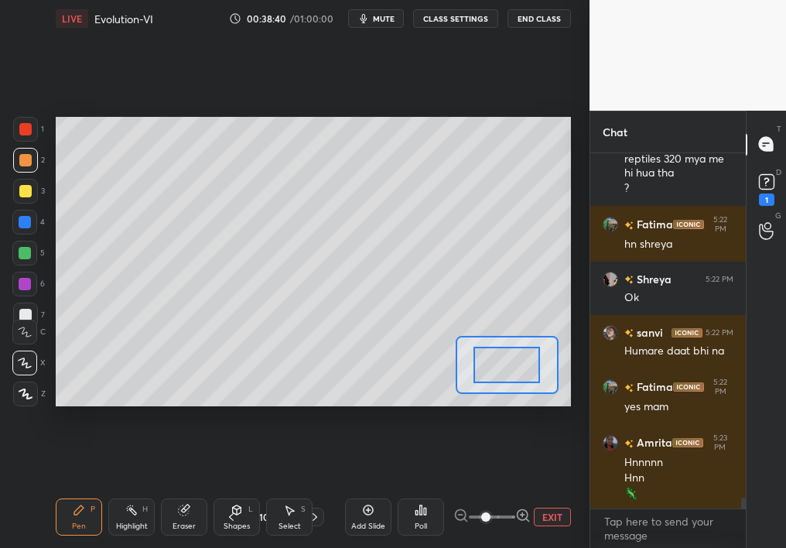
click at [489, 489] on span at bounding box center [485, 516] width 9 height 9
click at [490, 489] on span at bounding box center [485, 516] width 9 height 9
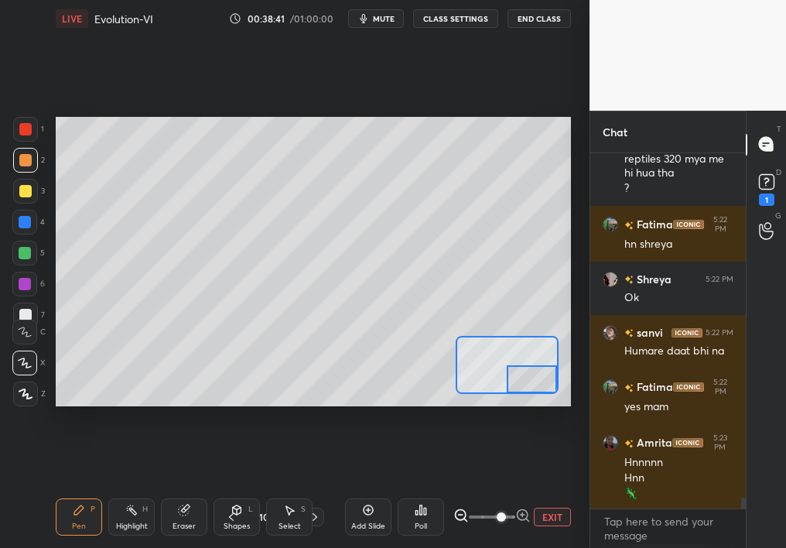
drag, startPoint x: 534, startPoint y: 376, endPoint x: 545, endPoint y: 421, distance: 46.3
click at [544, 421] on div "Setting up your live class Poll for secs No correct answer Start poll" at bounding box center [312, 261] width 527 height 449
click at [250, 411] on div "Setting up your live class Poll for secs No correct answer Start poll" at bounding box center [312, 261] width 527 height 449
click at [17, 262] on div at bounding box center [24, 253] width 25 height 25
click at [21, 257] on div at bounding box center [25, 253] width 12 height 12
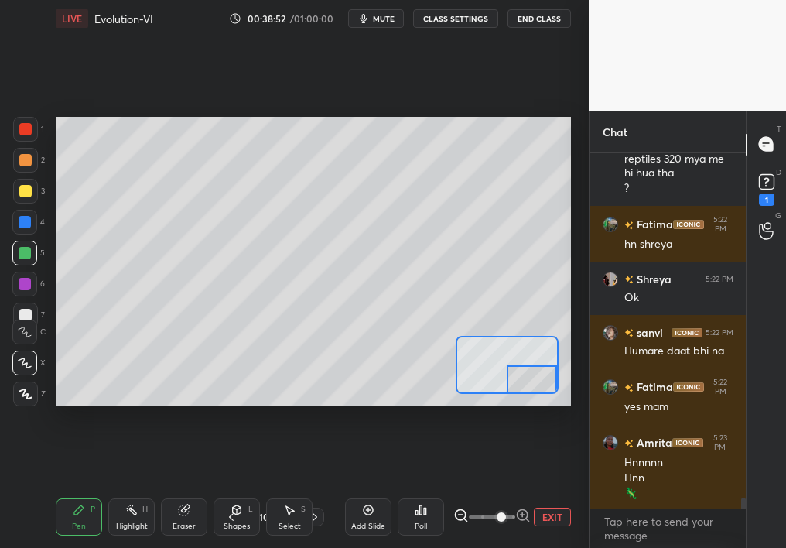
drag, startPoint x: 513, startPoint y: 377, endPoint x: 531, endPoint y: 376, distance: 17.8
click at [531, 375] on div at bounding box center [532, 378] width 50 height 27
click at [544, 489] on button "EXIT" at bounding box center [552, 516] width 37 height 19
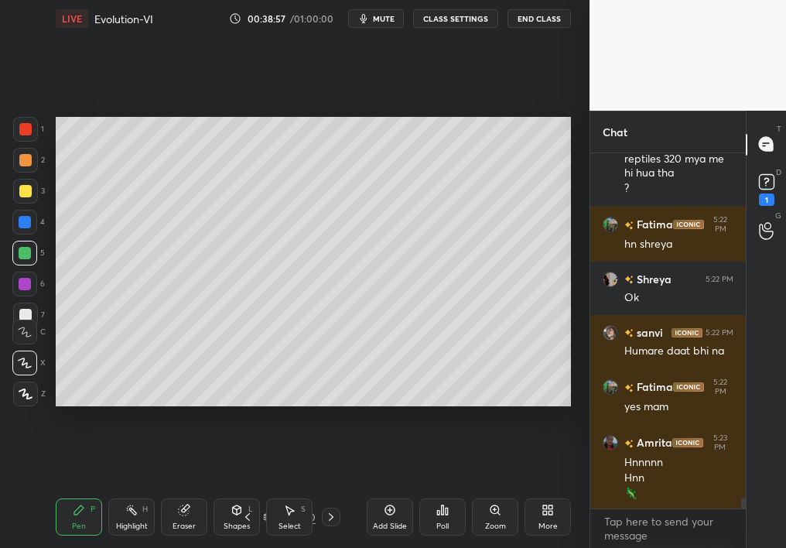
click at [507, 428] on div "Setting up your live class Poll for secs No correct answer Start poll" at bounding box center [312, 261] width 527 height 449
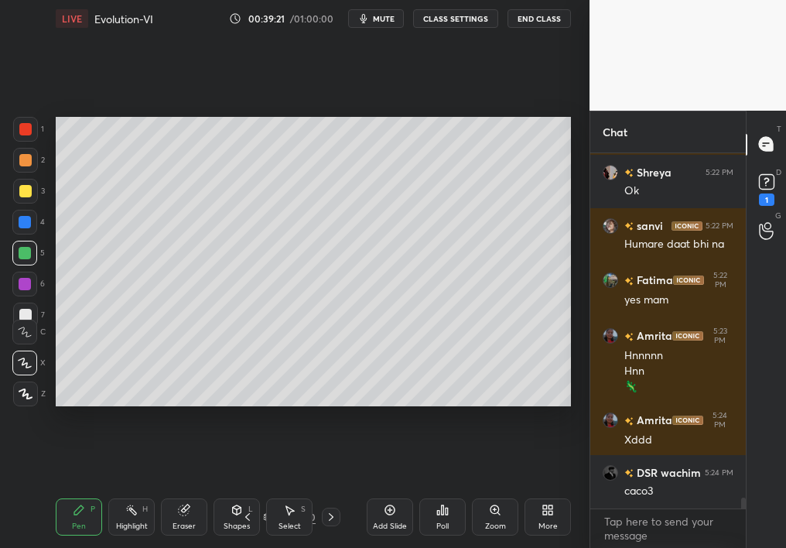
scroll to position [11493, 0]
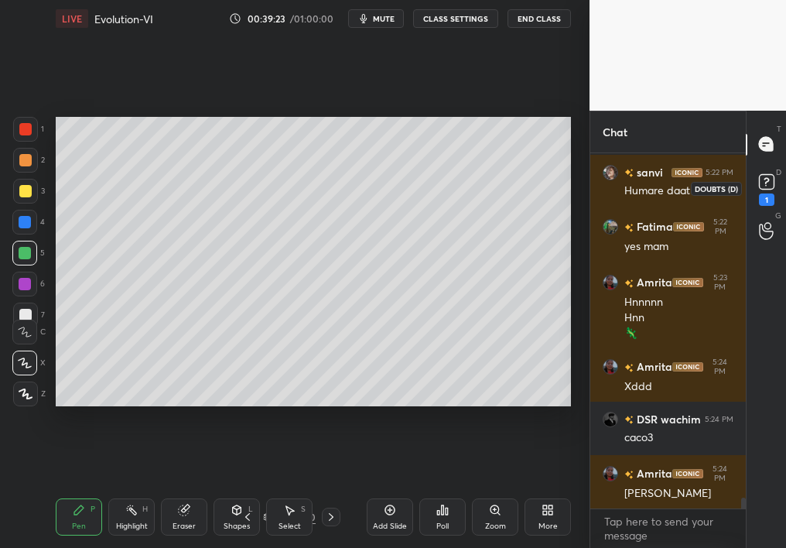
click at [773, 183] on rect at bounding box center [766, 181] width 15 height 15
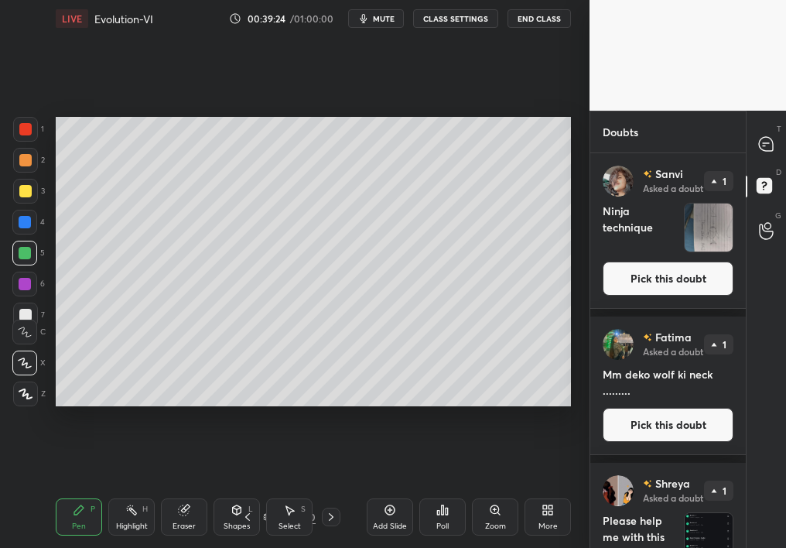
click at [688, 280] on button "Pick this doubt" at bounding box center [667, 278] width 131 height 34
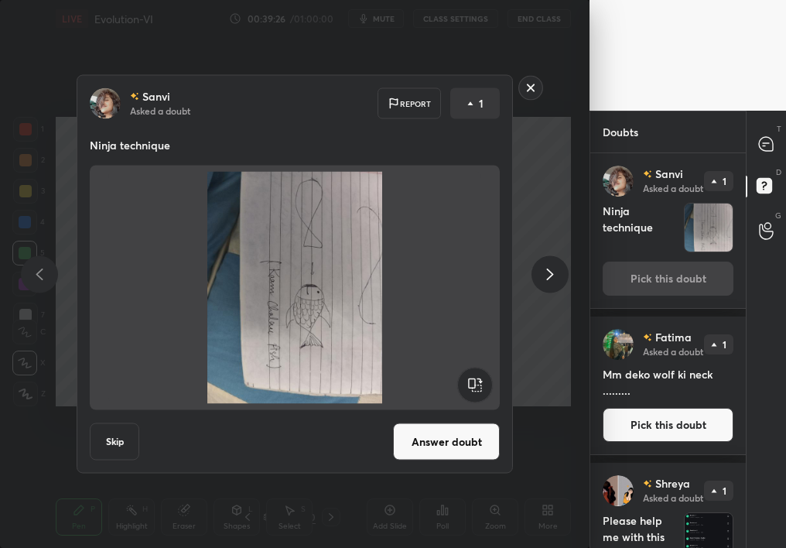
click at [530, 286] on div "[PERSON_NAME] Asked a doubt Report 1 Ninja technique Skip Answer doubt" at bounding box center [294, 274] width 585 height 398
click at [544, 271] on icon at bounding box center [550, 273] width 19 height 19
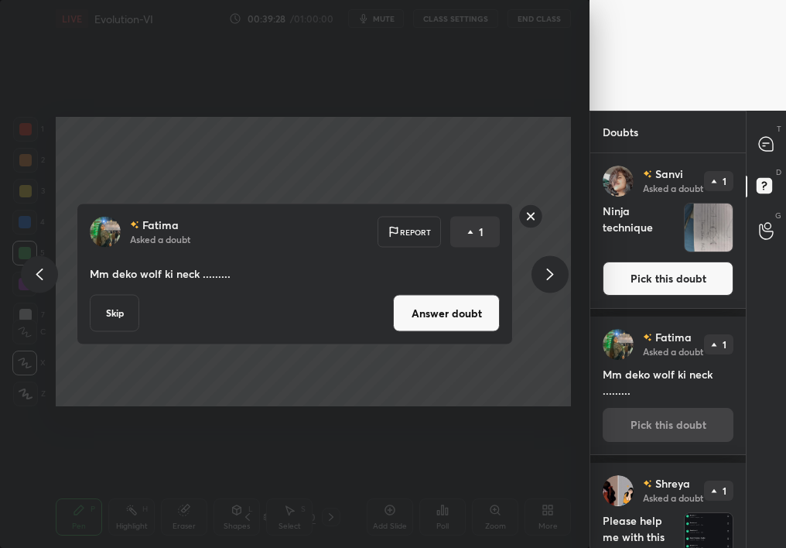
click at [545, 274] on icon at bounding box center [550, 273] width 19 height 19
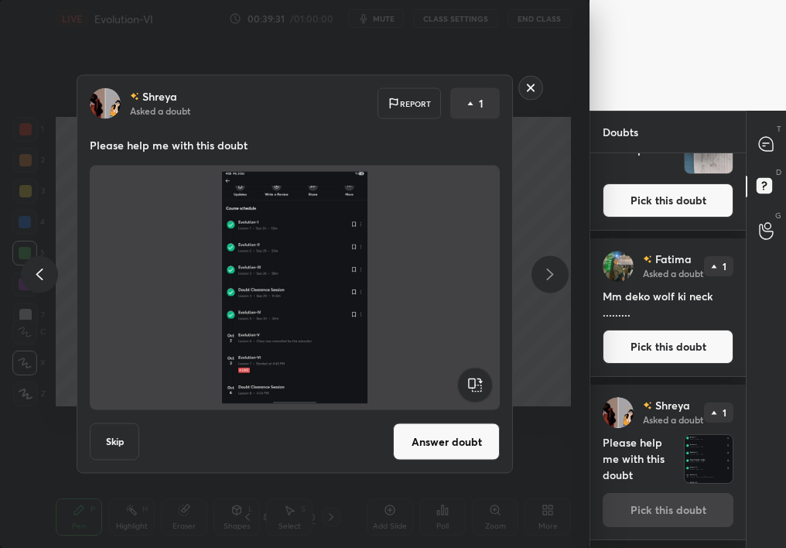
click at [525, 93] on rect at bounding box center [531, 88] width 24 height 24
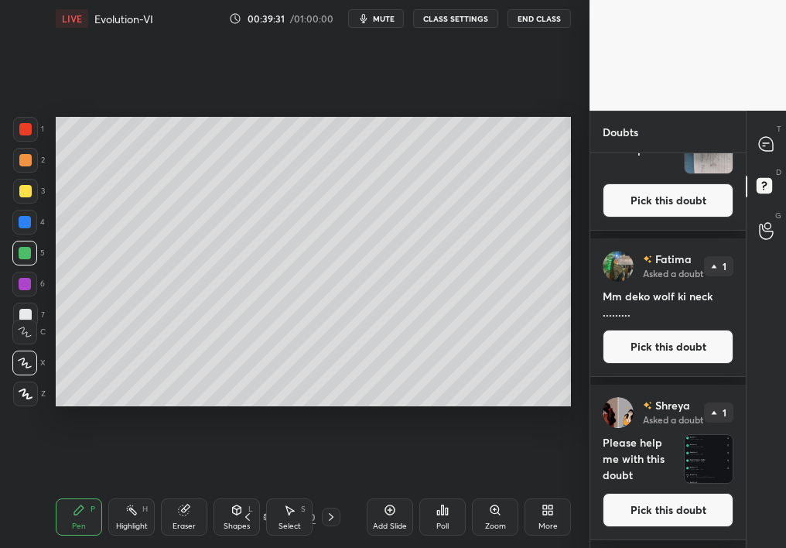
scroll to position [0, 0]
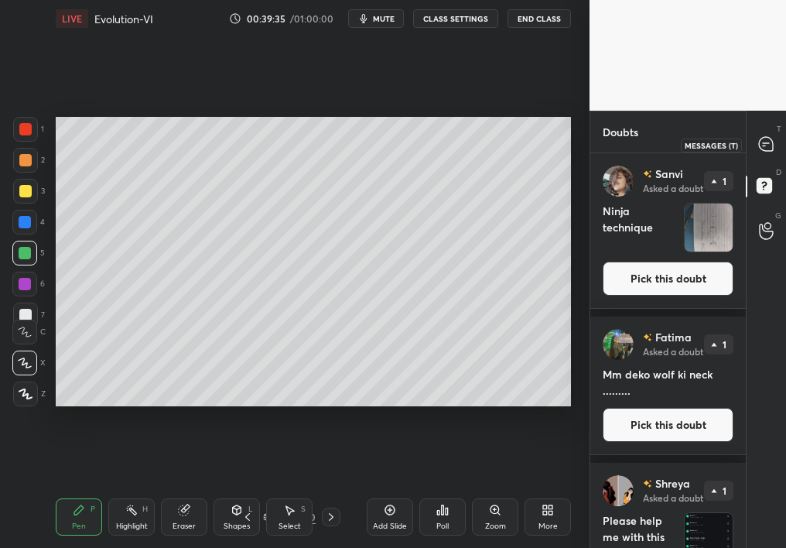
click at [762, 149] on icon at bounding box center [766, 144] width 14 height 14
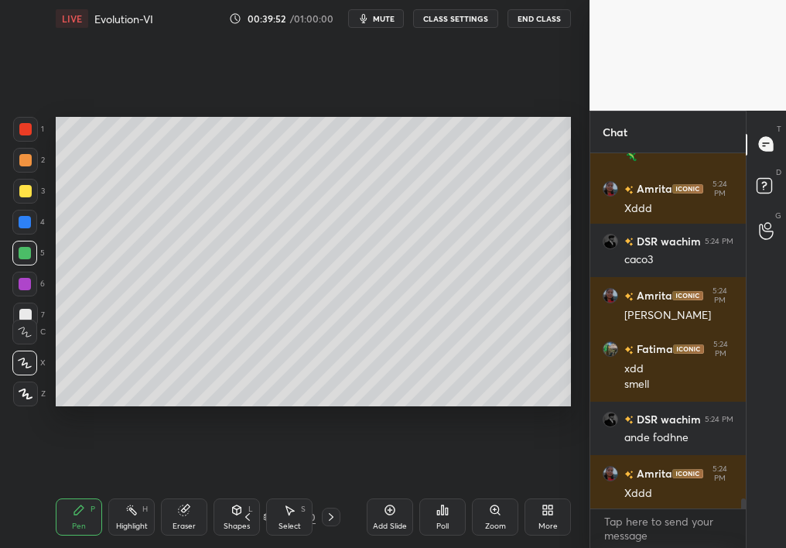
scroll to position [12247, 0]
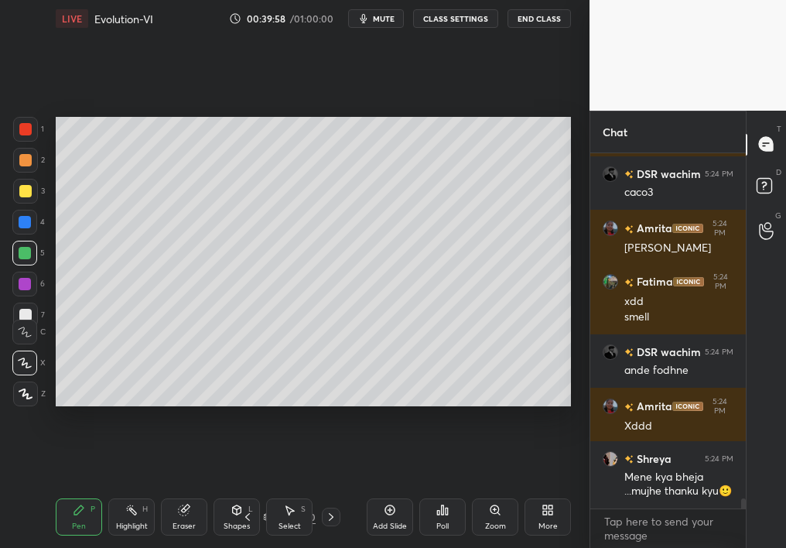
click at [388, 489] on icon at bounding box center [390, 509] width 12 height 12
click at [768, 184] on div at bounding box center [766, 188] width 31 height 28
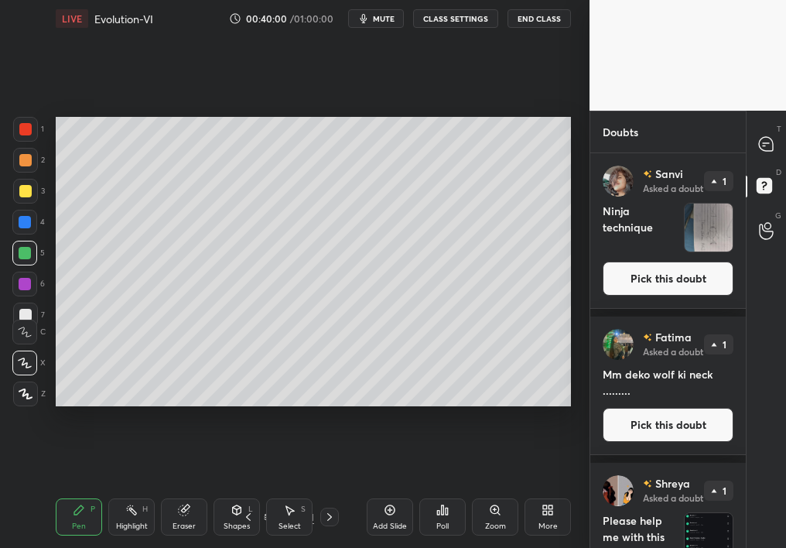
click at [697, 281] on button "Pick this doubt" at bounding box center [667, 278] width 131 height 34
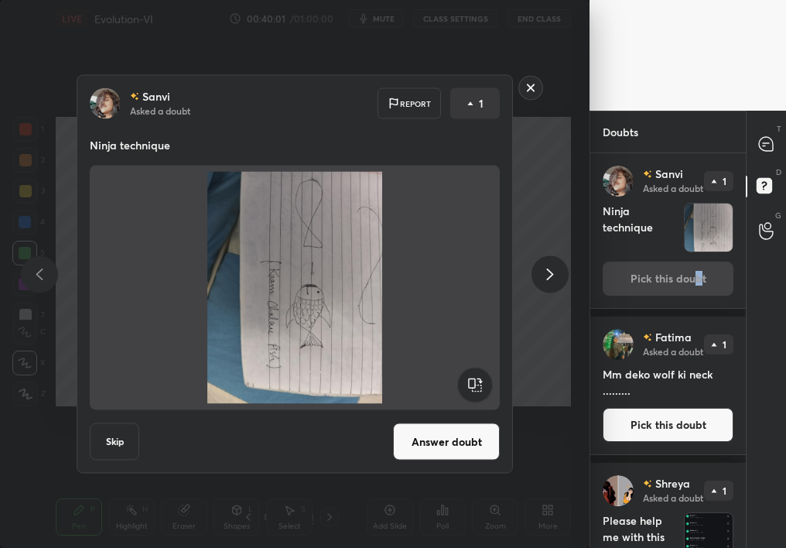
click at [545, 289] on div at bounding box center [549, 273] width 37 height 37
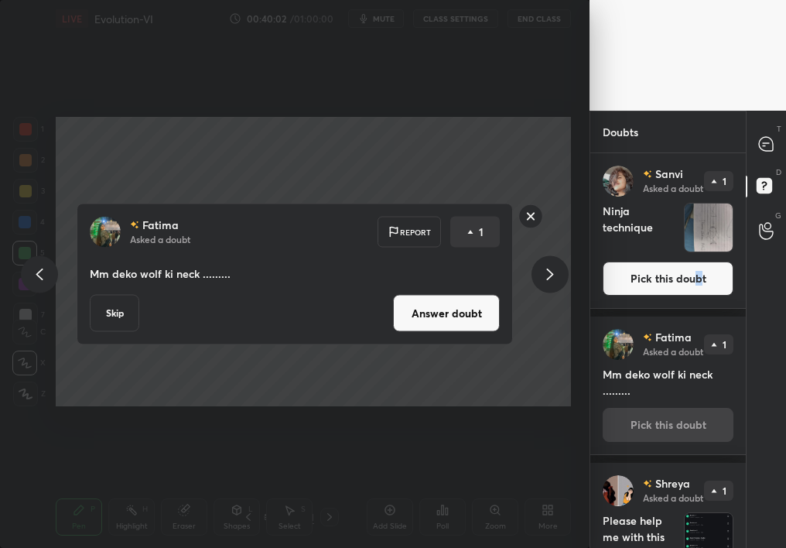
click at [53, 288] on div "[PERSON_NAME] Asked a doubt Report 1 Mm deko wolf ki neck ......... Skip Answer…" at bounding box center [294, 274] width 585 height 142
click at [35, 263] on div at bounding box center [39, 273] width 37 height 37
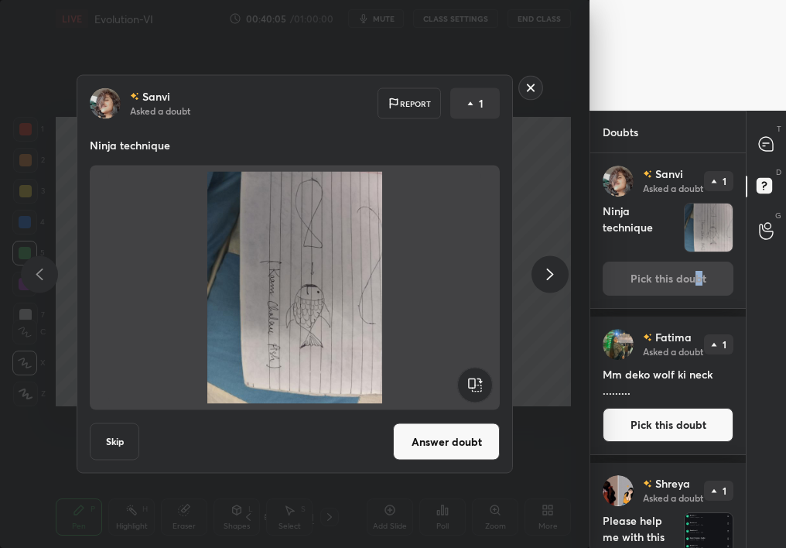
click at [114, 447] on button "Skip" at bounding box center [114, 441] width 49 height 37
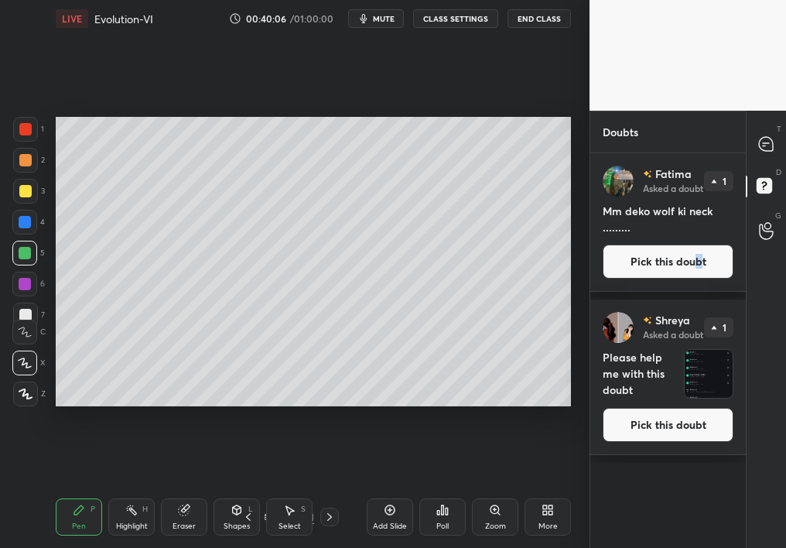
click at [650, 278] on button "Pick this doubt" at bounding box center [667, 261] width 131 height 34
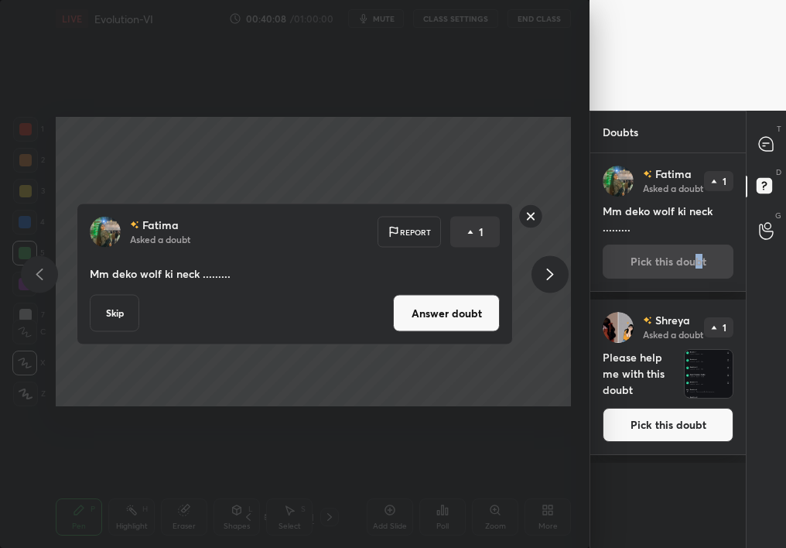
click at [107, 319] on button "Skip" at bounding box center [114, 313] width 49 height 37
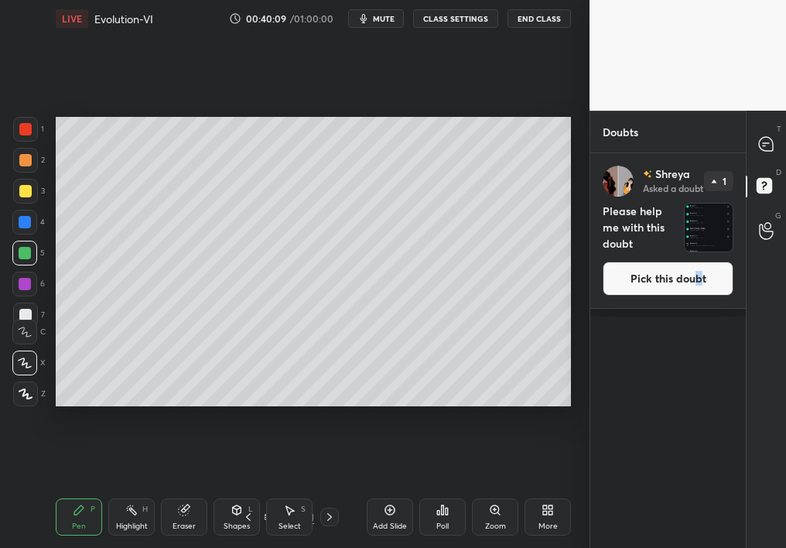
click at [645, 286] on button "Pick this doubt" at bounding box center [667, 278] width 131 height 34
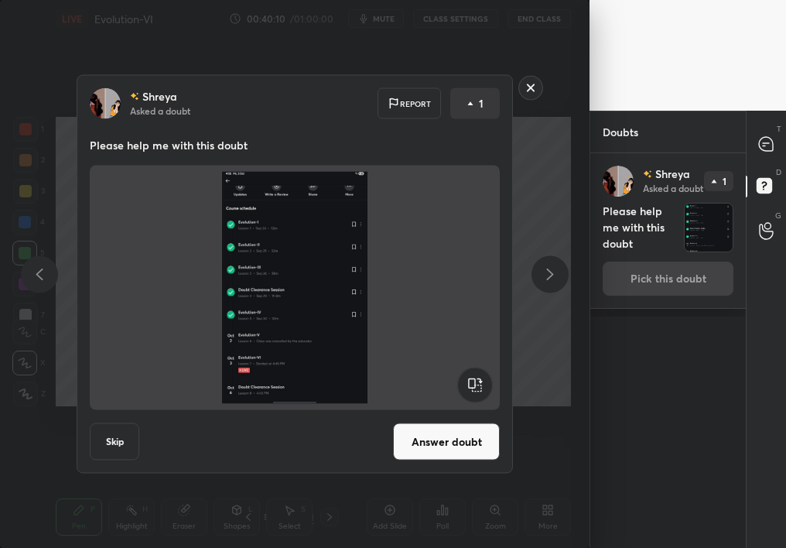
click at [82, 425] on div "[PERSON_NAME] Asked a doubt Report 1 Please help me with this doubt Skip Answer…" at bounding box center [295, 274] width 436 height 398
click at [527, 92] on rect at bounding box center [531, 88] width 24 height 24
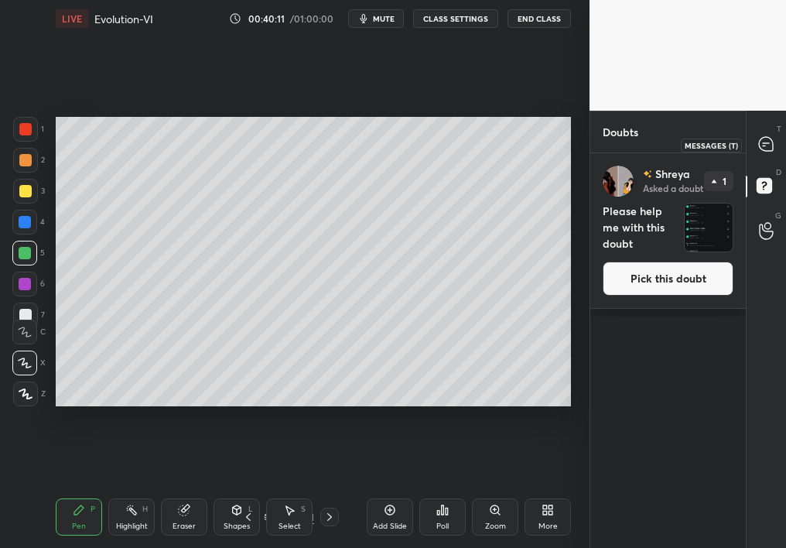
click at [752, 137] on div at bounding box center [766, 145] width 31 height 28
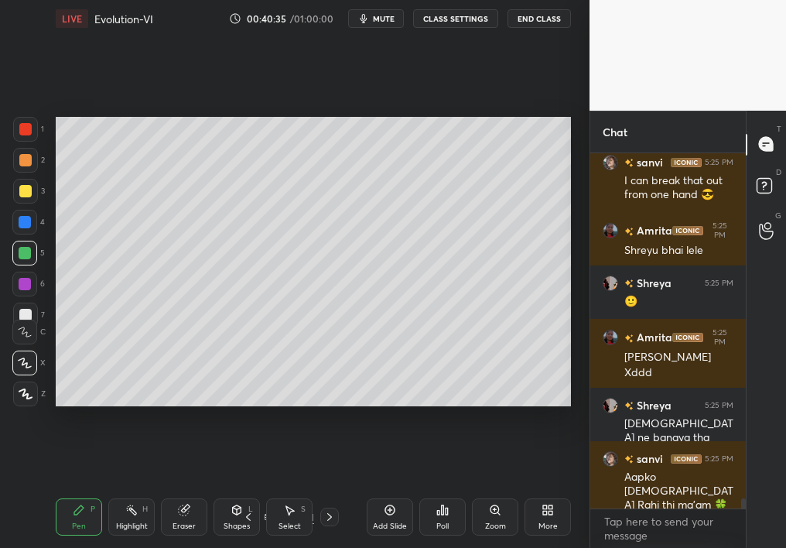
scroll to position [12592, 0]
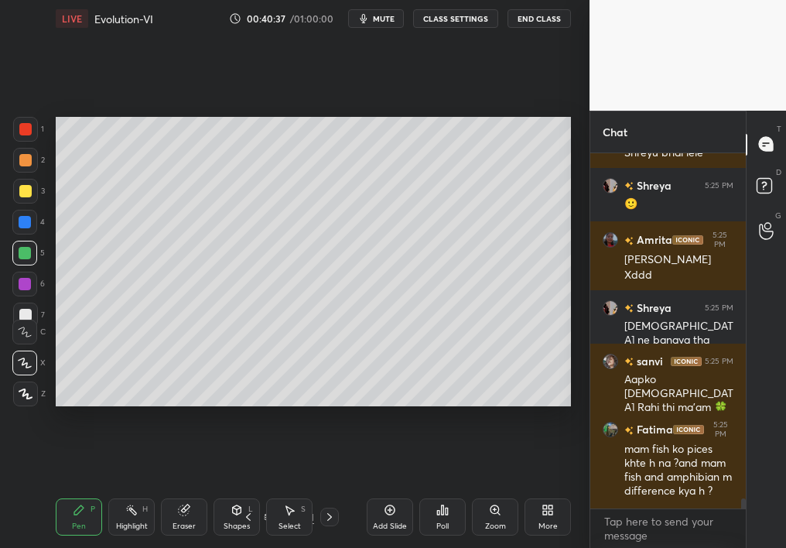
click at [184, 489] on div "Eraser" at bounding box center [183, 526] width 23 height 8
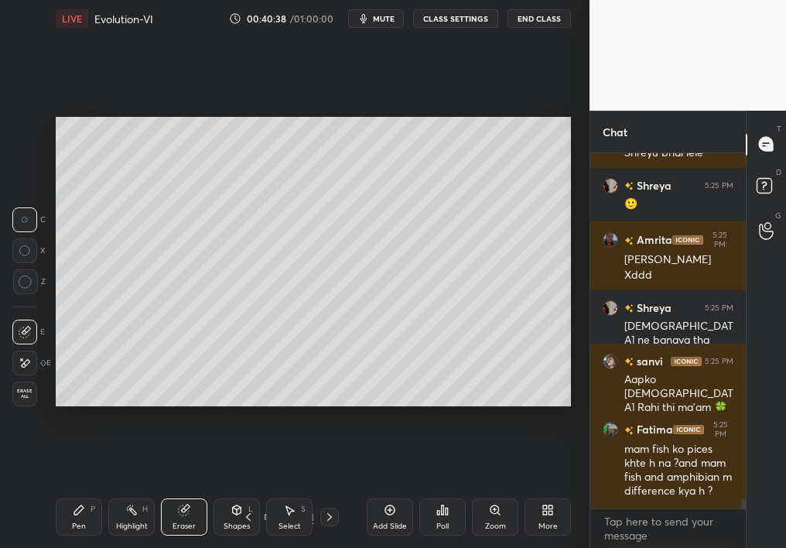
click at [76, 489] on div "Pen P" at bounding box center [79, 516] width 46 height 37
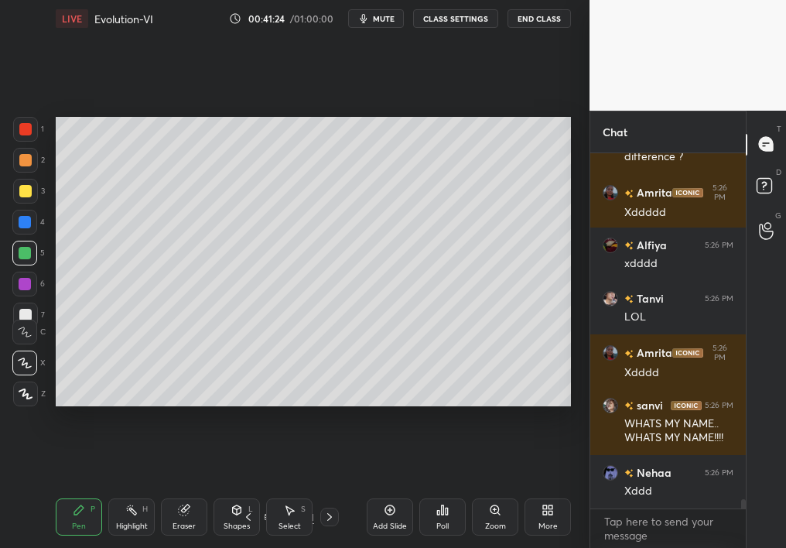
scroll to position [13306, 0]
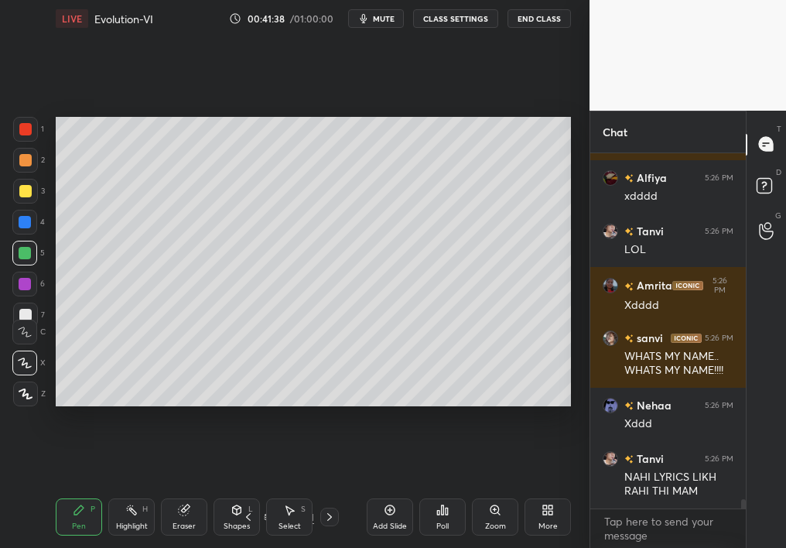
click at [386, 489] on div "Add Slide" at bounding box center [390, 516] width 46 height 37
click at [217, 489] on div "Shapes L" at bounding box center [236, 516] width 46 height 37
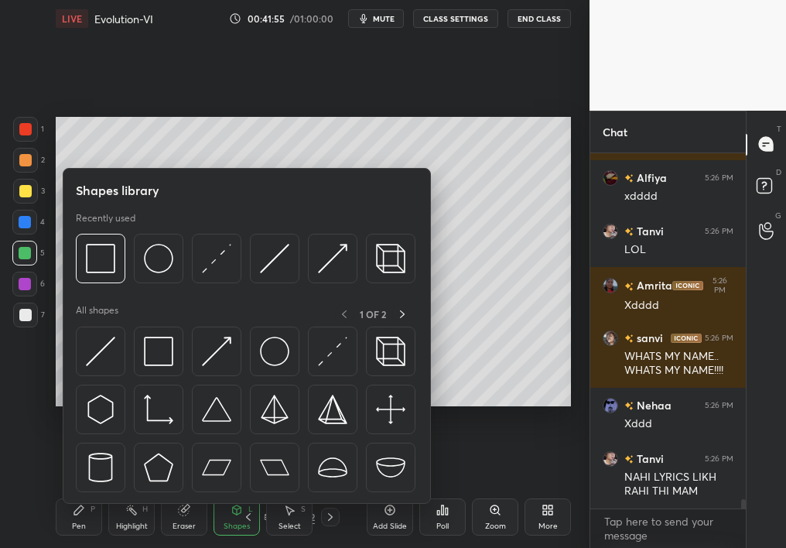
click at [181, 489] on div "Eraser" at bounding box center [183, 526] width 23 height 8
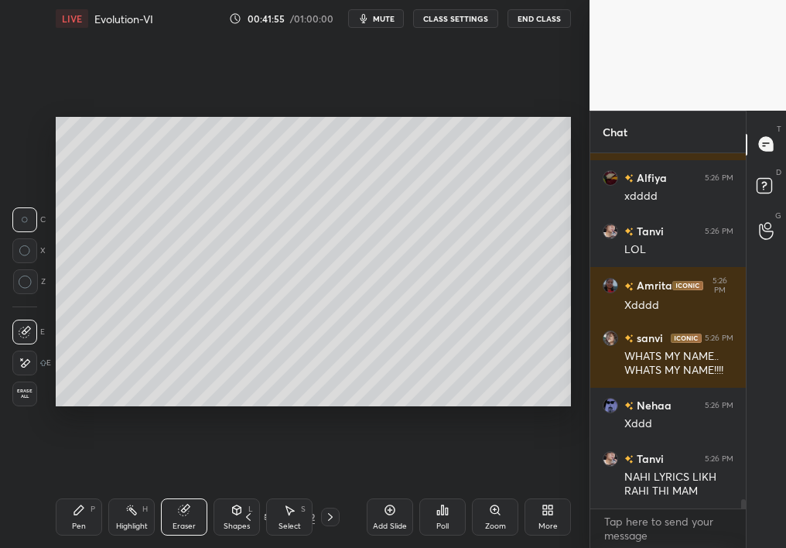
click at [179, 489] on div "Eraser" at bounding box center [183, 526] width 23 height 8
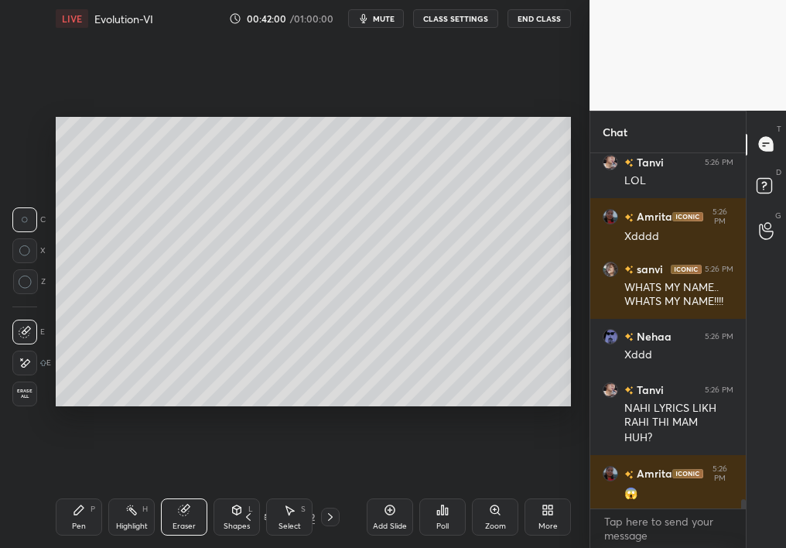
scroll to position [13442, 0]
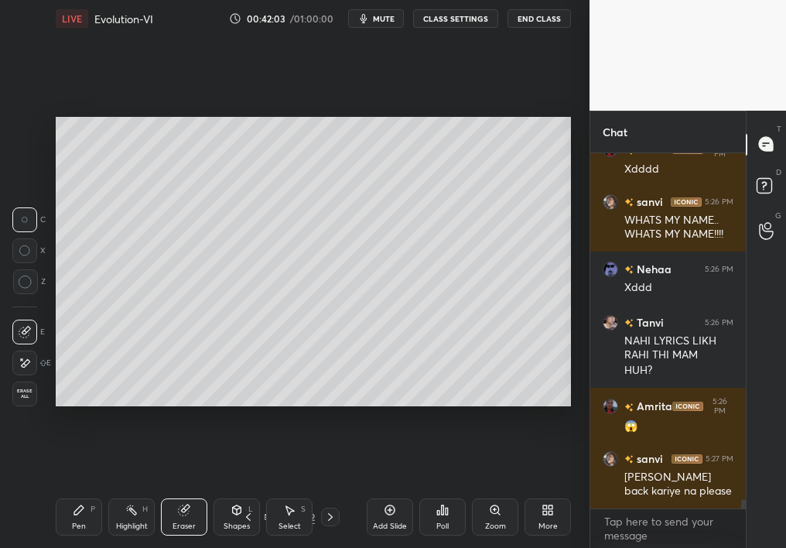
click at [57, 489] on div "Pen P" at bounding box center [79, 516] width 46 height 37
click at [62, 489] on div "Pen P" at bounding box center [79, 516] width 46 height 37
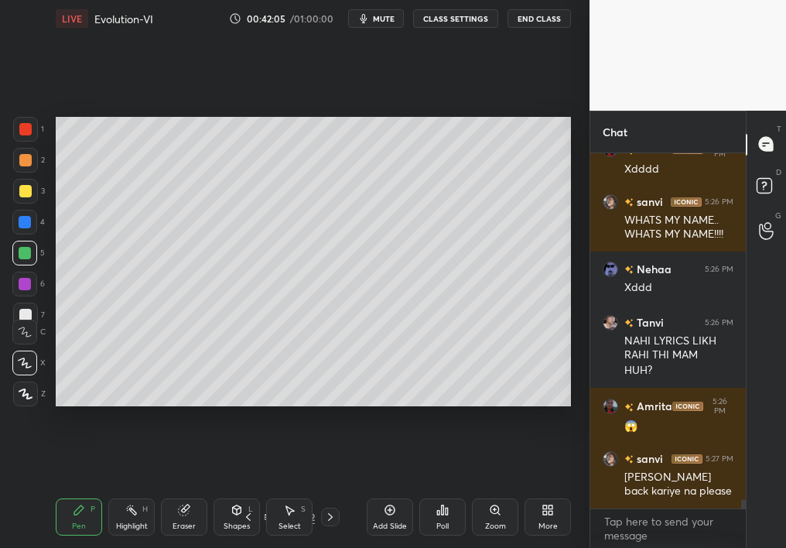
click at [19, 169] on div at bounding box center [25, 160] width 25 height 25
click at [16, 169] on div at bounding box center [25, 160] width 25 height 25
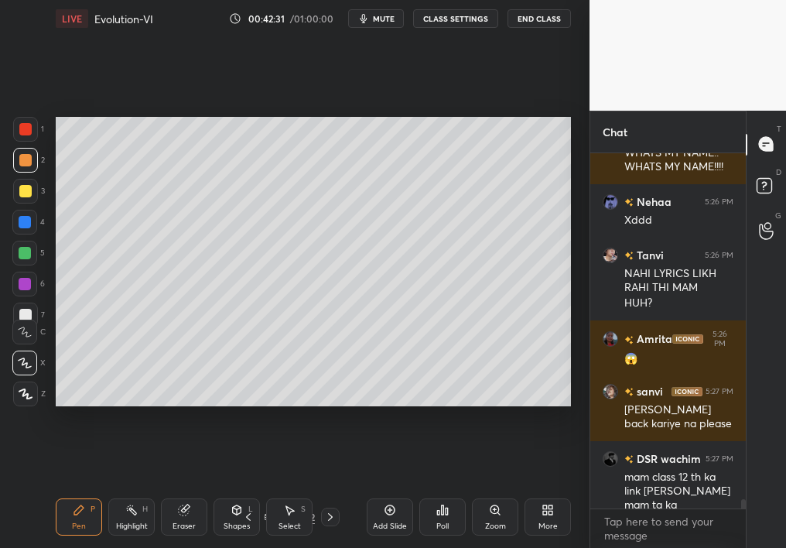
click at [19, 266] on div "5" at bounding box center [28, 256] width 32 height 31
click at [27, 265] on div "5" at bounding box center [28, 256] width 32 height 31
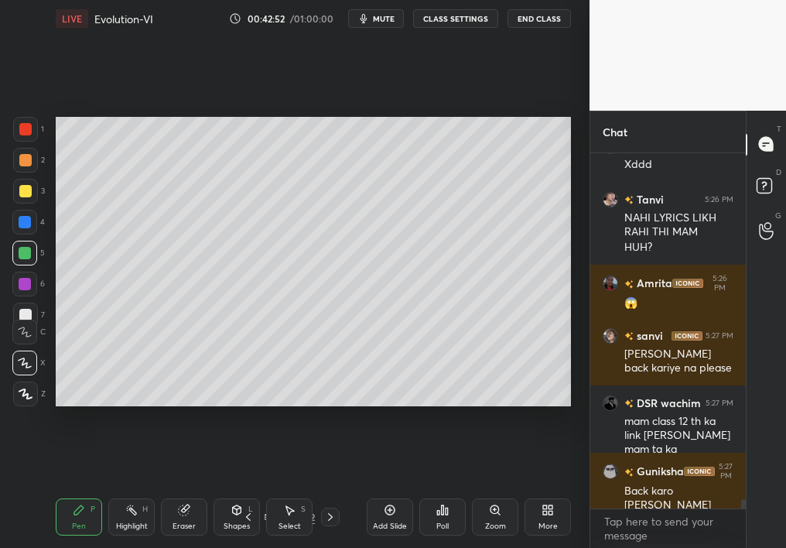
click at [400, 489] on div "Add Slide" at bounding box center [390, 516] width 46 height 37
click at [26, 194] on div at bounding box center [25, 191] width 25 height 25
click at [24, 194] on div at bounding box center [25, 191] width 12 height 12
click at [25, 156] on div at bounding box center [25, 160] width 12 height 12
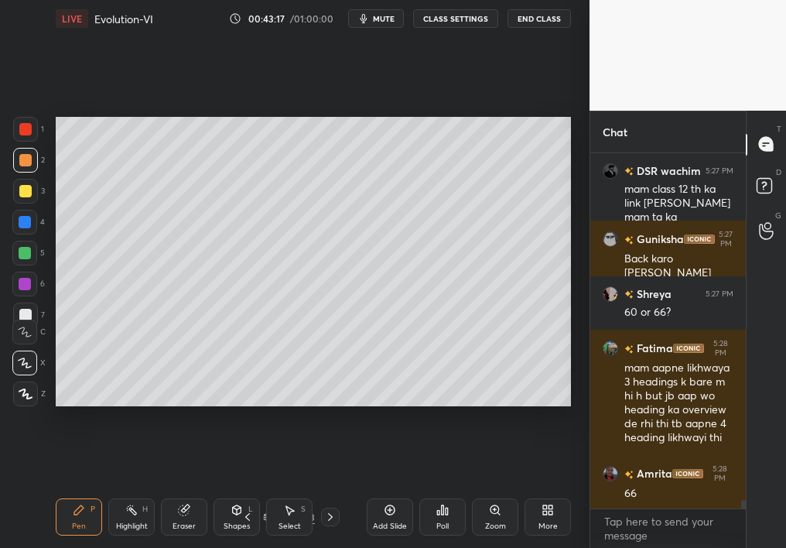
scroll to position [13853, 0]
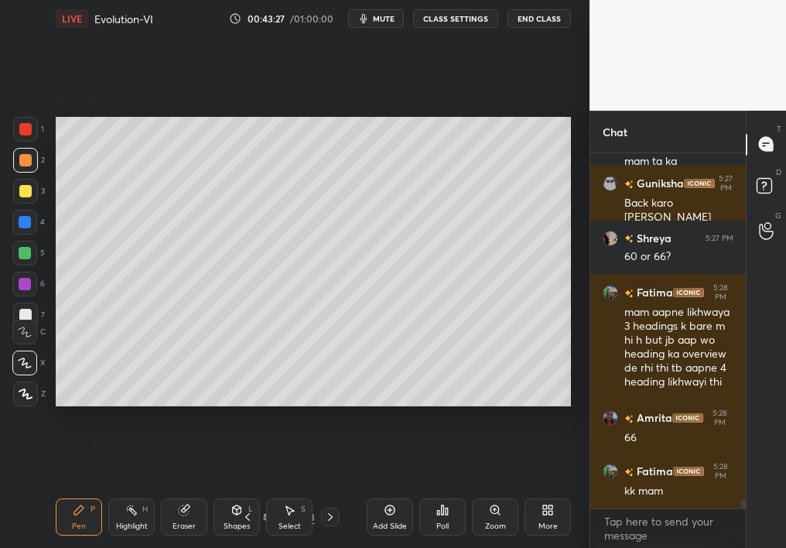
click at [178, 489] on icon at bounding box center [184, 509] width 12 height 12
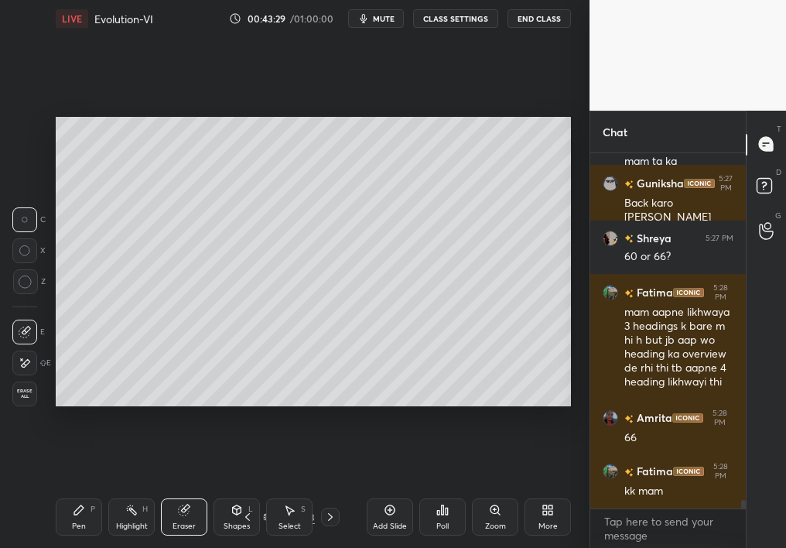
click at [67, 489] on div "Pen P Highlight H Eraser Shapes L Select S 103 / 113 Add Slide Poll Zoom More" at bounding box center [313, 517] width 515 height 62
click at [68, 489] on div "Pen P" at bounding box center [79, 516] width 46 height 37
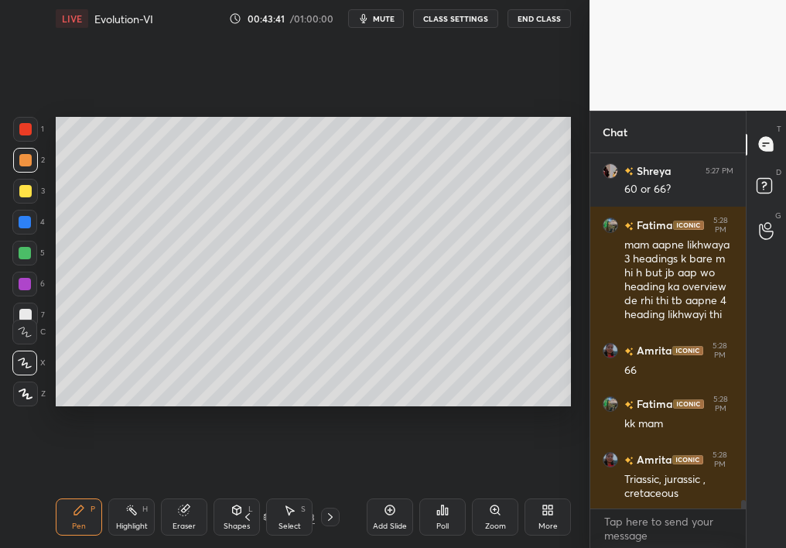
scroll to position [13974, 0]
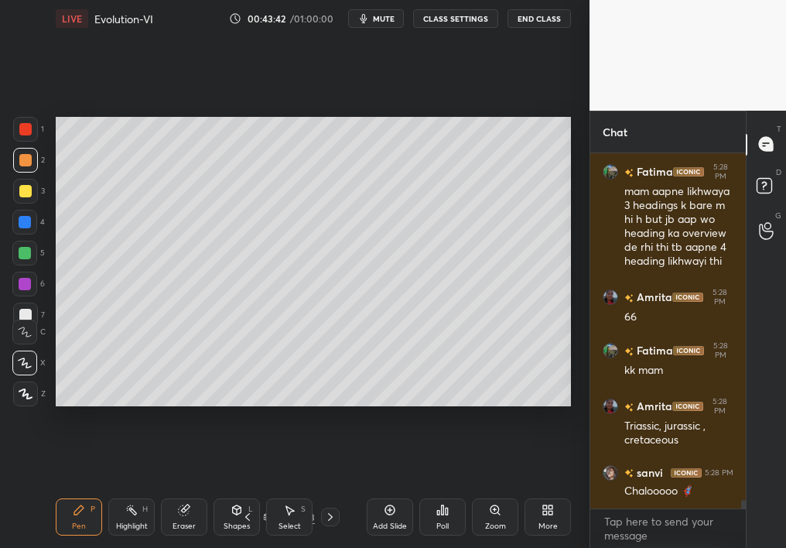
click at [20, 201] on div at bounding box center [25, 191] width 25 height 25
click at [179, 489] on div "Eraser" at bounding box center [184, 516] width 46 height 37
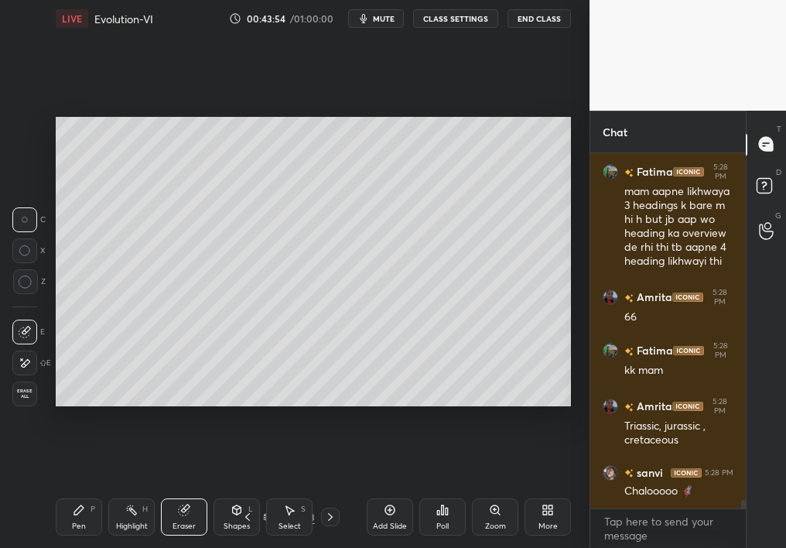
click at [46, 489] on div "1 2 3 4 5 6 7 C X Z C X Z E E Erase all H H LIVE Evolution-VI 00:43:54 / 01:00:…" at bounding box center [288, 274] width 577 height 548
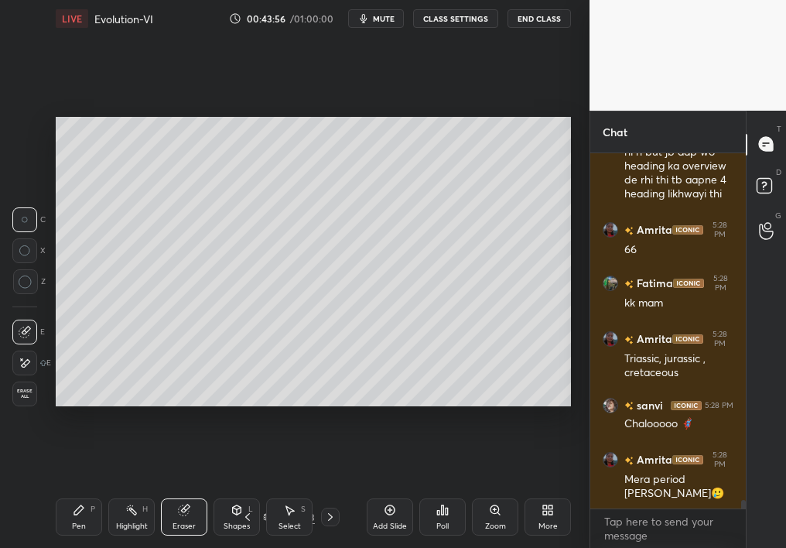
click at [77, 489] on div "Pen" at bounding box center [79, 526] width 14 height 8
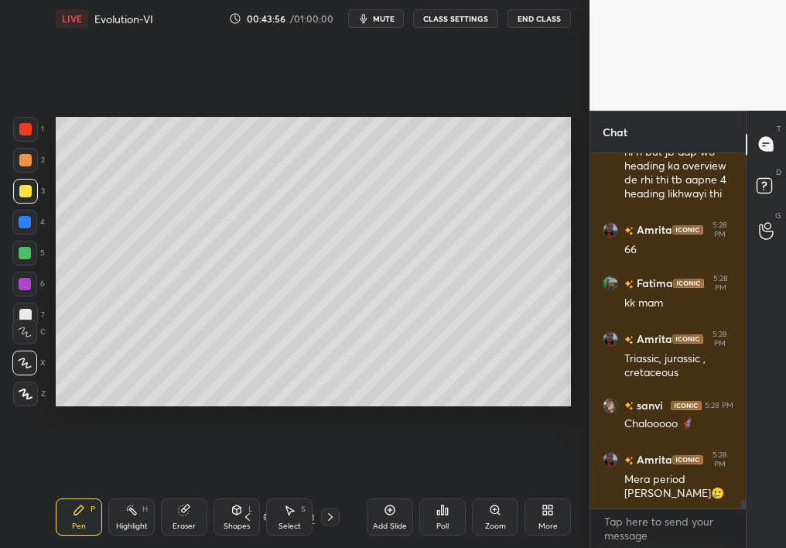
click at [80, 489] on div "Pen P" at bounding box center [79, 516] width 46 height 37
click at [24, 220] on div at bounding box center [25, 222] width 12 height 12
click at [25, 222] on div at bounding box center [25, 222] width 12 height 12
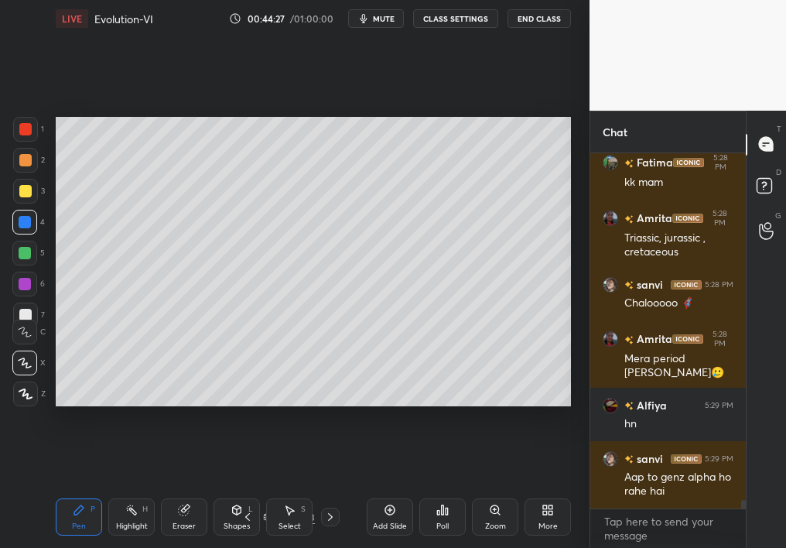
scroll to position [14215, 0]
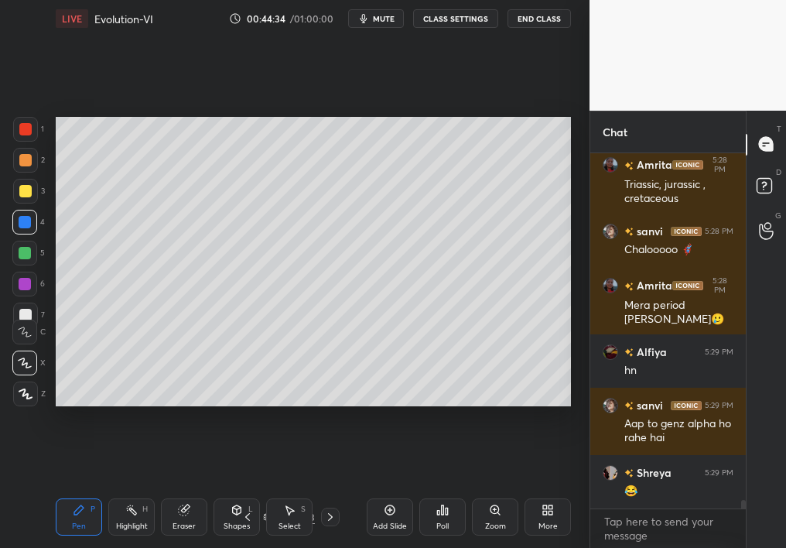
click at [397, 489] on div "Add Slide" at bounding box center [390, 526] width 34 height 8
click at [27, 399] on div at bounding box center [25, 393] width 25 height 25
click at [24, 396] on icon at bounding box center [26, 393] width 14 height 11
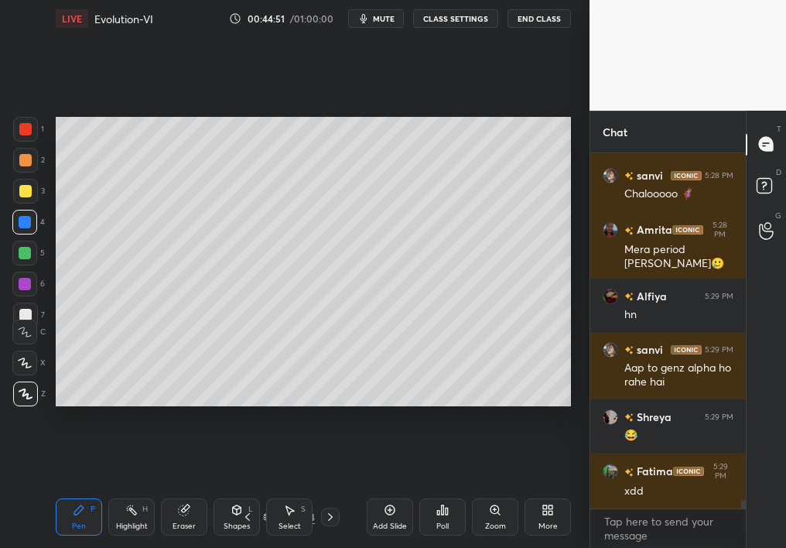
scroll to position [14324, 0]
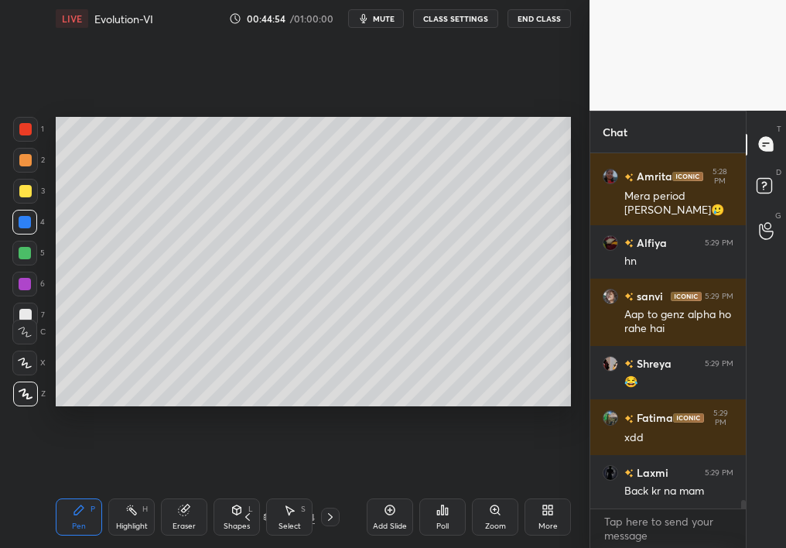
click at [19, 196] on div at bounding box center [25, 191] width 25 height 25
click at [19, 200] on div at bounding box center [25, 191] width 25 height 25
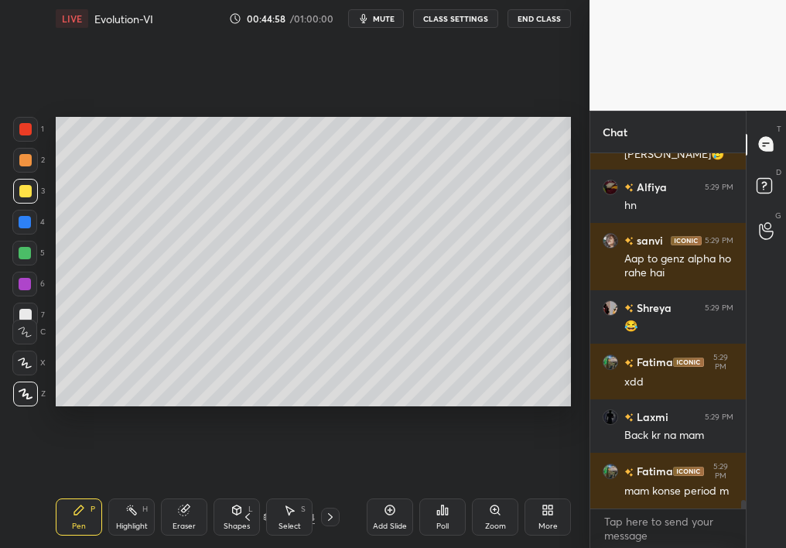
click at [180, 489] on div "Eraser" at bounding box center [184, 516] width 46 height 37
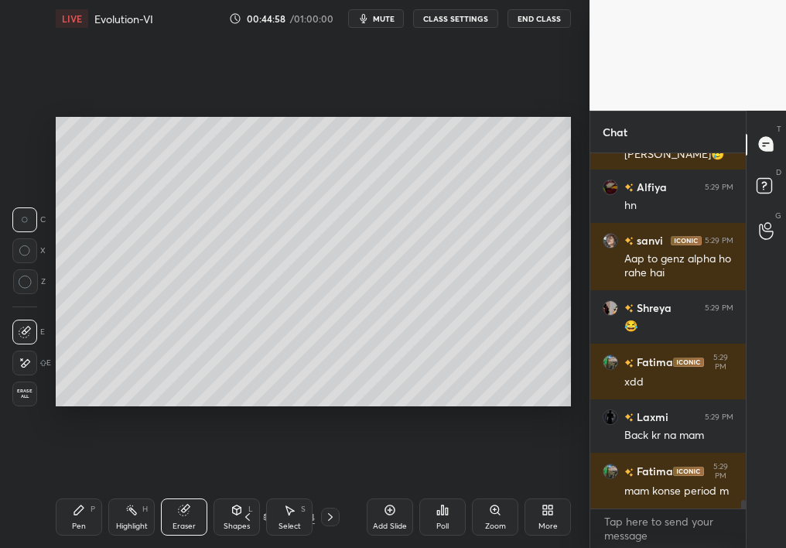
click at [162, 489] on div "Eraser" at bounding box center [184, 516] width 46 height 37
click at [28, 489] on div "1 2 3 4 5 6 7 C X Z C X Z E E Erase all H H LIVE Evolution-VI 00:45:01 / 01:00:…" at bounding box center [288, 274] width 577 height 548
click at [32, 489] on div "1 2 3 4 5 6 7 C X Z C X Z E E Erase all H H LIVE Evolution-VI 00:45:01 / 01:00:…" at bounding box center [288, 274] width 577 height 548
click at [30, 489] on div "1 2 3 4 5 6 7 C X Z C X Z E E Erase all H H LIVE Evolution-VI 00:45:01 / 01:00:…" at bounding box center [288, 274] width 577 height 548
click at [50, 489] on div "LIVE Evolution-VI 00:45:02 / 01:00:00 mute CLASS SETTINGS End Class Setting up …" at bounding box center [312, 274] width 527 height 548
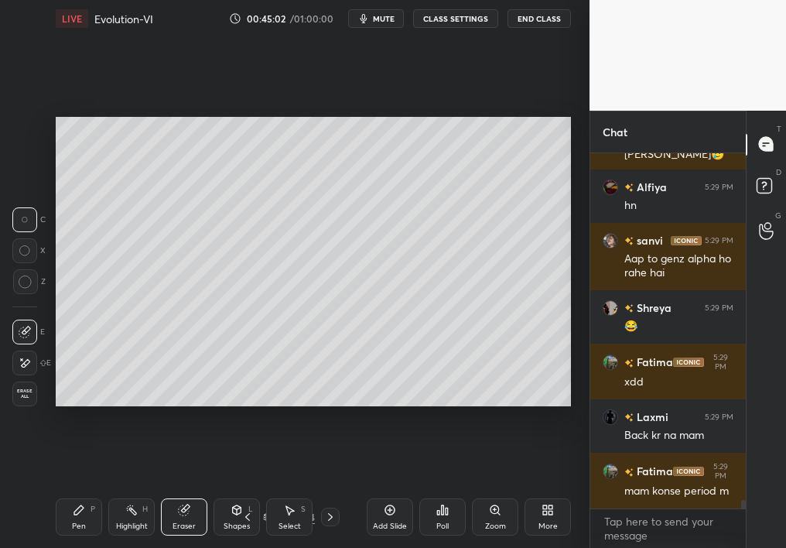
click at [49, 489] on div "LIVE Evolution-VI 00:45:02 / 01:00:00 mute CLASS SETTINGS End Class Setting up …" at bounding box center [312, 274] width 527 height 548
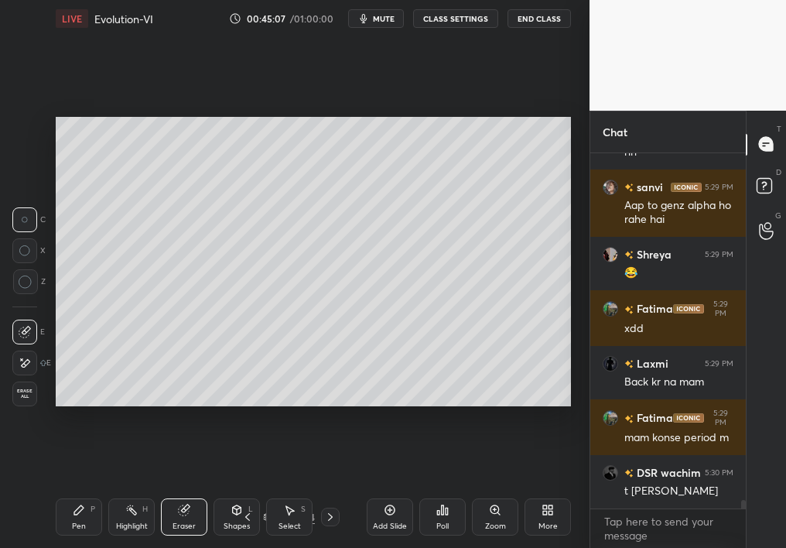
scroll to position [14489, 0]
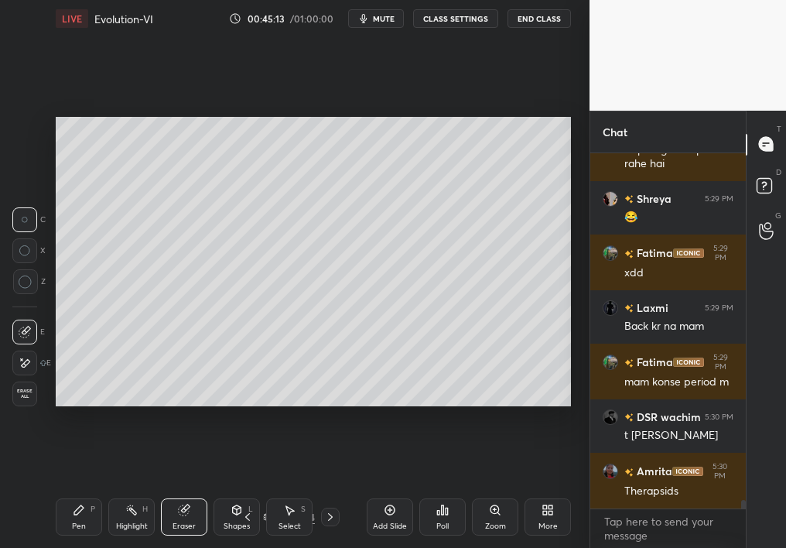
click at [73, 489] on div "Pen P" at bounding box center [79, 516] width 46 height 37
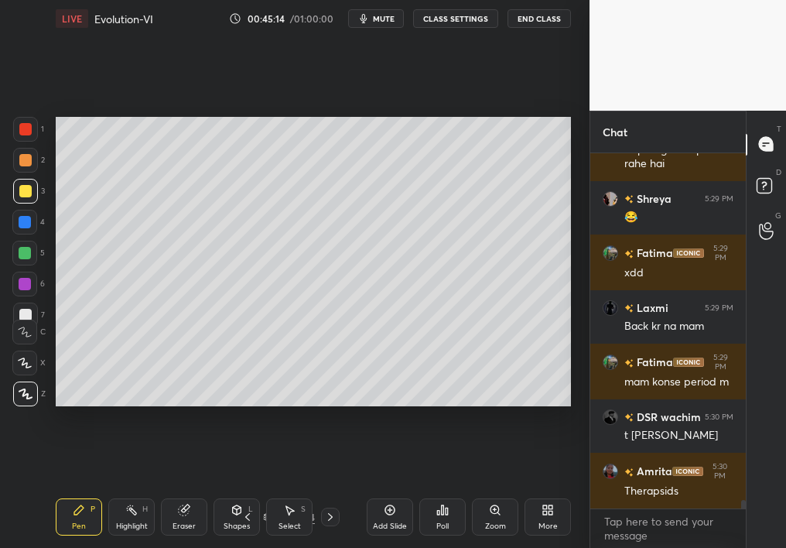
click at [73, 489] on icon at bounding box center [79, 509] width 12 height 12
click at [26, 224] on div at bounding box center [25, 222] width 12 height 12
click at [23, 226] on div at bounding box center [25, 222] width 12 height 12
click at [12, 259] on div at bounding box center [24, 253] width 25 height 25
click at [11, 261] on div "1 2 3 4 5 6 7 C X Z C X Z E E Erase all H H" at bounding box center [24, 262] width 49 height 290
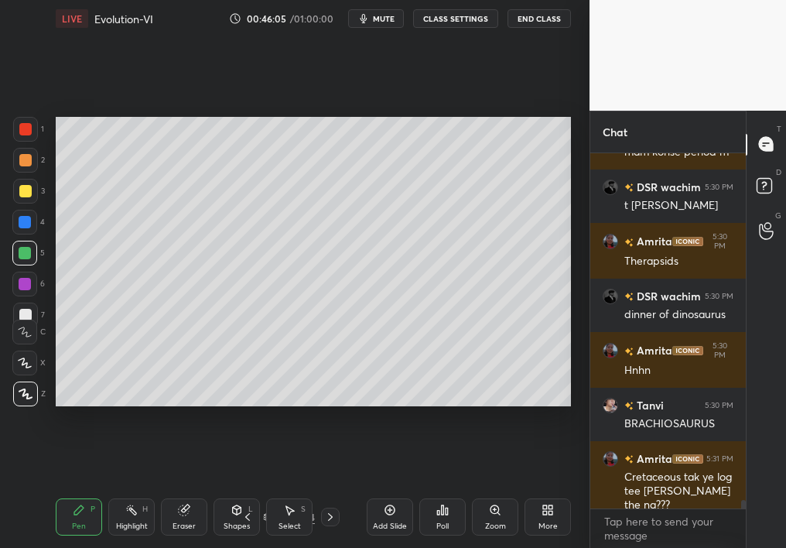
scroll to position [14772, 0]
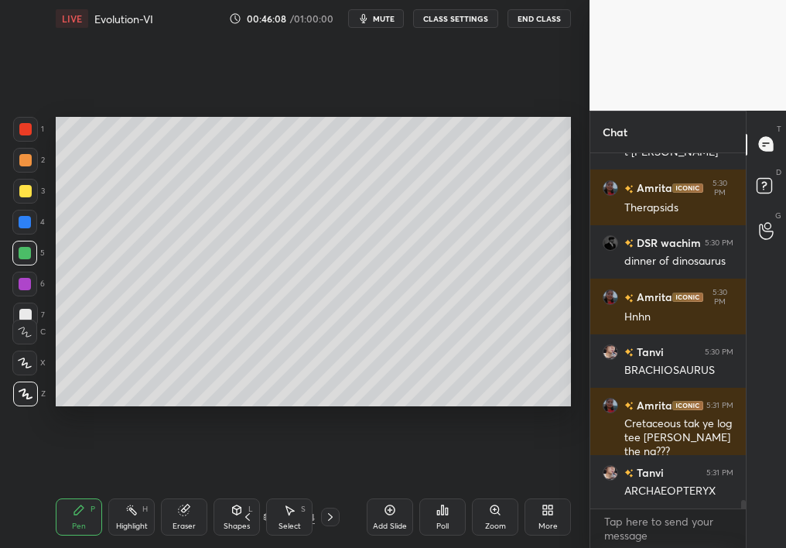
click at [26, 196] on div at bounding box center [25, 191] width 25 height 25
click at [27, 196] on div at bounding box center [25, 191] width 25 height 25
click at [22, 260] on div at bounding box center [24, 253] width 25 height 25
click at [24, 260] on div at bounding box center [24, 253] width 25 height 25
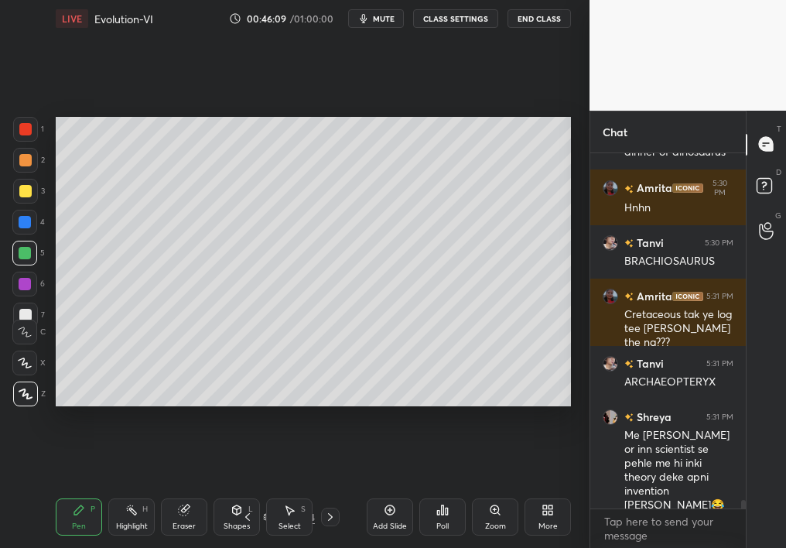
drag, startPoint x: 21, startPoint y: 309, endPoint x: 25, endPoint y: 316, distance: 8.0
click at [21, 312] on div at bounding box center [25, 315] width 12 height 12
click at [26, 310] on div "1 2 3 4 5 6 7 C X Z C X Z E E Erase all H H" at bounding box center [24, 262] width 49 height 290
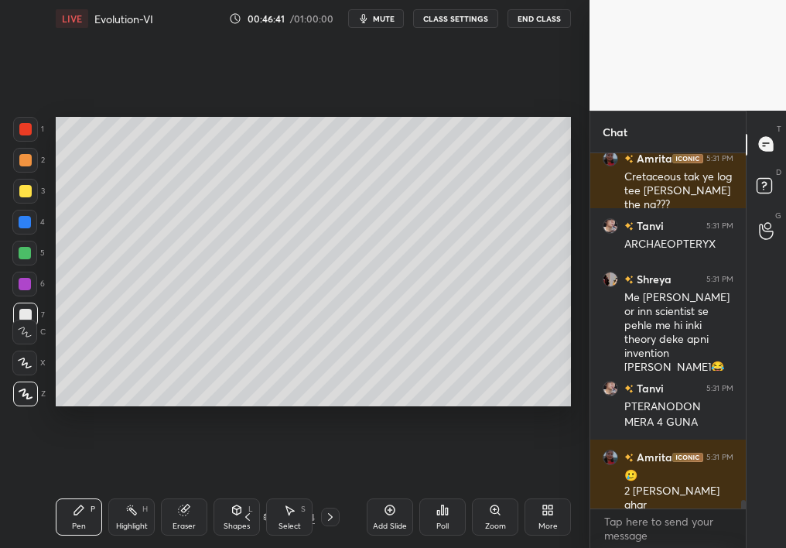
scroll to position [15074, 0]
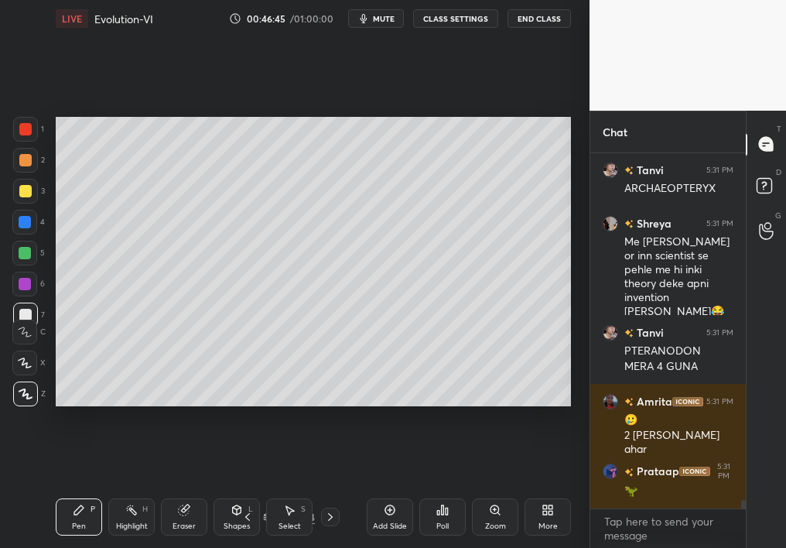
click at [148, 406] on div "Setting up your live class Poll for secs No correct answer Start poll" at bounding box center [312, 261] width 527 height 449
click at [168, 409] on div "Setting up your live class Poll for secs No correct answer Start poll" at bounding box center [312, 261] width 527 height 449
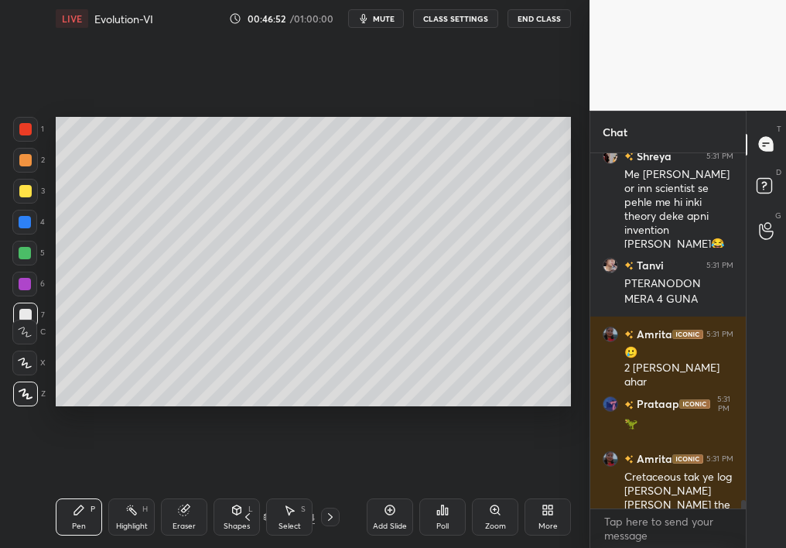
click at [297, 404] on div "Setting up your live class Poll for secs No correct answer Start poll" at bounding box center [312, 261] width 527 height 449
click at [25, 254] on div at bounding box center [25, 253] width 12 height 12
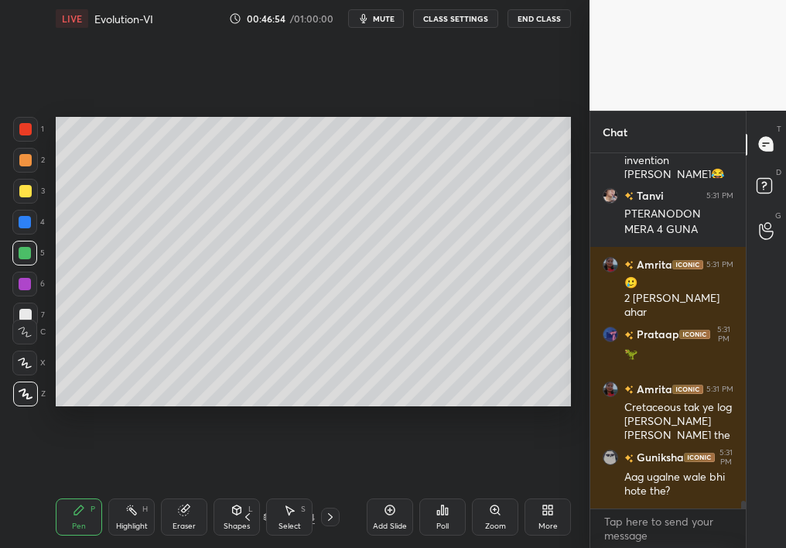
click at [26, 256] on div at bounding box center [25, 253] width 12 height 12
drag, startPoint x: 150, startPoint y: 414, endPoint x: 258, endPoint y: 411, distance: 107.5
click at [255, 411] on div "Setting up your live class Poll for secs No correct answer Start poll" at bounding box center [312, 261] width 527 height 449
drag, startPoint x: 110, startPoint y: 414, endPoint x: 224, endPoint y: 409, distance: 114.5
click at [223, 409] on div "Setting up your live class Poll for secs No correct answer Start poll" at bounding box center [312, 261] width 527 height 449
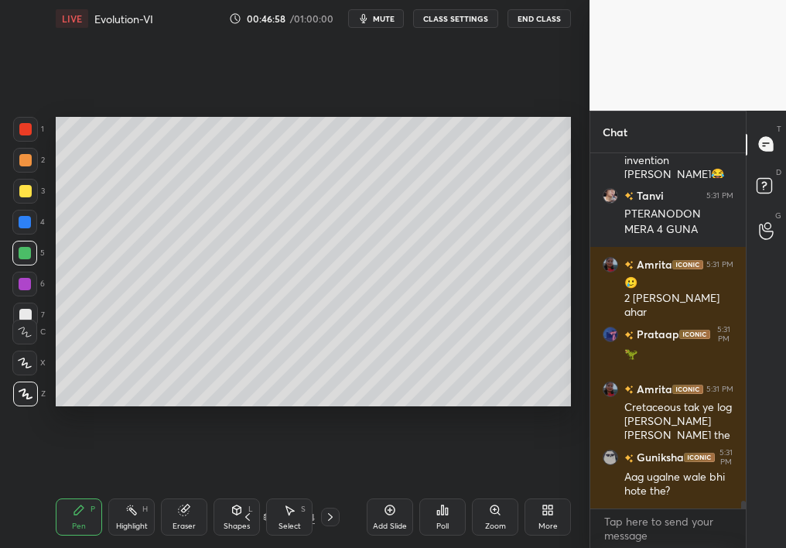
click at [191, 404] on div "Setting up your live class Poll for secs No correct answer Start poll" at bounding box center [312, 261] width 527 height 449
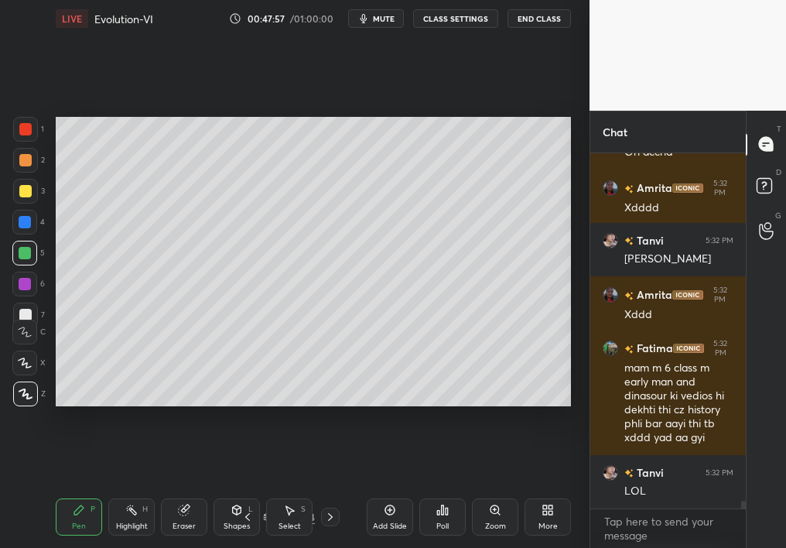
scroll to position [15993, 0]
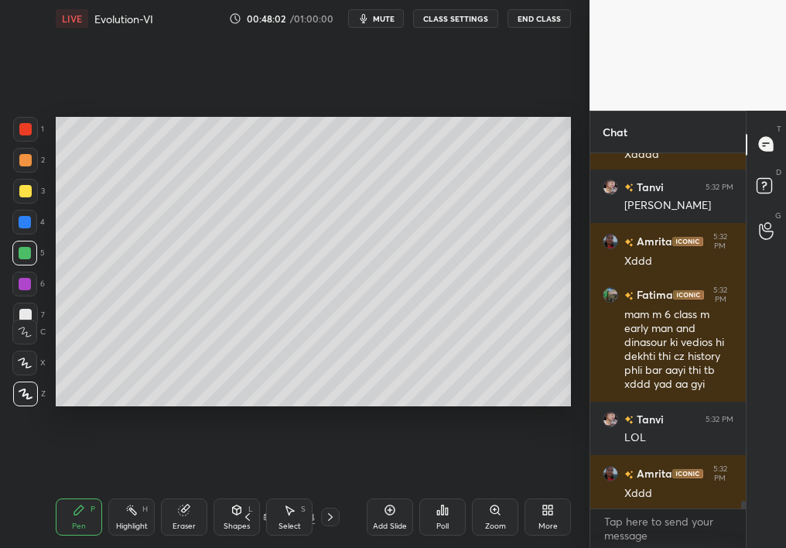
click at [397, 489] on div "Add Slide" at bounding box center [390, 516] width 46 height 37
click at [28, 396] on div at bounding box center [25, 393] width 25 height 25
click at [19, 392] on icon at bounding box center [26, 393] width 14 height 11
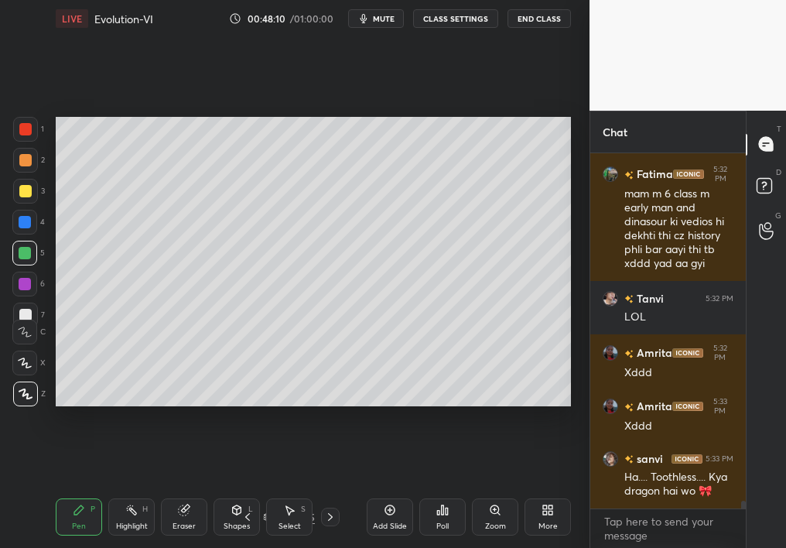
scroll to position [16167, 0]
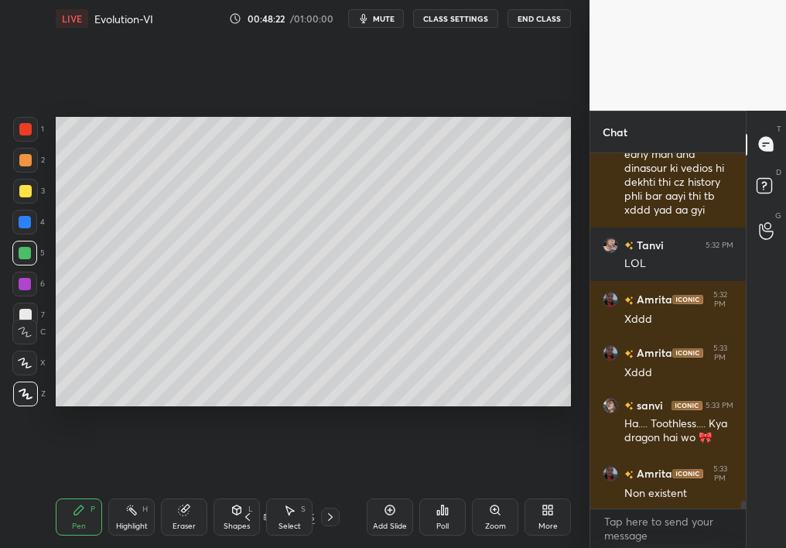
drag, startPoint x: 29, startPoint y: 155, endPoint x: 22, endPoint y: 161, distance: 8.8
click at [20, 164] on div at bounding box center [25, 160] width 12 height 12
click at [28, 151] on div at bounding box center [25, 160] width 25 height 25
click at [29, 139] on div at bounding box center [25, 129] width 25 height 25
click at [245, 489] on div "Shapes L" at bounding box center [236, 516] width 46 height 37
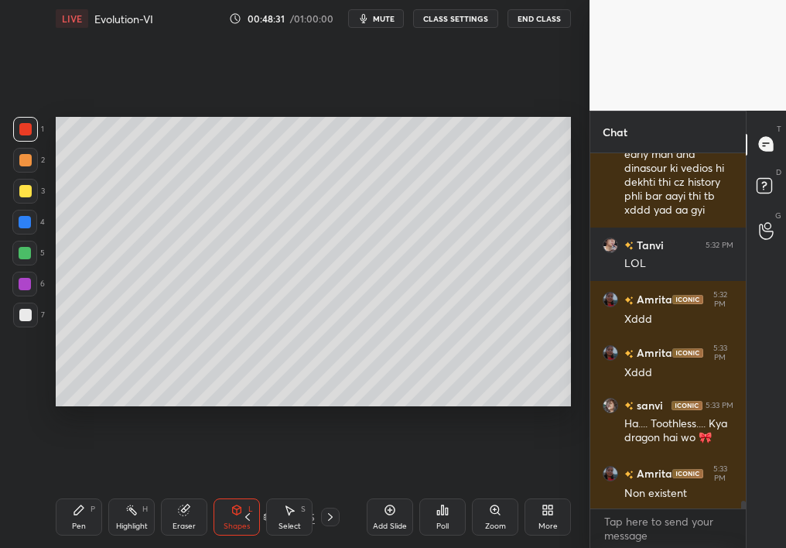
click at [273, 489] on div "Select S" at bounding box center [289, 516] width 46 height 37
click at [278, 489] on div "Select S" at bounding box center [289, 516] width 46 height 37
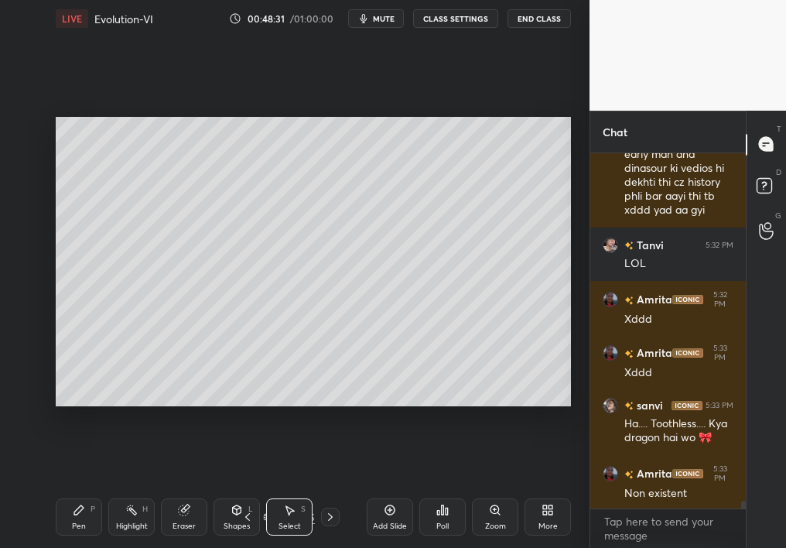
click at [283, 489] on div "Select S" at bounding box center [289, 516] width 46 height 37
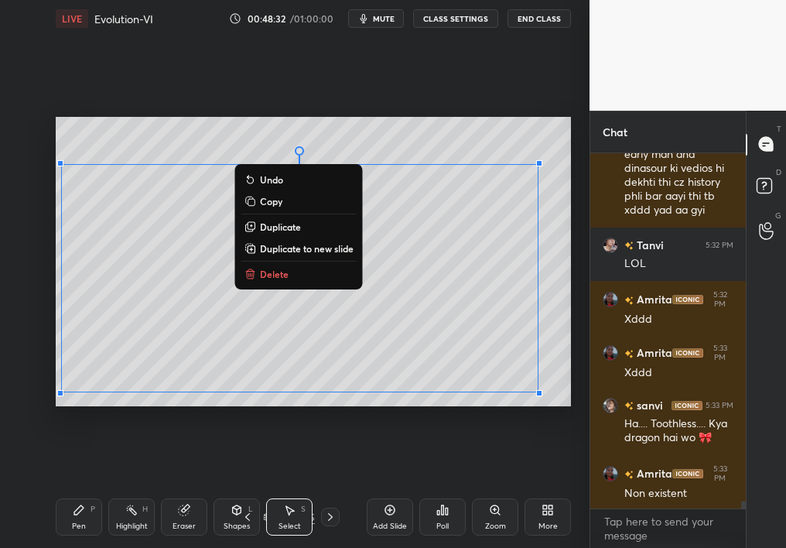
drag, startPoint x: 133, startPoint y: 159, endPoint x: 613, endPoint y: 547, distance: 617.5
click at [606, 489] on div "1 2 3 4 5 6 7 C X Z C X Z E E Erase all H H LIVE Evolution-VI 00:48:32 / 01:00:…" at bounding box center [393, 274] width 786 height 548
click at [278, 279] on button "Delete" at bounding box center [298, 273] width 115 height 19
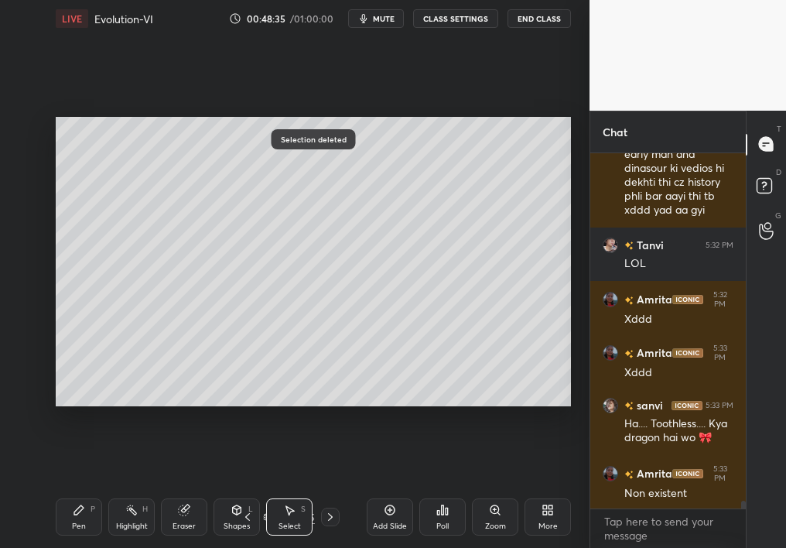
scroll to position [16182, 0]
click at [486, 269] on div "0 ° Undo Copy Duplicate Duplicate to new slide Delete" at bounding box center [313, 262] width 515 height 290
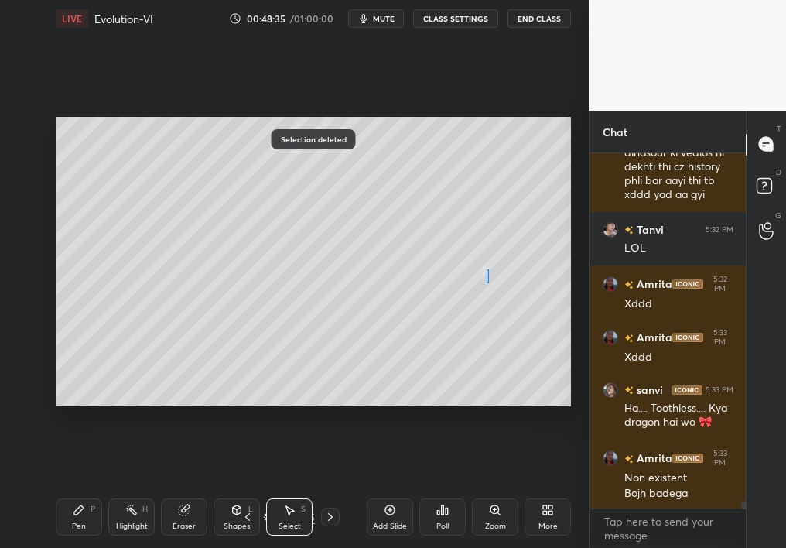
drag, startPoint x: 488, startPoint y: 282, endPoint x: 508, endPoint y: 472, distance: 190.5
click at [504, 472] on div "0 ° Undo Copy Duplicate Duplicate to new slide Delete Selection deleted Setting…" at bounding box center [312, 261] width 527 height 449
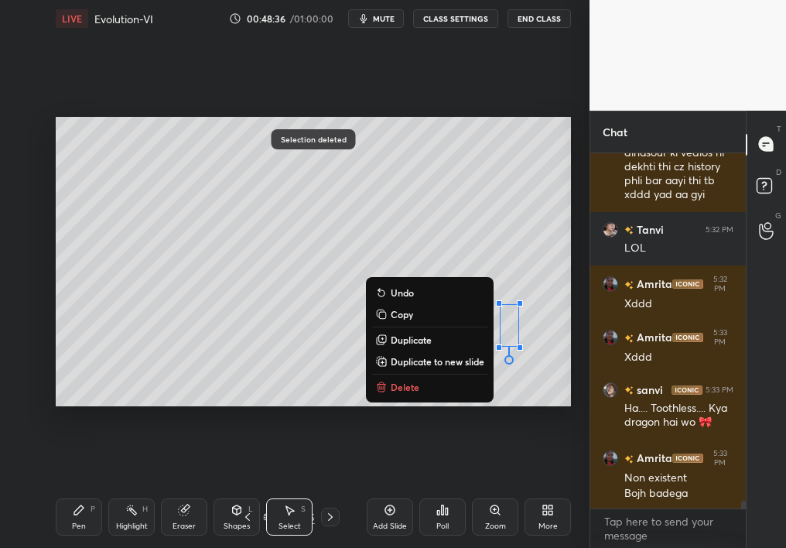
click at [406, 378] on button "Delete" at bounding box center [429, 386] width 115 height 19
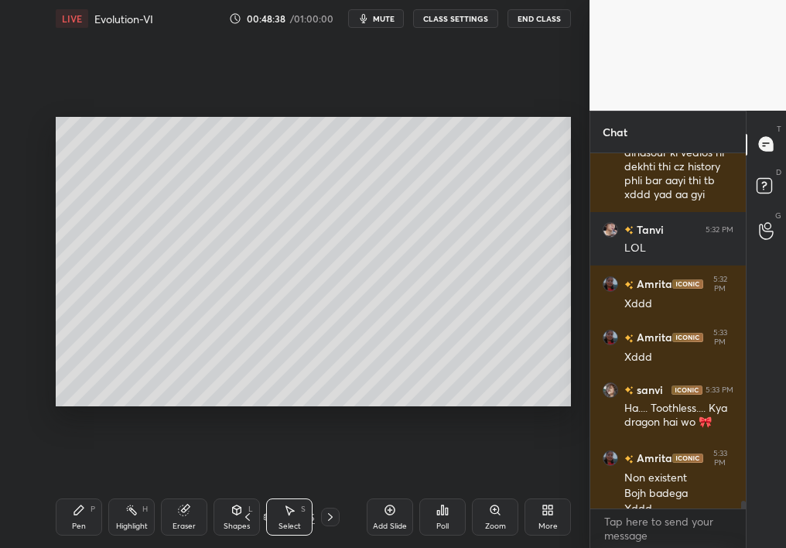
scroll to position [16198, 0]
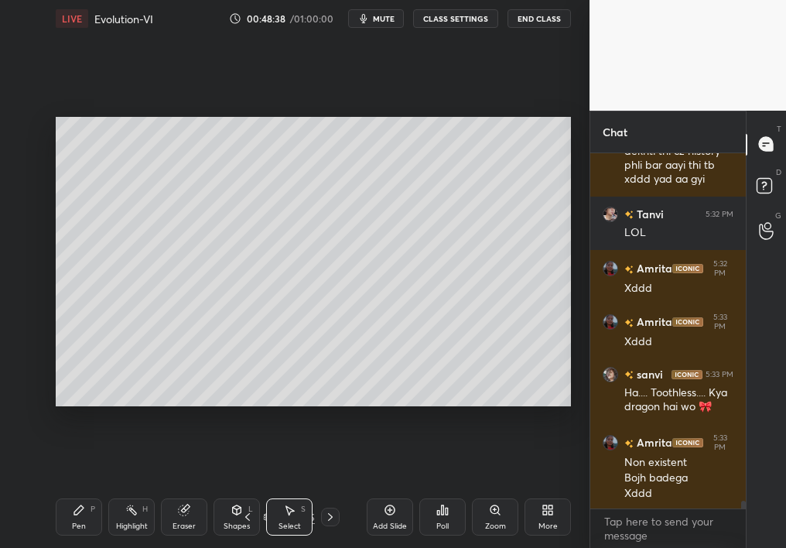
click at [252, 489] on icon at bounding box center [247, 516] width 12 height 12
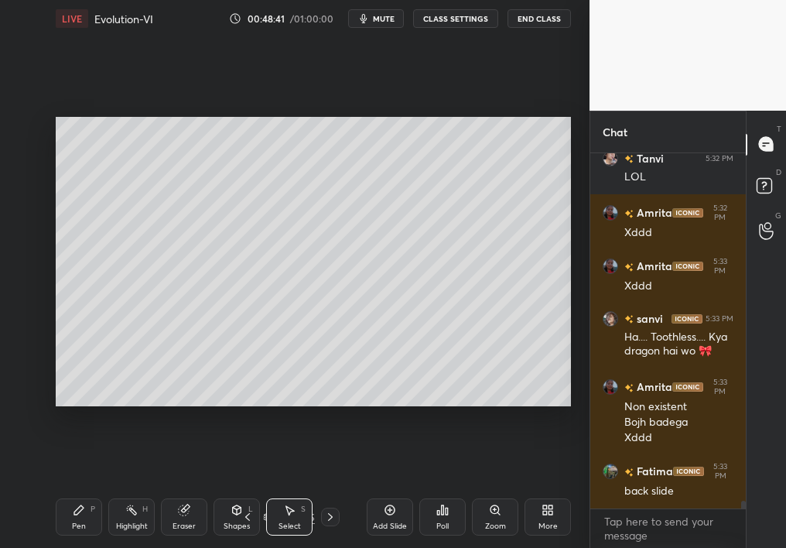
click at [398, 19] on button "mute" at bounding box center [376, 18] width 56 height 19
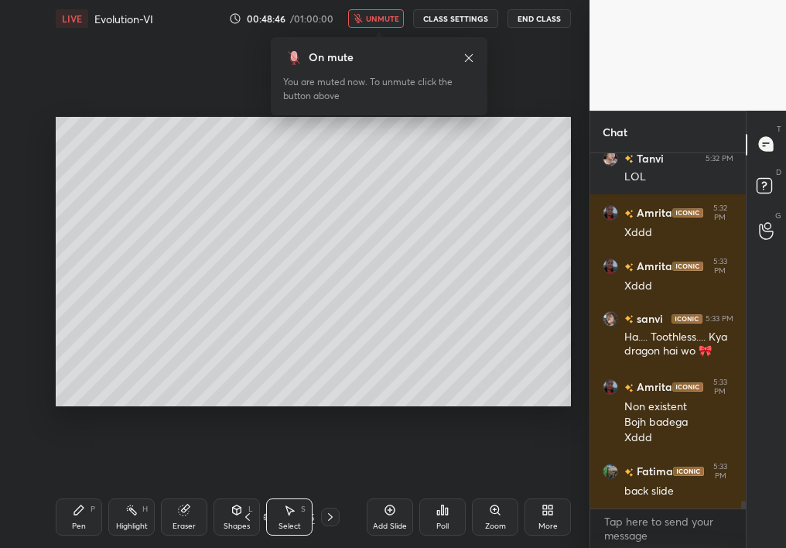
click at [374, 18] on span "unmute" at bounding box center [382, 18] width 33 height 11
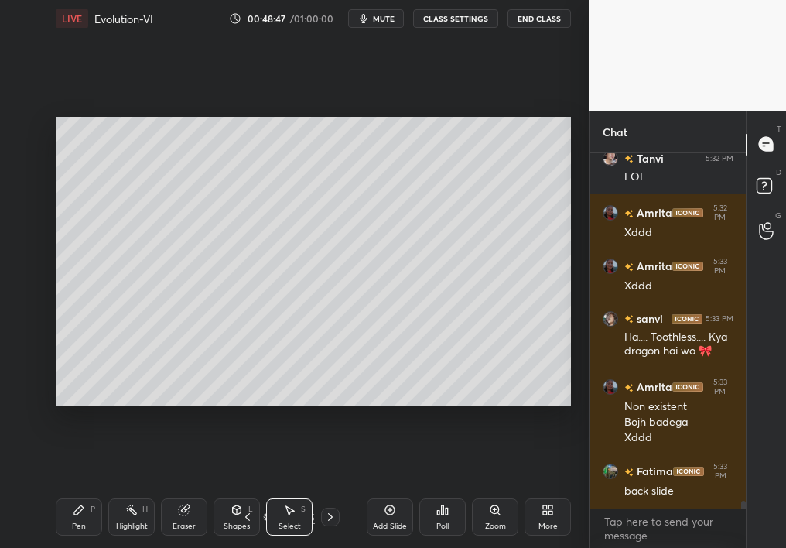
click at [405, 489] on div "Add Slide" at bounding box center [390, 526] width 34 height 8
drag, startPoint x: 76, startPoint y: 163, endPoint x: 87, endPoint y: 146, distance: 20.2
click at [87, 146] on div "0 ° Undo Copy Duplicate Duplicate to new slide Delete" at bounding box center [313, 262] width 515 height 290
click at [85, 489] on div "Pen" at bounding box center [79, 526] width 14 height 8
drag, startPoint x: 73, startPoint y: 518, endPoint x: 82, endPoint y: 520, distance: 9.4
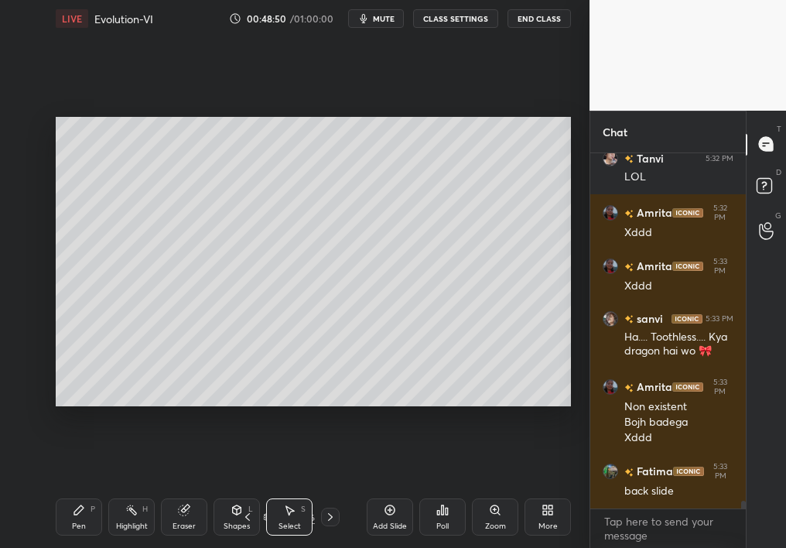
click at [83, 489] on div "Pen P" at bounding box center [79, 516] width 46 height 37
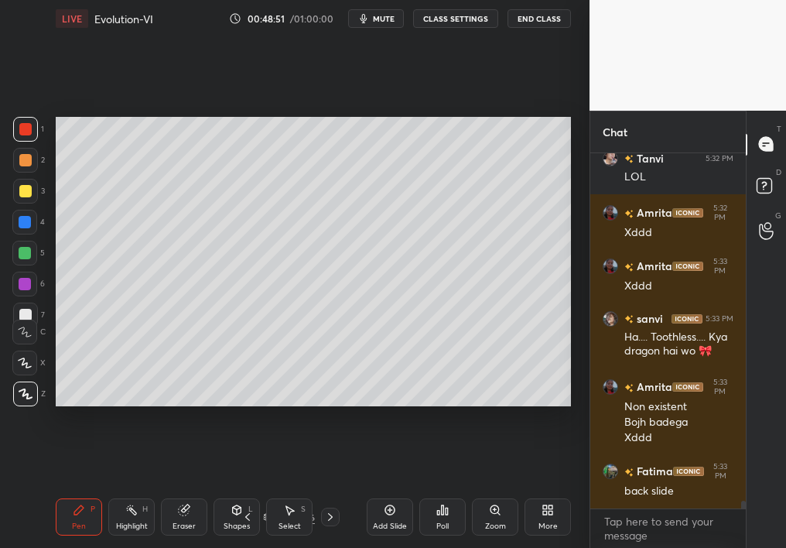
scroll to position [16335, 0]
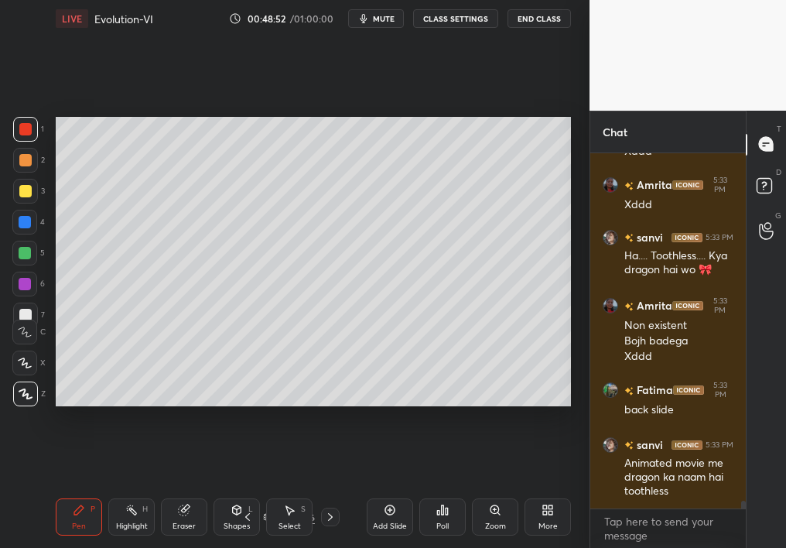
click at [26, 189] on div at bounding box center [25, 191] width 12 height 12
click at [29, 190] on div at bounding box center [25, 191] width 12 height 12
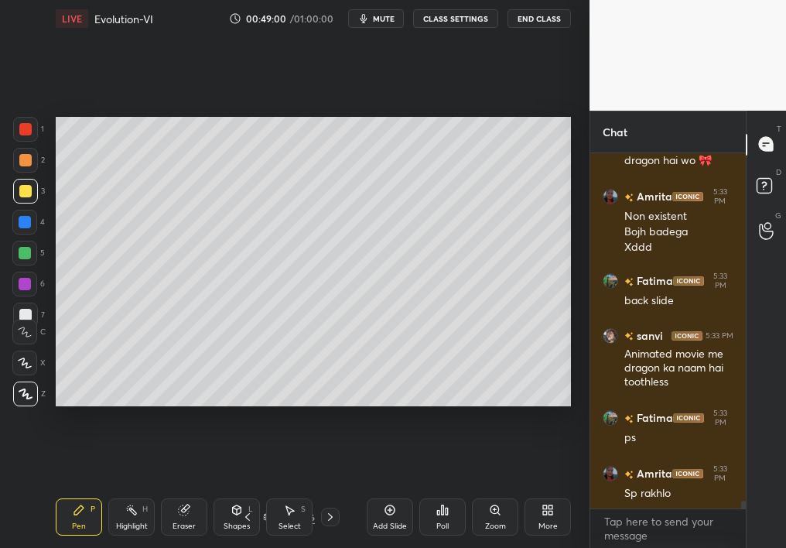
scroll to position [16497, 0]
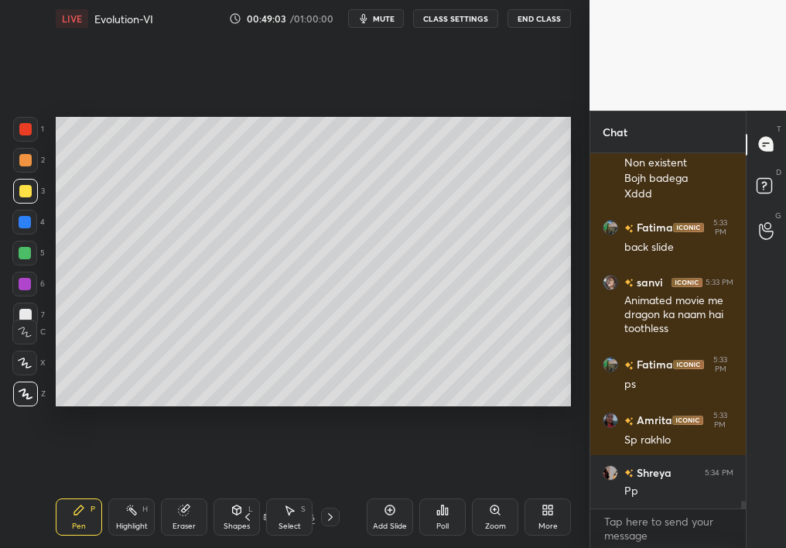
click at [253, 489] on icon at bounding box center [247, 516] width 12 height 12
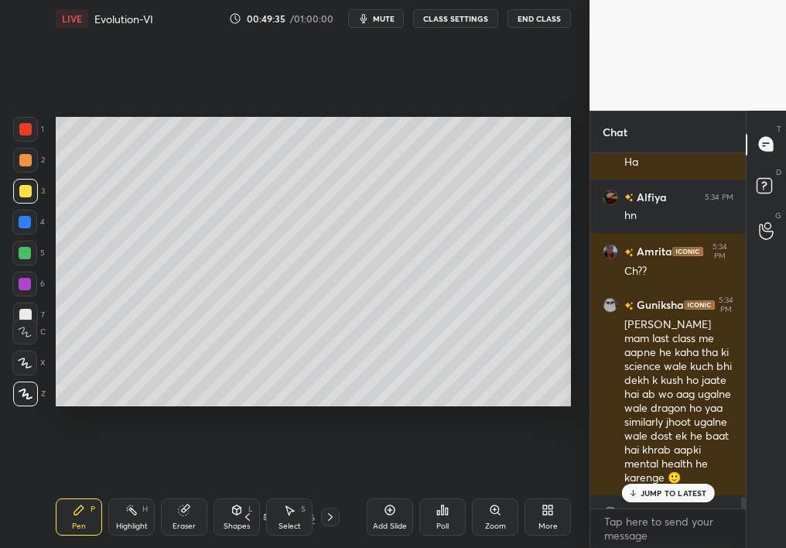
scroll to position [17215, 0]
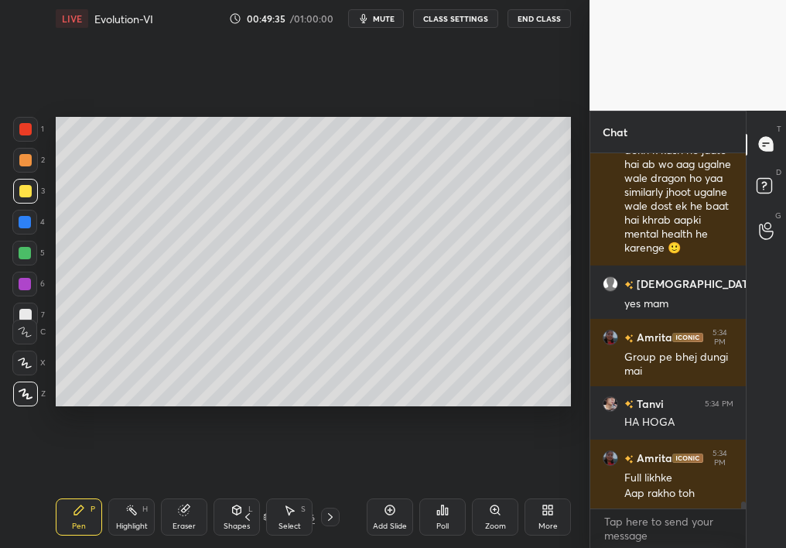
drag, startPoint x: 740, startPoint y: 505, endPoint x: 740, endPoint y: 523, distance: 17.8
click at [739, 489] on div "Amrita 5:34 PM Ch?? [PERSON_NAME] 5:34 PM [PERSON_NAME] mam last class me aapne…" at bounding box center [667, 350] width 155 height 394
click at [337, 489] on div "104 / 116" at bounding box center [288, 516] width 155 height 19
click at [332, 489] on icon at bounding box center [330, 516] width 12 height 12
click at [17, 233] on div "4" at bounding box center [28, 222] width 32 height 25
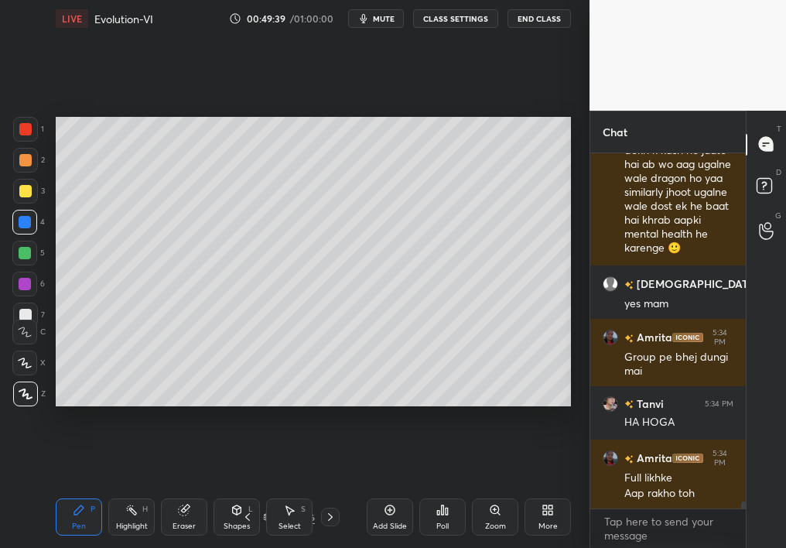
click at [19, 224] on div at bounding box center [24, 222] width 25 height 25
click at [19, 227] on div at bounding box center [24, 222] width 25 height 25
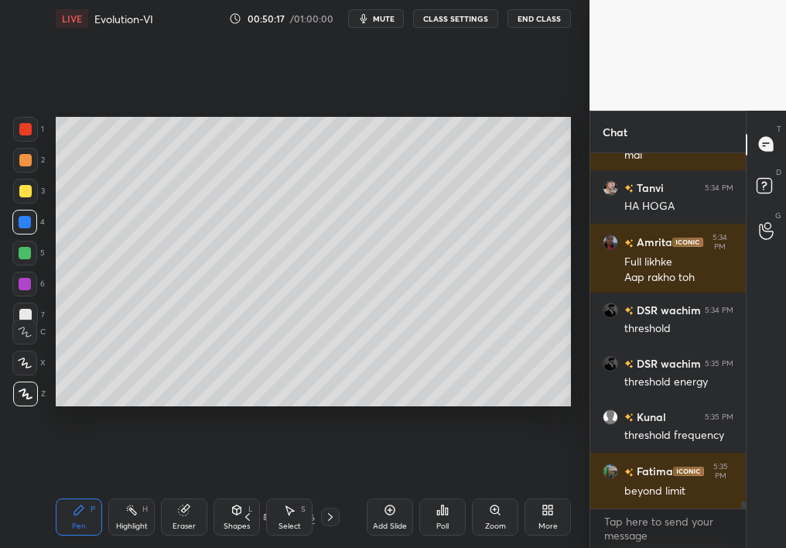
scroll to position [17540, 0]
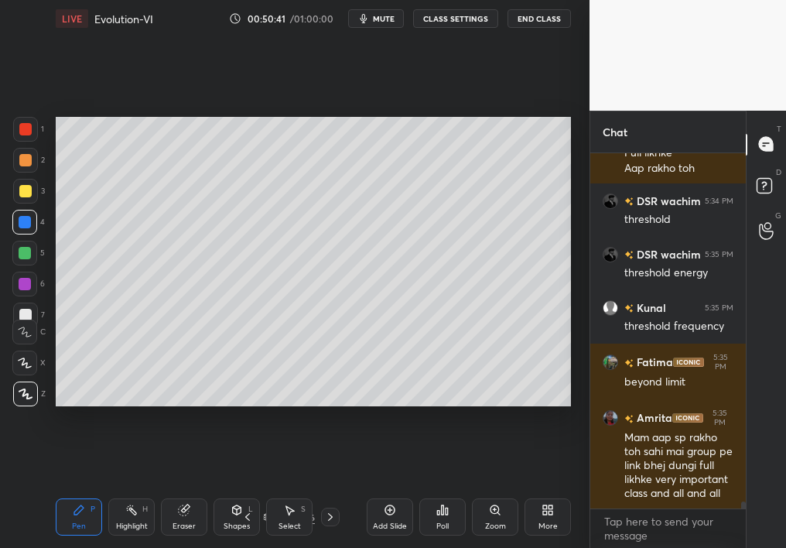
click at [26, 257] on div at bounding box center [25, 253] width 12 height 12
click at [24, 257] on div at bounding box center [25, 253] width 12 height 12
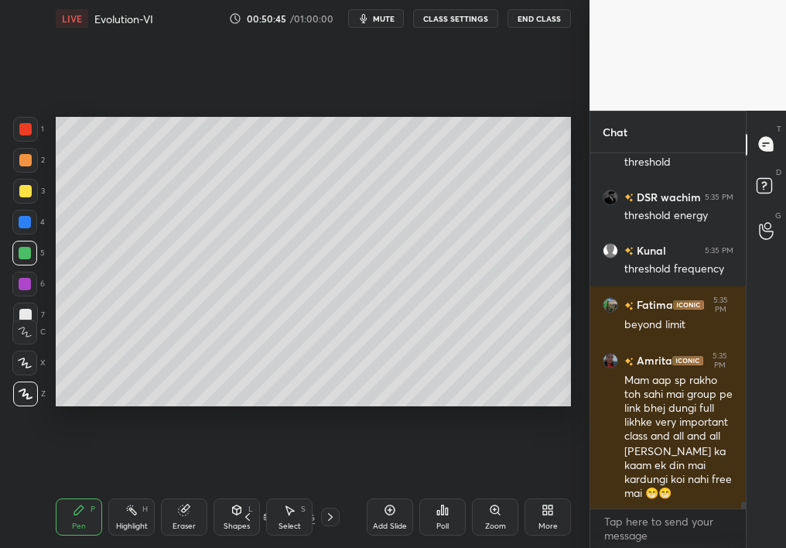
click at [161, 489] on div "Pen P Highlight H Eraser Shapes L Select S 105 / 116 Add Slide Poll Zoom More" at bounding box center [313, 517] width 515 height 62
click at [156, 489] on div "Pen P Highlight H Eraser Shapes L Select S" at bounding box center [133, 516] width 155 height 37
click at [158, 489] on div "Pen P Highlight H Eraser Shapes L Select S" at bounding box center [133, 516] width 155 height 37
click at [128, 489] on div "Highlight H" at bounding box center [131, 516] width 46 height 37
click at [131, 489] on div "Highlight H" at bounding box center [131, 516] width 46 height 37
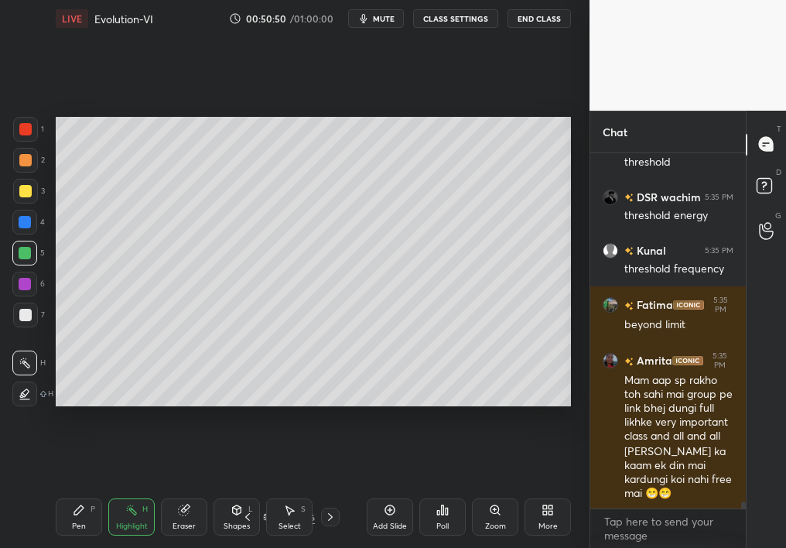
drag, startPoint x: 73, startPoint y: 534, endPoint x: 67, endPoint y: 520, distance: 14.5
click at [68, 489] on div "Pen P" at bounding box center [79, 516] width 46 height 37
click at [70, 489] on div "Pen P" at bounding box center [79, 516] width 46 height 37
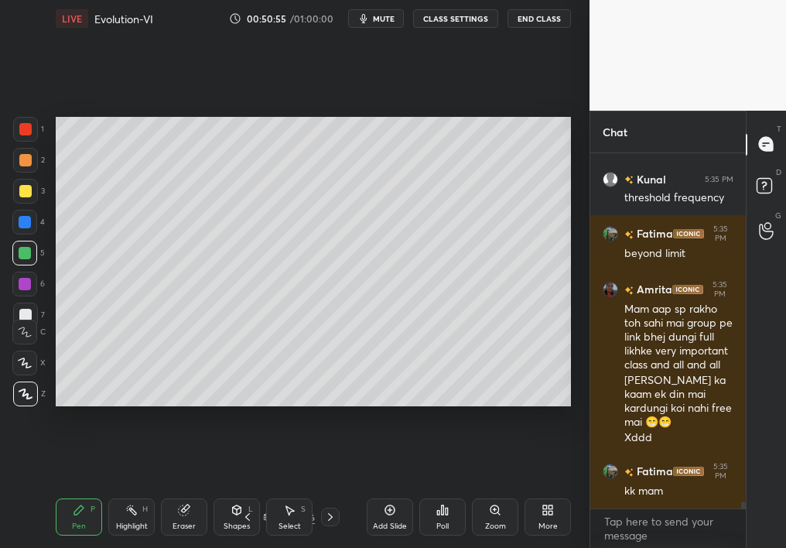
scroll to position [17722, 0]
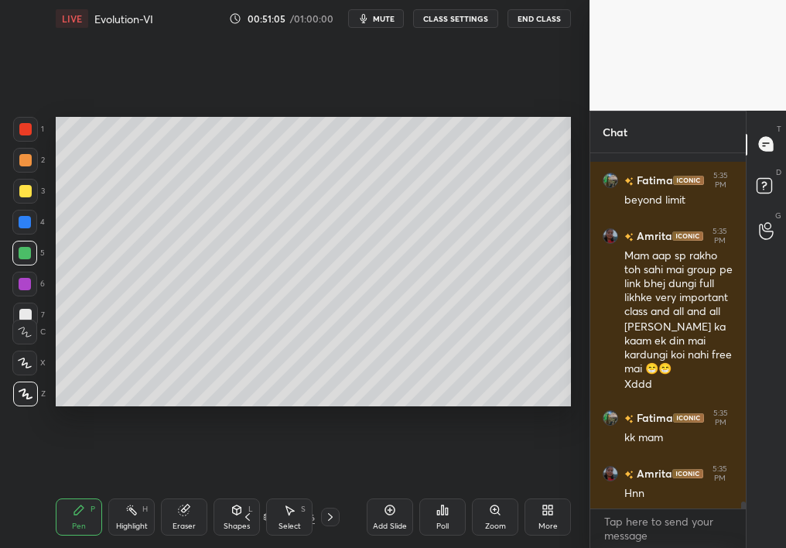
click at [33, 165] on div at bounding box center [25, 160] width 25 height 25
click at [30, 165] on div at bounding box center [25, 160] width 25 height 25
click at [196, 489] on div "Eraser" at bounding box center [184, 516] width 46 height 37
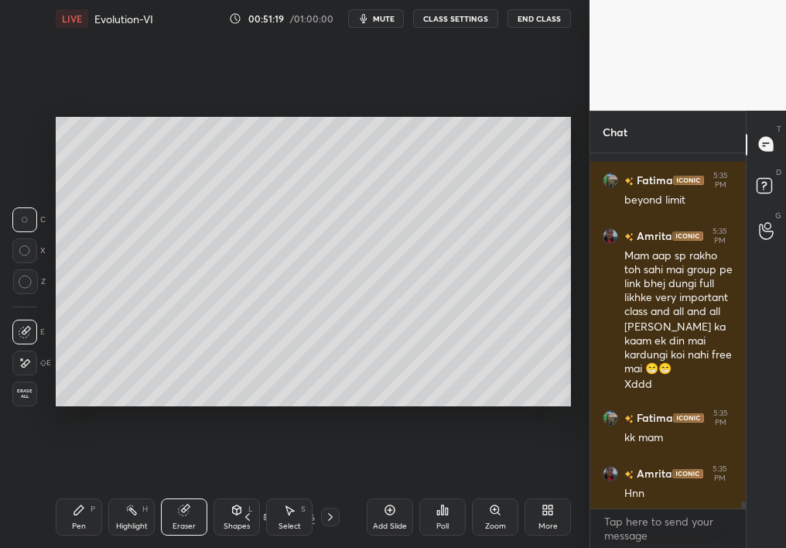
click at [87, 489] on div "Pen P" at bounding box center [79, 516] width 46 height 37
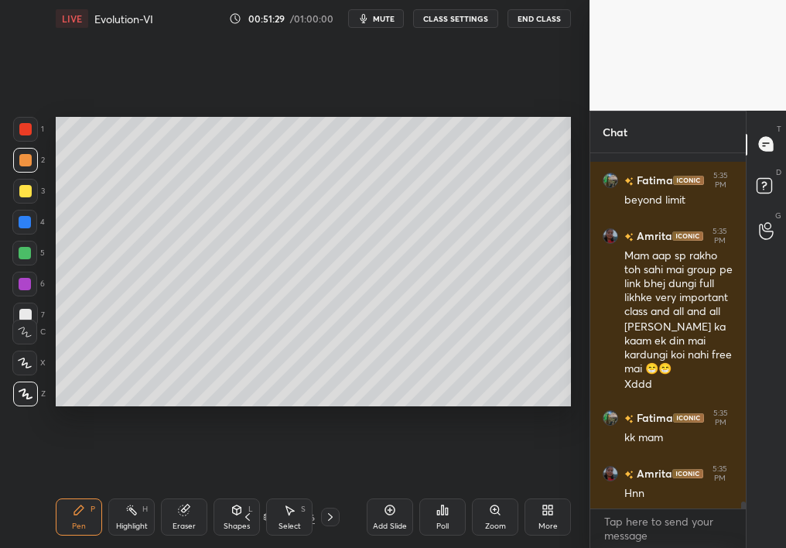
click at [176, 489] on div "Eraser" at bounding box center [184, 516] width 46 height 37
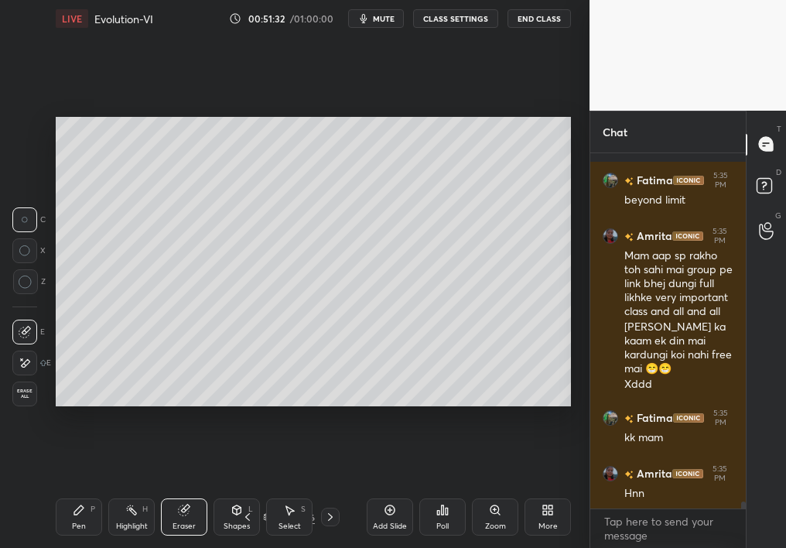
click at [77, 489] on div "Pen" at bounding box center [79, 526] width 14 height 8
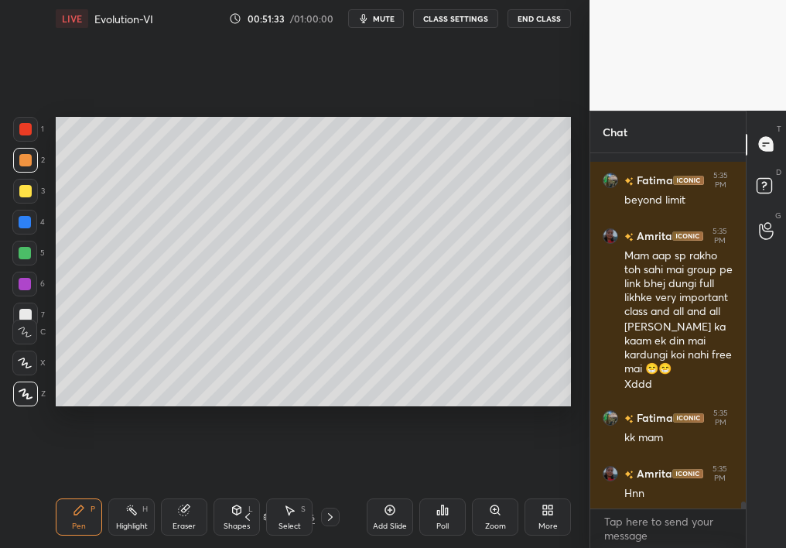
click at [86, 489] on div "Pen P" at bounding box center [79, 516] width 46 height 37
drag, startPoint x: 82, startPoint y: 515, endPoint x: 71, endPoint y: 526, distance: 15.3
click at [73, 489] on div "Pen P" at bounding box center [79, 516] width 46 height 37
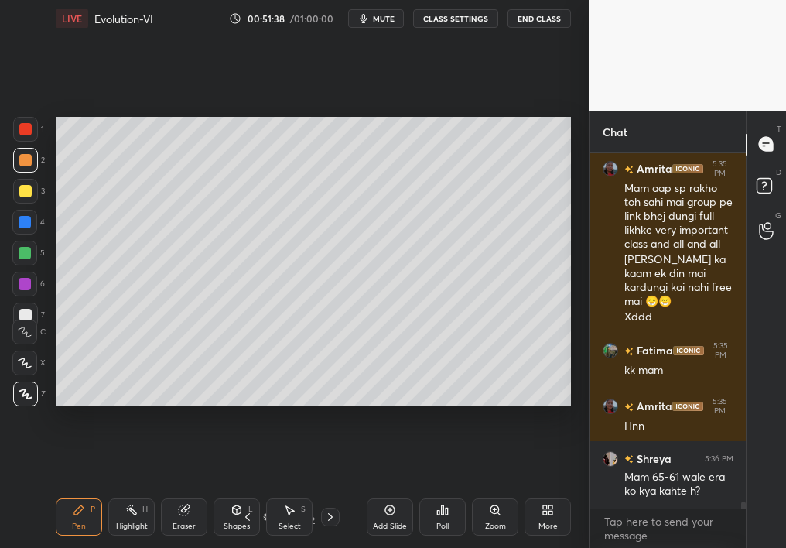
scroll to position [17873, 0]
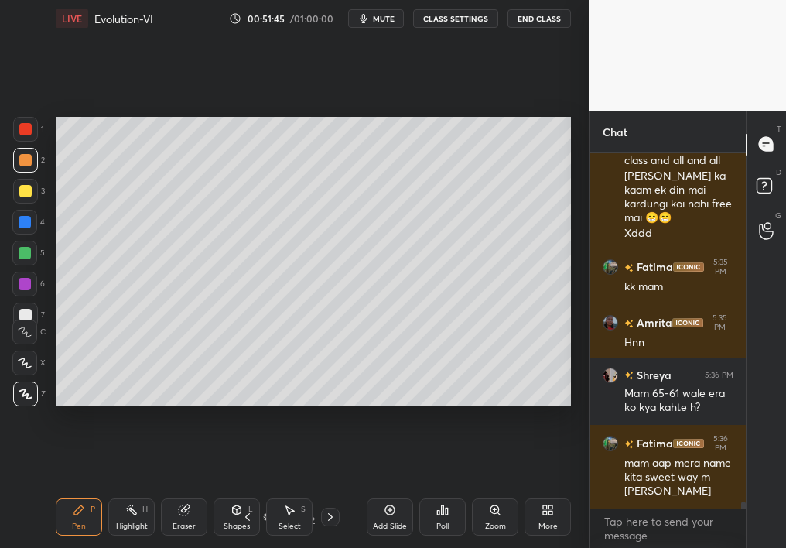
click at [182, 489] on div "Eraser" at bounding box center [184, 516] width 46 height 37
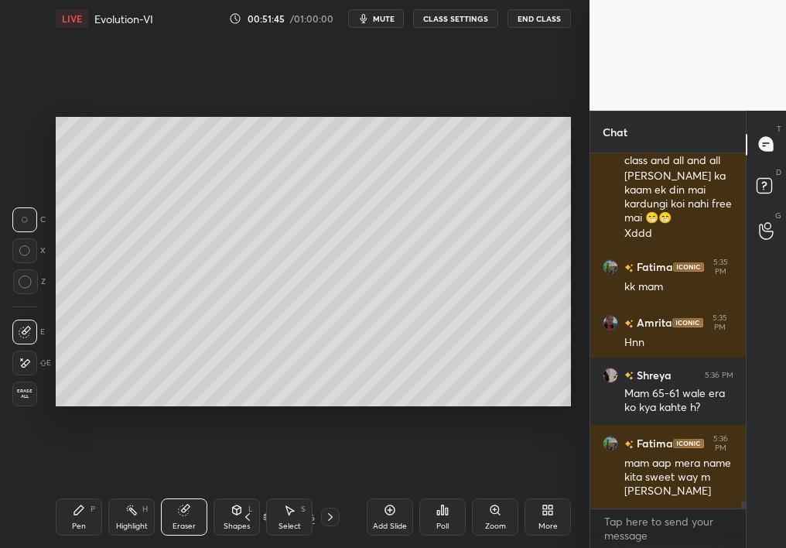
click at [176, 489] on div "Eraser" at bounding box center [184, 516] width 46 height 37
click at [73, 489] on div "Pen P" at bounding box center [79, 516] width 46 height 37
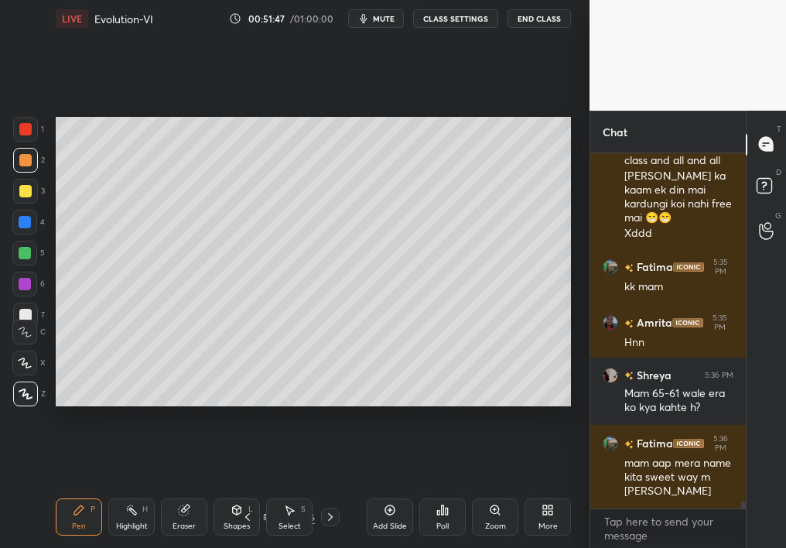
click at [69, 489] on div "Pen P" at bounding box center [79, 516] width 46 height 37
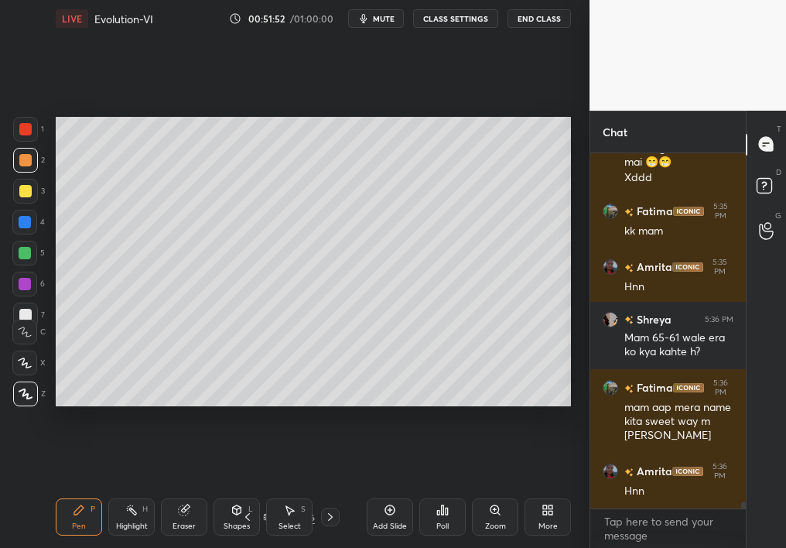
click at [31, 202] on div "3" at bounding box center [29, 191] width 32 height 25
click at [30, 194] on div at bounding box center [25, 191] width 25 height 25
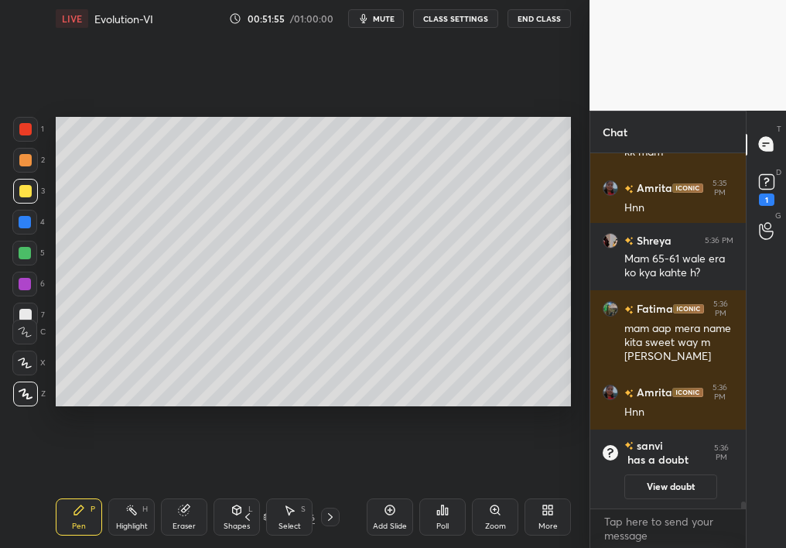
scroll to position [15254, 0]
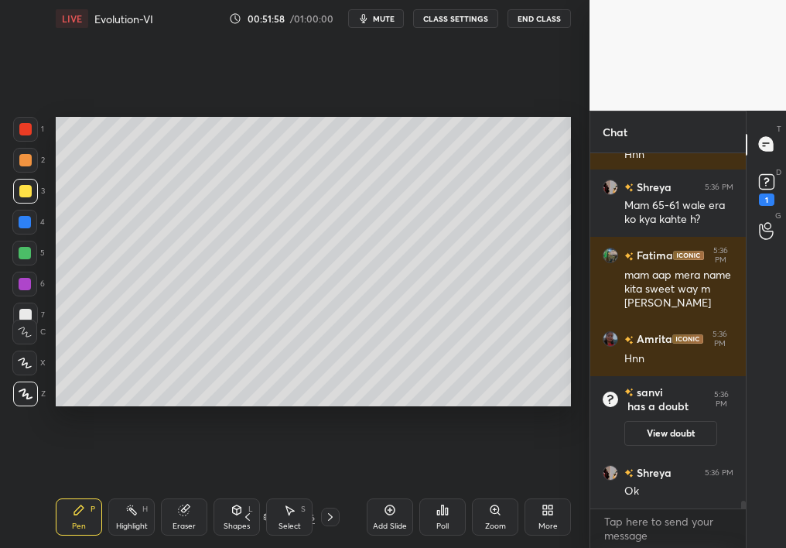
click at [743, 194] on div "Chat Fatima 5:35 PM kk mam Amrita 5:35 PM Hnn Shreya 5:36 PM Mam 65-61 wale era…" at bounding box center [687, 329] width 196 height 437
click at [767, 182] on rect at bounding box center [766, 181] width 15 height 15
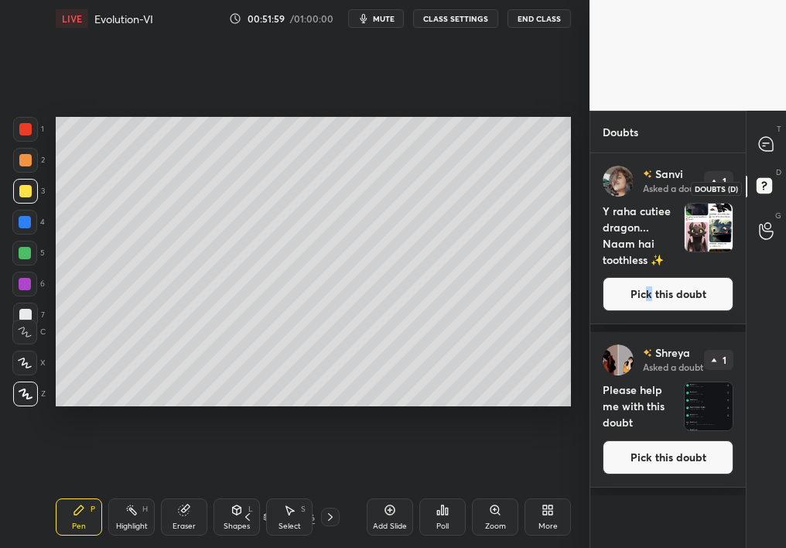
click at [652, 304] on button "Pick this doubt" at bounding box center [667, 294] width 131 height 34
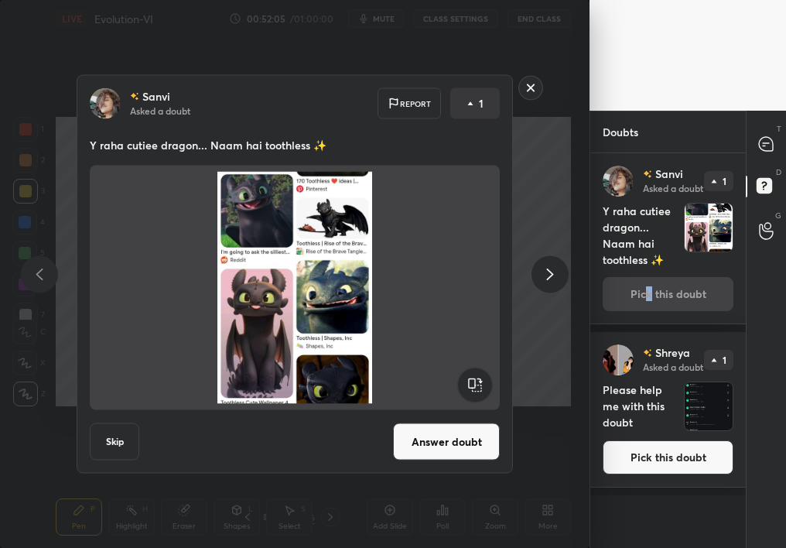
click at [446, 445] on button "Answer doubt" at bounding box center [446, 441] width 107 height 37
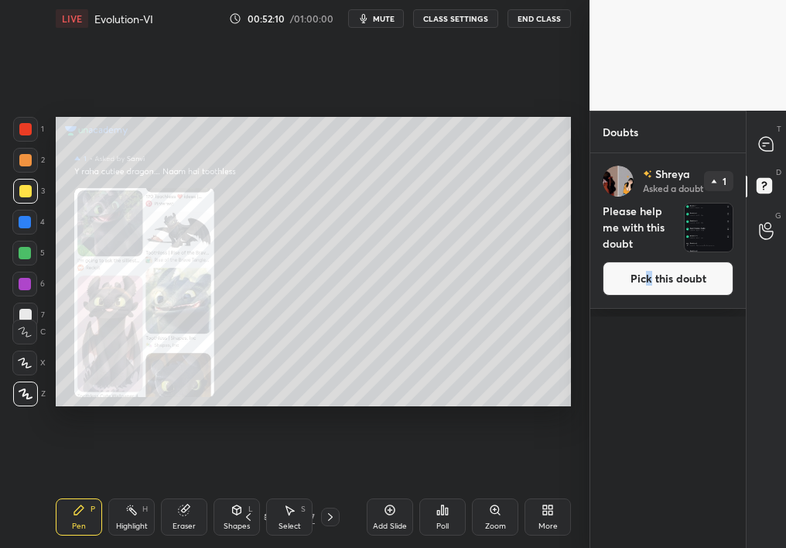
click at [496, 489] on div "Zoom" at bounding box center [495, 516] width 46 height 37
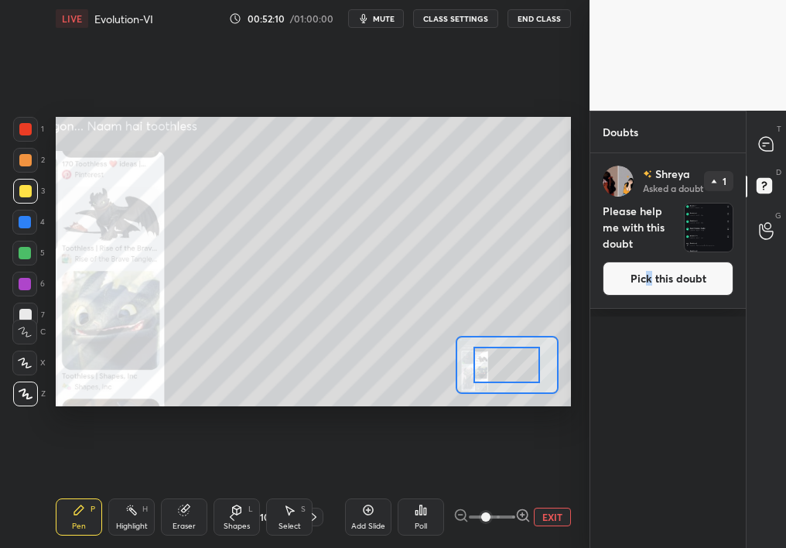
click at [490, 489] on span at bounding box center [485, 516] width 9 height 9
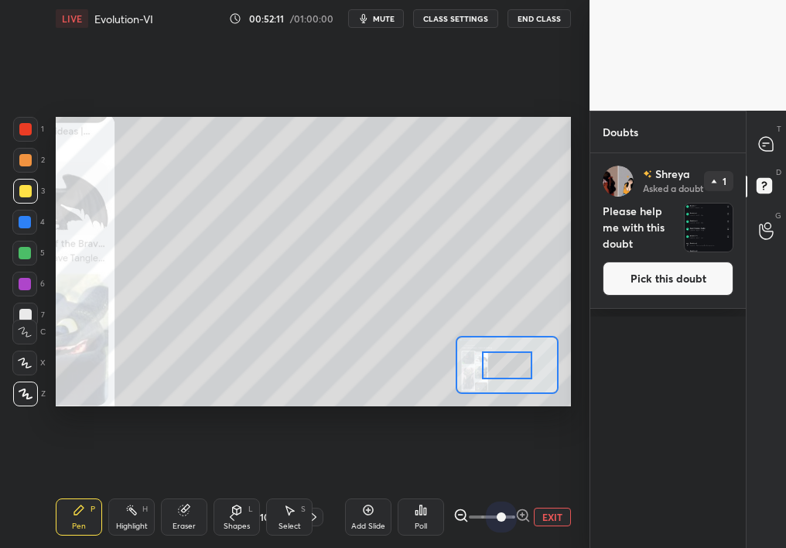
drag, startPoint x: 499, startPoint y: 526, endPoint x: 607, endPoint y: 493, distance: 113.0
click at [606, 489] on div "1 2 3 4 5 6 7 C X Z C X Z E E Erase all H H LIVE Evolution-VI 00:52:11 / 01:00:…" at bounding box center [393, 274] width 786 height 548
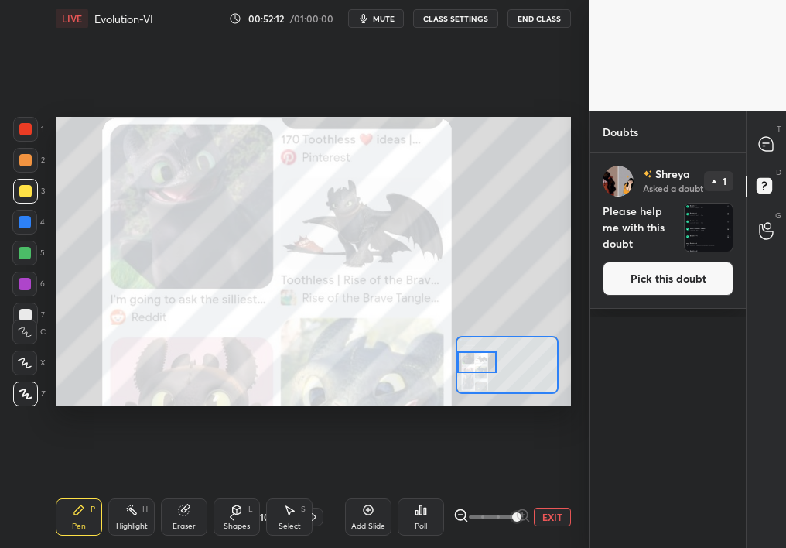
drag, startPoint x: 489, startPoint y: 352, endPoint x: 455, endPoint y: 350, distance: 33.3
click at [457, 351] on div at bounding box center [477, 362] width 40 height 22
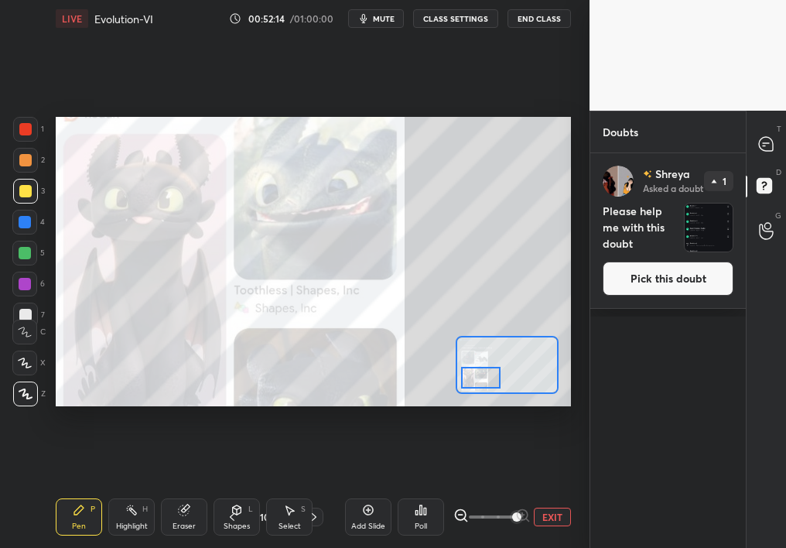
drag, startPoint x: 477, startPoint y: 365, endPoint x: 480, endPoint y: 380, distance: 15.0
click at [481, 380] on div at bounding box center [481, 378] width 40 height 22
click at [486, 371] on div at bounding box center [506, 365] width 103 height 58
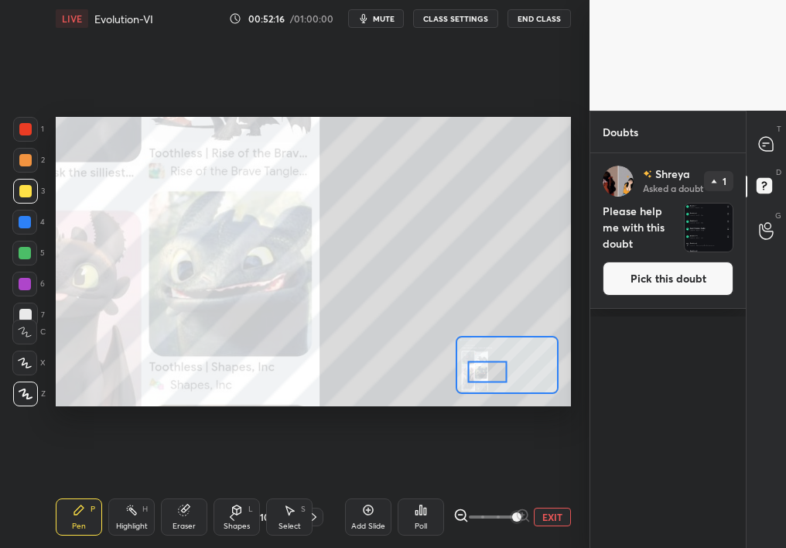
click at [544, 489] on div "Add Slide Poll EXIT" at bounding box center [458, 516] width 226 height 87
click at [533, 489] on div "Add Slide Poll EXIT" at bounding box center [458, 516] width 226 height 87
click at [542, 489] on div "EXIT" at bounding box center [512, 516] width 118 height 19
click at [569, 489] on button "EXIT" at bounding box center [552, 516] width 37 height 19
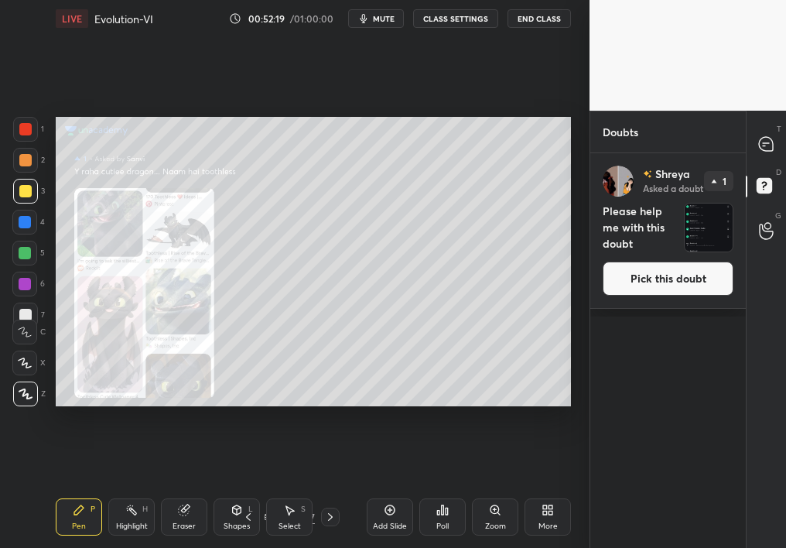
click at [643, 291] on button "Pick this doubt" at bounding box center [667, 278] width 131 height 34
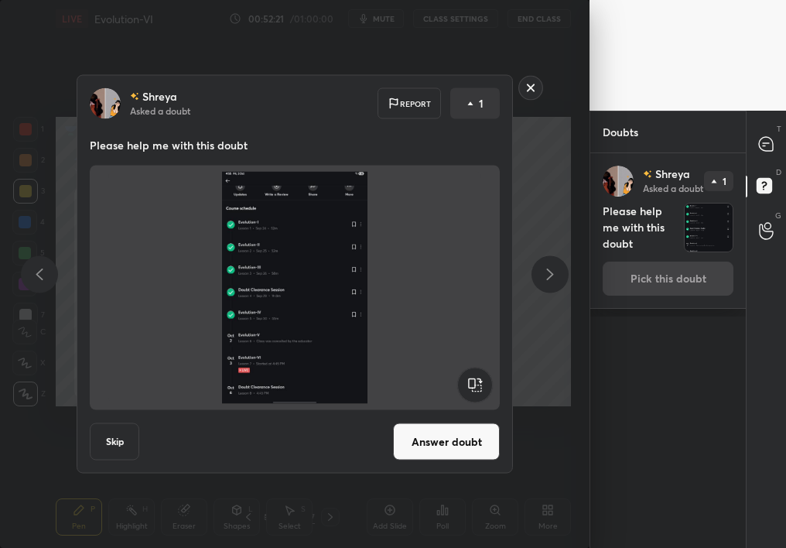
click at [533, 93] on rect at bounding box center [531, 88] width 24 height 24
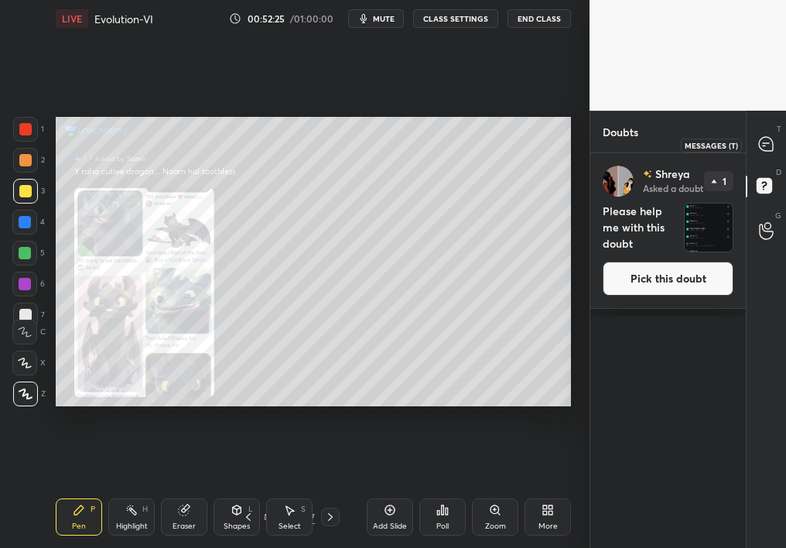
click at [766, 138] on icon at bounding box center [766, 144] width 14 height 14
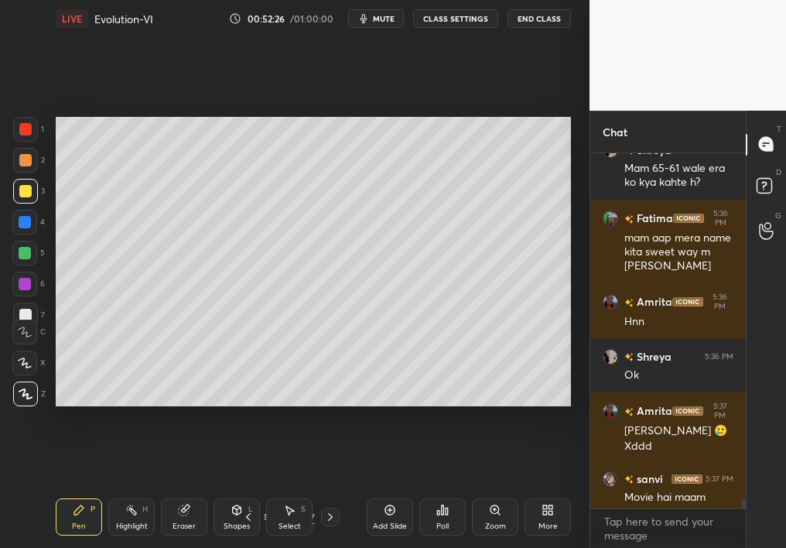
scroll to position [15929, 0]
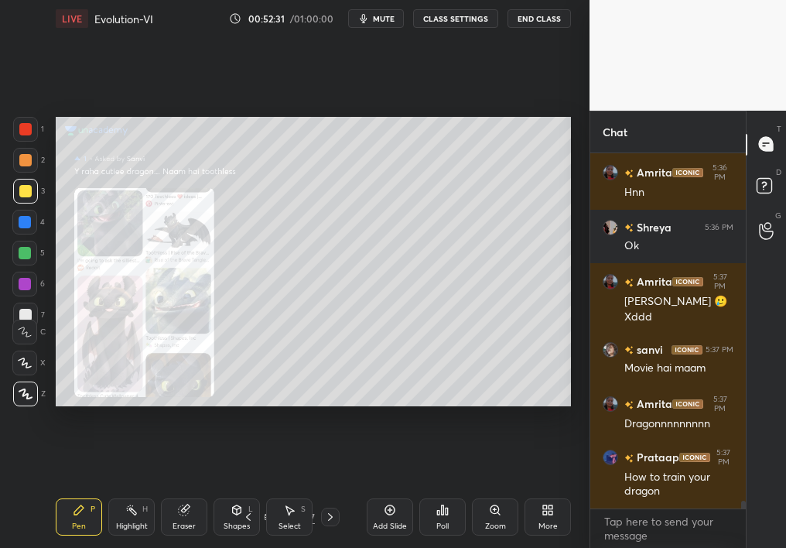
click at [500, 489] on icon at bounding box center [498, 513] width 2 height 2
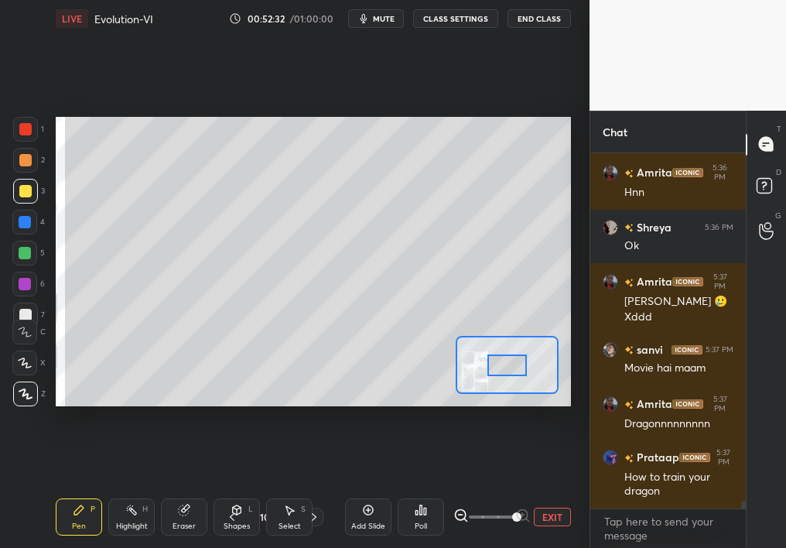
click at [562, 483] on div "Add Slide Poll EXIT" at bounding box center [458, 516] width 226 height 87
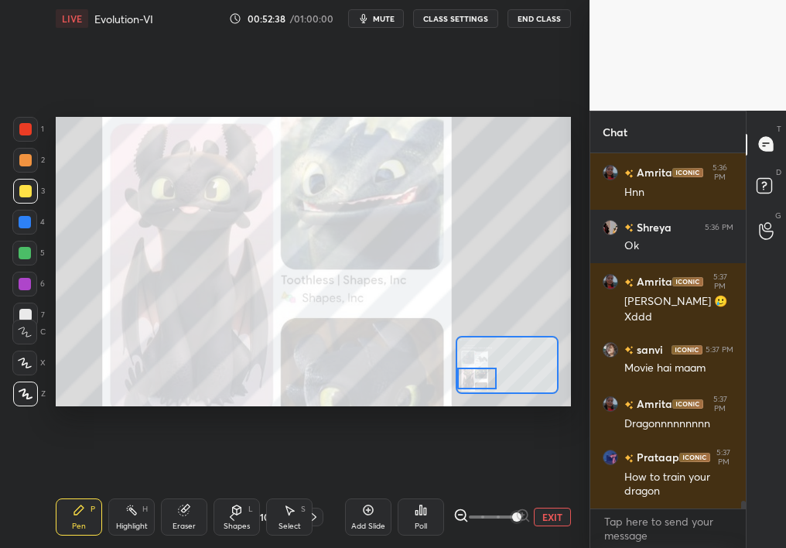
drag, startPoint x: 517, startPoint y: 368, endPoint x: 484, endPoint y: 381, distance: 35.8
click at [484, 381] on div at bounding box center [477, 378] width 40 height 22
click at [350, 150] on div "Setting up your live class Poll for secs No correct answer Start poll" at bounding box center [313, 262] width 515 height 290
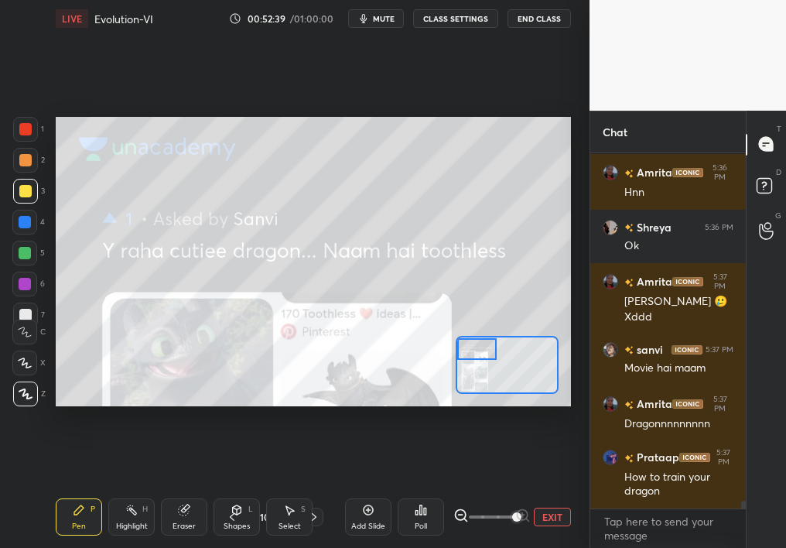
scroll to position [15997, 0]
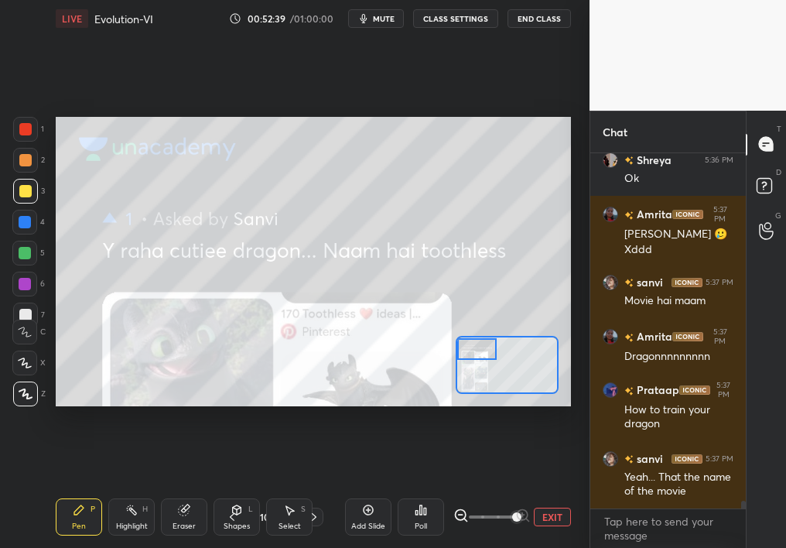
click at [391, 22] on span "mute" at bounding box center [384, 18] width 22 height 11
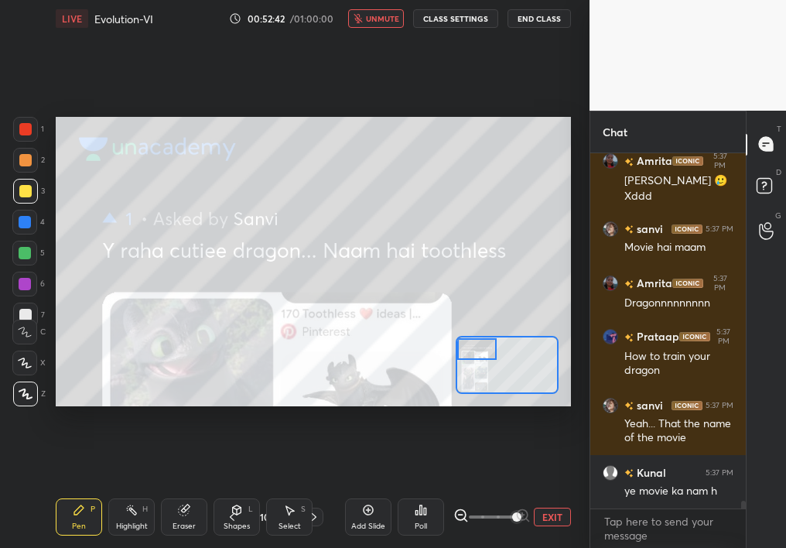
scroll to position [16103, 0]
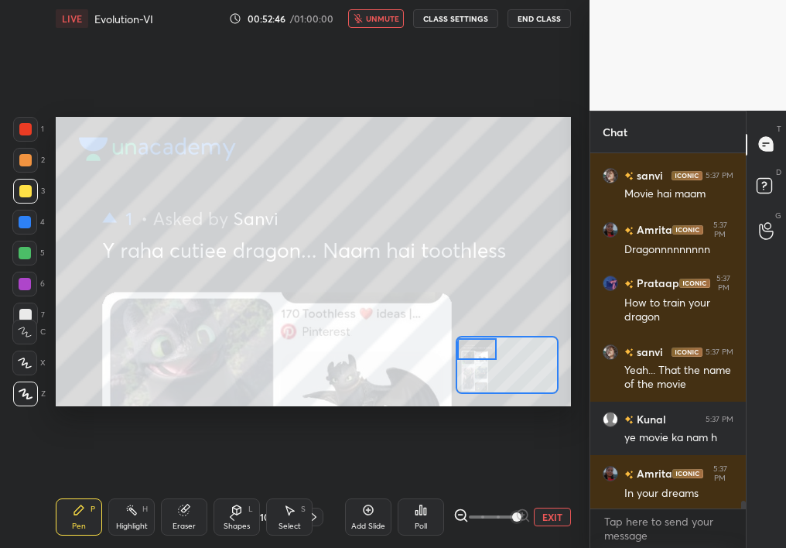
click at [377, 22] on span "unmute" at bounding box center [382, 18] width 33 height 11
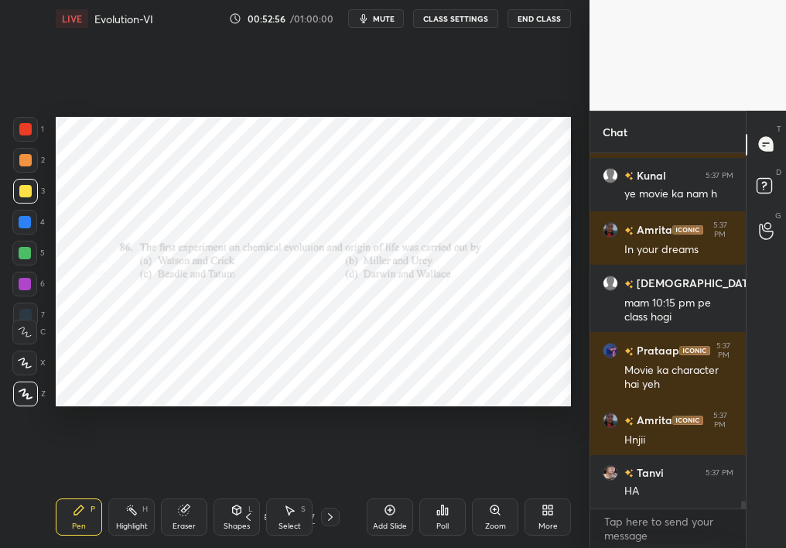
scroll to position [16400, 0]
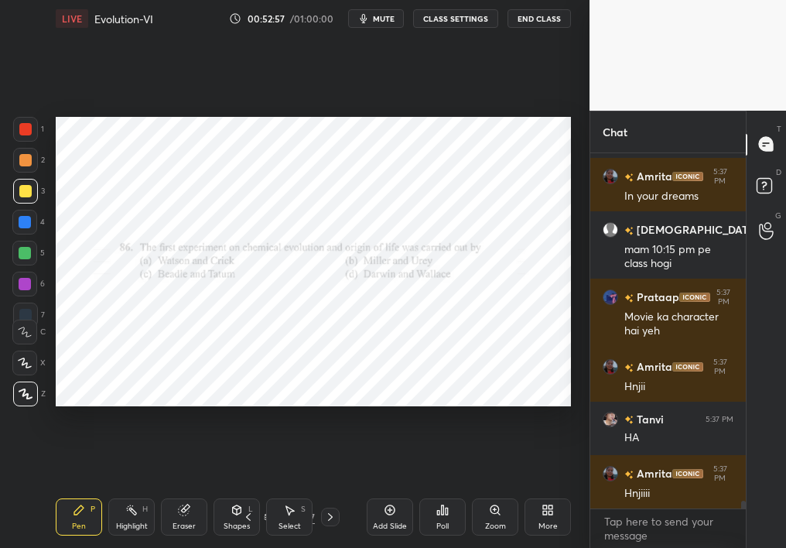
click at [391, 19] on span "mute" at bounding box center [384, 18] width 22 height 11
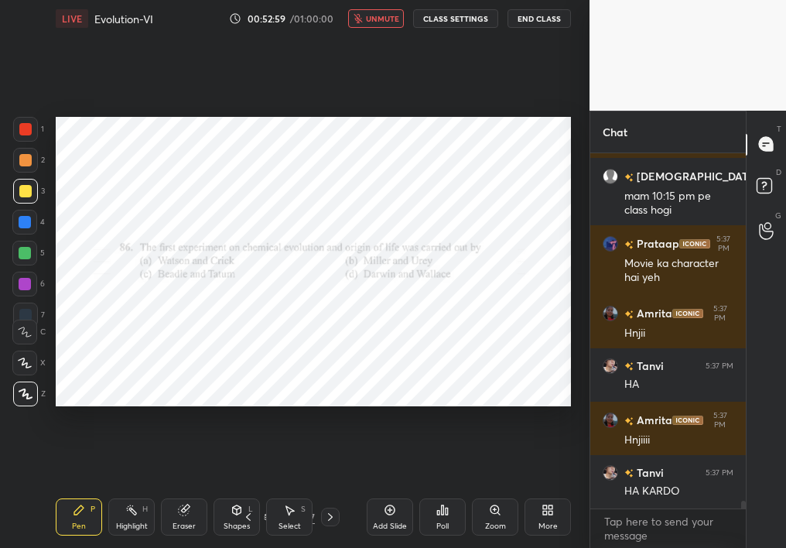
scroll to position [16509, 0]
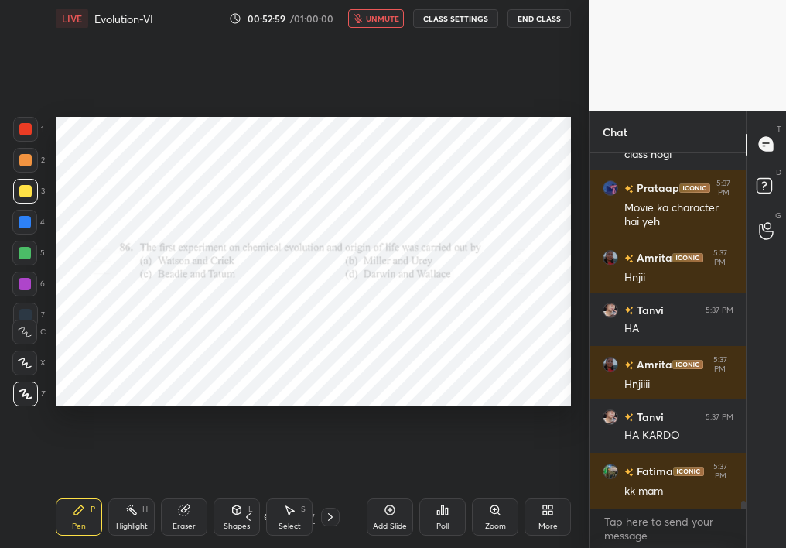
click at [391, 19] on span "unmute" at bounding box center [382, 18] width 33 height 11
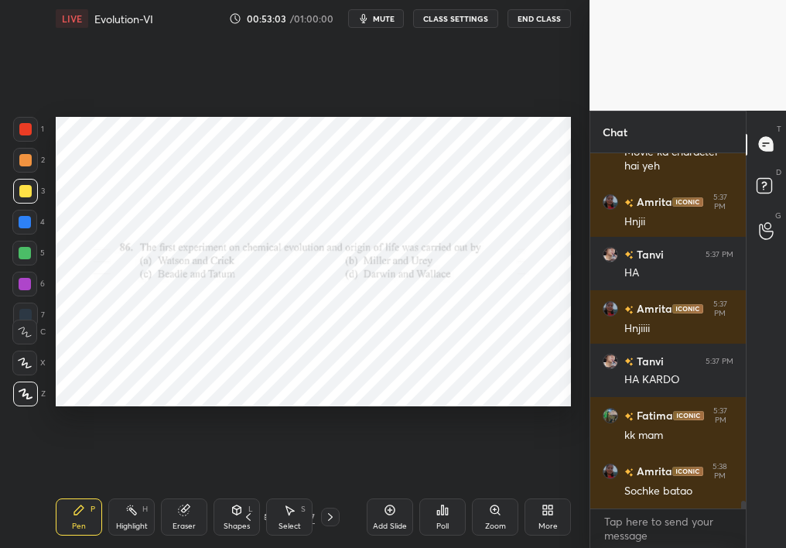
click at [32, 139] on div at bounding box center [25, 129] width 25 height 25
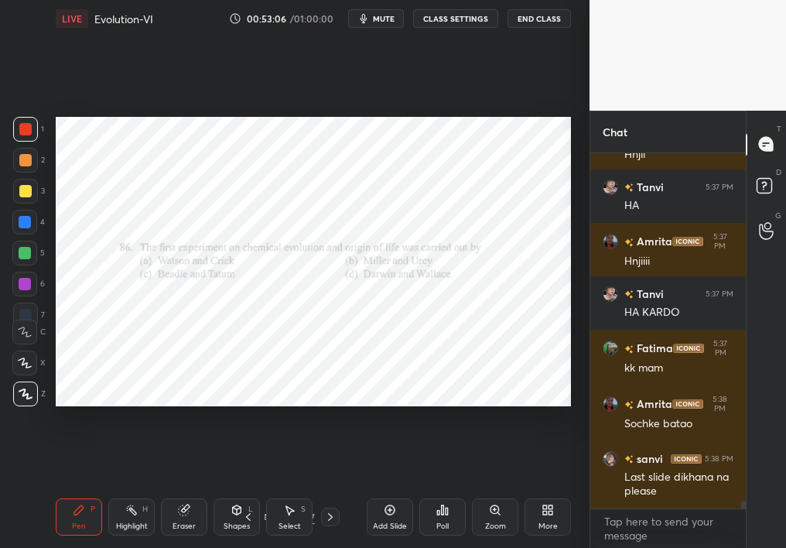
scroll to position [16688, 0]
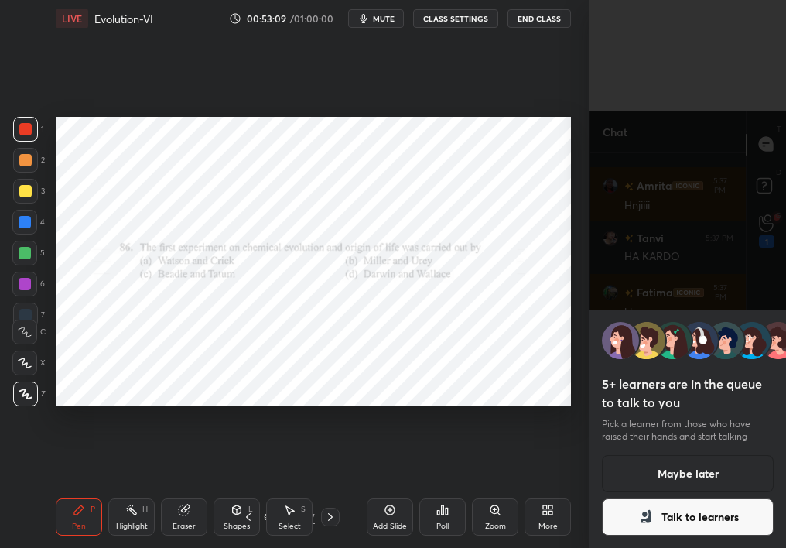
click at [438, 489] on div "Poll" at bounding box center [442, 516] width 46 height 37
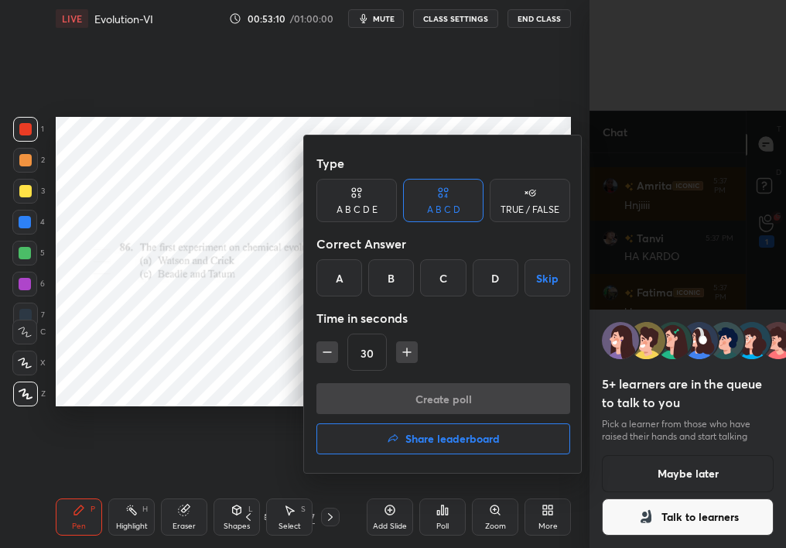
click at [386, 297] on div "Type A B C D E A B C D TRUE / FALSE Correct Answer A B C D Skip Time in seconds…" at bounding box center [443, 265] width 254 height 235
click at [387, 285] on div "B" at bounding box center [391, 277] width 46 height 37
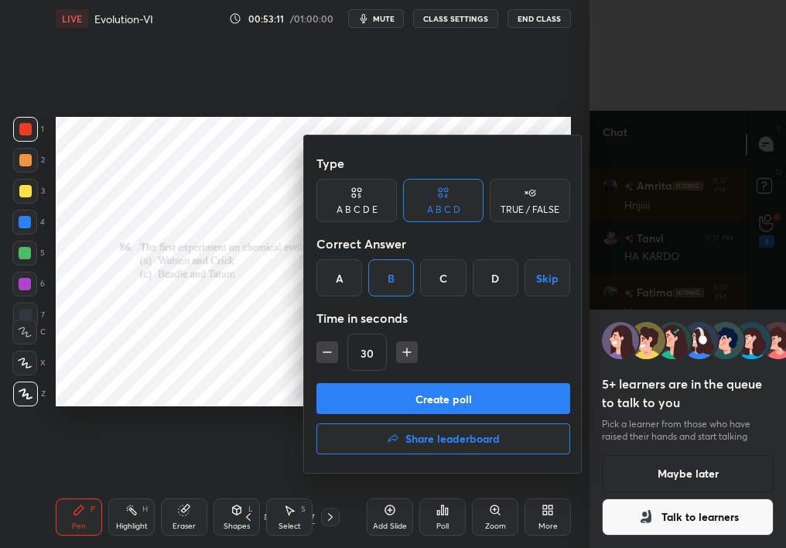
click at [376, 385] on button "Create poll" at bounding box center [443, 398] width 254 height 31
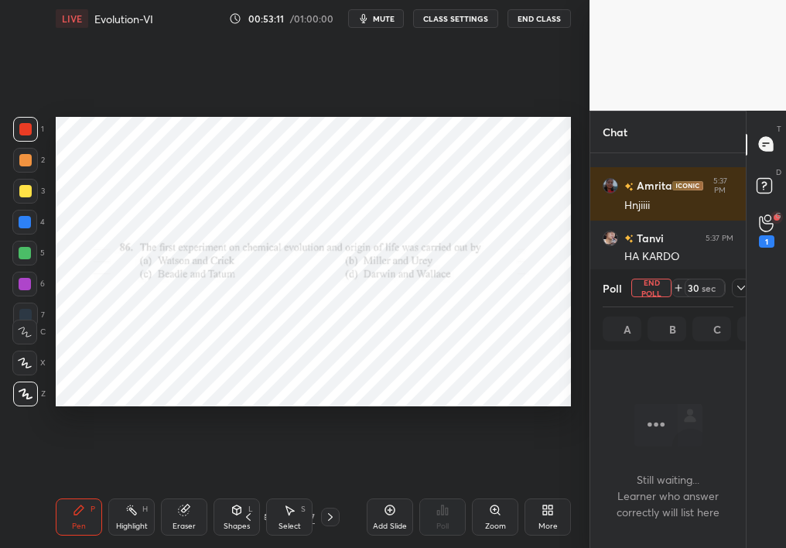
scroll to position [5, 5]
click at [737, 288] on icon at bounding box center [741, 287] width 12 height 12
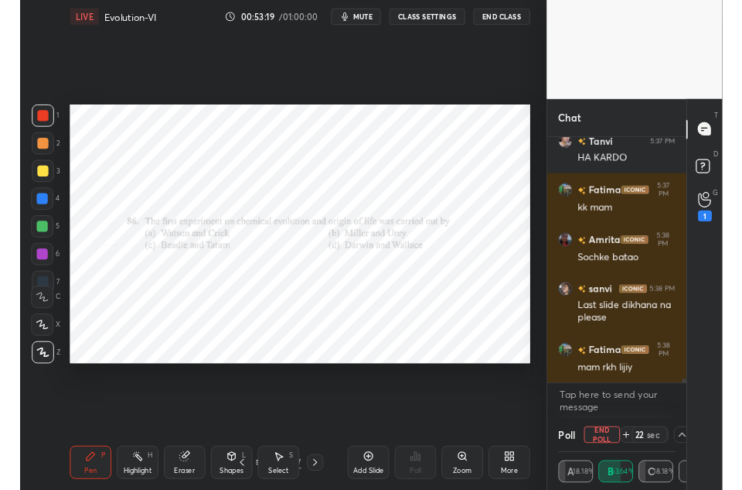
scroll to position [76944, 76839]
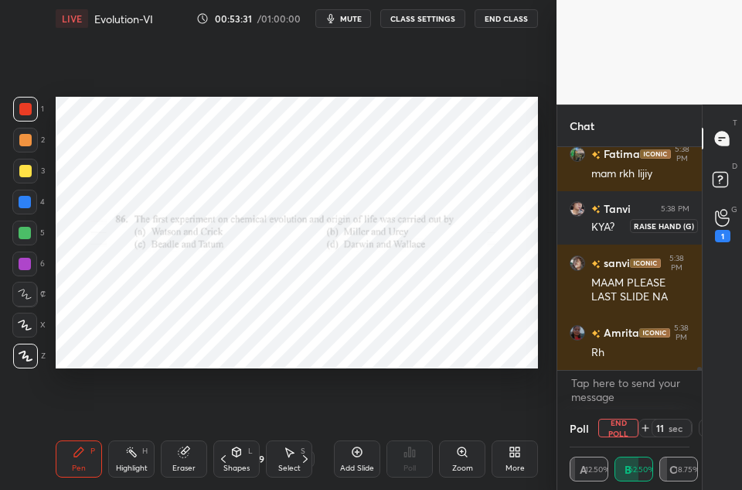
click at [708, 230] on div "1" at bounding box center [723, 225] width 31 height 28
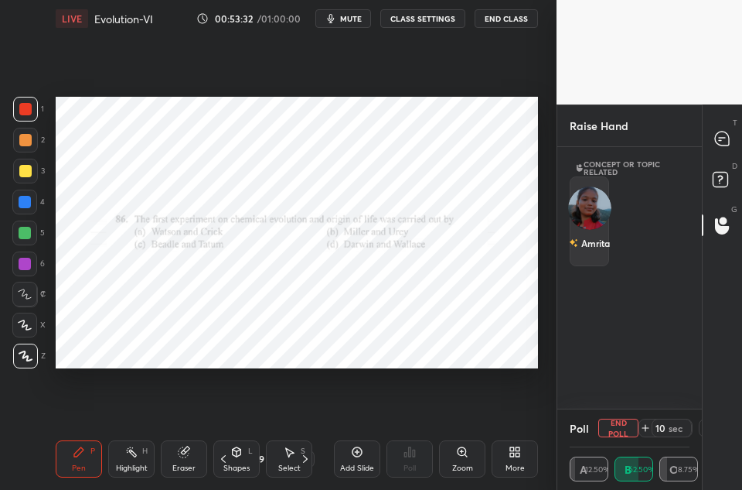
click at [578, 223] on div "Amrita" at bounding box center [589, 221] width 39 height 90
click at [581, 251] on button "INVITE" at bounding box center [590, 254] width 26 height 20
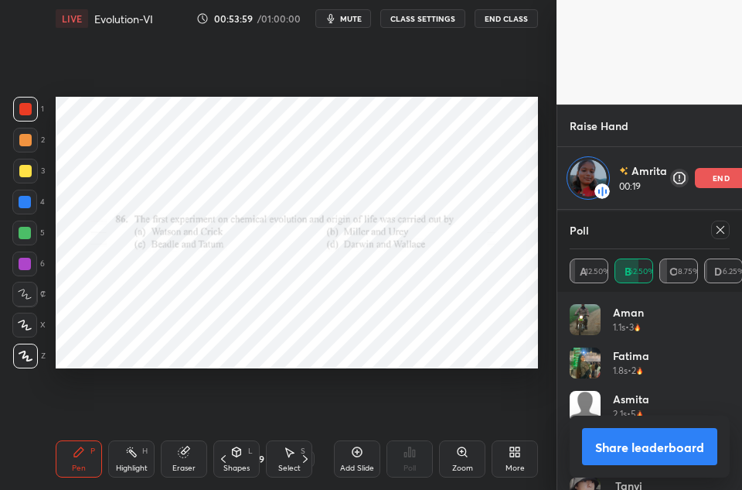
click at [720, 230] on icon at bounding box center [721, 229] width 12 height 12
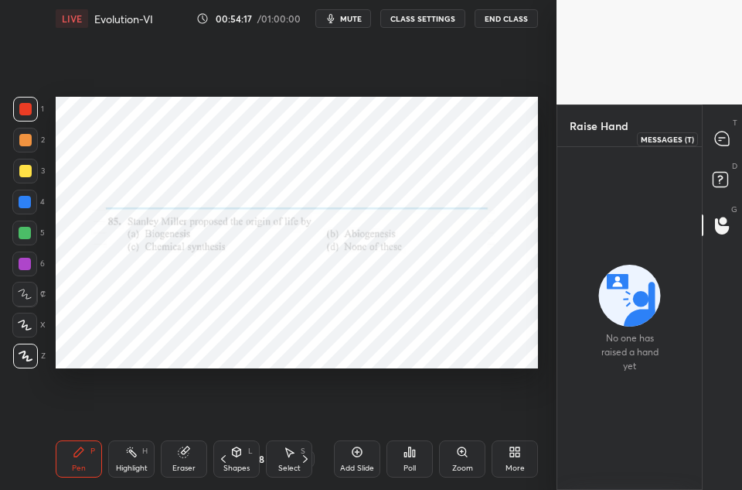
click at [726, 142] on icon at bounding box center [722, 138] width 14 height 14
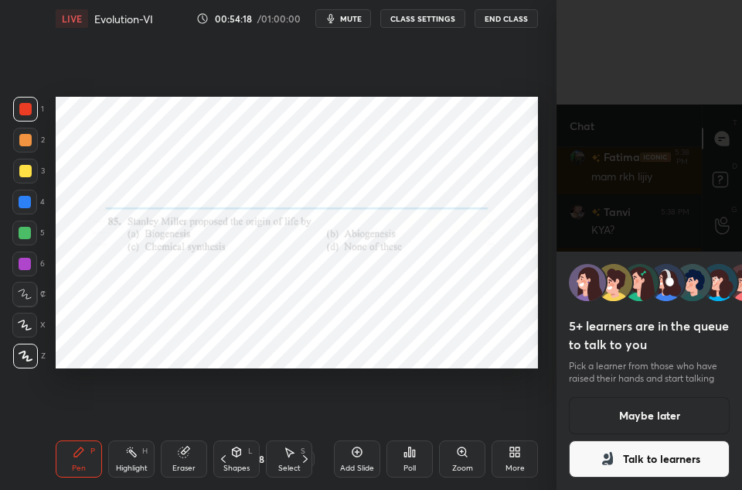
click at [570, 466] on button "Talk to learners" at bounding box center [649, 458] width 161 height 37
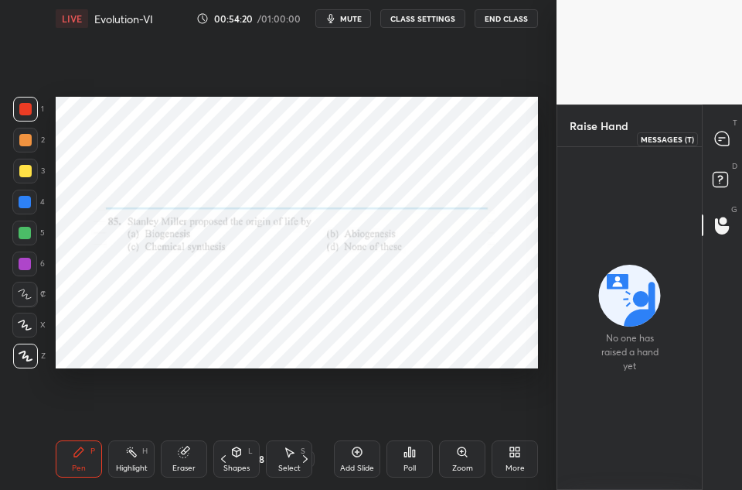
click at [716, 142] on icon at bounding box center [722, 138] width 14 height 14
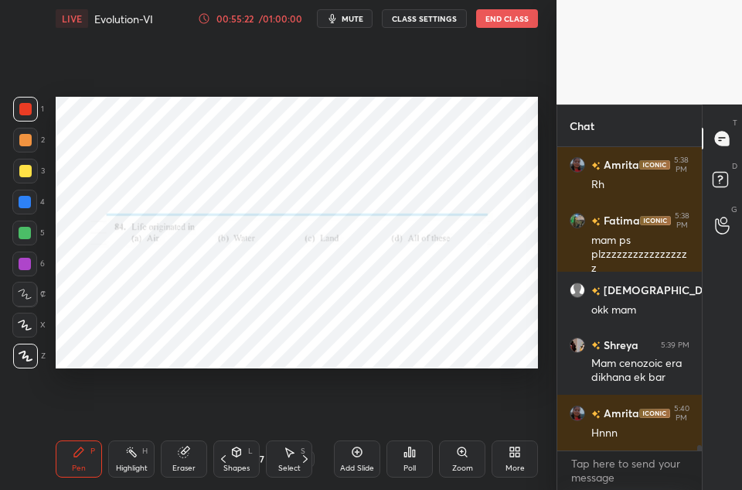
scroll to position [16724, 0]
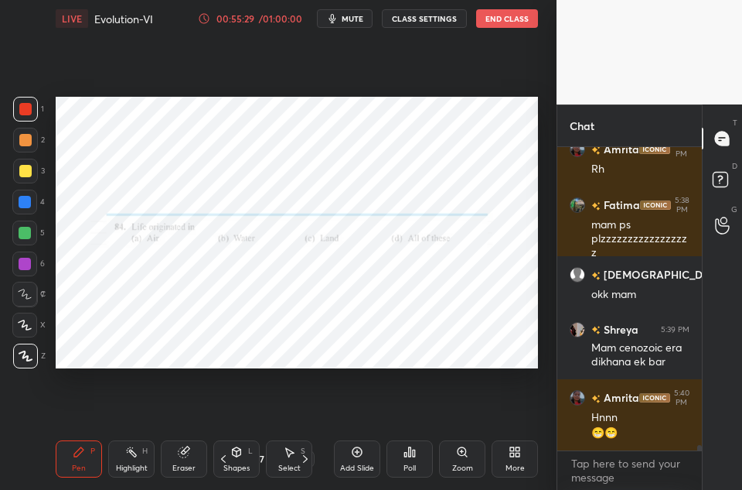
click at [401, 447] on div "Poll" at bounding box center [410, 458] width 46 height 37
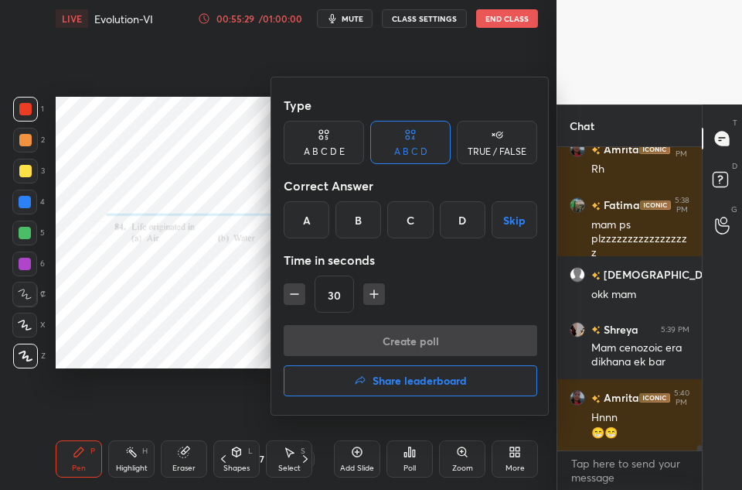
click at [360, 227] on div "B" at bounding box center [359, 219] width 46 height 37
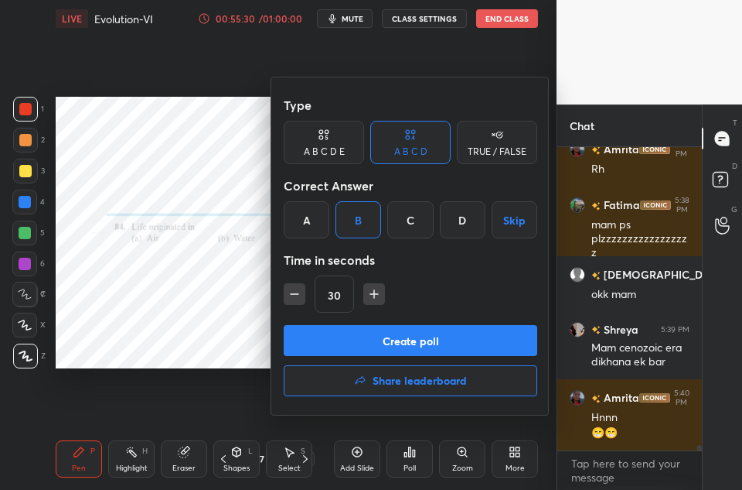
click at [367, 336] on button "Create poll" at bounding box center [411, 340] width 254 height 31
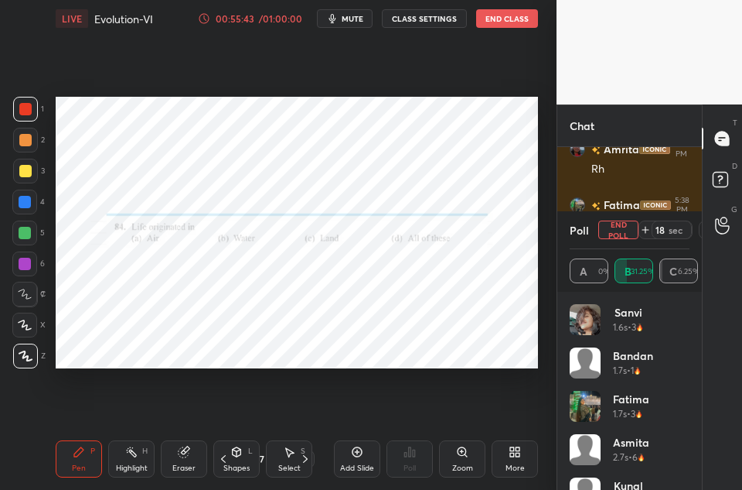
scroll to position [16860, 0]
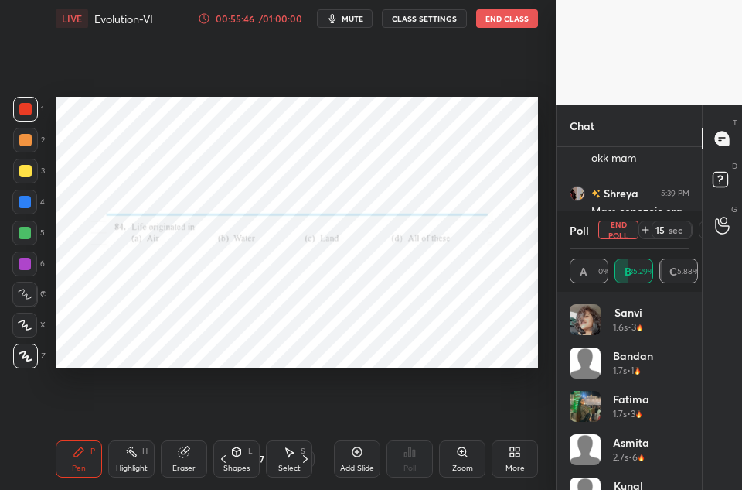
click at [624, 228] on button "End Poll" at bounding box center [619, 229] width 40 height 19
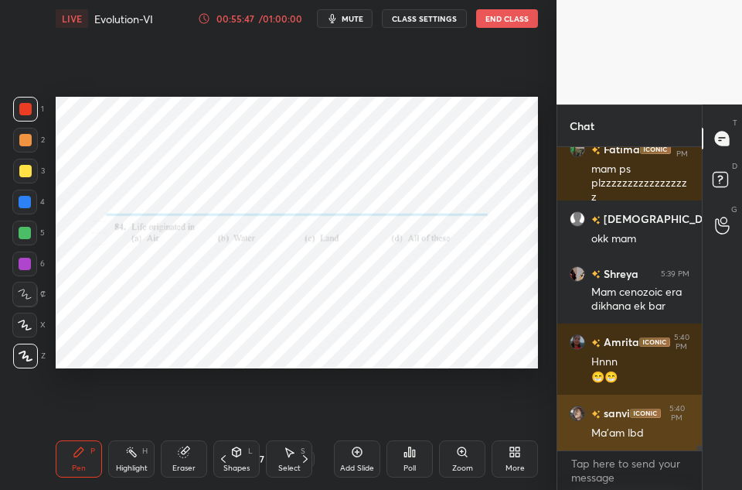
scroll to position [16780, 0]
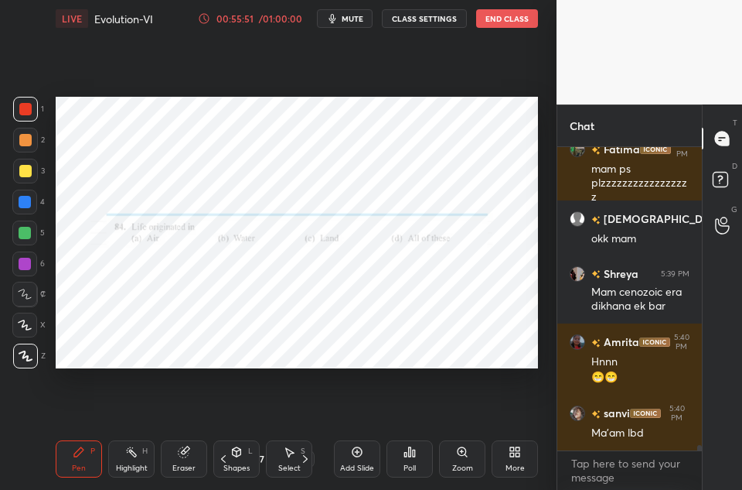
click at [408, 460] on div "Poll" at bounding box center [410, 458] width 46 height 37
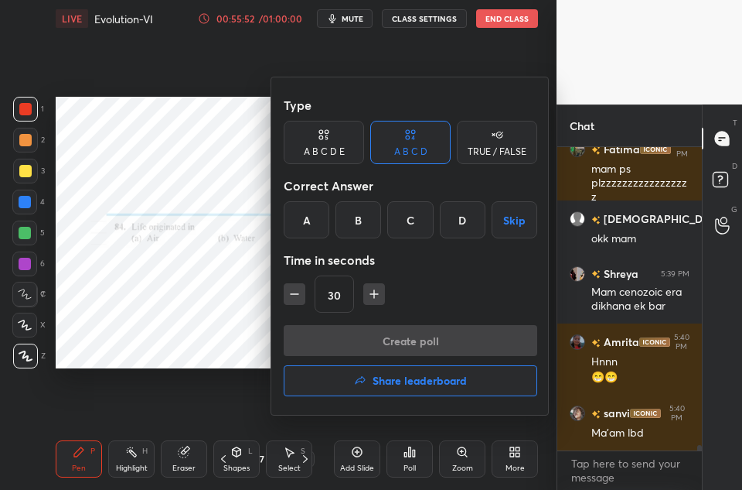
click at [425, 367] on button "Share leaderboard" at bounding box center [411, 380] width 254 height 31
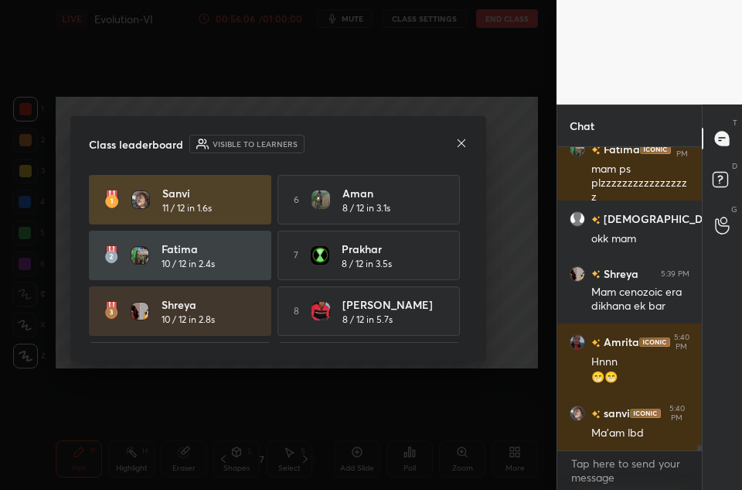
scroll to position [16847, 0]
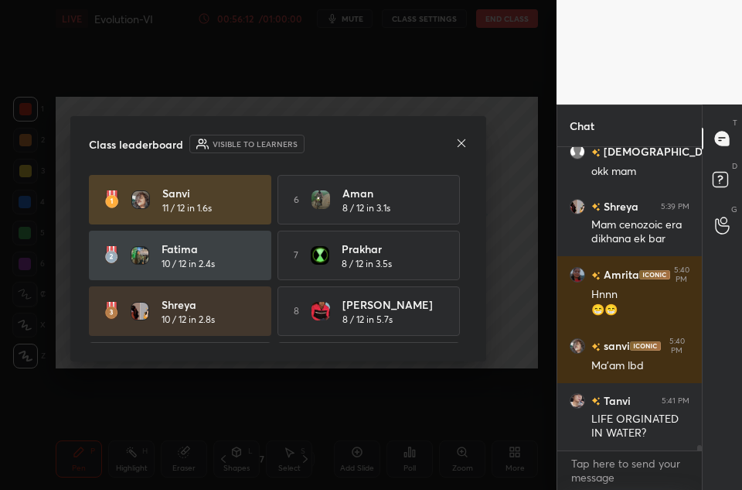
click at [473, 138] on div "Class leaderboard Visible to learners [PERSON_NAME] 11 / 12 in 1.6s 6 Aman 8 / …" at bounding box center [278, 238] width 416 height 245
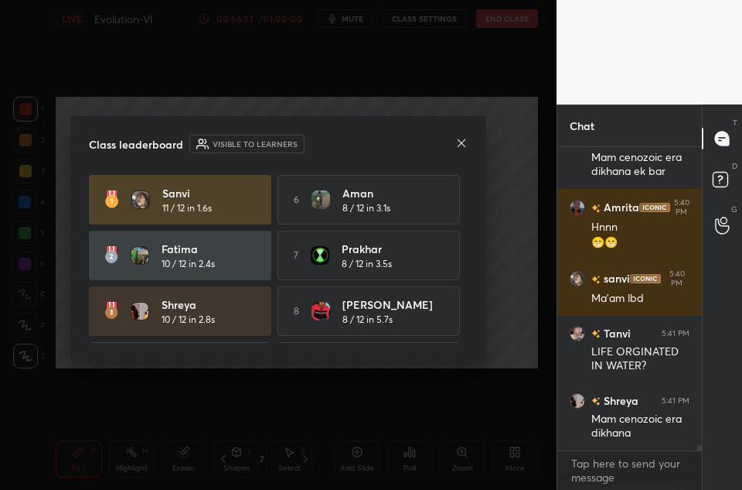
click at [460, 142] on icon at bounding box center [462, 143] width 8 height 8
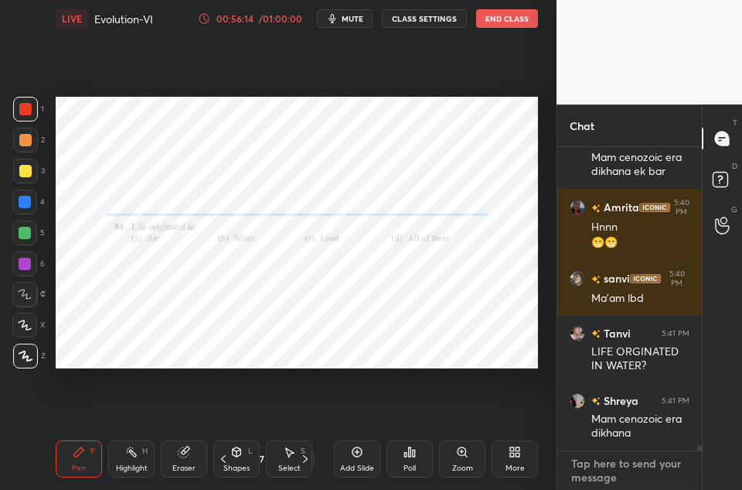
type textarea "x"
click at [602, 453] on textarea at bounding box center [630, 470] width 120 height 39
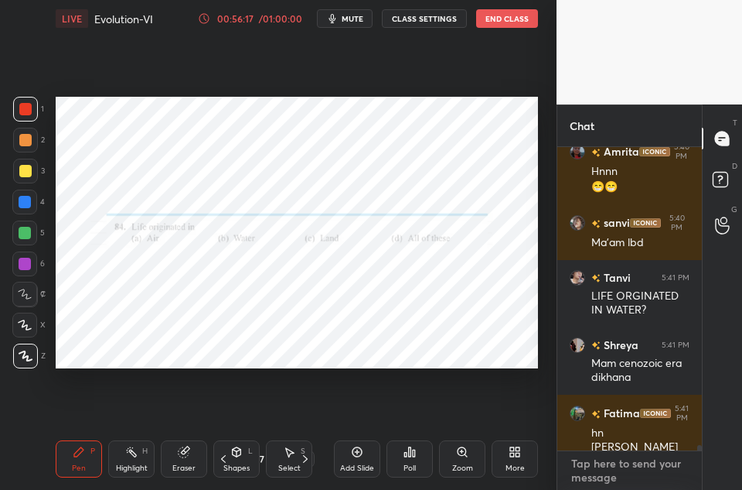
paste textarea "[URL][DOMAIN_NAME]"
type textarea "[URL][DOMAIN_NAME]"
type textarea "x"
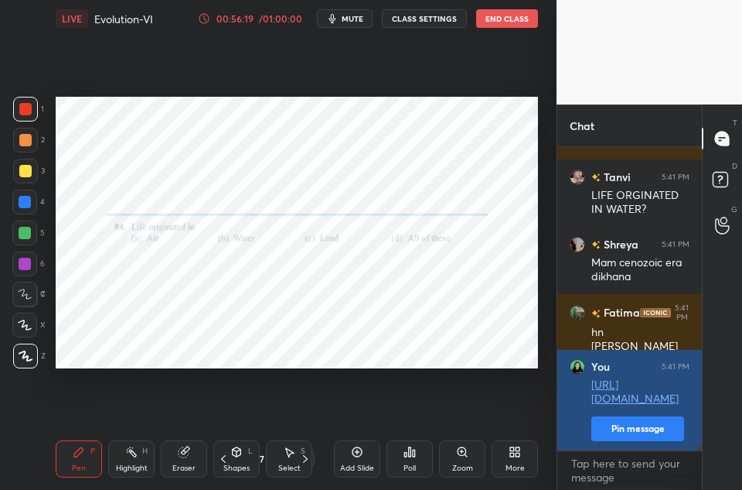
type textarea "x"
click at [644, 432] on button "Pin message" at bounding box center [638, 428] width 93 height 25
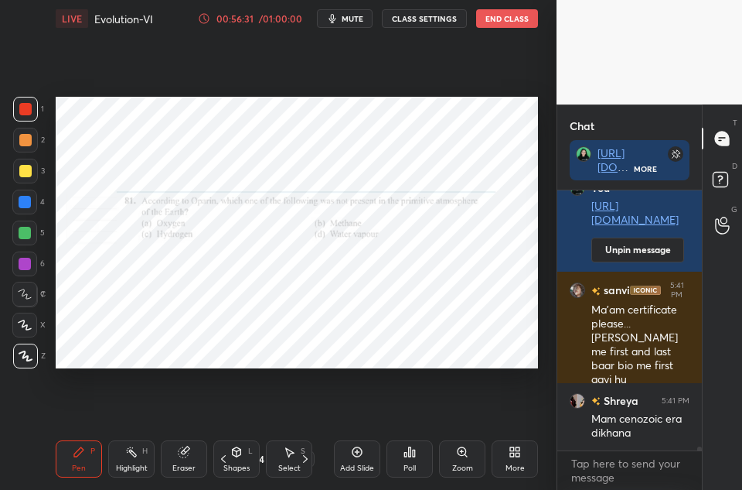
click at [411, 442] on div "Poll" at bounding box center [410, 458] width 46 height 37
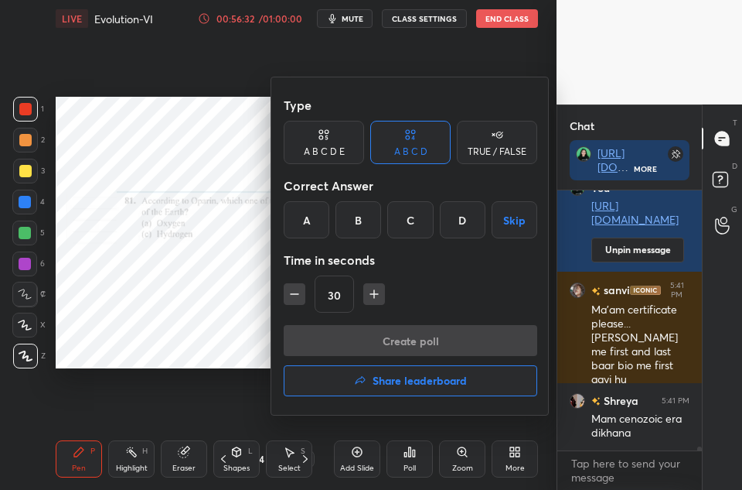
click at [409, 375] on h4 "Share leaderboard" at bounding box center [420, 380] width 94 height 11
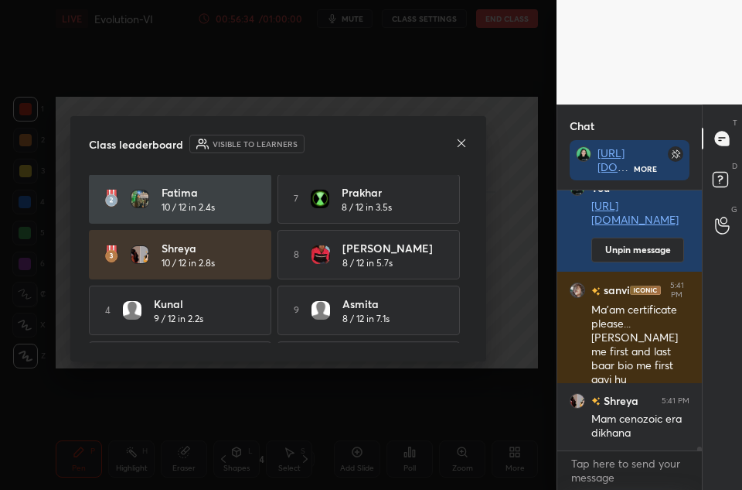
scroll to position [109, 0]
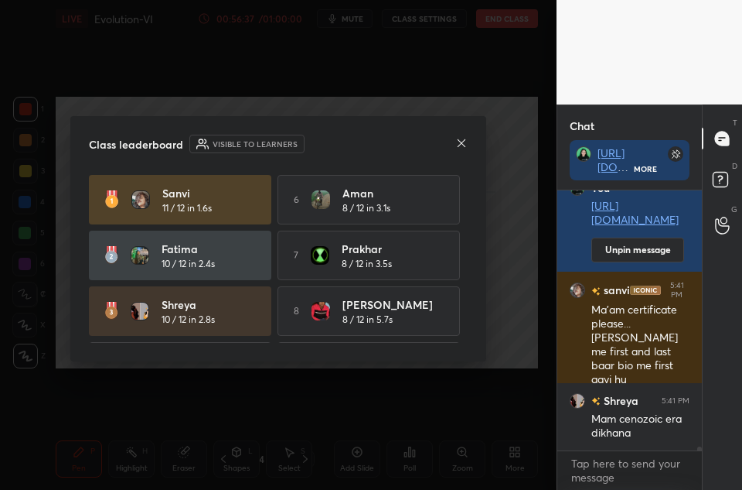
click at [451, 140] on div "Class leaderboard Visible to learners" at bounding box center [278, 144] width 379 height 19
click at [455, 149] on div "Class leaderboard Visible to learners" at bounding box center [278, 144] width 379 height 19
click at [459, 141] on icon at bounding box center [461, 143] width 12 height 12
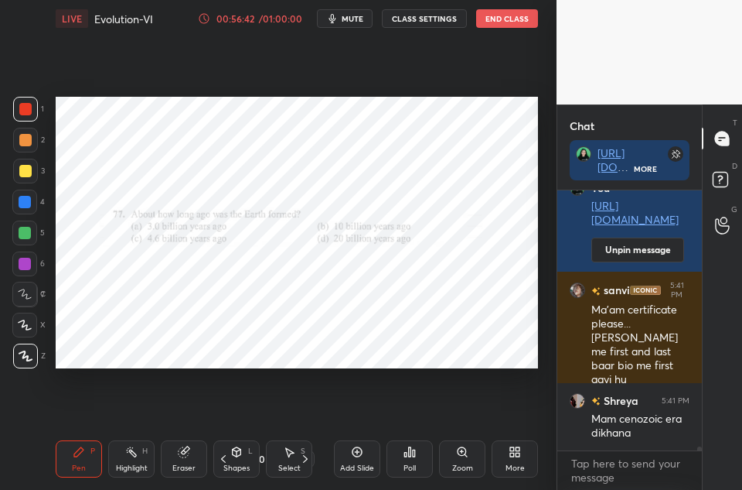
click at [266, 455] on div "Select S" at bounding box center [289, 458] width 46 height 37
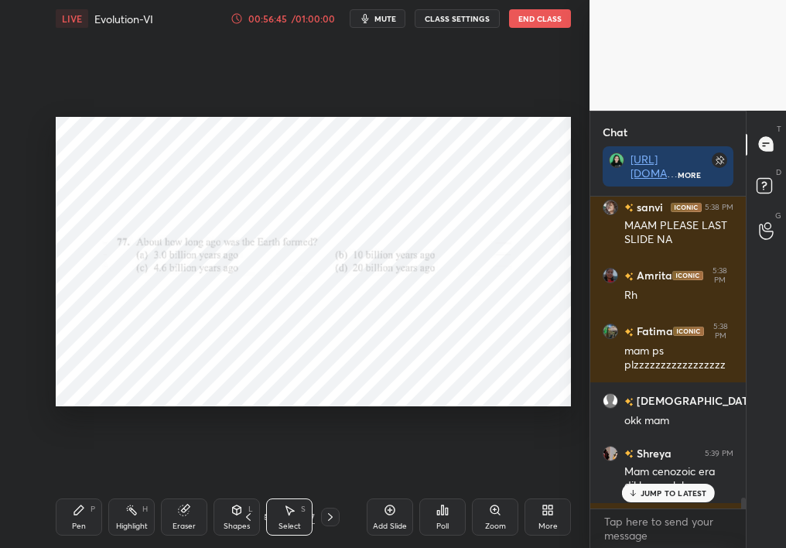
click at [264, 489] on icon at bounding box center [268, 516] width 9 height 9
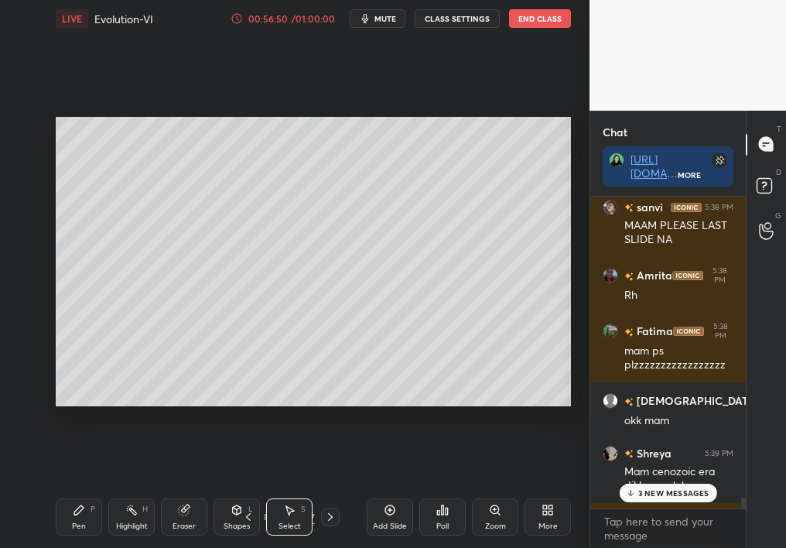
click at [647, 484] on div "3 NEW MESSAGES" at bounding box center [667, 492] width 97 height 19
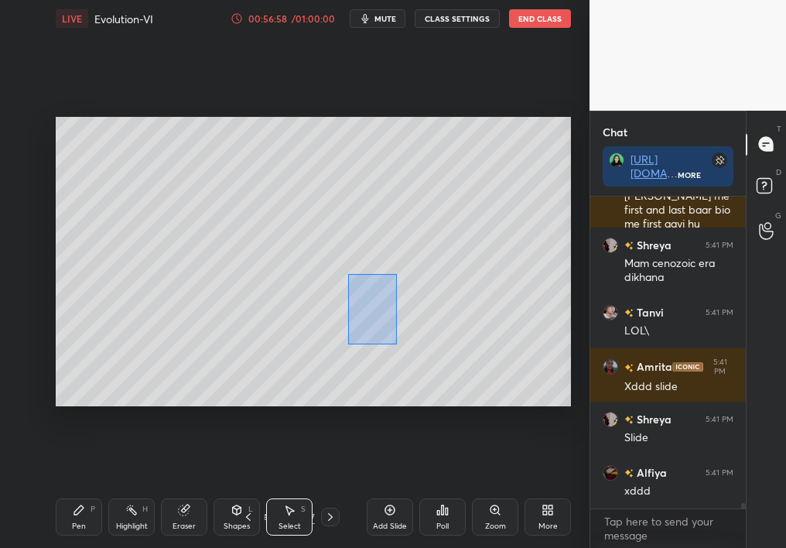
drag, startPoint x: 348, startPoint y: 273, endPoint x: 409, endPoint y: 457, distance: 193.9
click at [409, 457] on div "0 ° Undo Copy Duplicate Duplicate to new slide Delete Setting up your live clas…" at bounding box center [312, 261] width 527 height 449
click at [70, 489] on div "Pen P" at bounding box center [79, 516] width 46 height 37
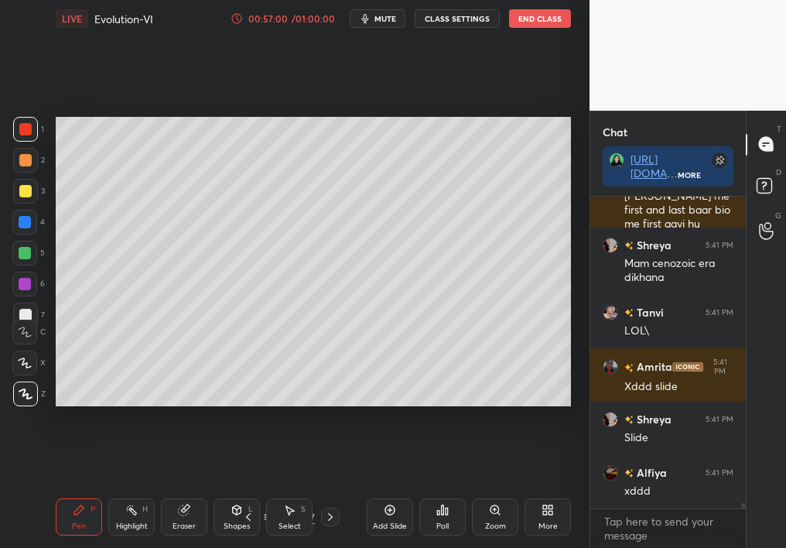
click at [271, 418] on div "Setting up your live class Poll for secs No correct answer Start poll" at bounding box center [312, 261] width 527 height 449
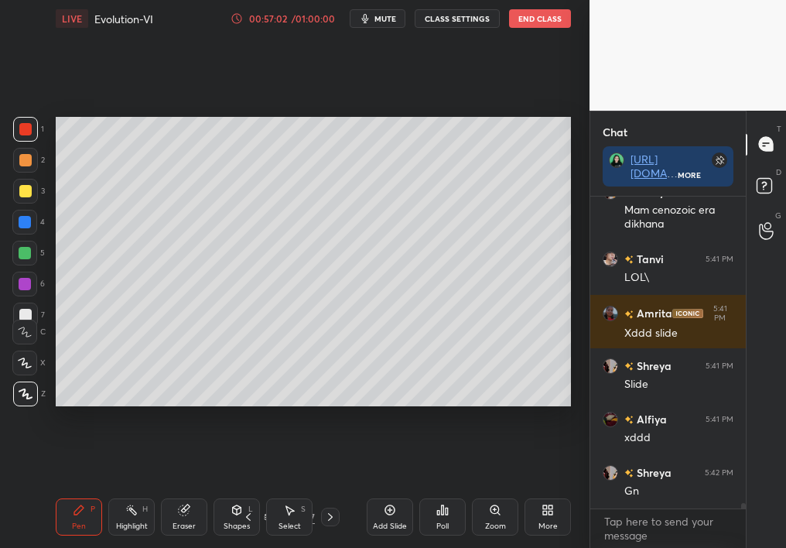
click at [396, 19] on span "mute" at bounding box center [385, 18] width 22 height 11
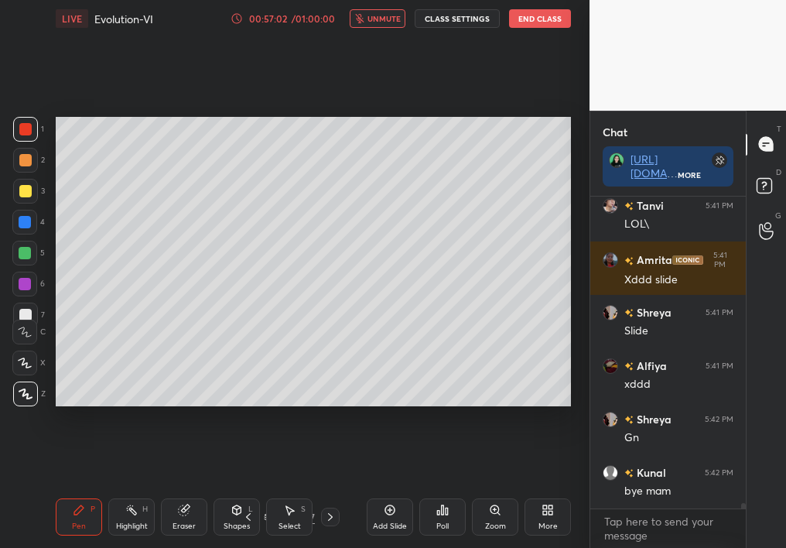
click at [548, 20] on button "End Class" at bounding box center [540, 18] width 62 height 19
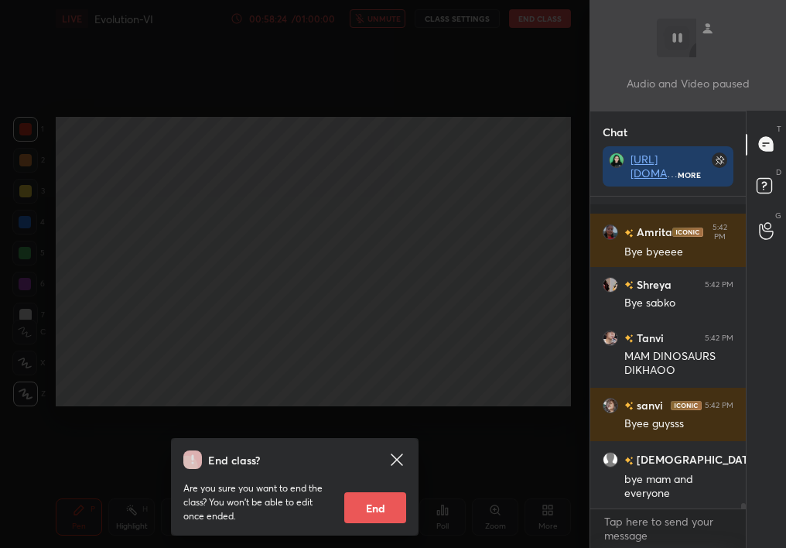
scroll to position [17133, 0]
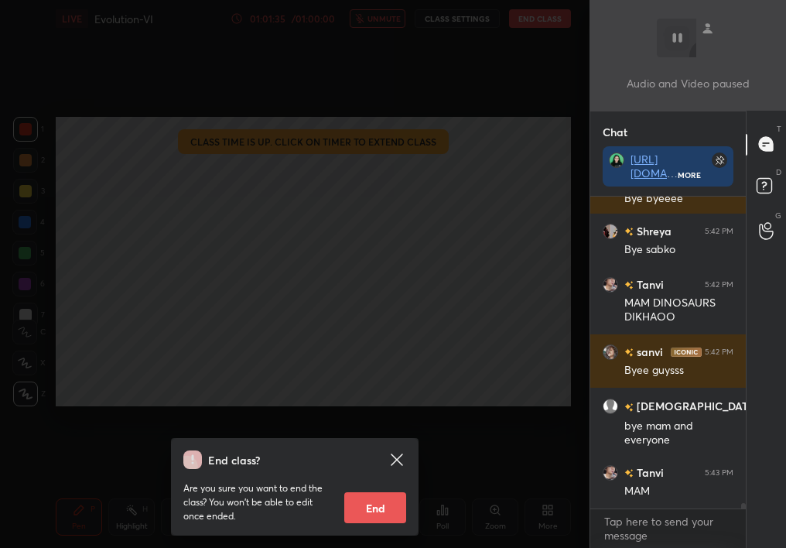
click at [371, 489] on button "End" at bounding box center [375, 507] width 62 height 31
type textarea "x"
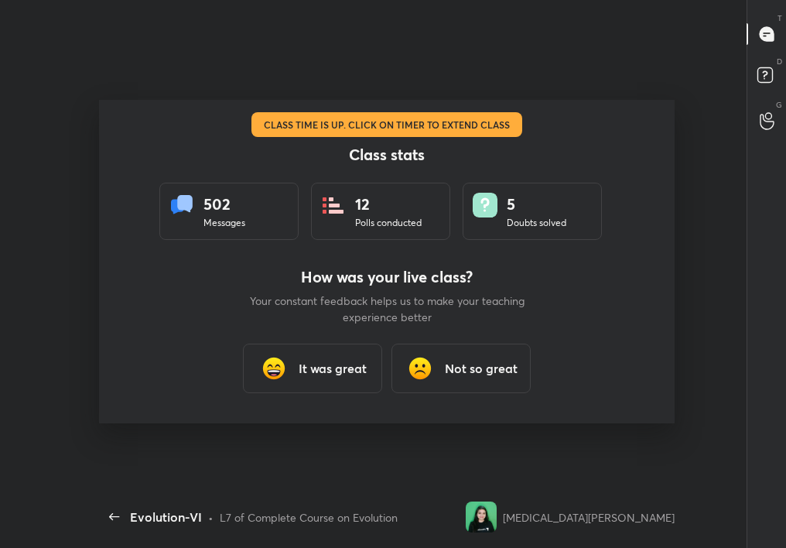
scroll to position [0, 0]
